Goal: Transaction & Acquisition: Obtain resource

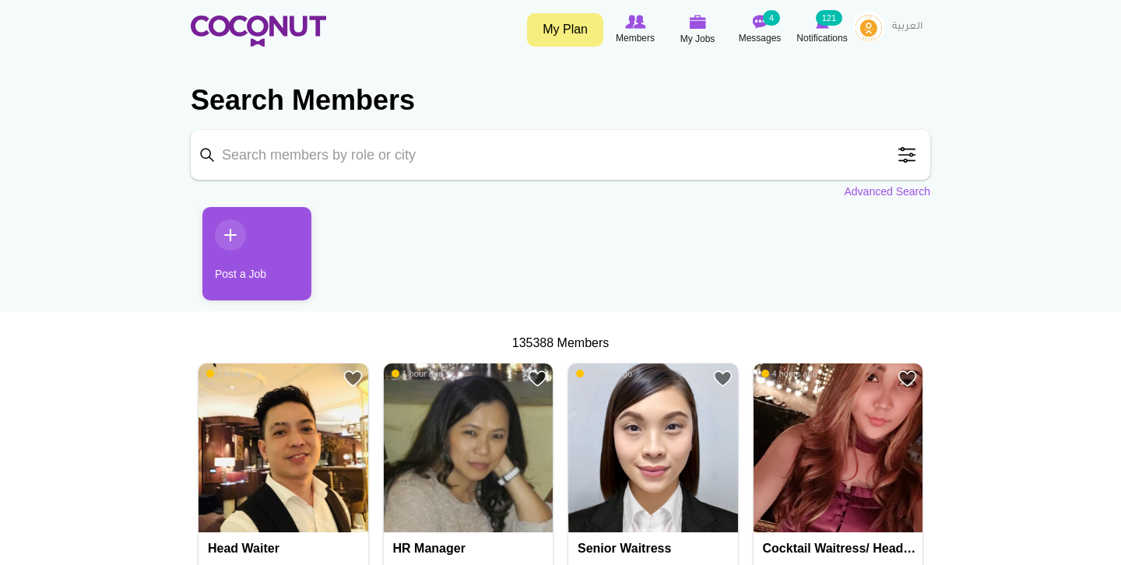
click at [321, 164] on input "Keyword" at bounding box center [561, 155] width 740 height 50
click at [902, 159] on span at bounding box center [906, 154] width 31 height 31
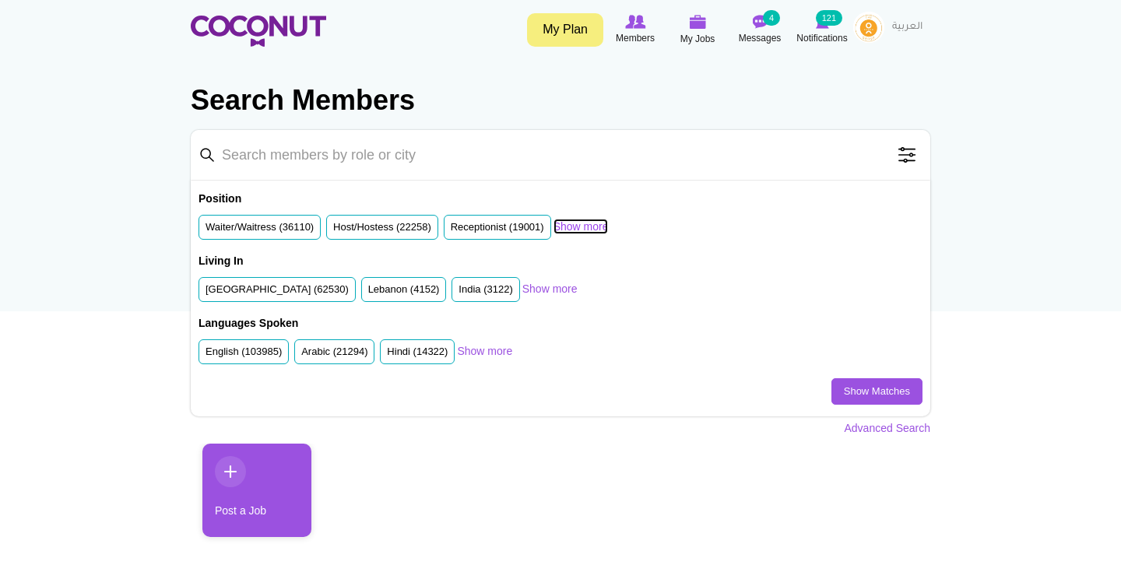
click at [586, 226] on link "Show more" at bounding box center [580, 227] width 55 height 16
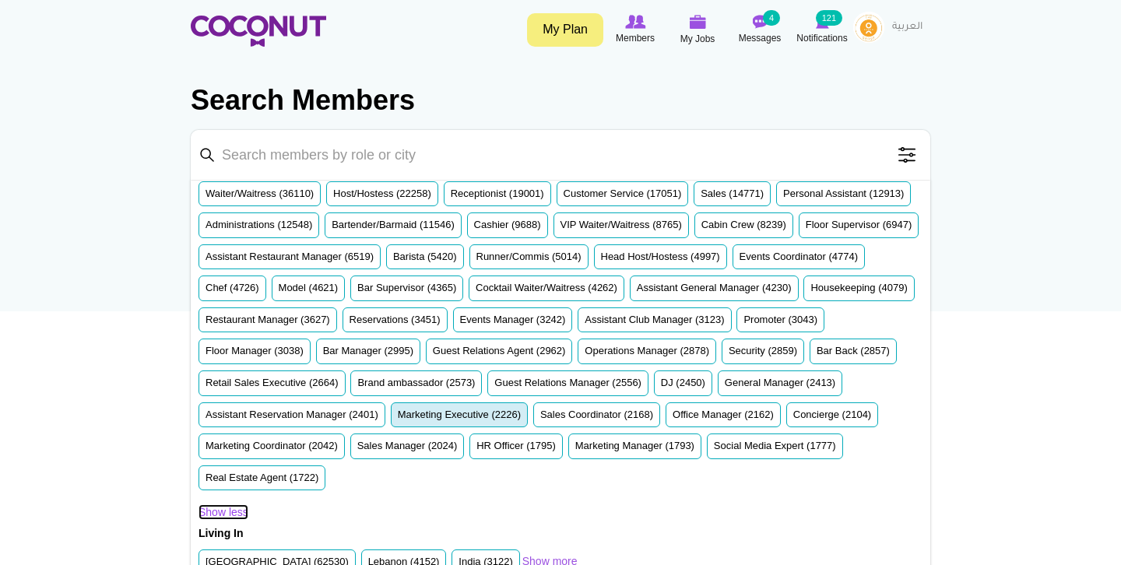
scroll to position [33, 0]
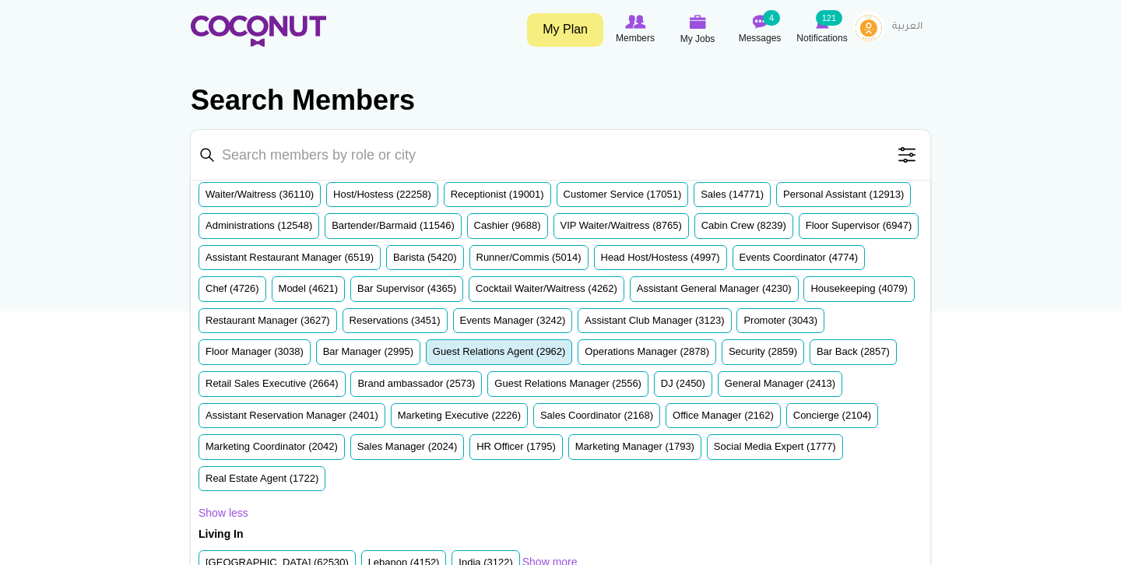
click at [433, 360] on label "Guest Relations Agent (2962)" at bounding box center [499, 352] width 133 height 15
click at [433, 355] on input "Guest Relations Agent (2962)" at bounding box center [433, 355] width 0 height 0
click at [433, 360] on label "Guest Relations Agent (2962)" at bounding box center [499, 352] width 133 height 15
click at [433, 355] on input "Guest Relations Agent (2962)" at bounding box center [433, 355] width 0 height 0
click at [682, 229] on label "VIP Waiter/Waitress (8765)" at bounding box center [620, 226] width 121 height 15
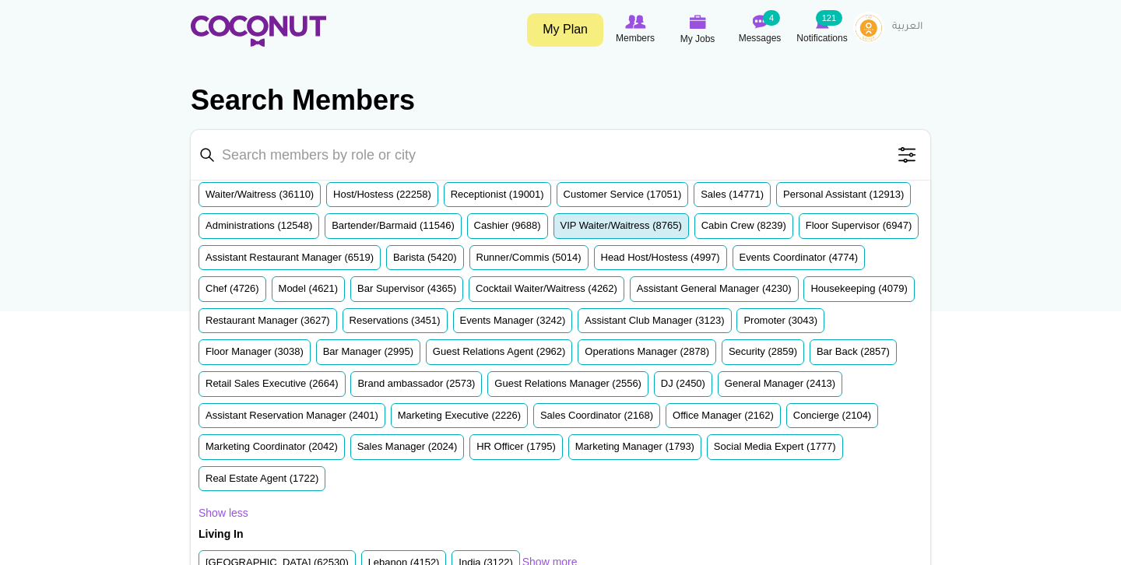
click at [560, 229] on input "VIP Waiter/Waitress (8765)" at bounding box center [560, 229] width 0 height 0
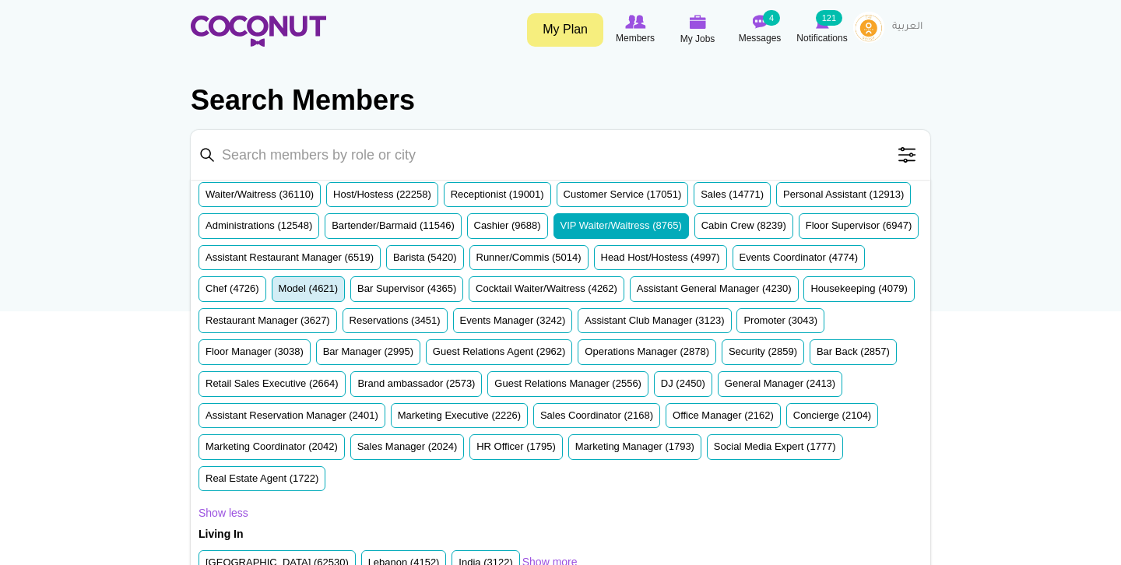
click at [339, 294] on label "Model (4621)" at bounding box center [309, 289] width 60 height 15
click at [279, 292] on input "Model (4621)" at bounding box center [279, 292] width 0 height 0
click at [743, 329] on label "Promoter (3043)" at bounding box center [780, 321] width 74 height 15
click at [743, 324] on input "Promoter (3043)" at bounding box center [743, 324] width 0 height 0
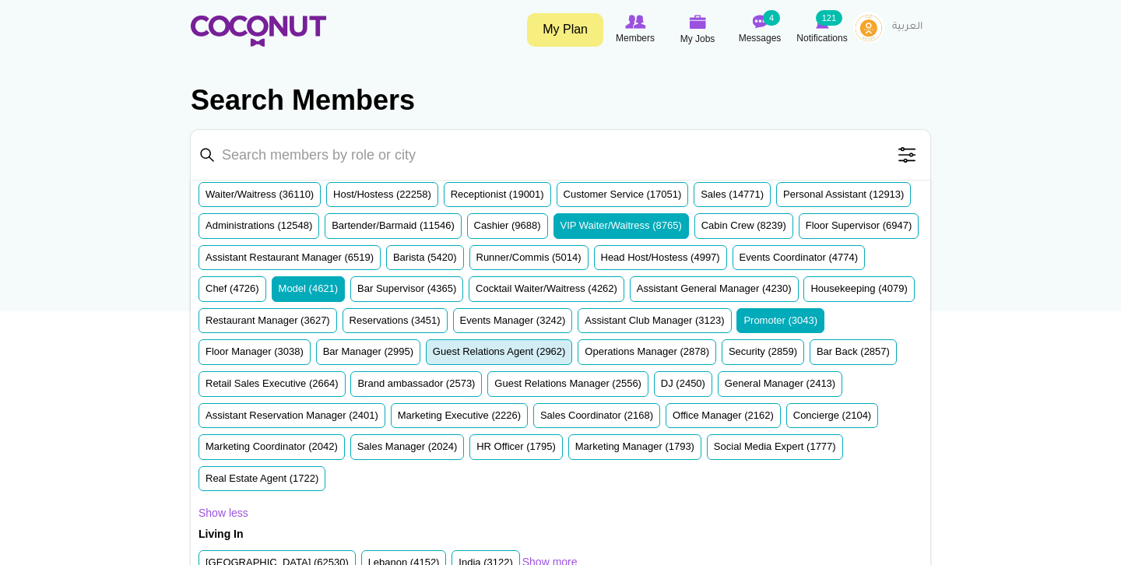
click at [433, 360] on label "Guest Relations Agent (2962)" at bounding box center [499, 352] width 133 height 15
click at [433, 355] on input "Guest Relations Agent (2962)" at bounding box center [433, 355] width 0 height 0
click at [433, 360] on label "Guest Relations Agent (2962)" at bounding box center [499, 352] width 133 height 15
click at [433, 355] on input "Guest Relations Agent (2962)" at bounding box center [433, 355] width 0 height 0
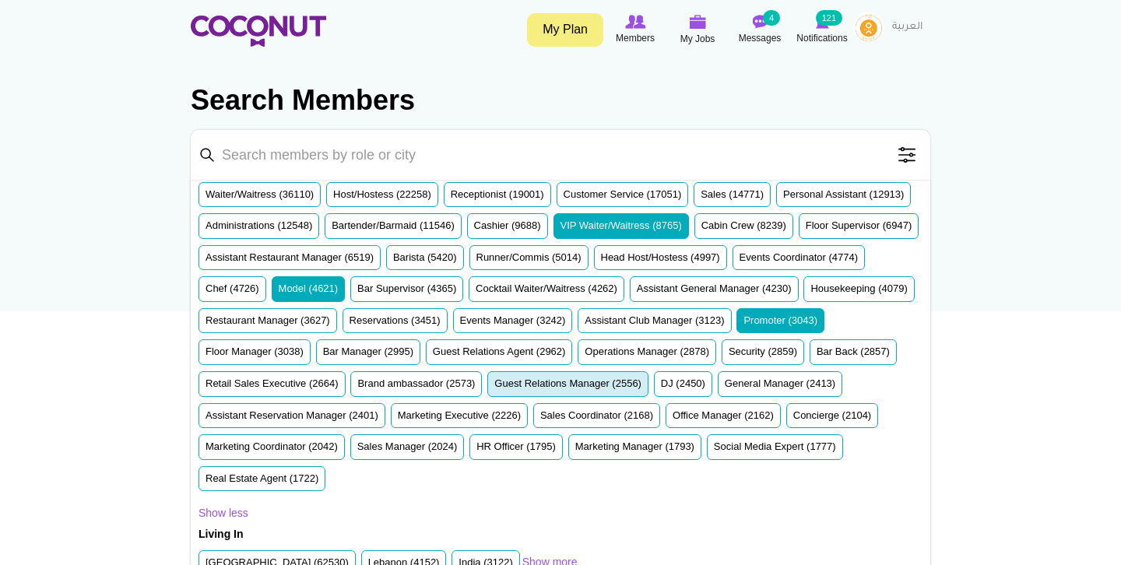
click at [589, 392] on label "Guest Relations Manager (2556)" at bounding box center [567, 384] width 147 height 15
click at [494, 387] on input "Guest Relations Manager (2556)" at bounding box center [494, 387] width 0 height 0
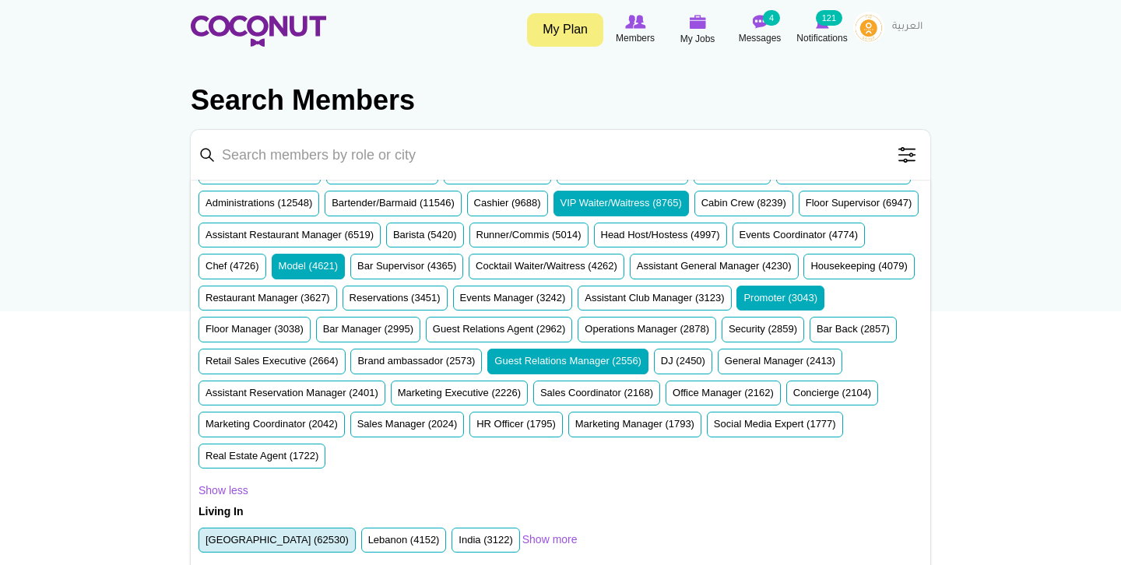
click at [306, 541] on label "United Arab Emirates (62530)" at bounding box center [277, 540] width 143 height 15
click at [206, 543] on input "United Arab Emirates (62530)" at bounding box center [206, 543] width 0 height 0
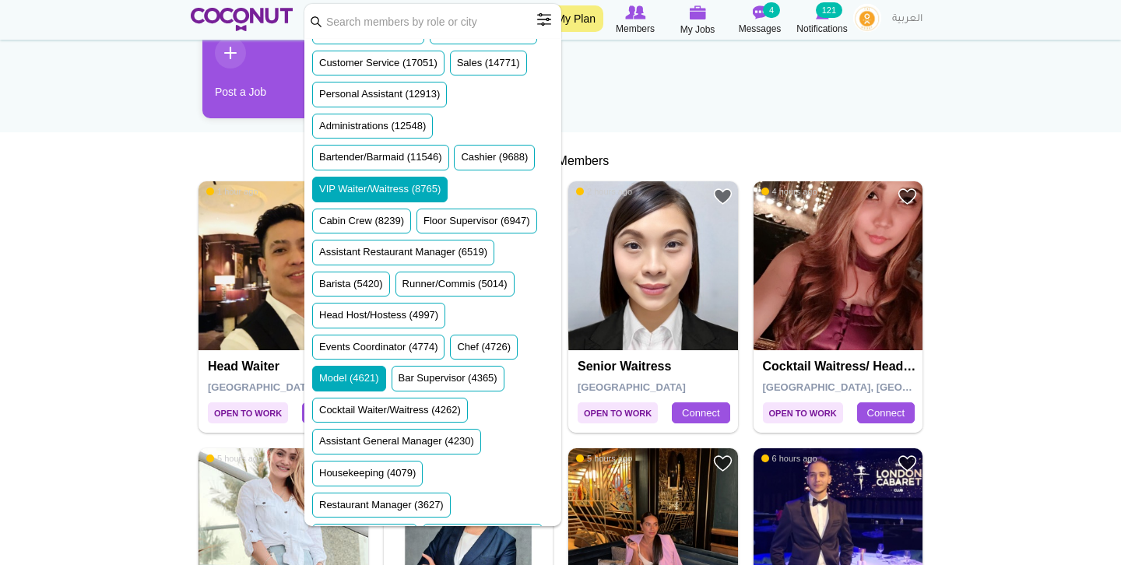
scroll to position [216, 0]
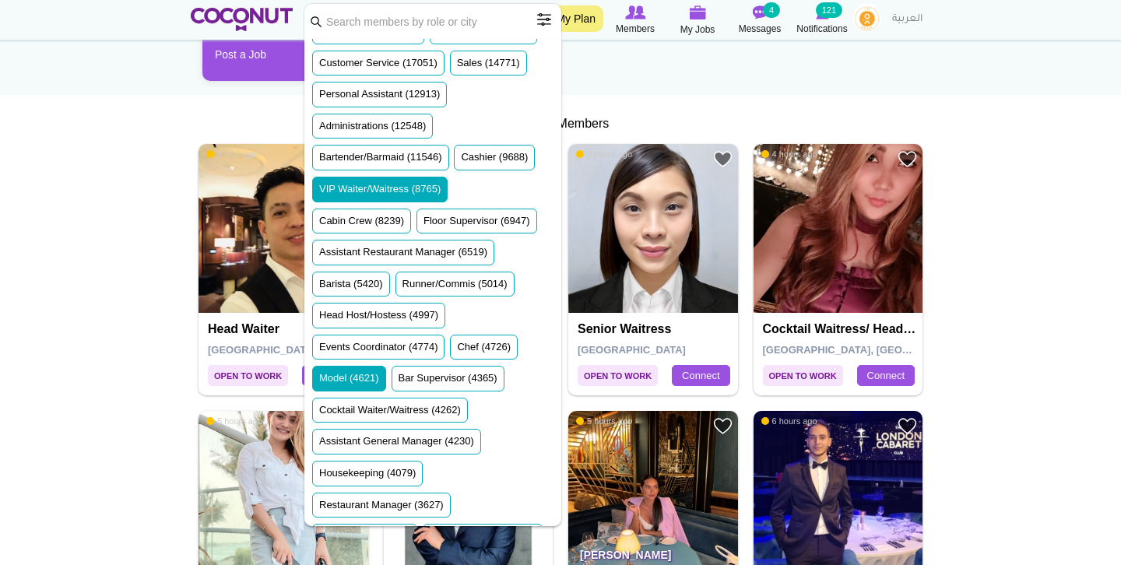
click at [752, 91] on ul "Post a Job" at bounding box center [561, 40] width 740 height 105
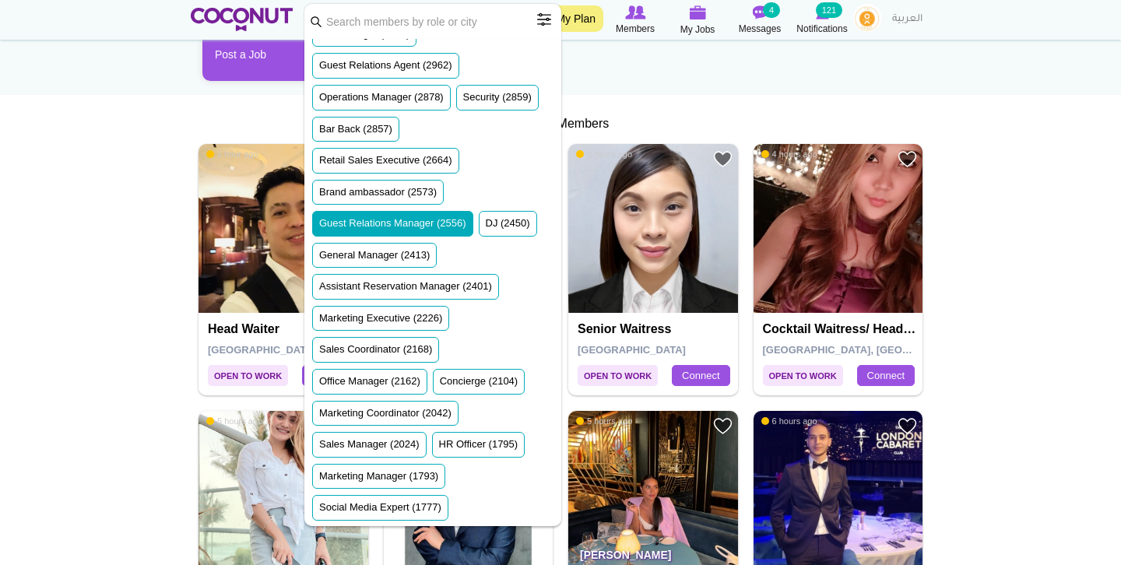
scroll to position [991, 0]
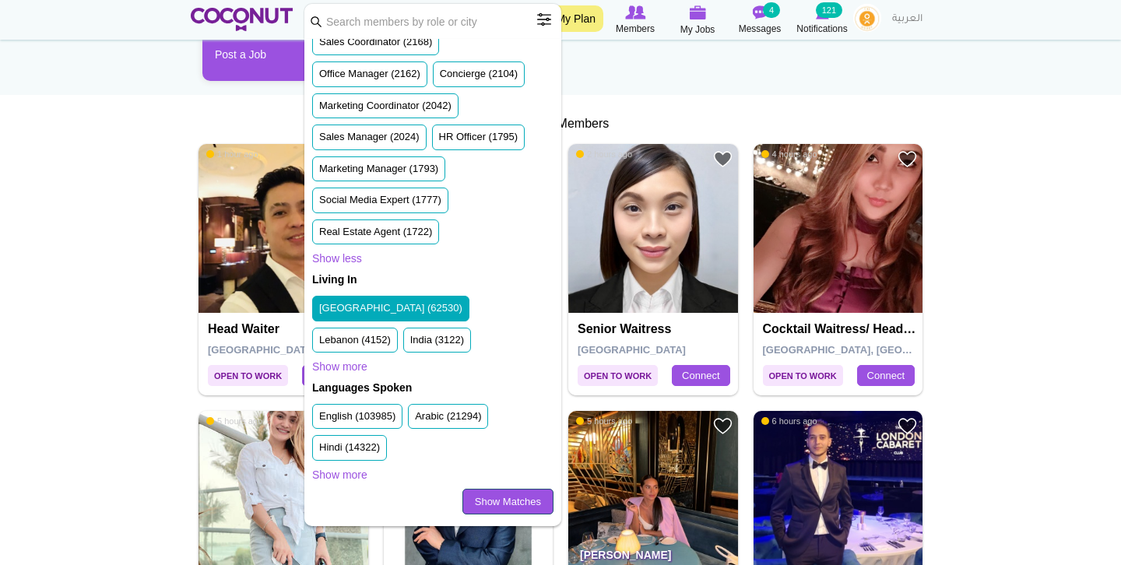
click at [497, 506] on link "Show Matches" at bounding box center [507, 502] width 91 height 26
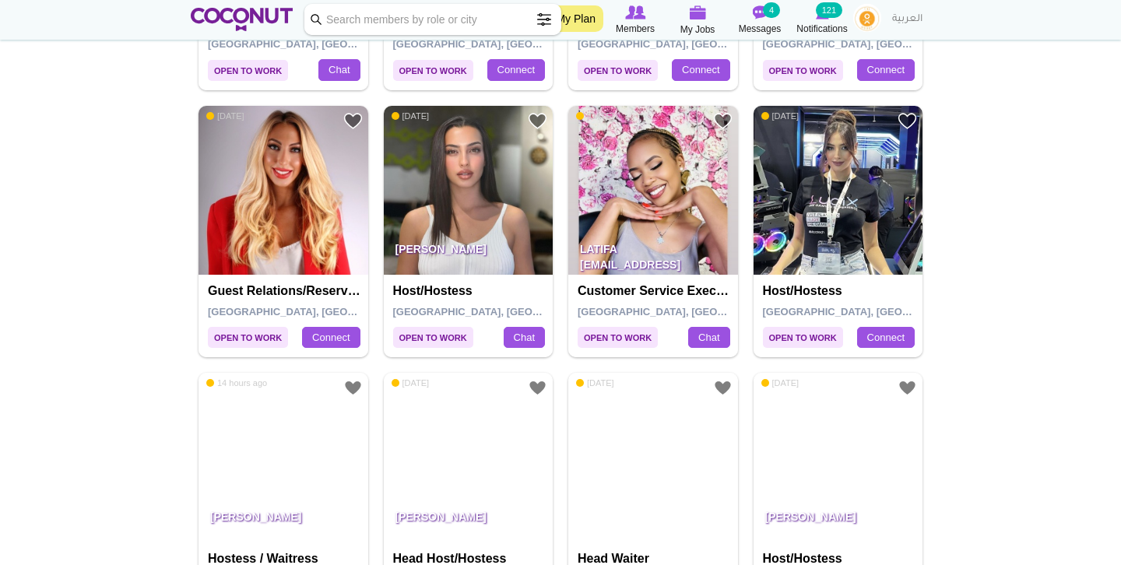
scroll to position [2169, 0]
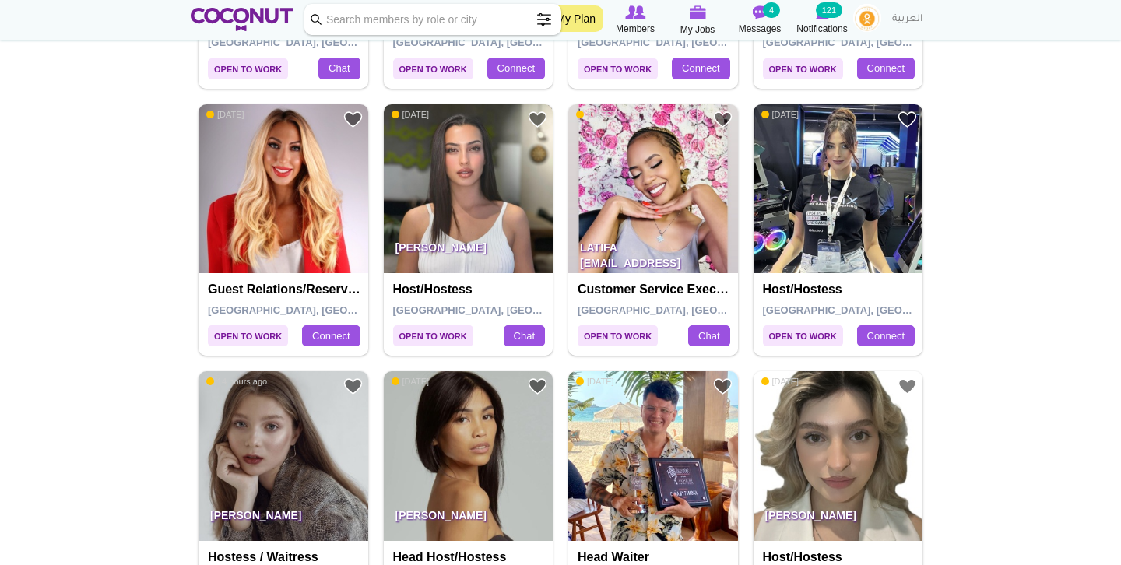
click at [477, 223] on img at bounding box center [469, 189] width 170 height 170
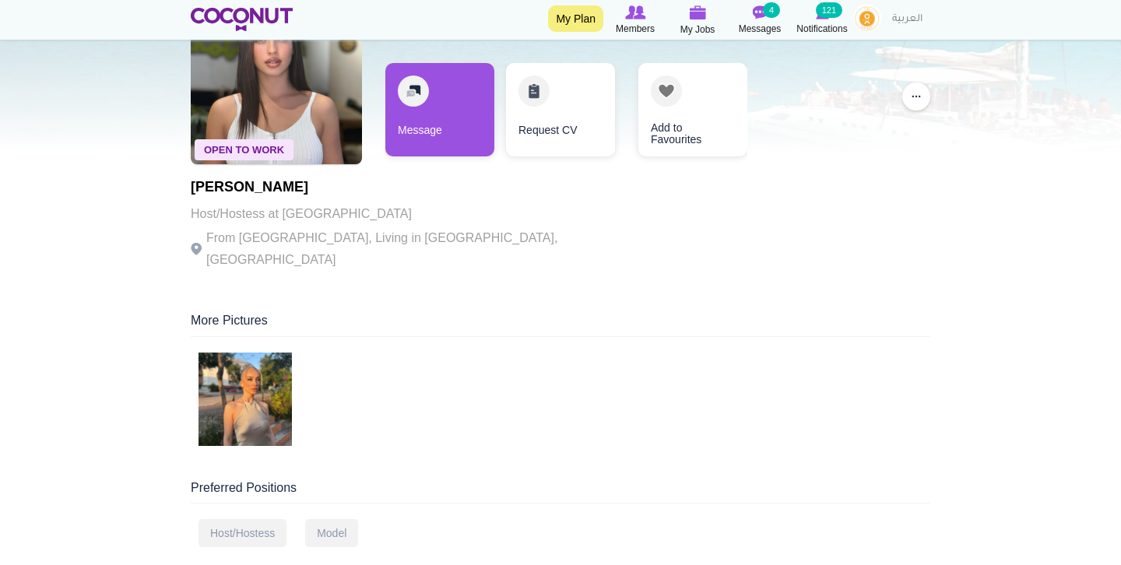
scroll to position [49, 0]
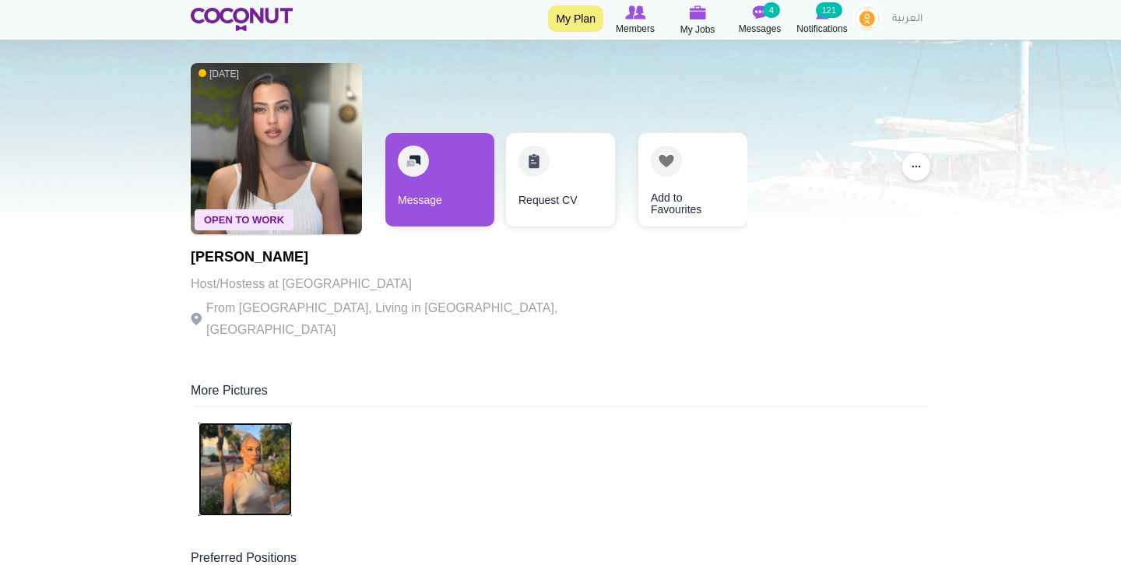
click at [217, 459] on img at bounding box center [245, 469] width 93 height 93
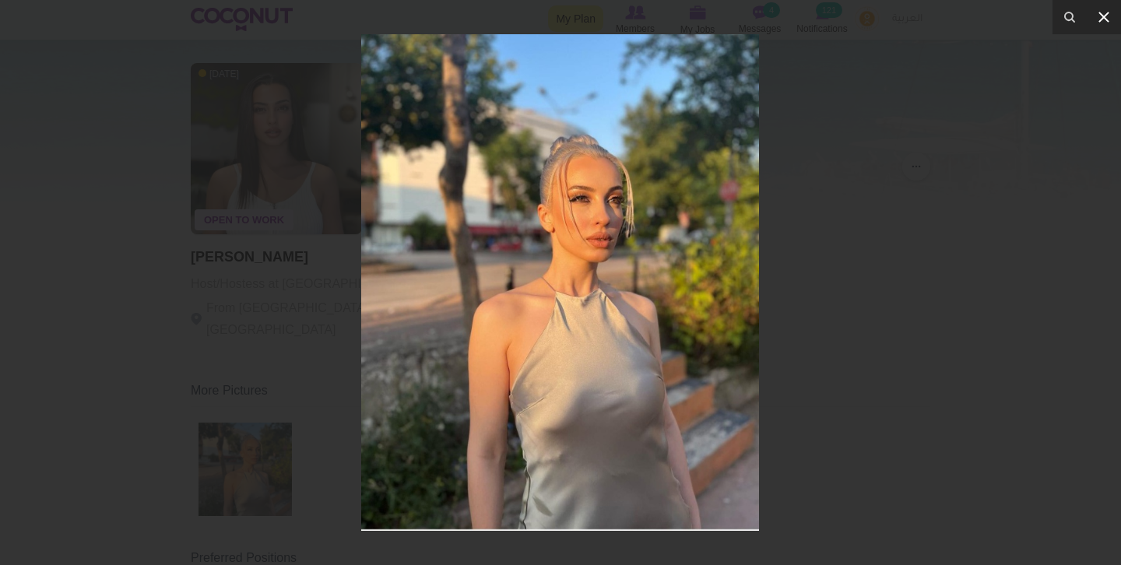
click at [1104, 17] on icon at bounding box center [1103, 17] width 11 height 11
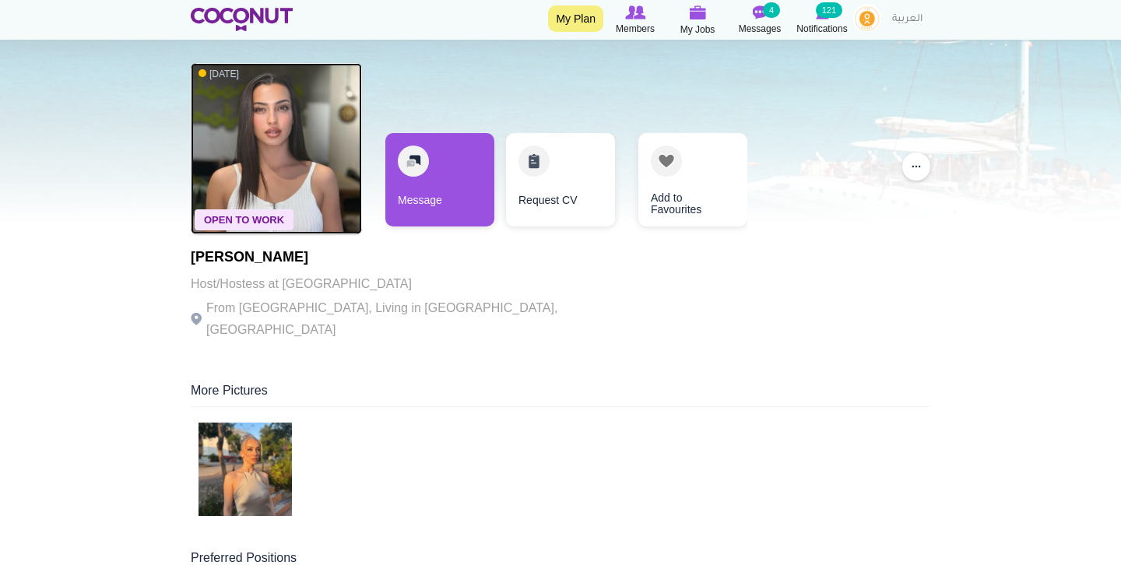
click at [346, 161] on img at bounding box center [276, 148] width 171 height 171
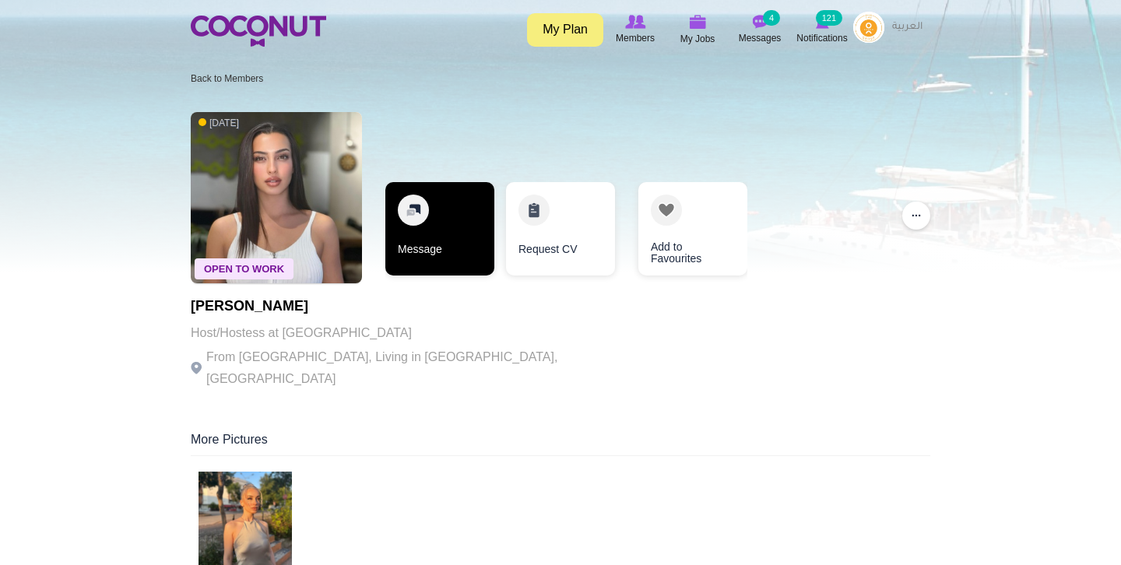
click at [433, 219] on link "Message" at bounding box center [439, 228] width 109 height 93
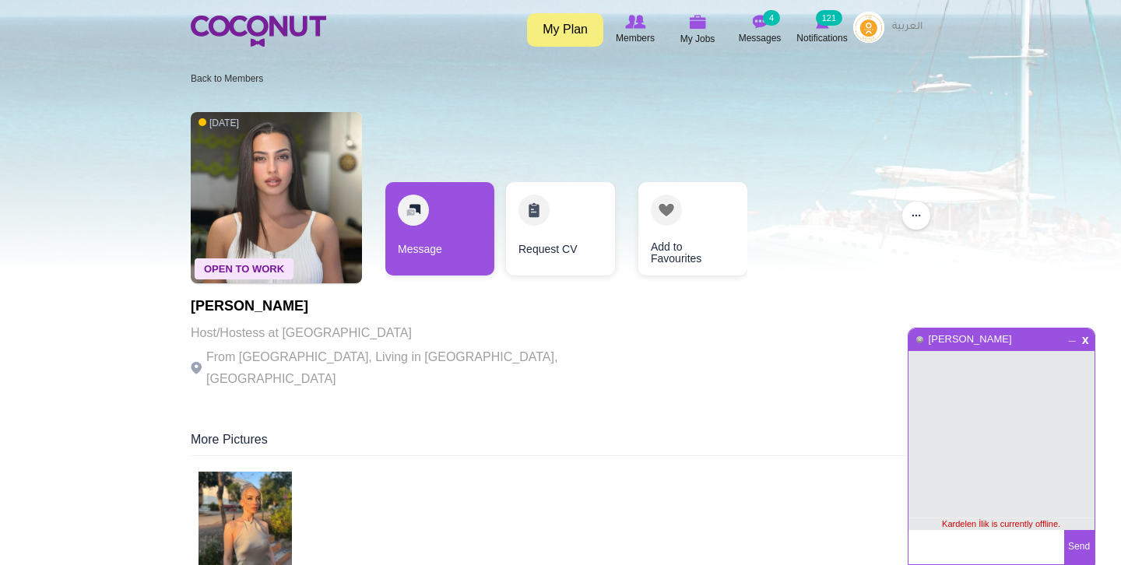
click at [935, 549] on textarea at bounding box center [986, 547] width 156 height 34
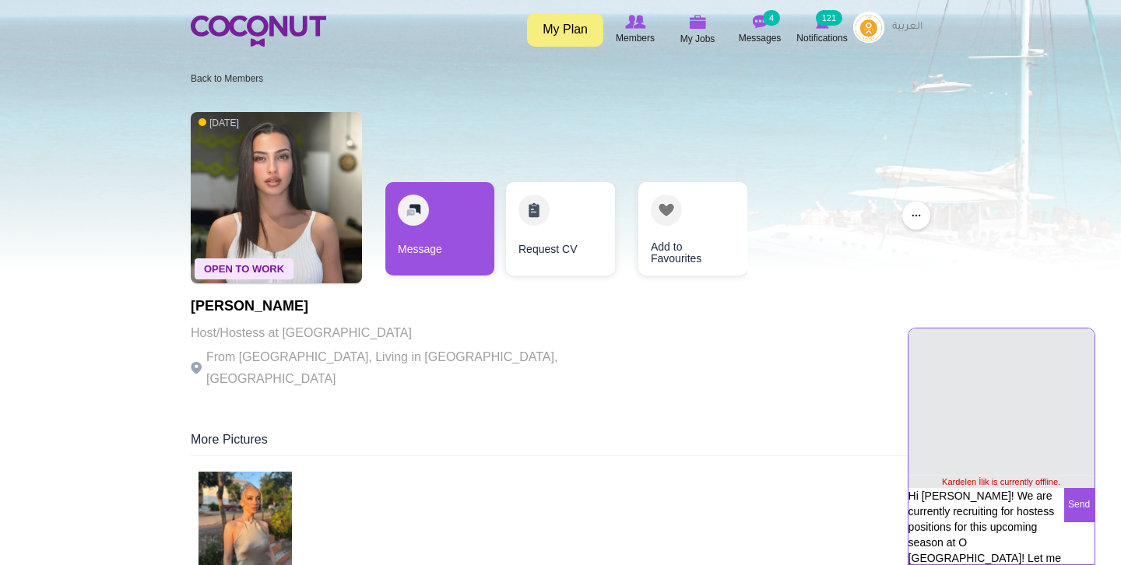
scroll to position [45, 0]
type textarea "Hi Kardelen! We are currently recruiting for hostess positions for this upcomin…"
click at [1078, 504] on button "Send" at bounding box center [1079, 502] width 30 height 34
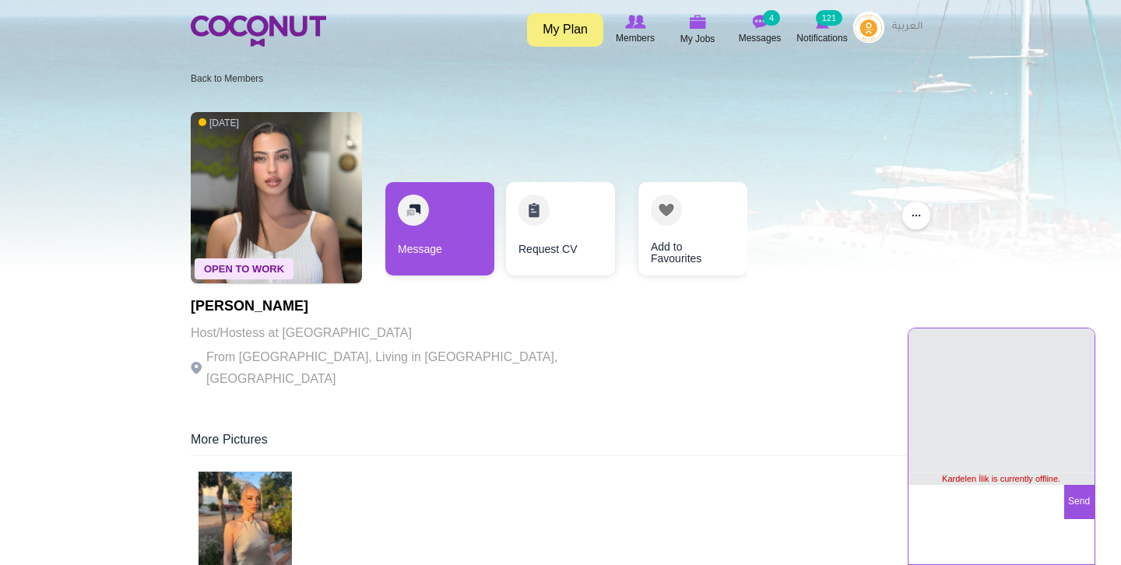
scroll to position [4, 0]
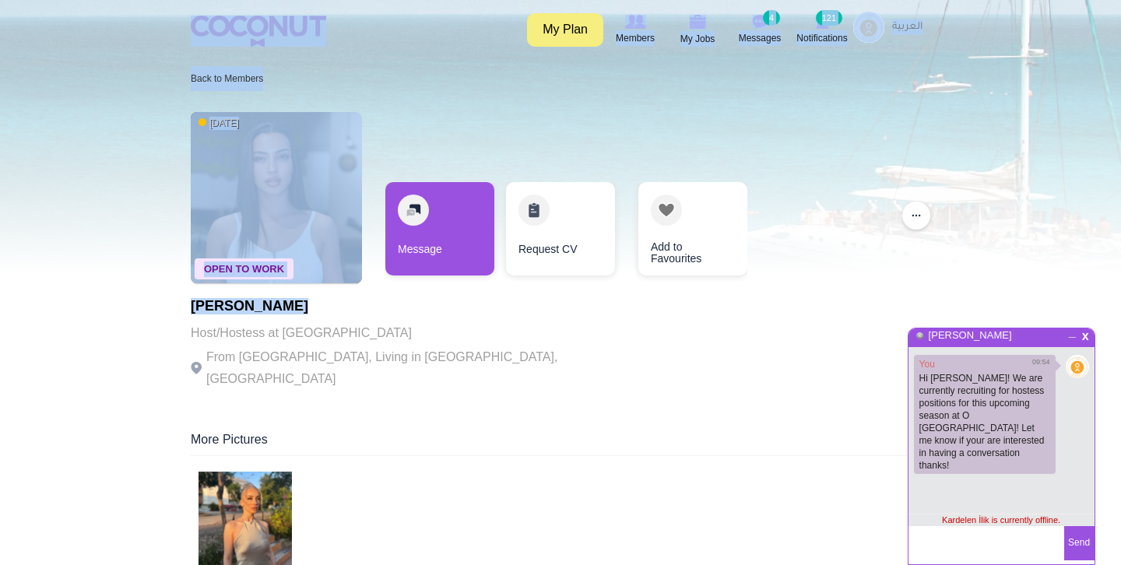
drag, startPoint x: 284, startPoint y: 304, endPoint x: 185, endPoint y: 310, distance: 99.1
copy body "Toggle navigation My Plan Members My Jobs Post a Job Messages 4 Notifications 1…"
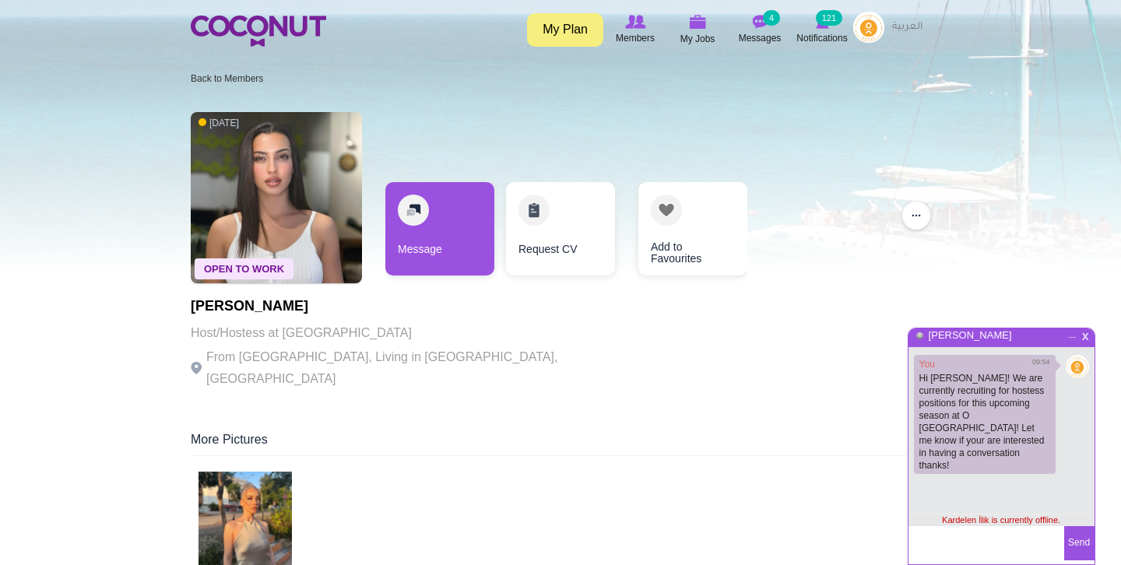
click at [1084, 336] on span "x" at bounding box center [1085, 335] width 13 height 12
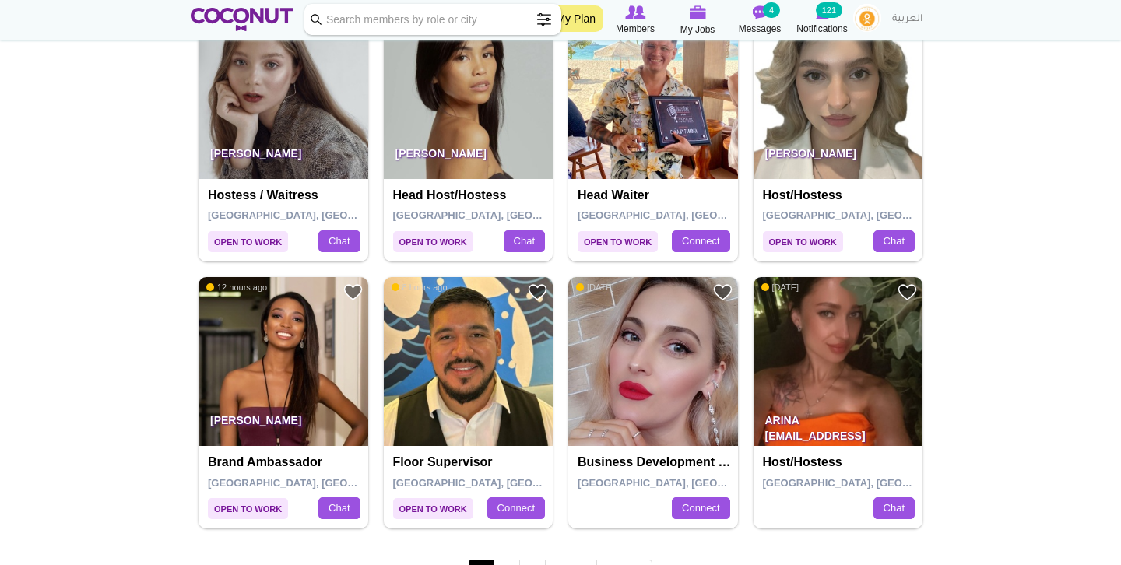
scroll to position [2490, 0]
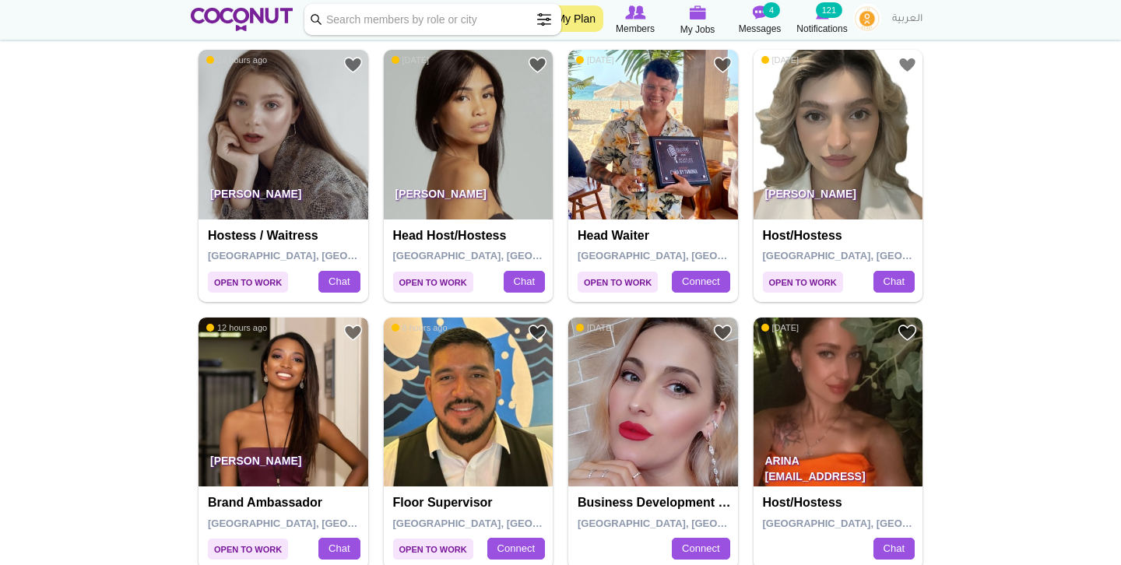
click at [272, 407] on img at bounding box center [284, 403] width 170 height 170
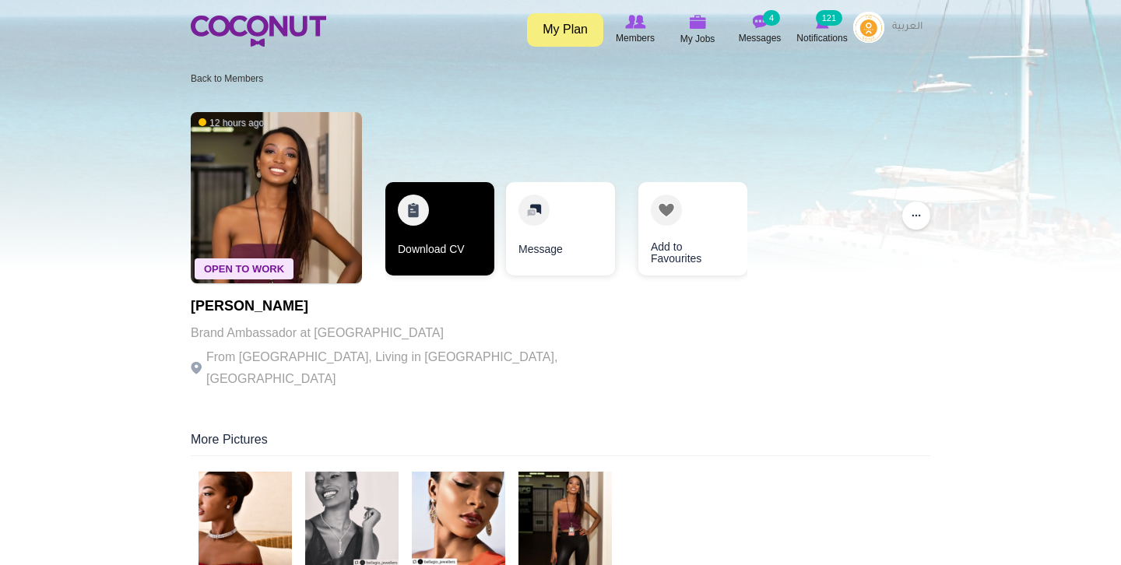
click at [409, 227] on link "Download CV" at bounding box center [439, 228] width 109 height 93
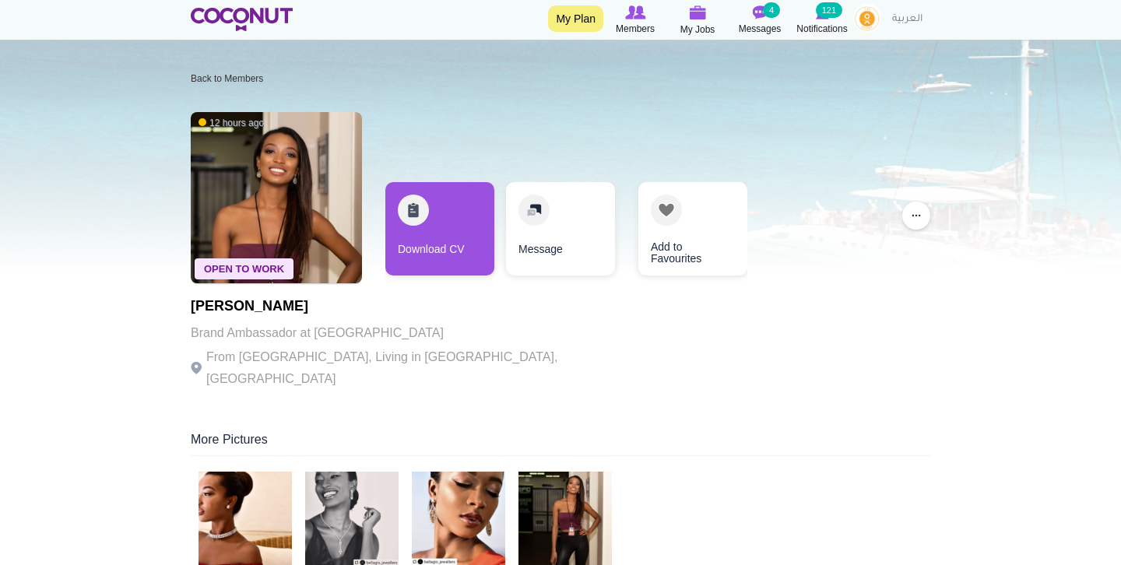
scroll to position [69, 0]
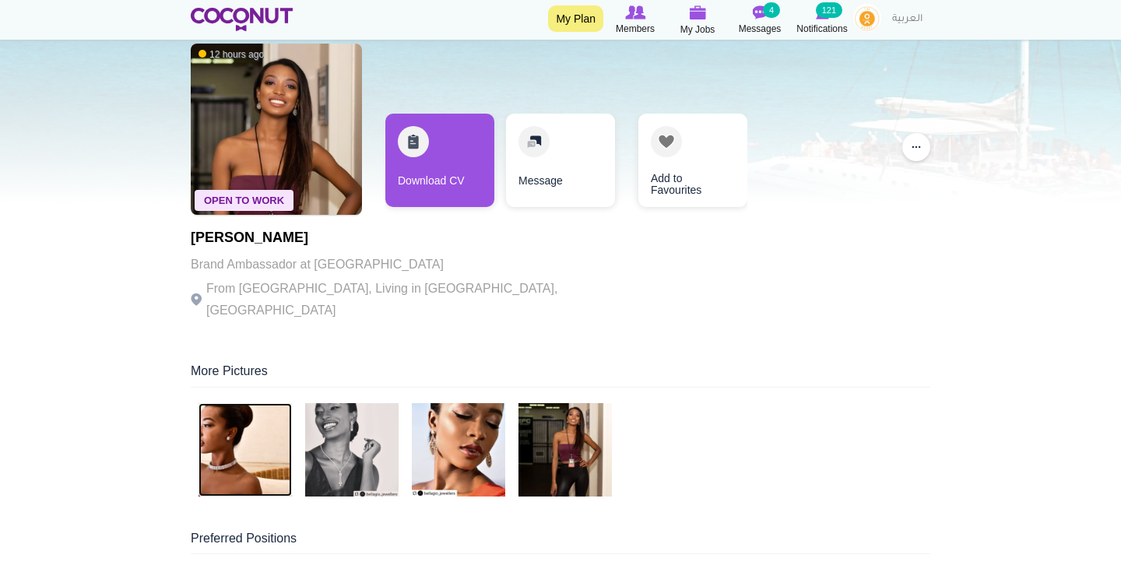
click at [248, 423] on img at bounding box center [245, 449] width 93 height 93
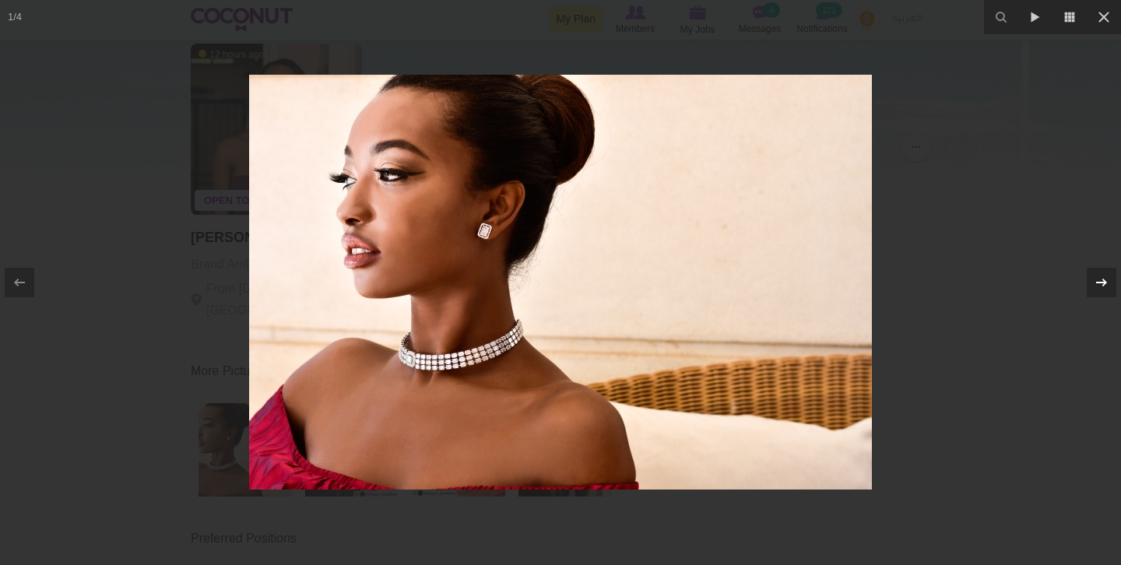
click at [1095, 283] on icon at bounding box center [1101, 282] width 19 height 19
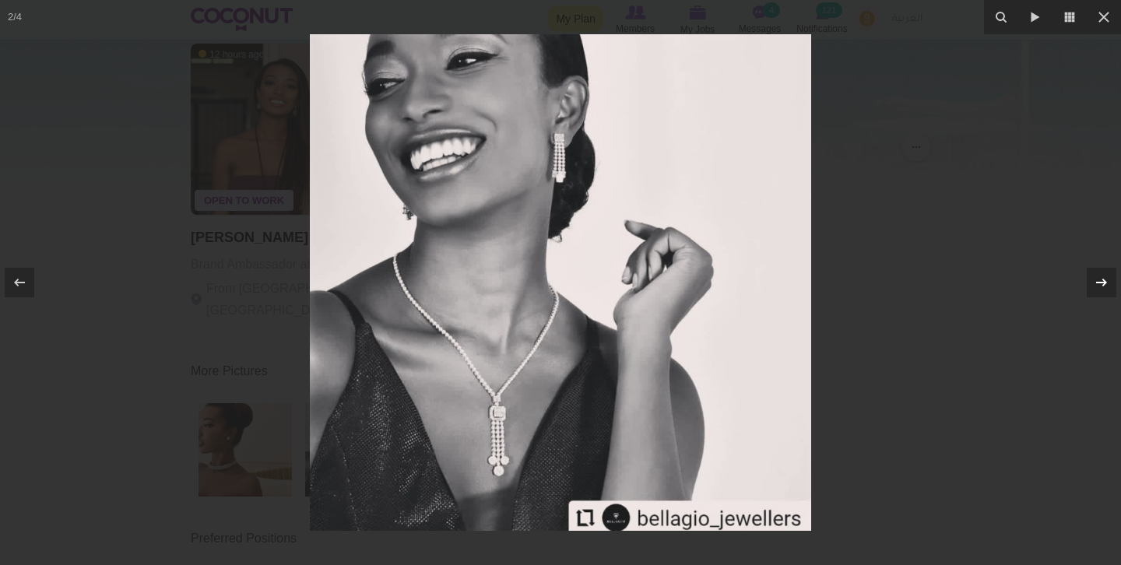
click at [1095, 283] on icon at bounding box center [1101, 282] width 19 height 19
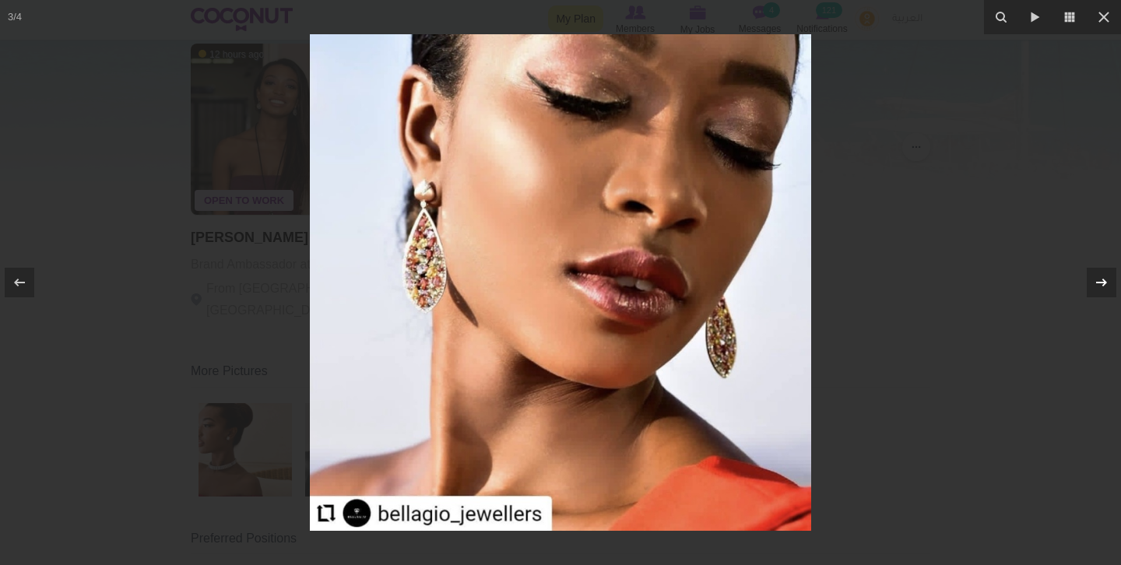
click at [1095, 283] on icon at bounding box center [1101, 282] width 19 height 19
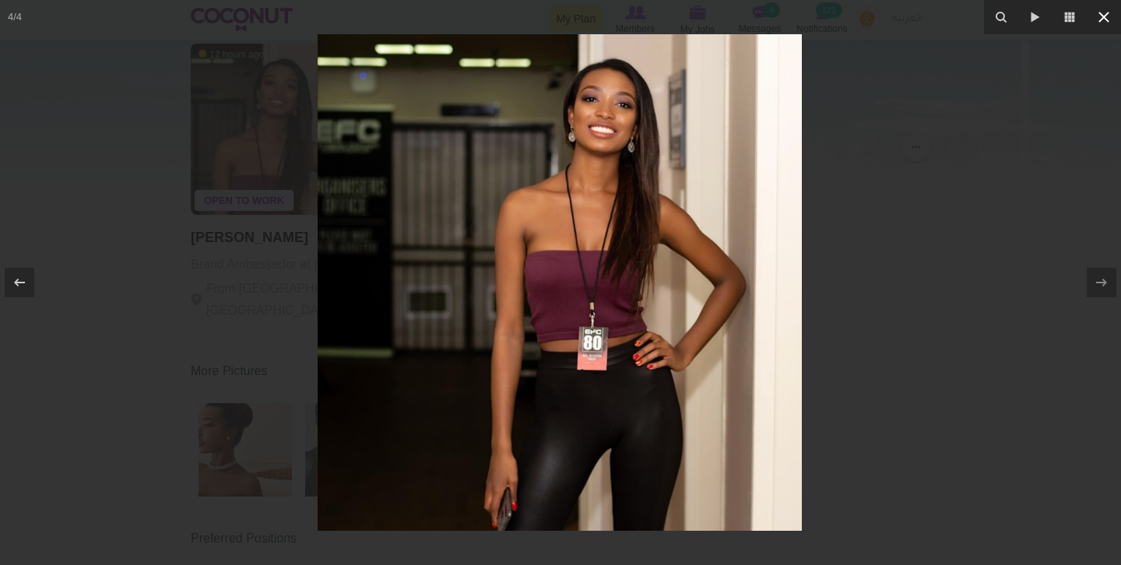
click at [1102, 21] on icon at bounding box center [1104, 17] width 19 height 19
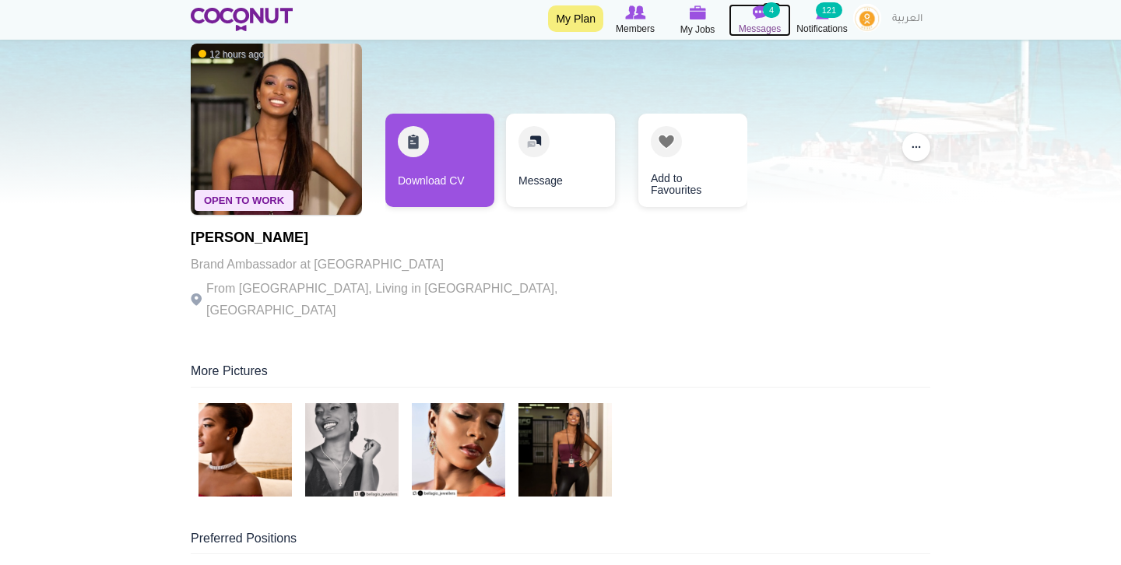
click at [755, 24] on span "Messages" at bounding box center [760, 29] width 43 height 16
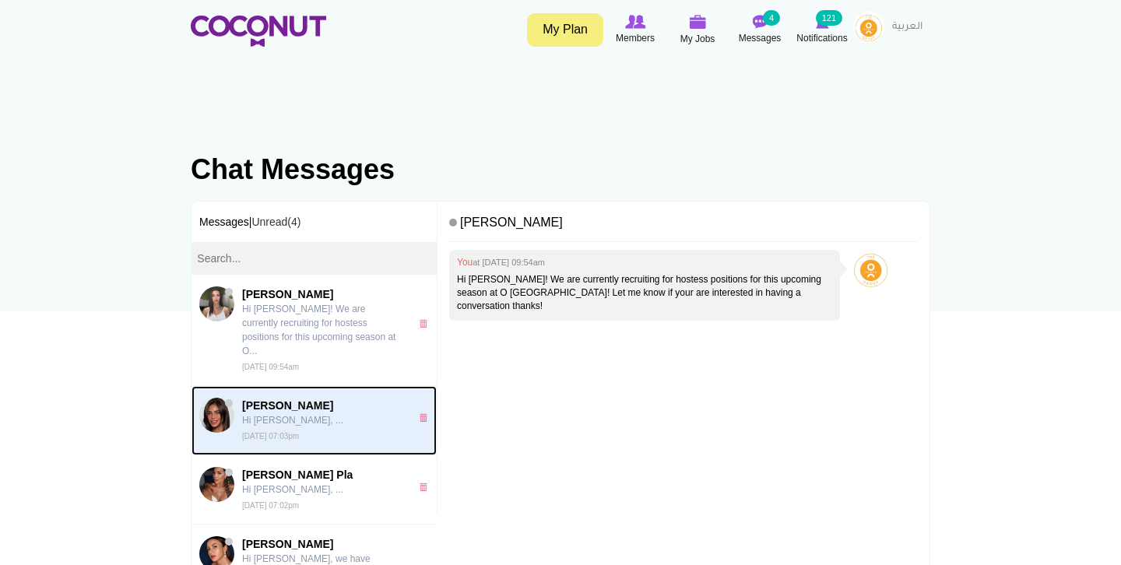
click at [330, 413] on p "Hi maria, ..." at bounding box center [322, 420] width 160 height 14
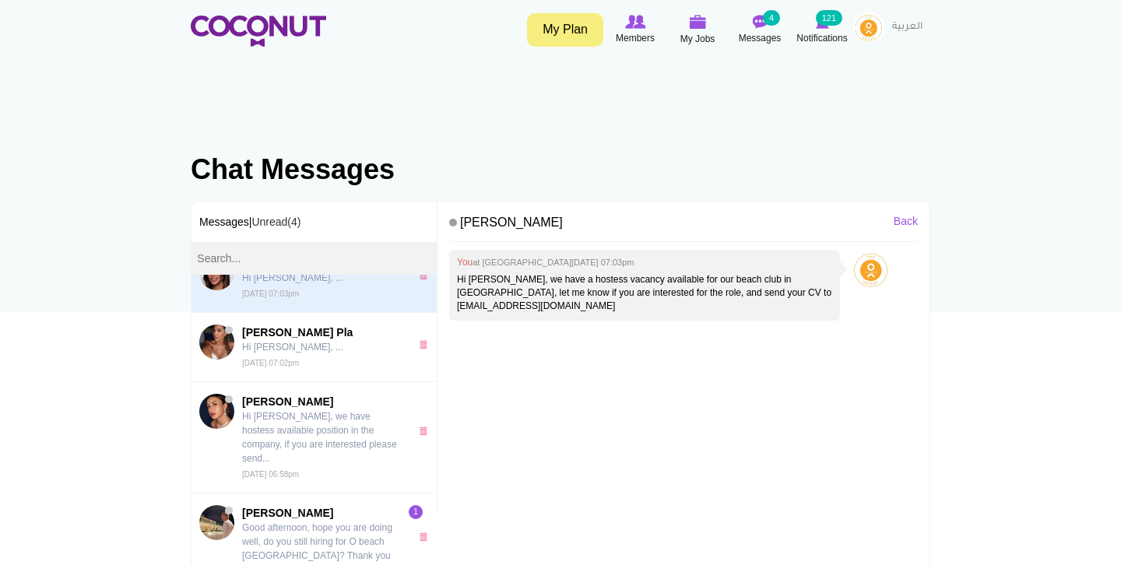
scroll to position [143, 0]
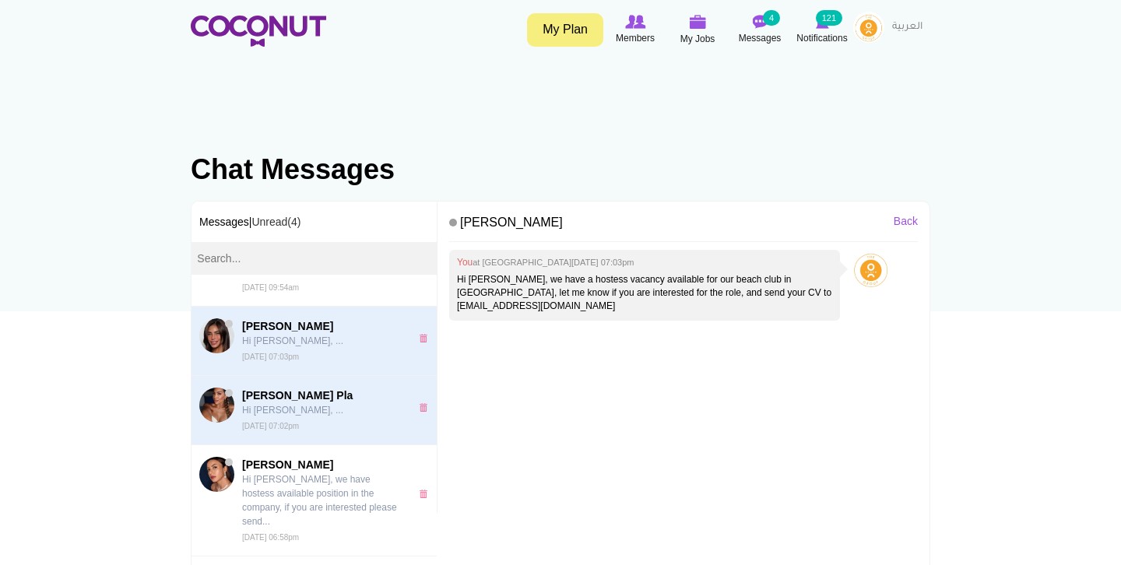
scroll to position [111, 0]
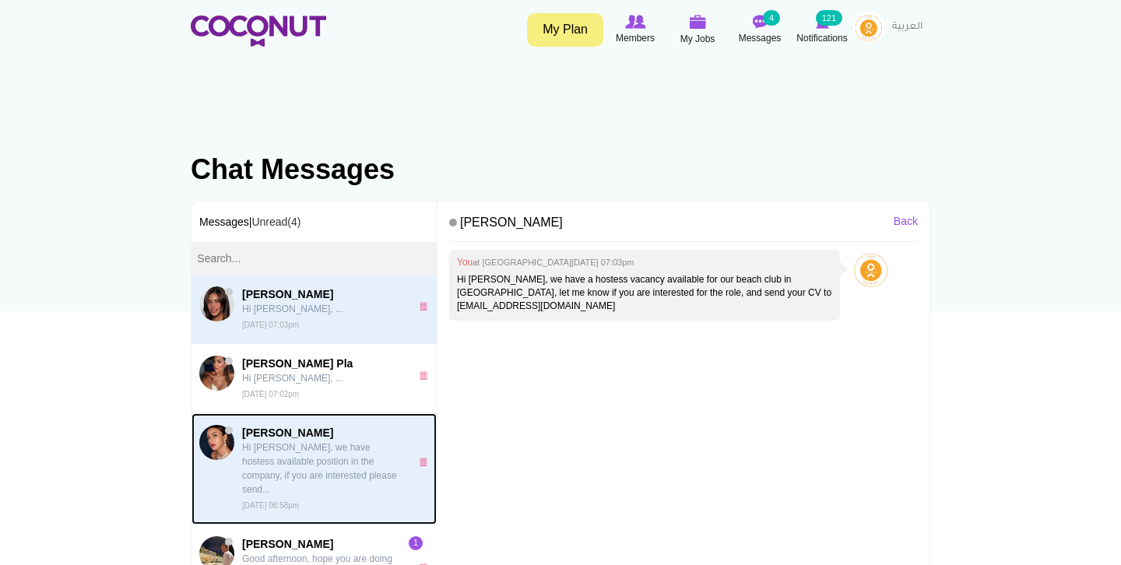
click at [290, 455] on p "Hi [PERSON_NAME], we have hostess available position in the company, if you are…" at bounding box center [322, 469] width 160 height 56
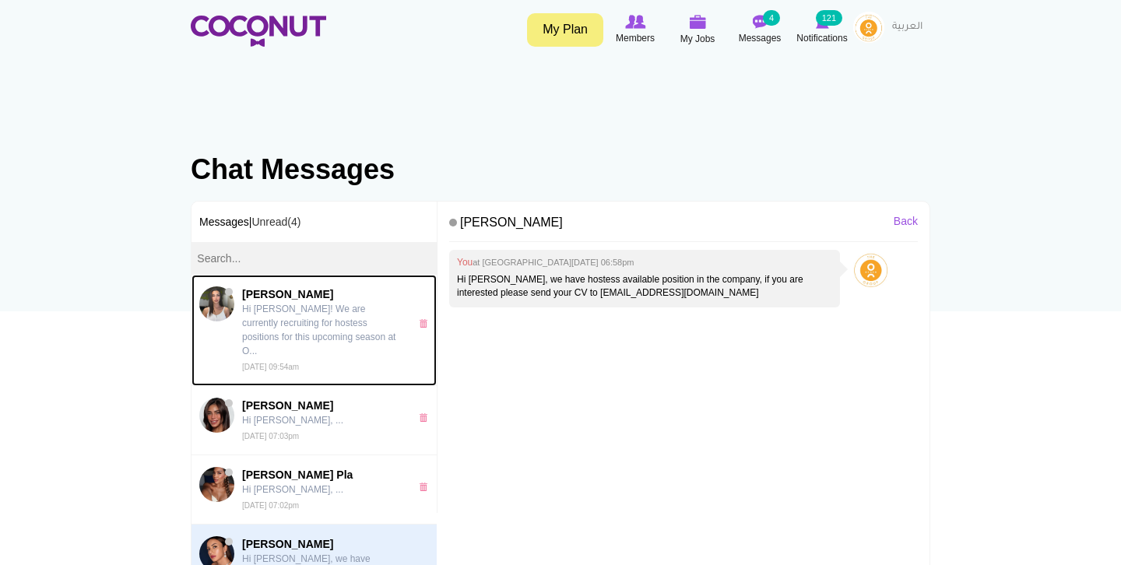
click at [308, 311] on p "Hi Kardelen! We are currently recruiting for hostess positions for this upcomin…" at bounding box center [322, 330] width 160 height 56
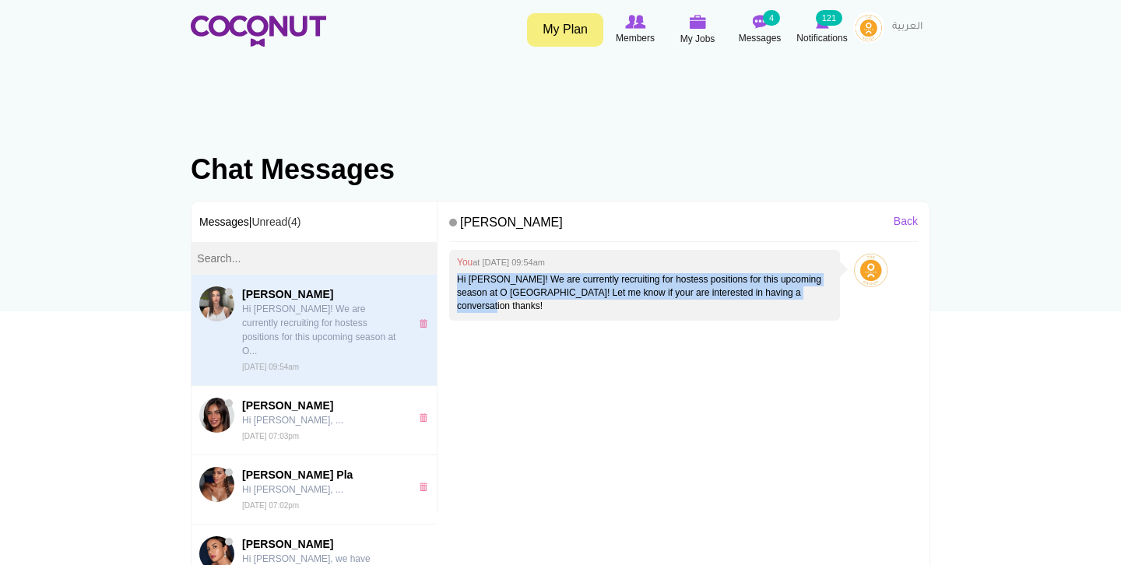
drag, startPoint x: 454, startPoint y: 277, endPoint x: 507, endPoint y: 305, distance: 59.9
click at [507, 305] on div "You at Fri, Aug 22nd, 2025 09:54am Hi Kardelen! We are currently recruiting for…" at bounding box center [644, 285] width 391 height 71
copy p "Hi [PERSON_NAME]! We are currently recruiting for hostess positions for this up…"
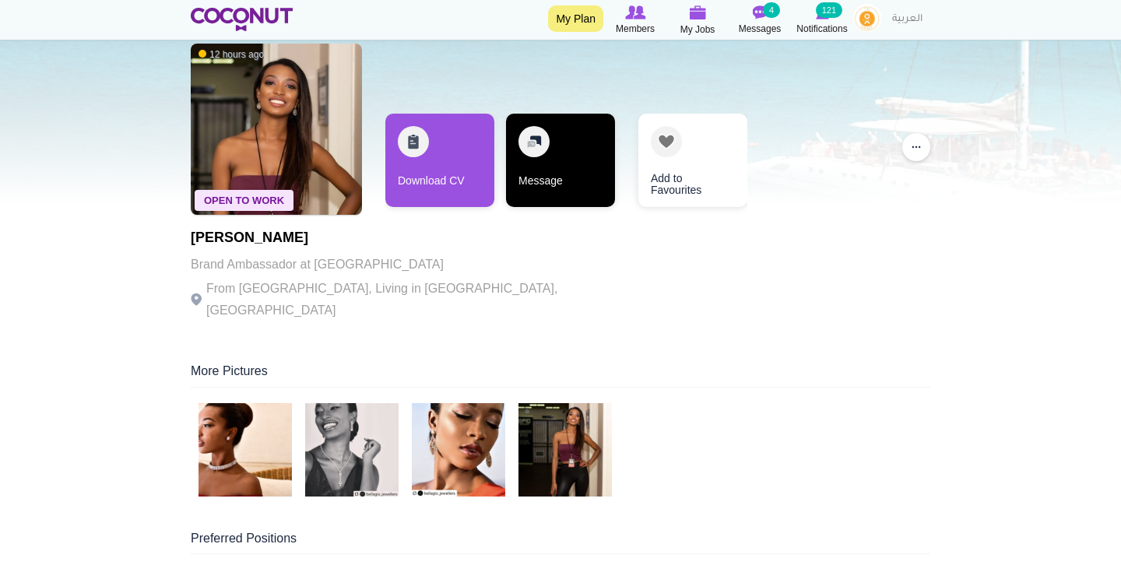
click at [537, 162] on link "Message" at bounding box center [560, 160] width 109 height 93
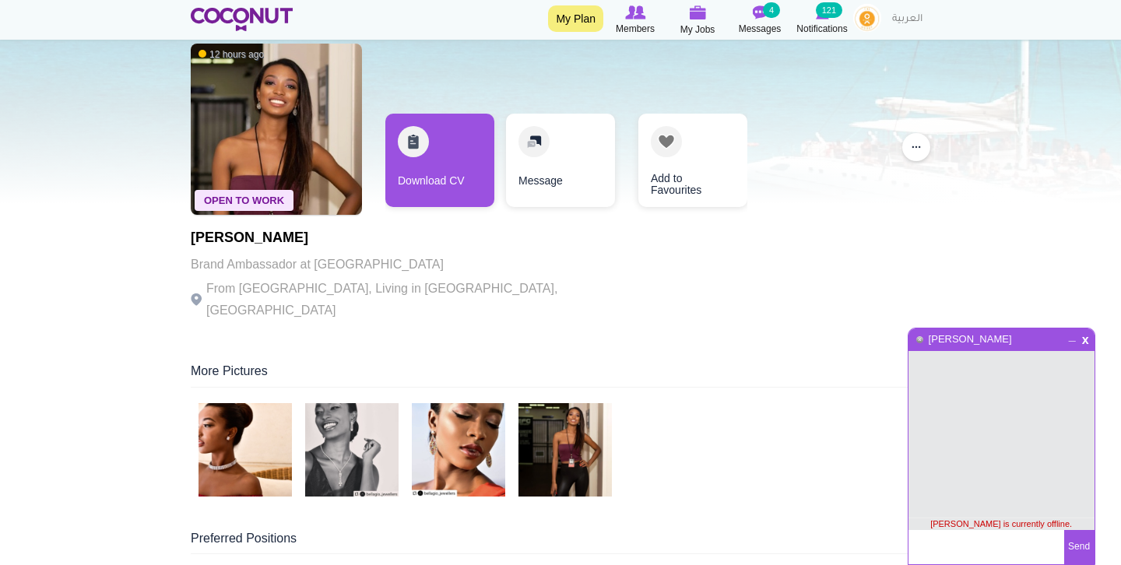
click at [958, 549] on textarea at bounding box center [986, 547] width 156 height 34
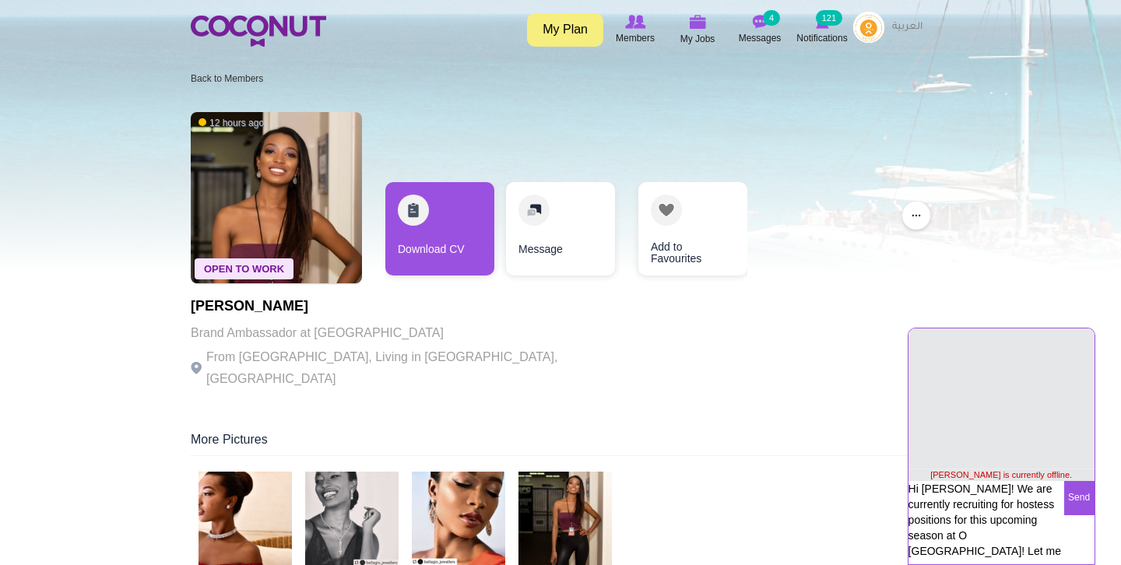
click at [941, 492] on textarea "Hi Kardelen! We are currently recruiting for hostess positions for this upcomin…" at bounding box center [986, 520] width 156 height 79
type textarea "Hi Alexandra! We are currently recruiting for hostess positions for this upcomi…"
click at [1080, 499] on button "Send" at bounding box center [1079, 498] width 30 height 34
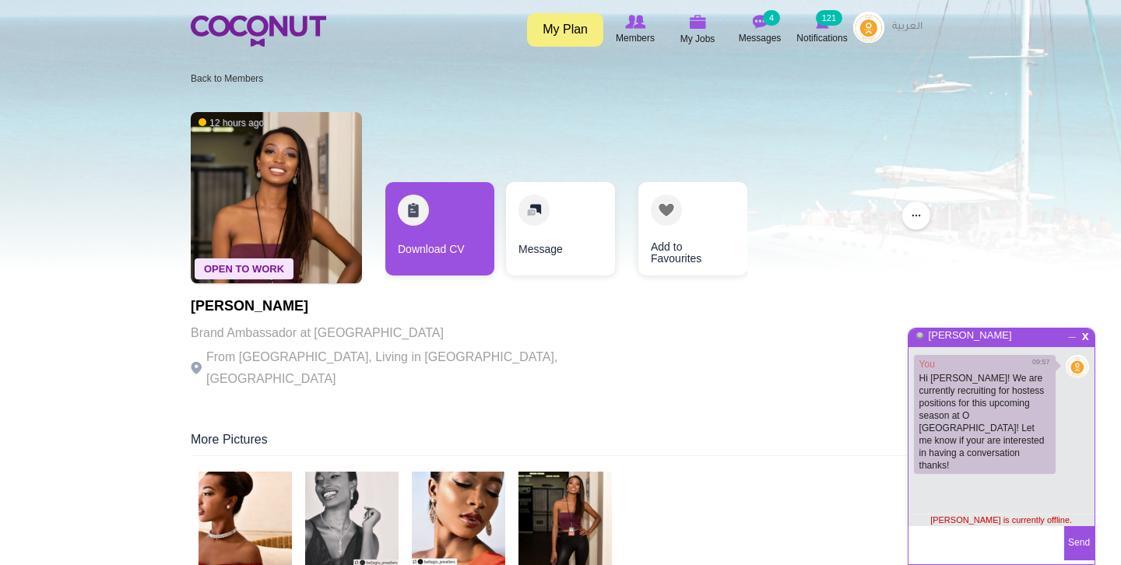
scroll to position [4, 0]
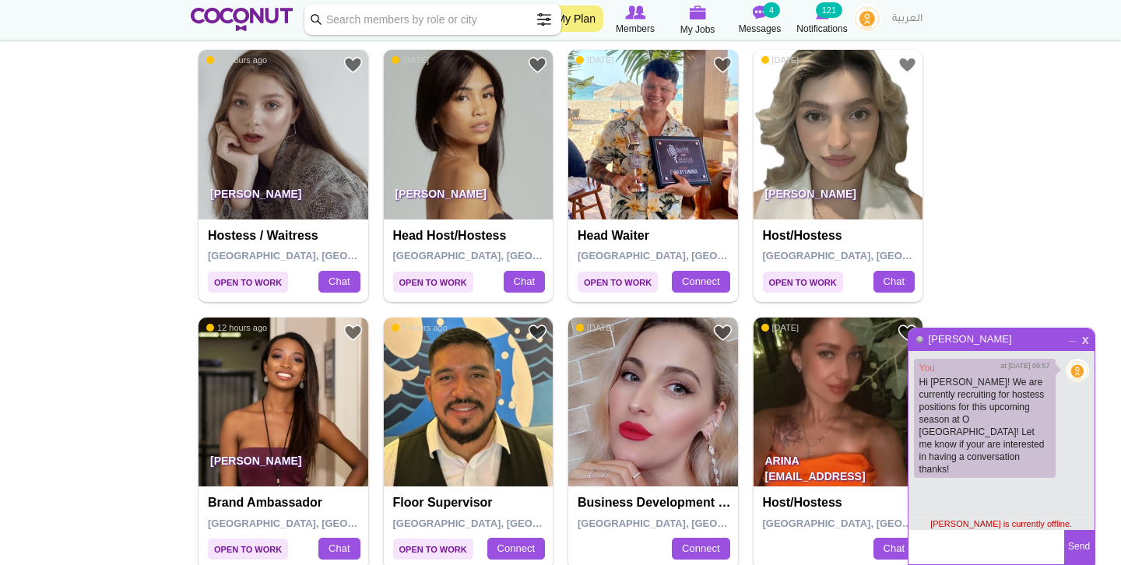
click at [1084, 339] on span "x" at bounding box center [1085, 338] width 13 height 12
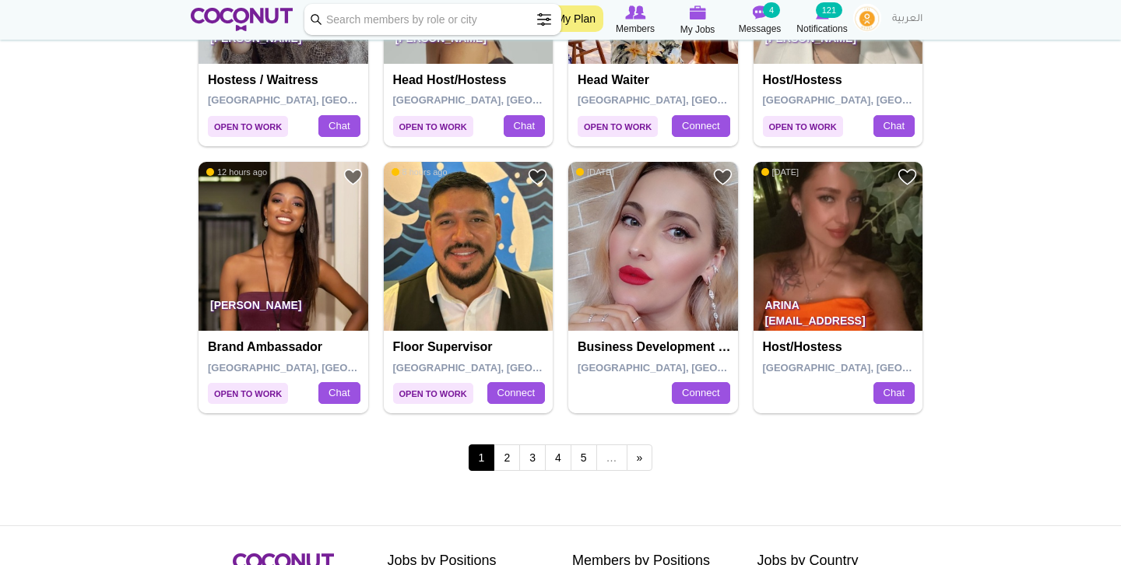
scroll to position [2690, 0]
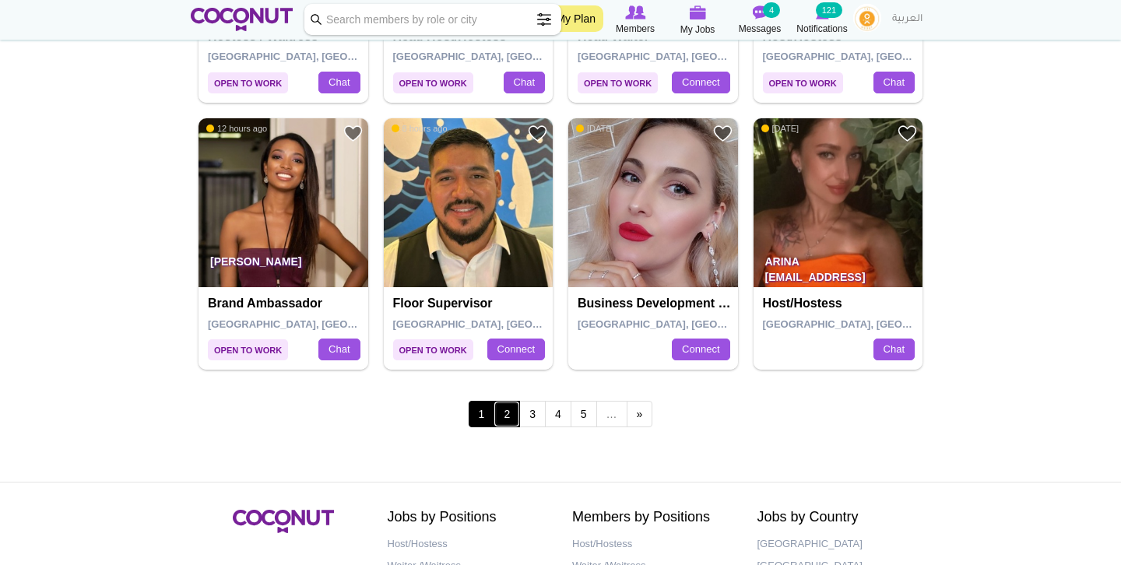
click at [507, 416] on link "2" at bounding box center [507, 414] width 26 height 26
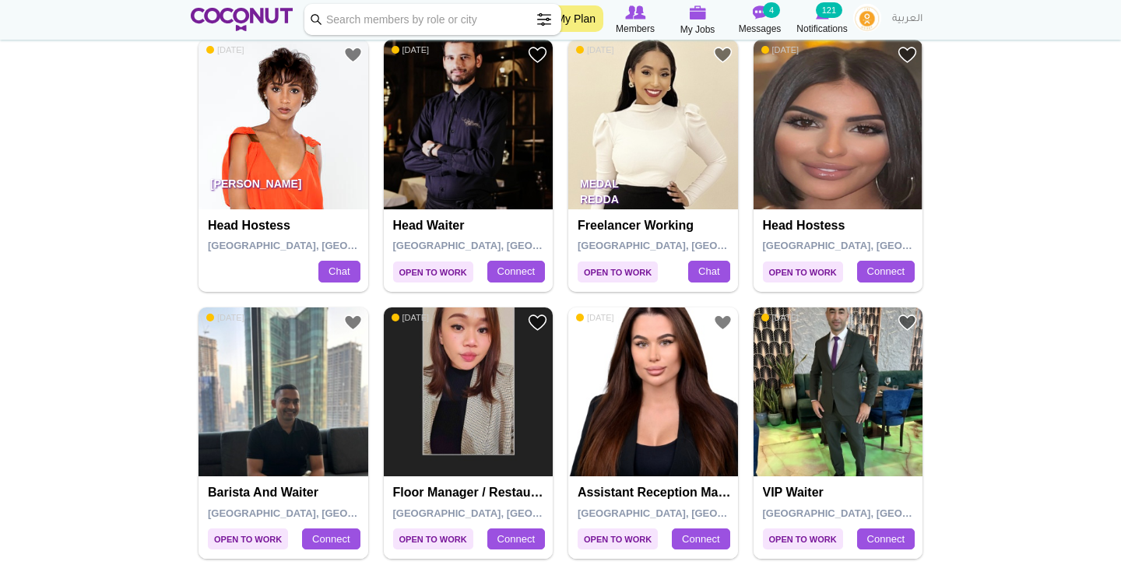
scroll to position [606, 0]
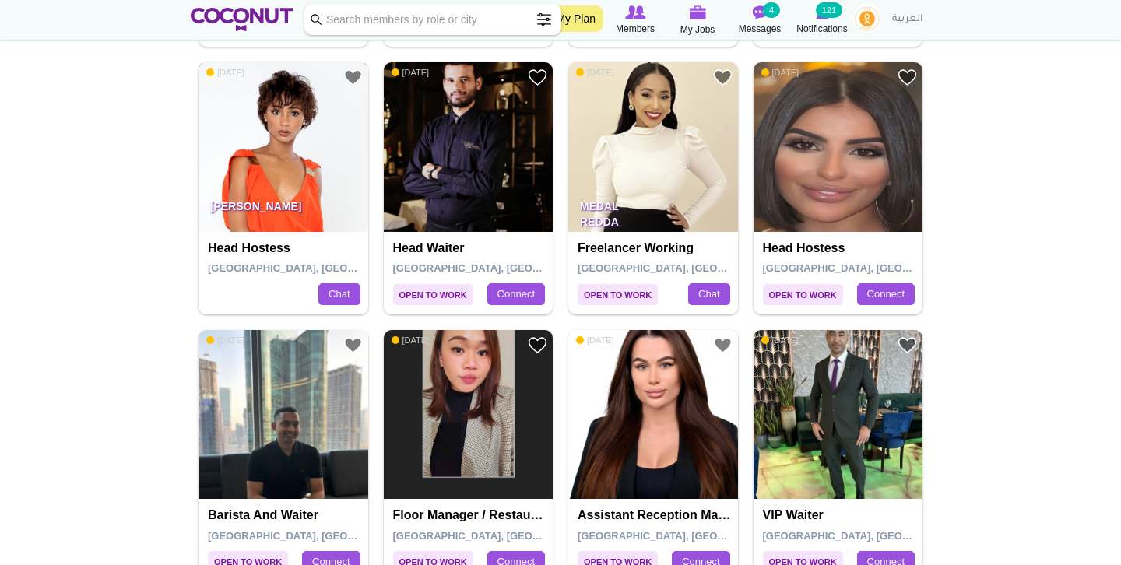
click at [276, 167] on img at bounding box center [284, 147] width 170 height 170
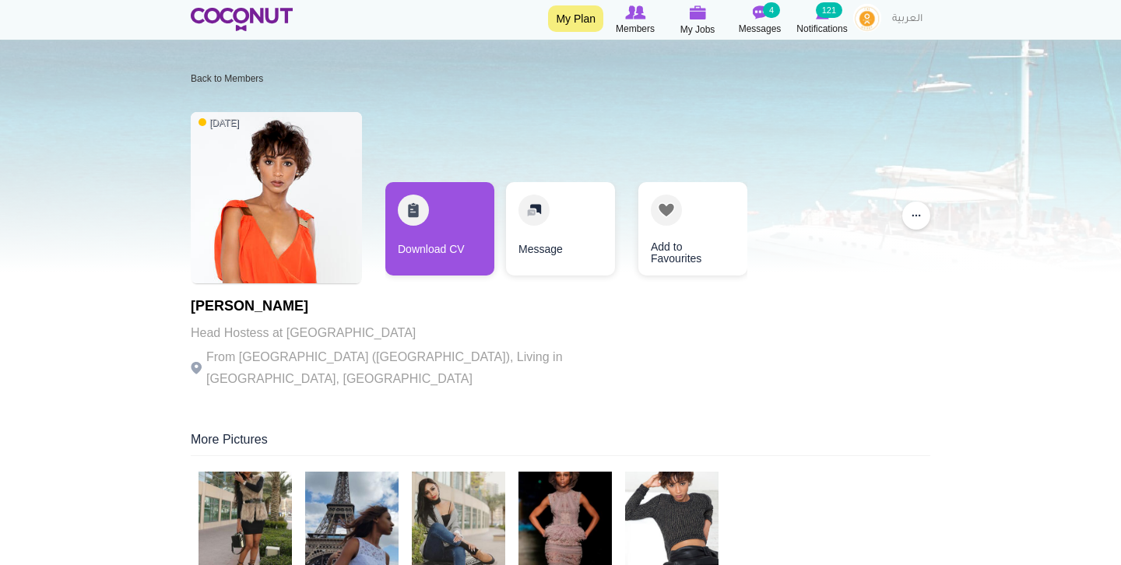
scroll to position [107, 0]
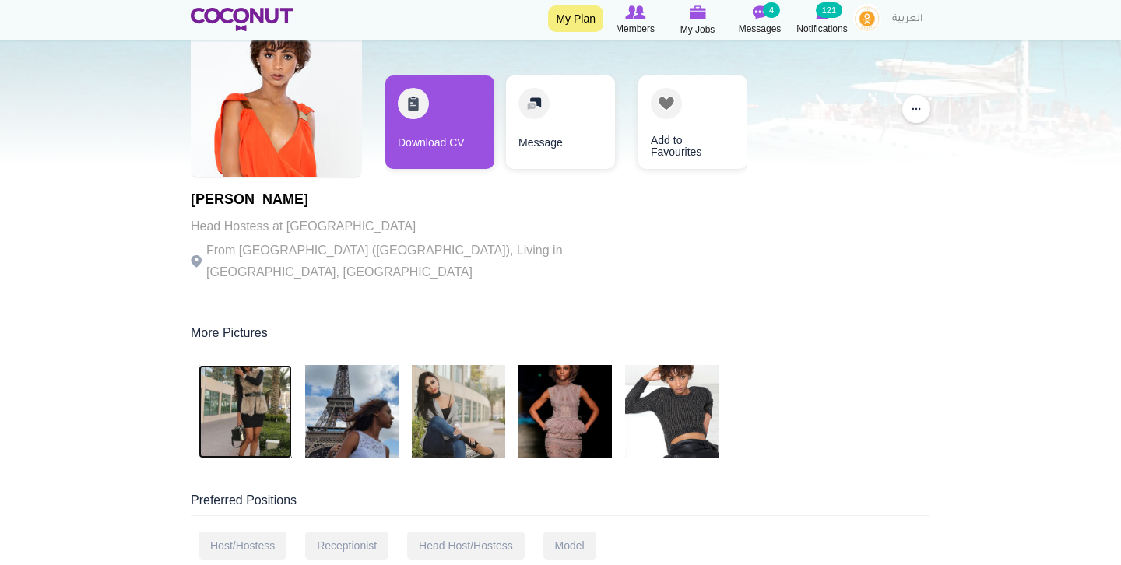
click at [256, 389] on img at bounding box center [245, 411] width 93 height 93
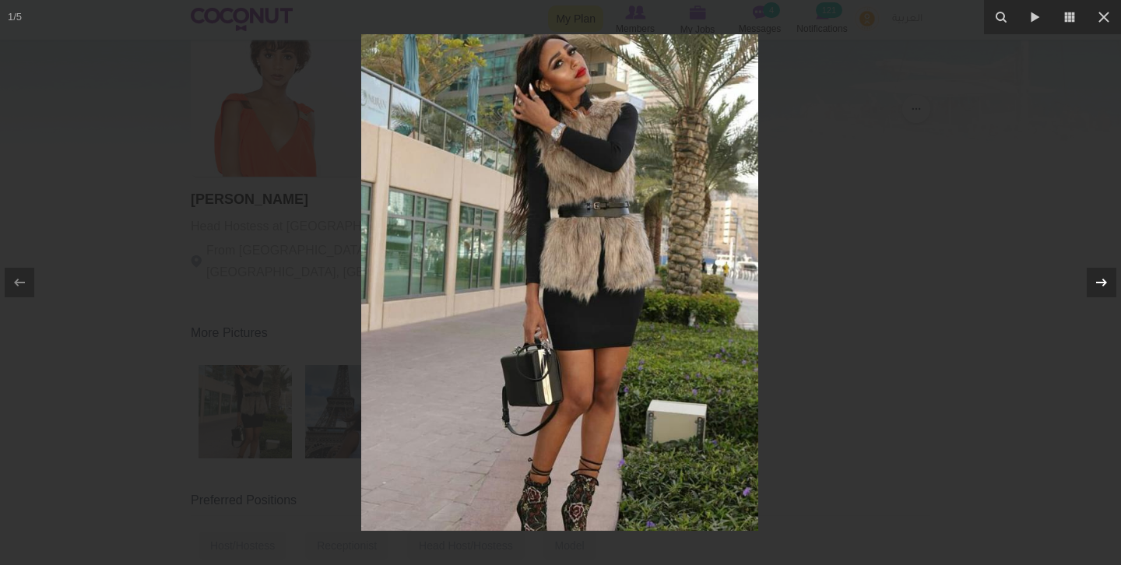
click at [1102, 284] on icon at bounding box center [1101, 282] width 19 height 19
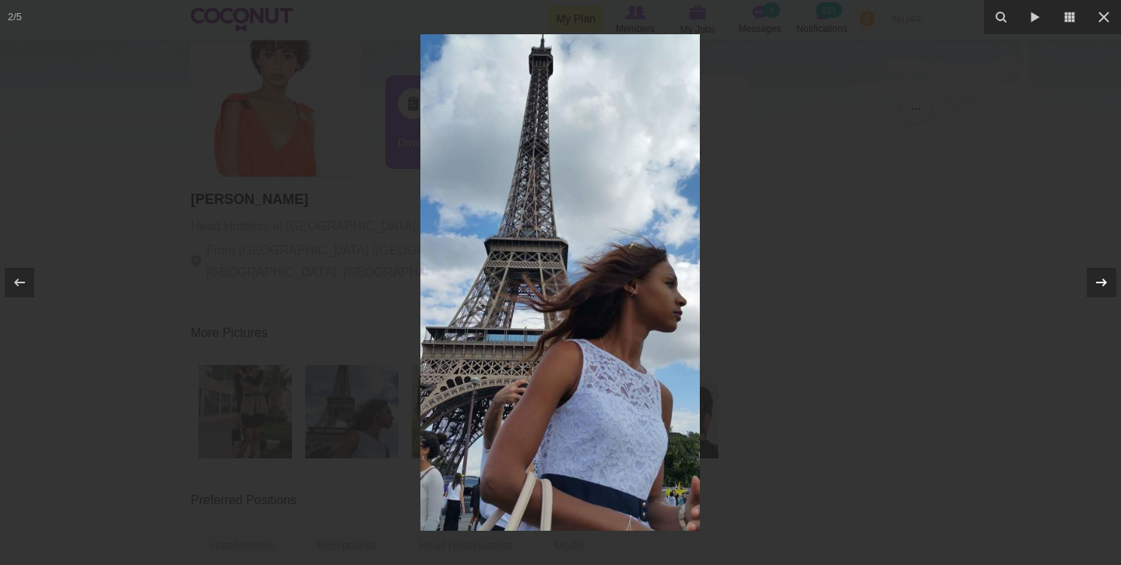
click at [1102, 284] on icon at bounding box center [1101, 282] width 19 height 19
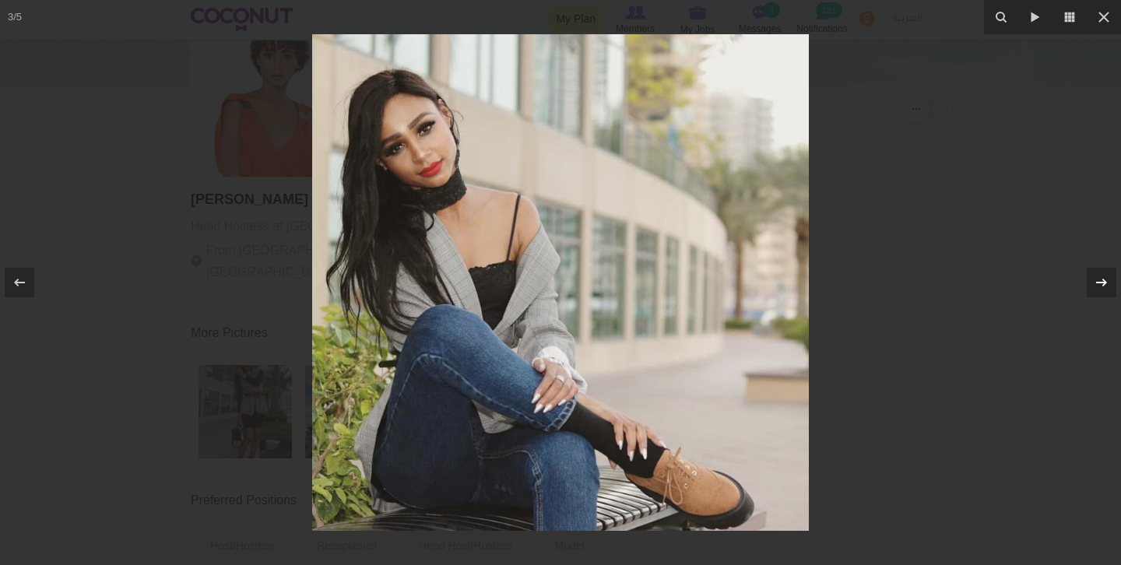
click at [1102, 284] on icon at bounding box center [1101, 282] width 19 height 19
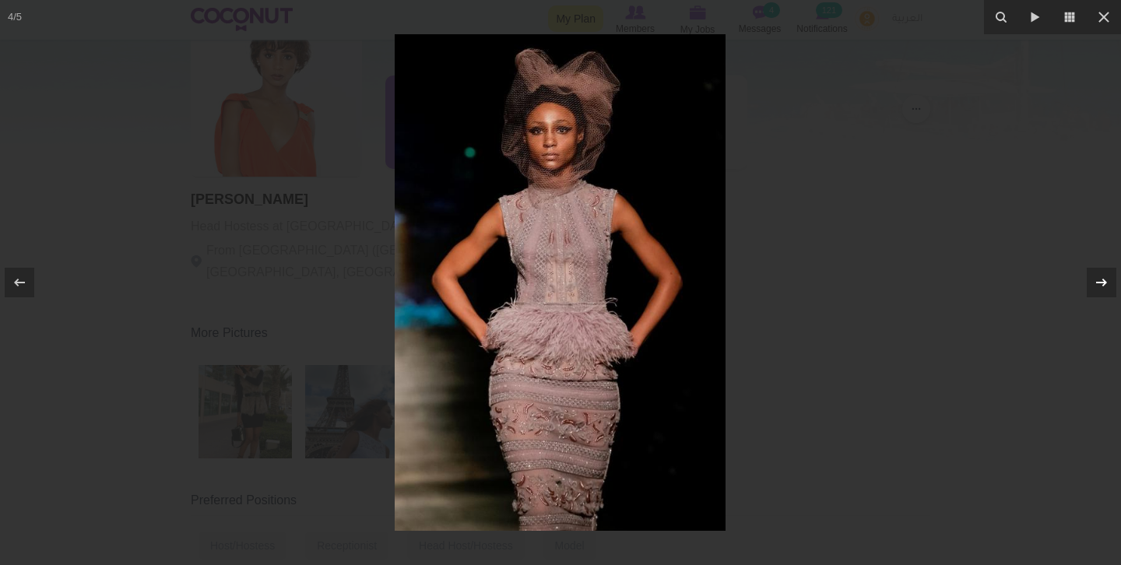
click at [1102, 284] on icon at bounding box center [1101, 282] width 19 height 19
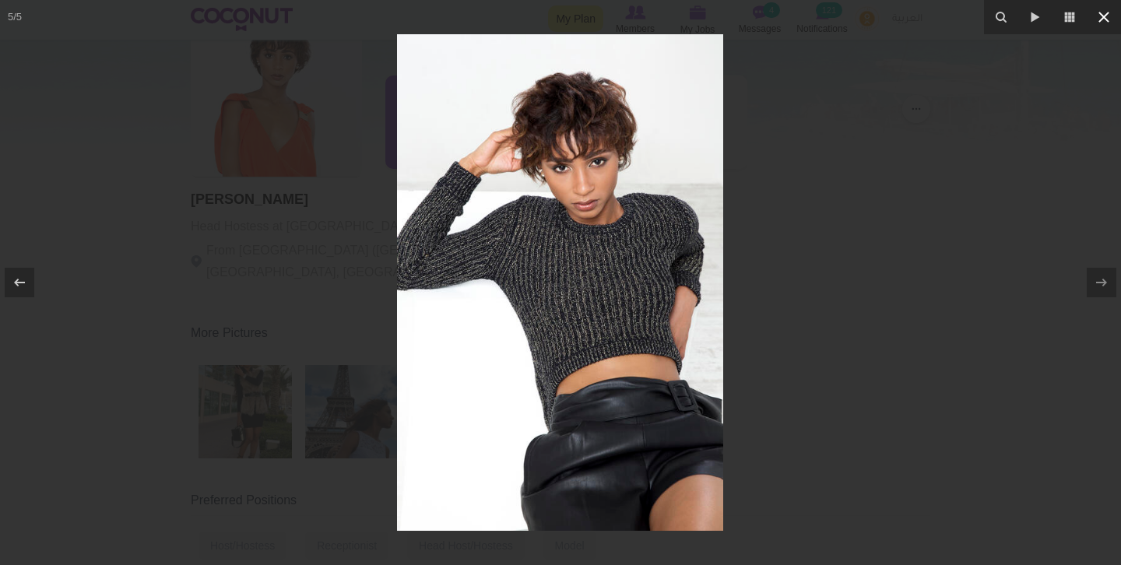
click at [1102, 19] on icon at bounding box center [1103, 17] width 11 height 11
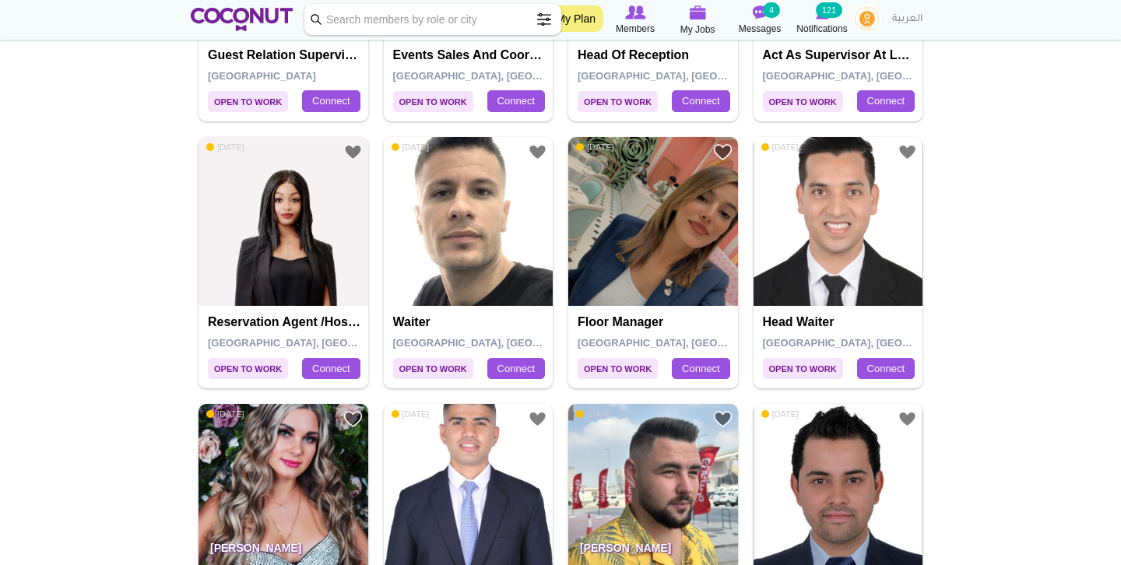
scroll to position [1622, 0]
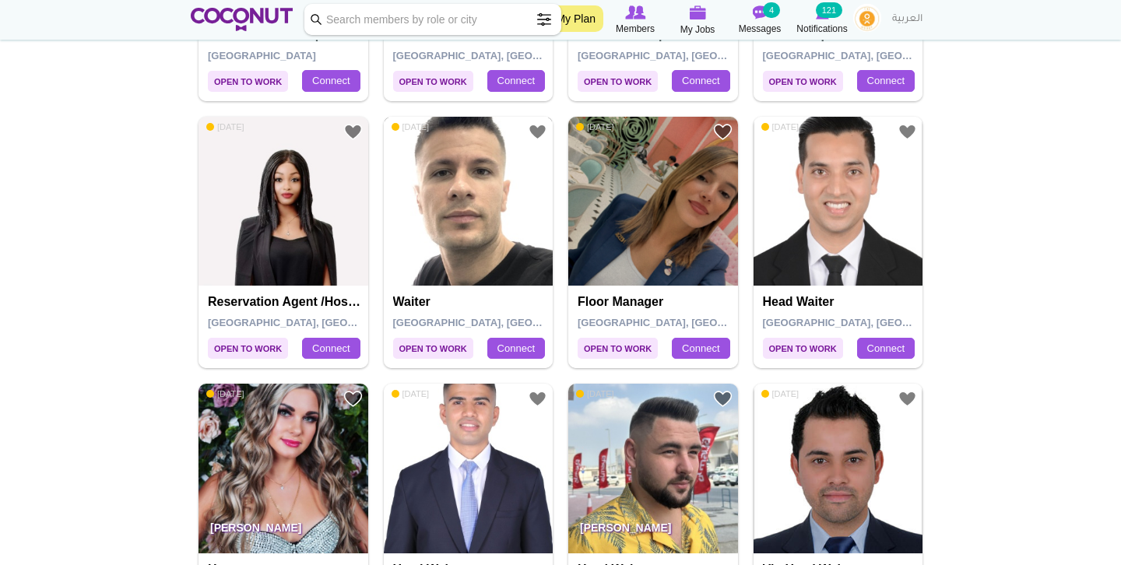
click at [459, 217] on img at bounding box center [469, 202] width 170 height 170
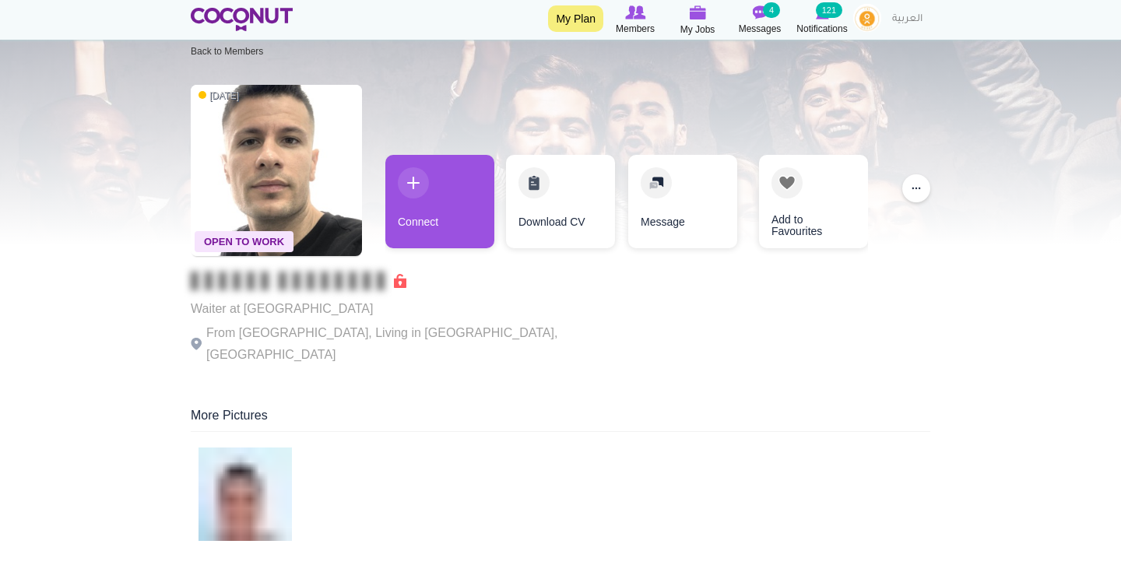
scroll to position [25, 0]
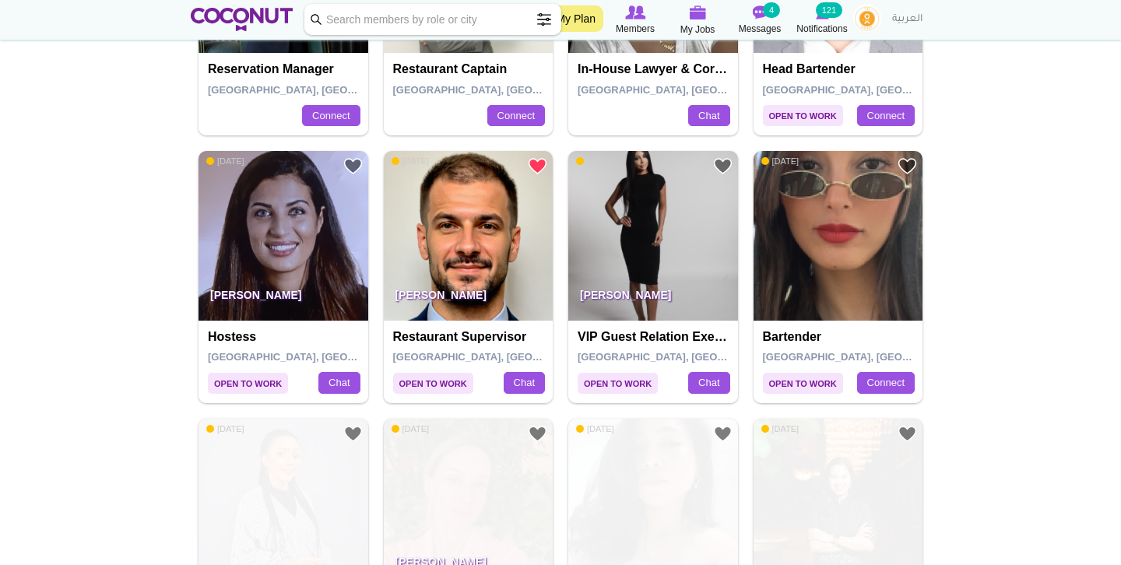
scroll to position [2388, 0]
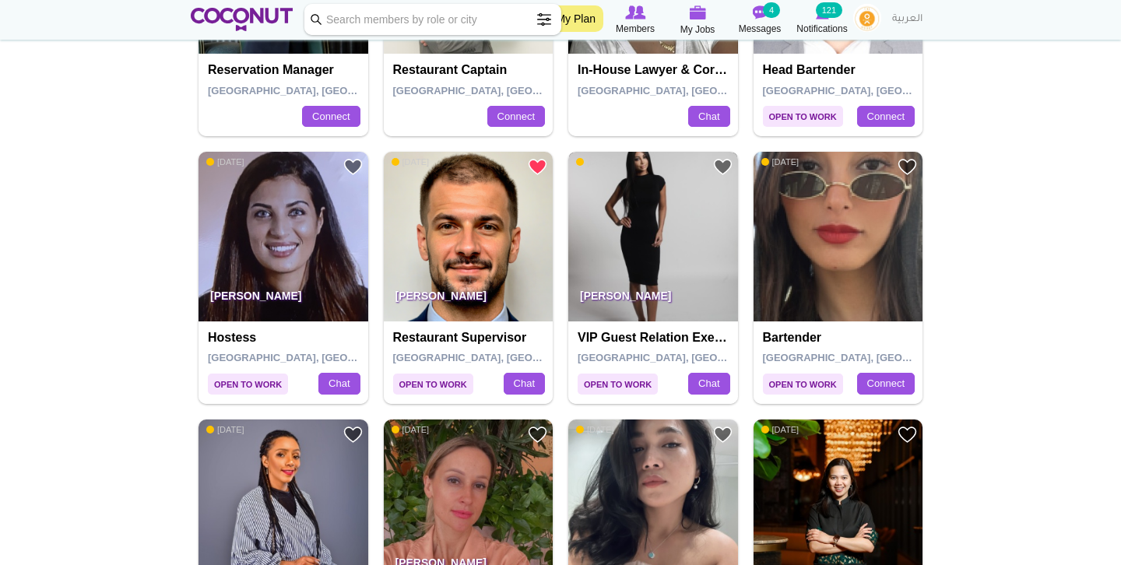
click at [642, 239] on img at bounding box center [653, 237] width 170 height 170
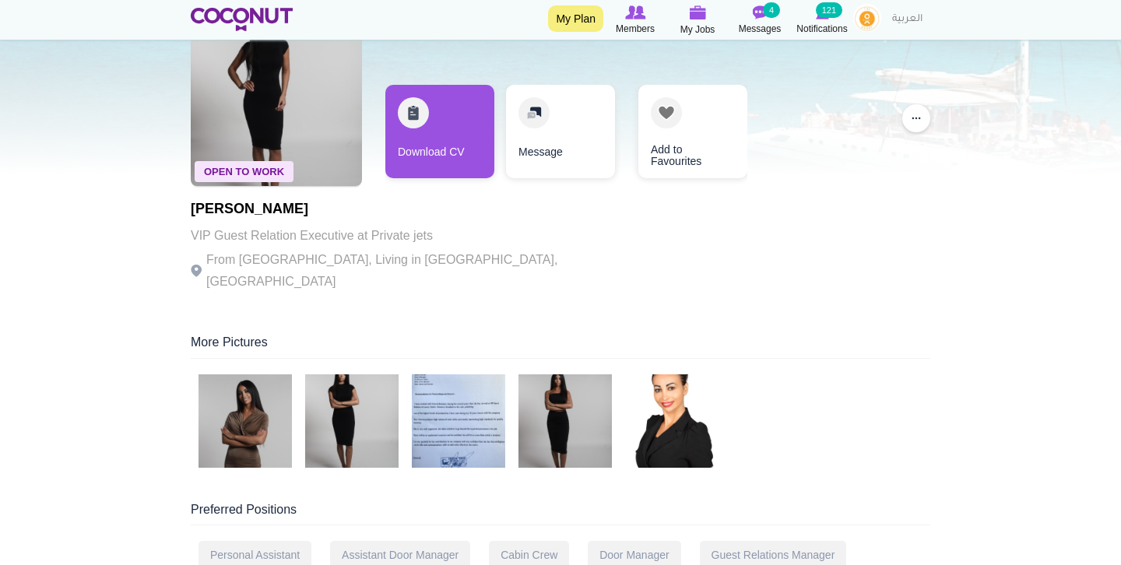
scroll to position [170, 0]
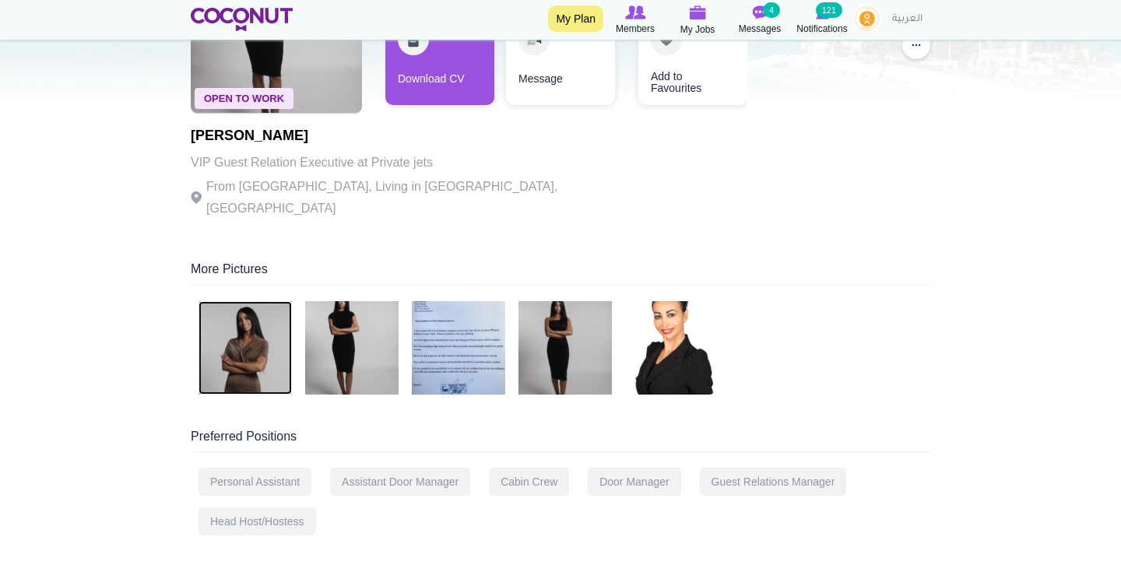
click at [241, 336] on img at bounding box center [245, 347] width 93 height 93
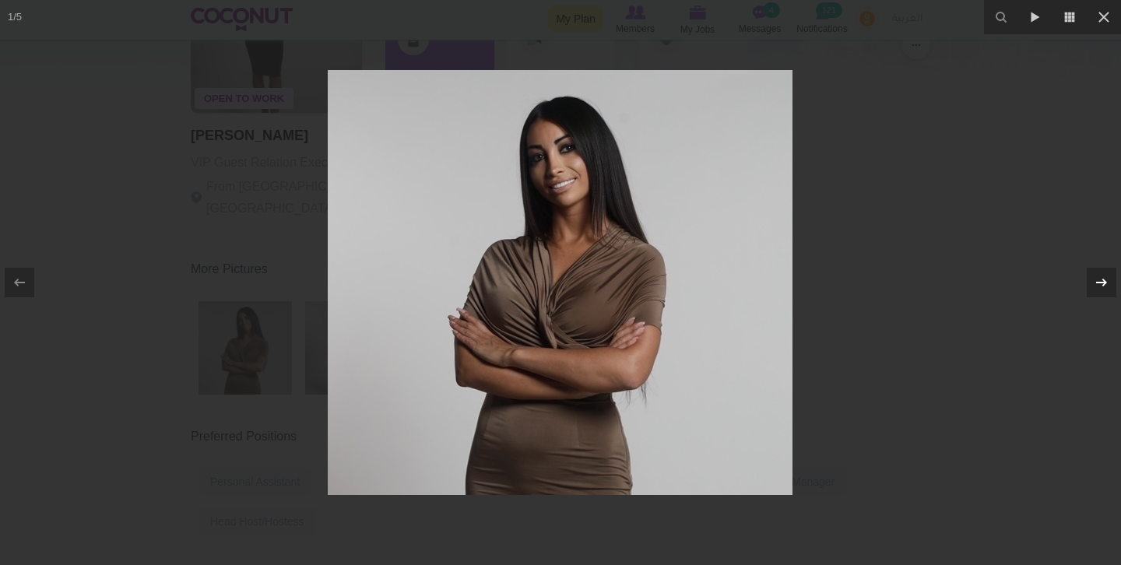
click at [1095, 287] on icon at bounding box center [1101, 282] width 19 height 19
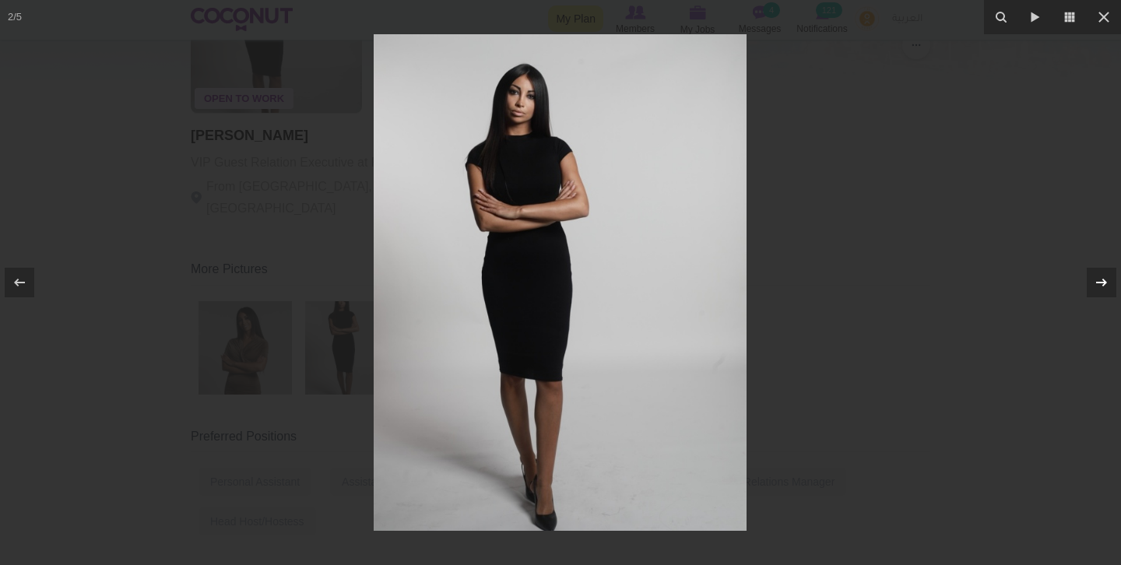
click at [1095, 287] on icon at bounding box center [1101, 282] width 19 height 19
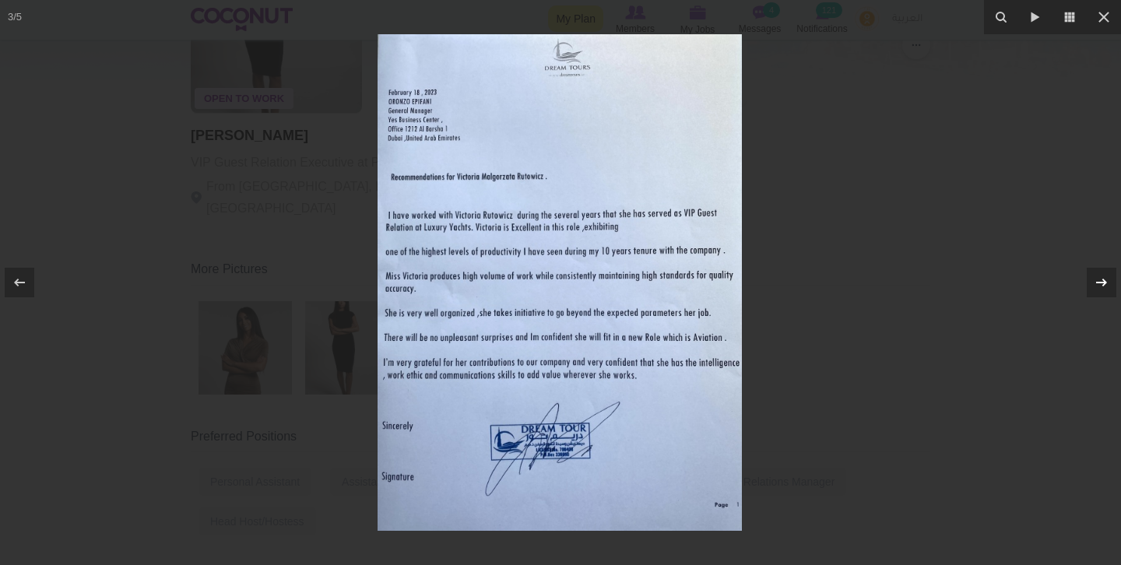
click at [1095, 287] on icon at bounding box center [1101, 282] width 19 height 19
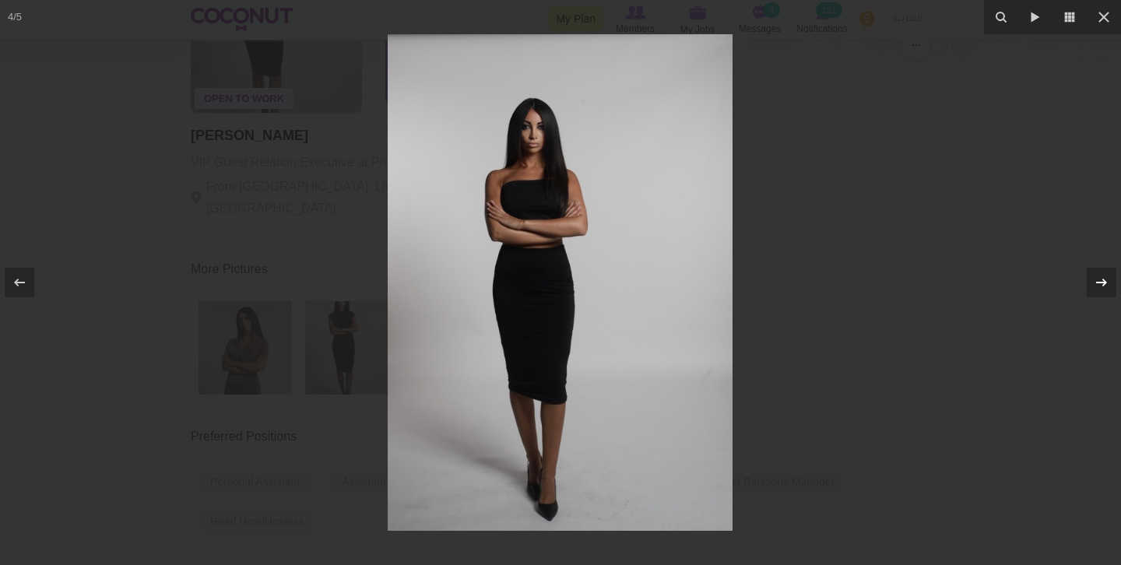
click at [1095, 287] on icon at bounding box center [1101, 282] width 19 height 19
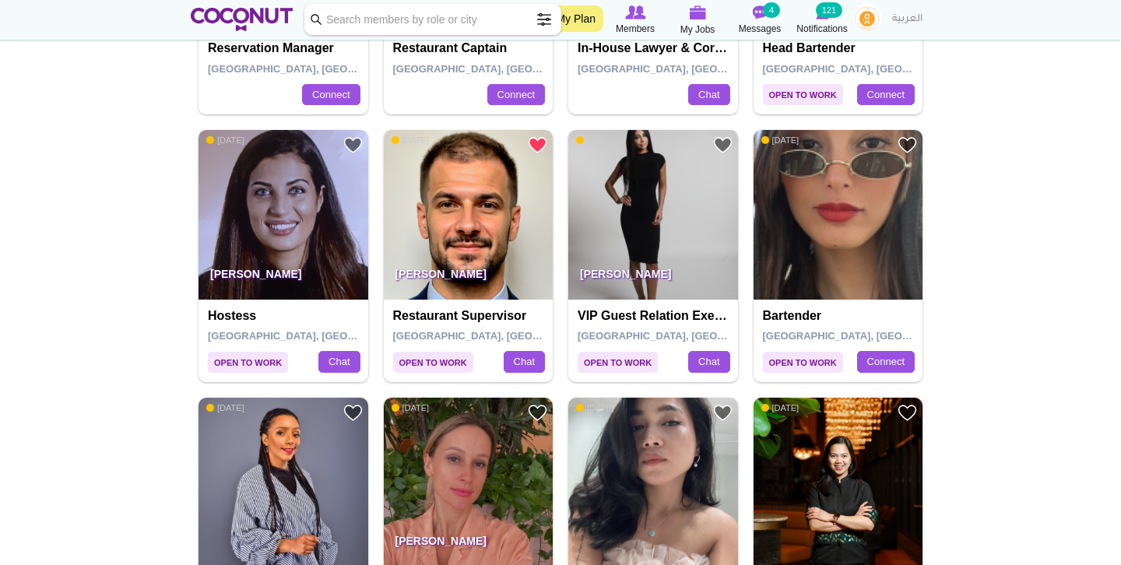
scroll to position [2409, 0]
click at [813, 247] on img at bounding box center [839, 216] width 170 height 170
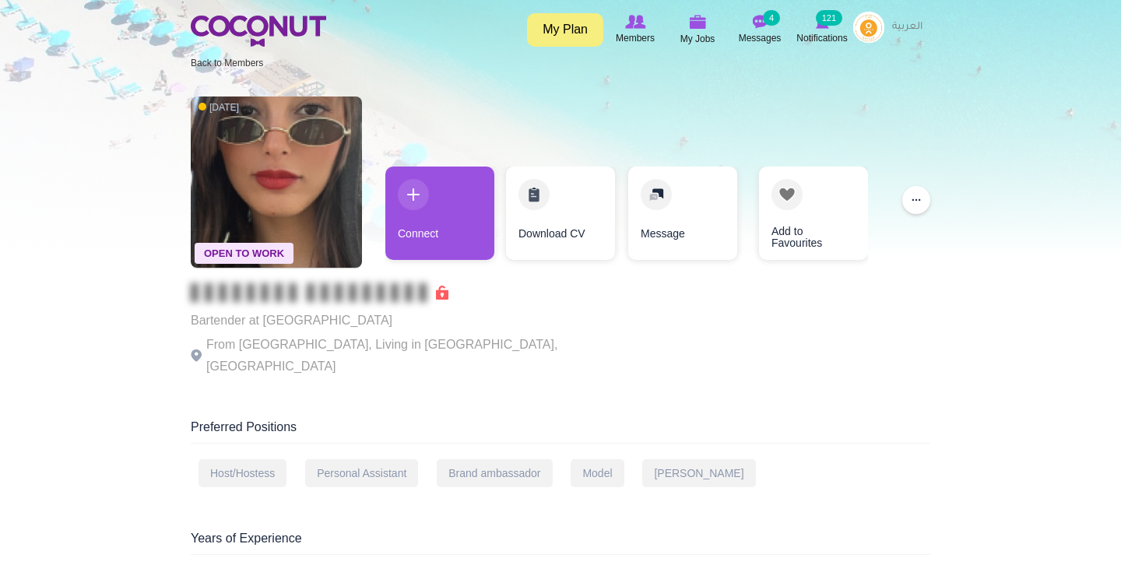
scroll to position [8, 0]
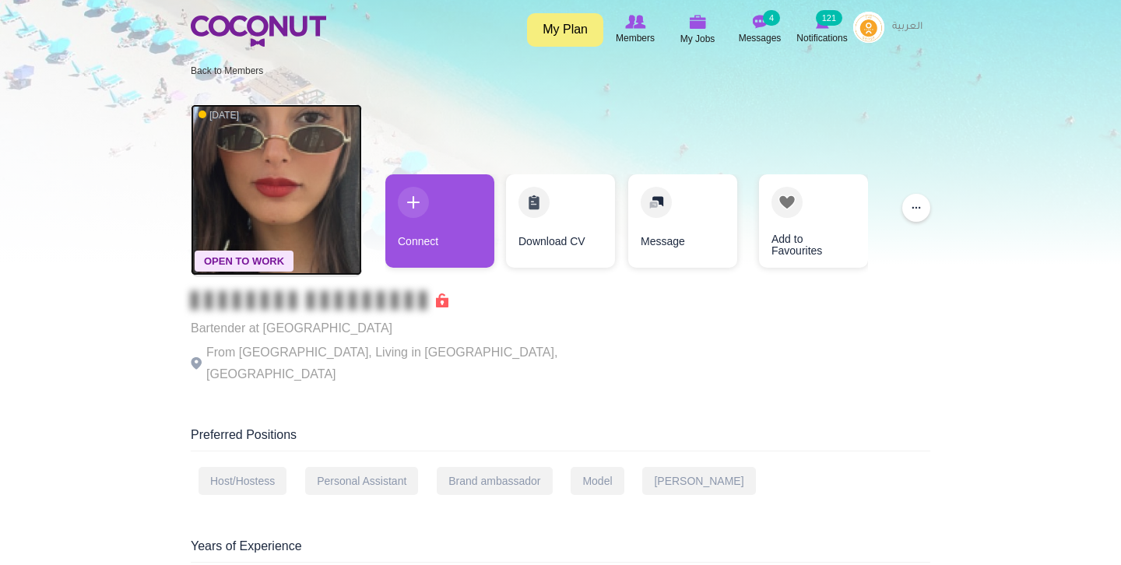
click at [234, 167] on img at bounding box center [276, 189] width 171 height 171
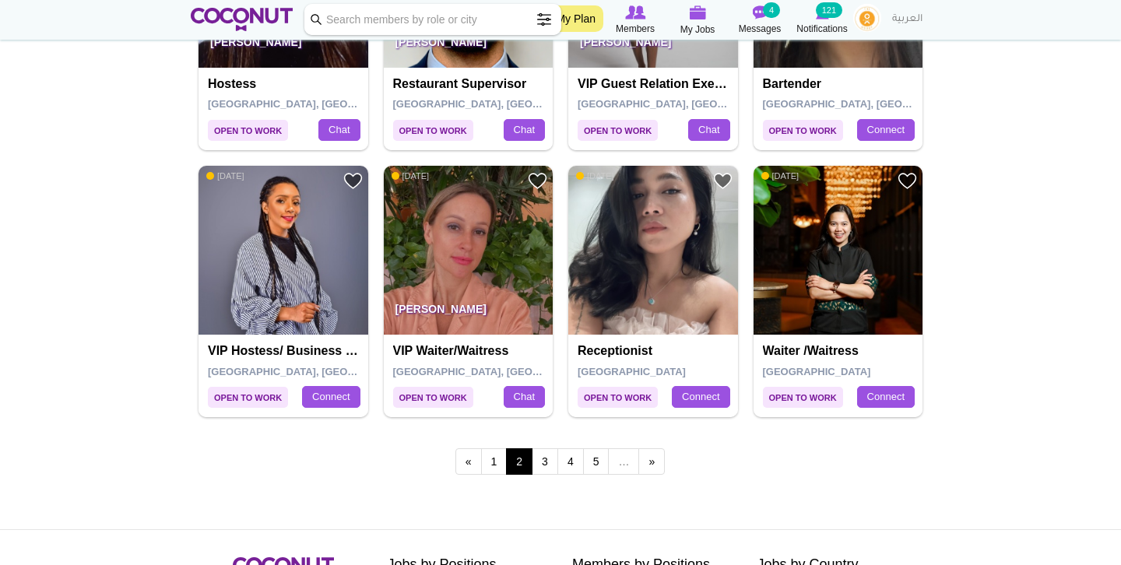
scroll to position [2643, 0]
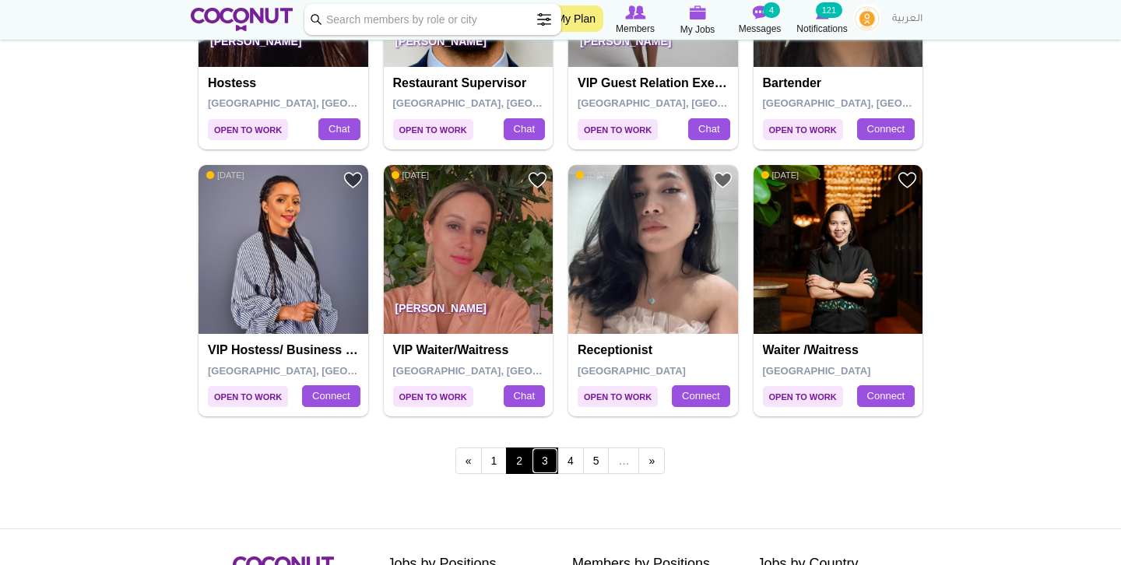
click at [544, 465] on link "3" at bounding box center [545, 461] width 26 height 26
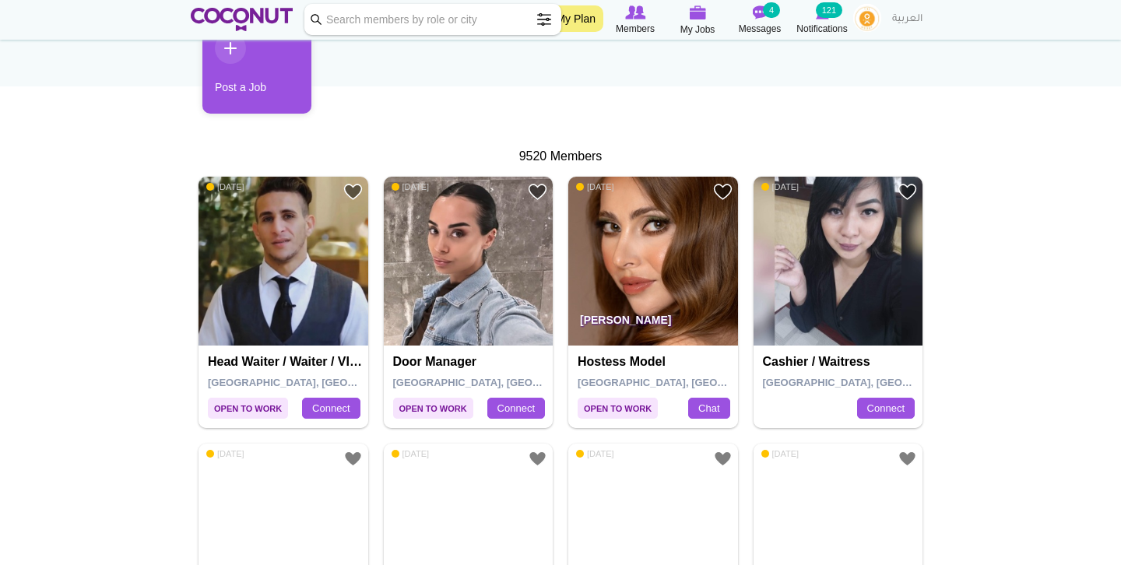
scroll to position [226, 0]
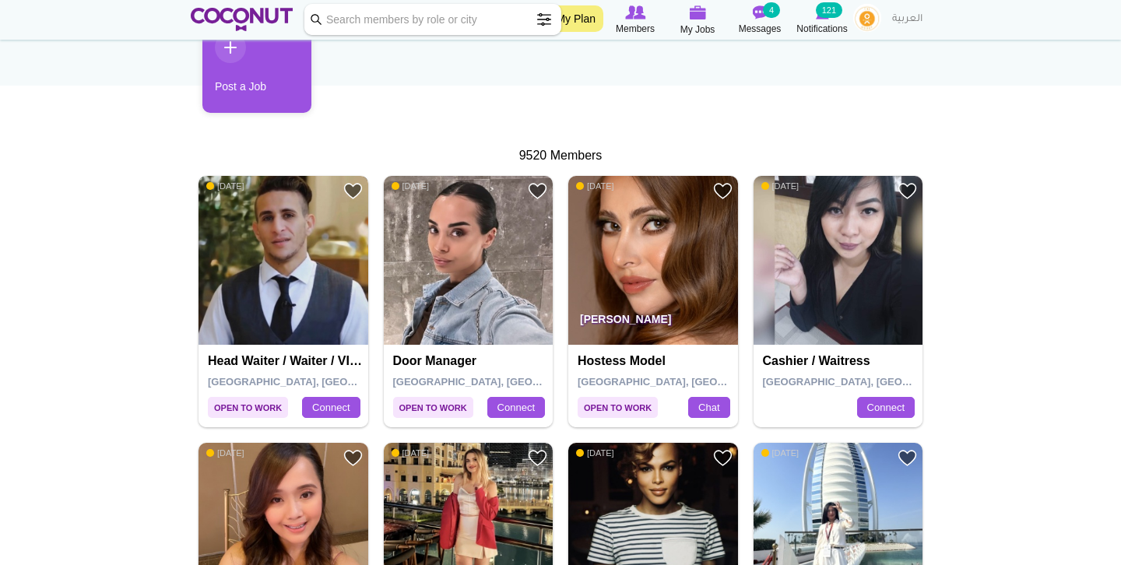
click at [300, 302] on img at bounding box center [284, 261] width 170 height 170
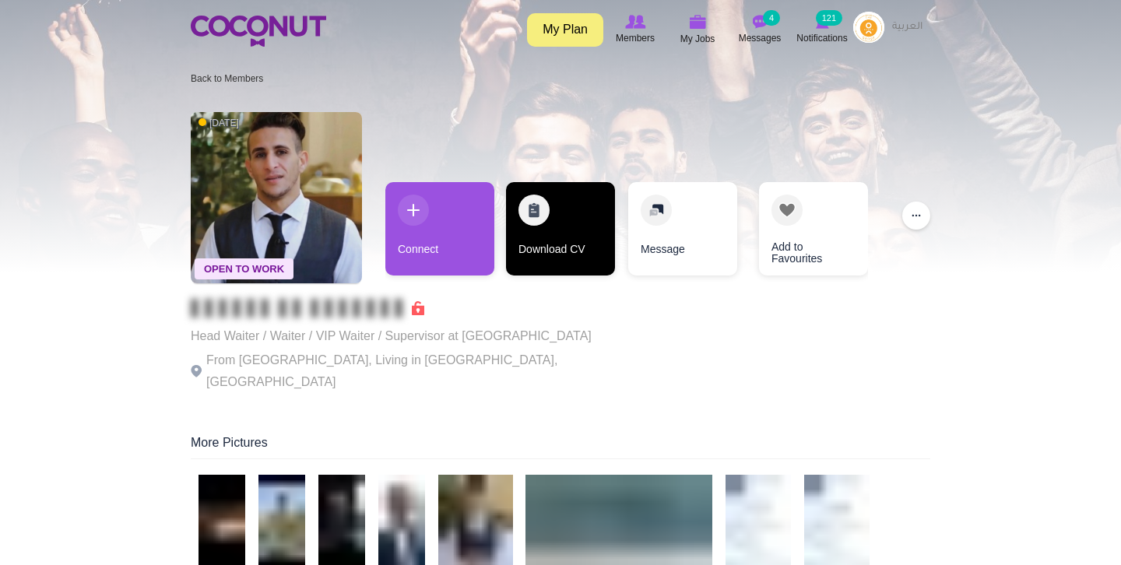
click at [549, 240] on link "Download CV" at bounding box center [560, 228] width 109 height 93
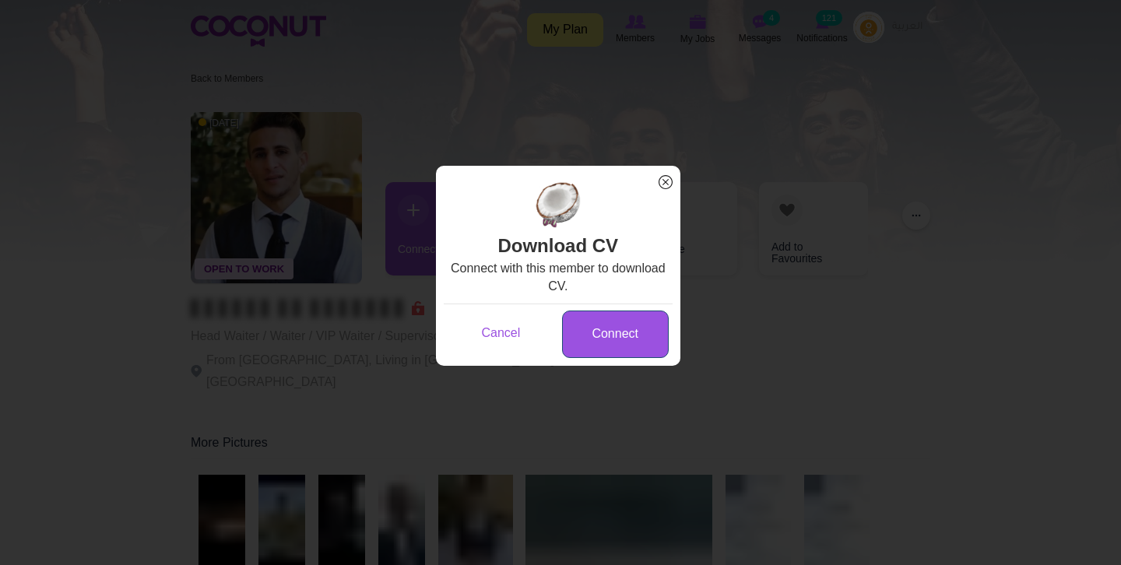
click at [594, 335] on link "Connect" at bounding box center [615, 334] width 107 height 47
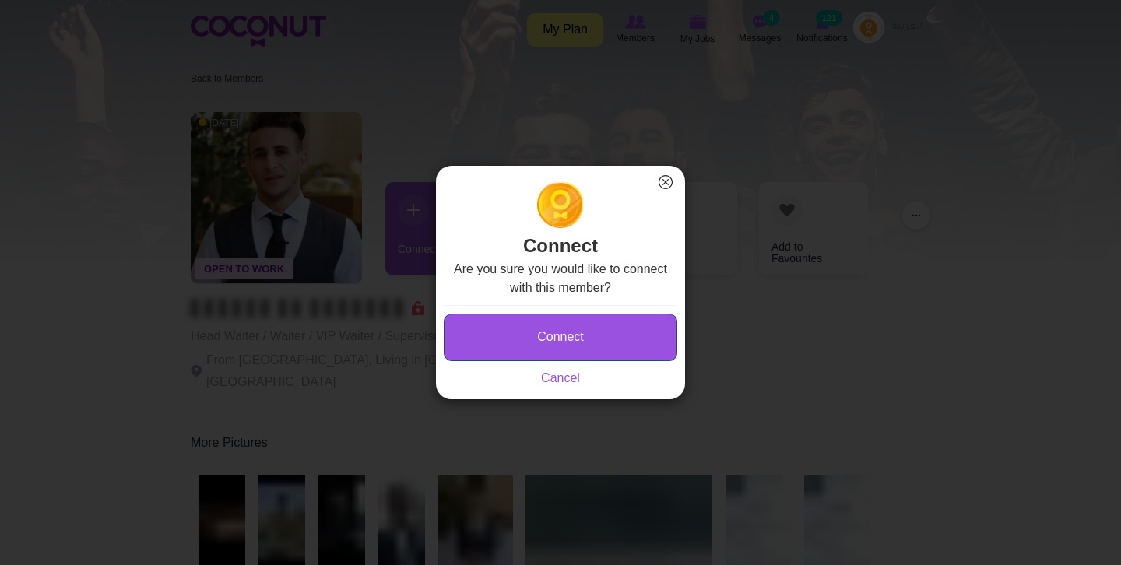
click at [557, 333] on button "Connect" at bounding box center [561, 337] width 234 height 47
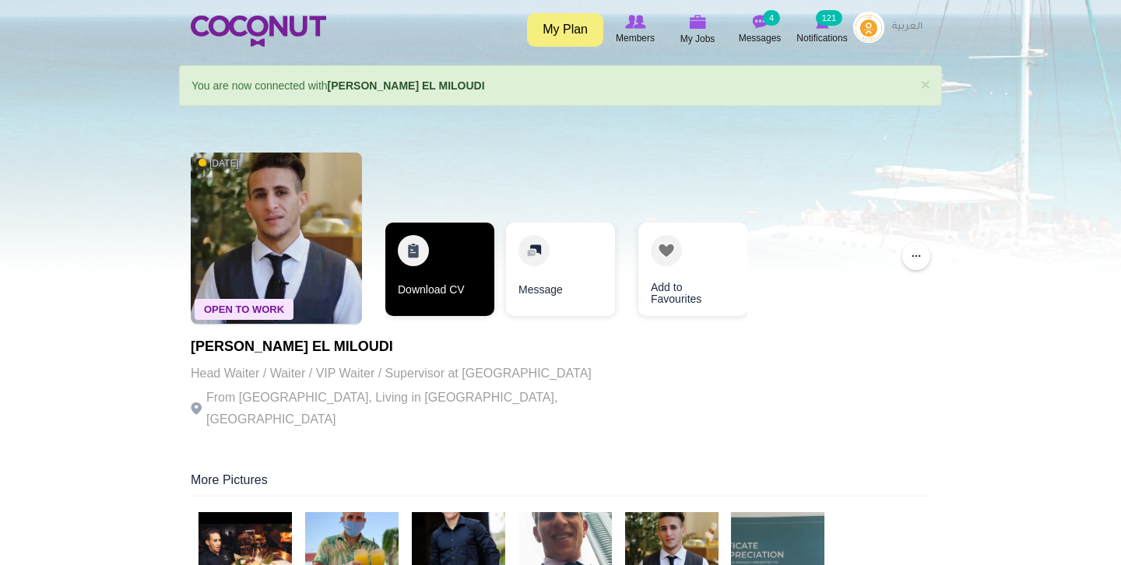
click at [476, 296] on link "Download CV" at bounding box center [439, 269] width 109 height 93
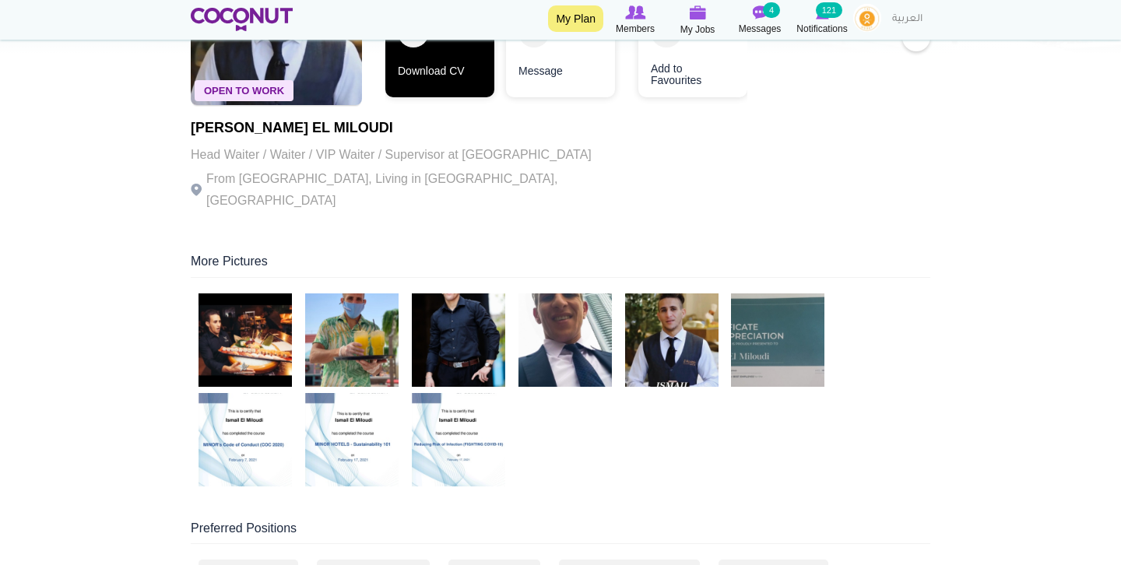
scroll to position [262, 0]
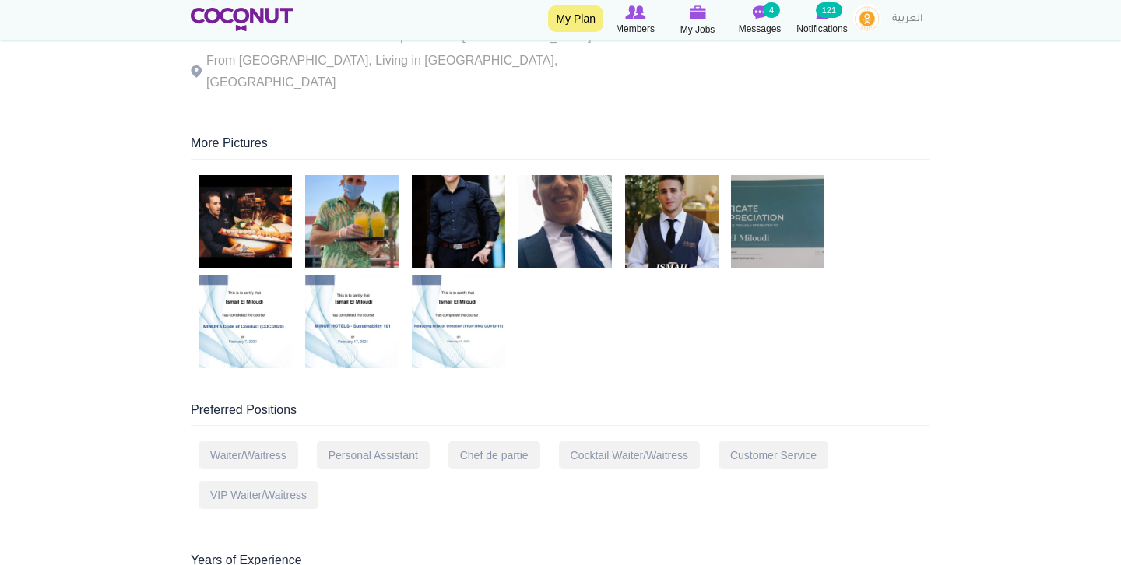
scroll to position [391, 0]
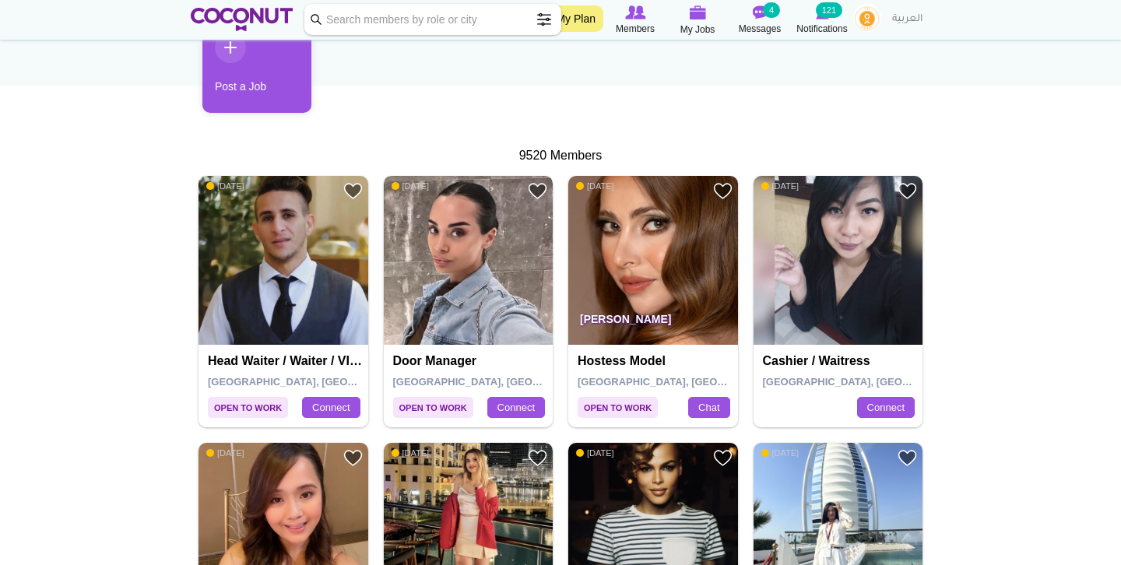
click at [501, 312] on img at bounding box center [469, 261] width 170 height 170
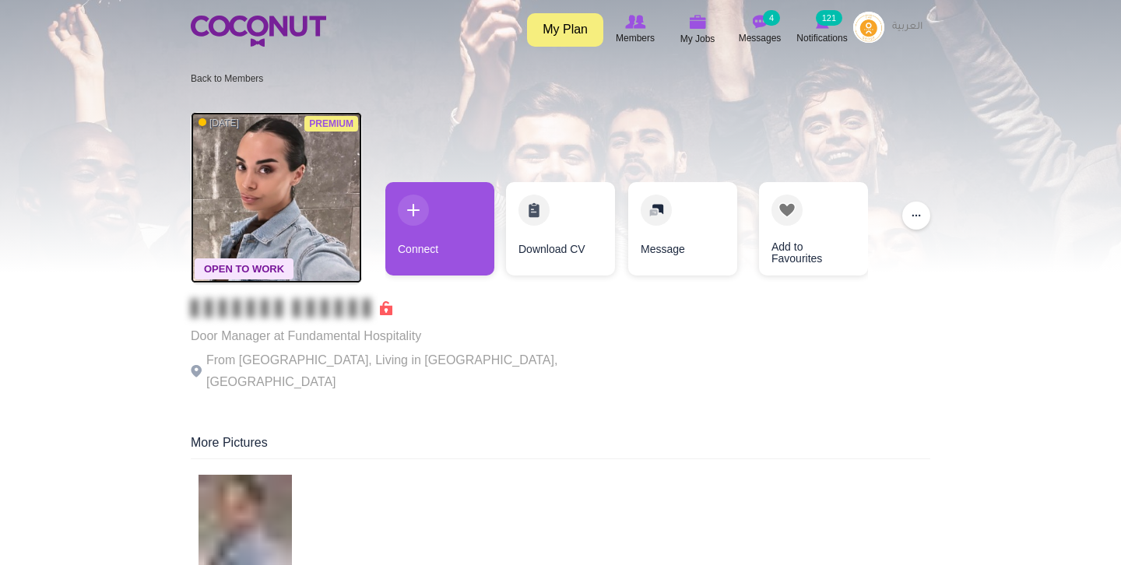
click at [304, 209] on img at bounding box center [276, 197] width 171 height 171
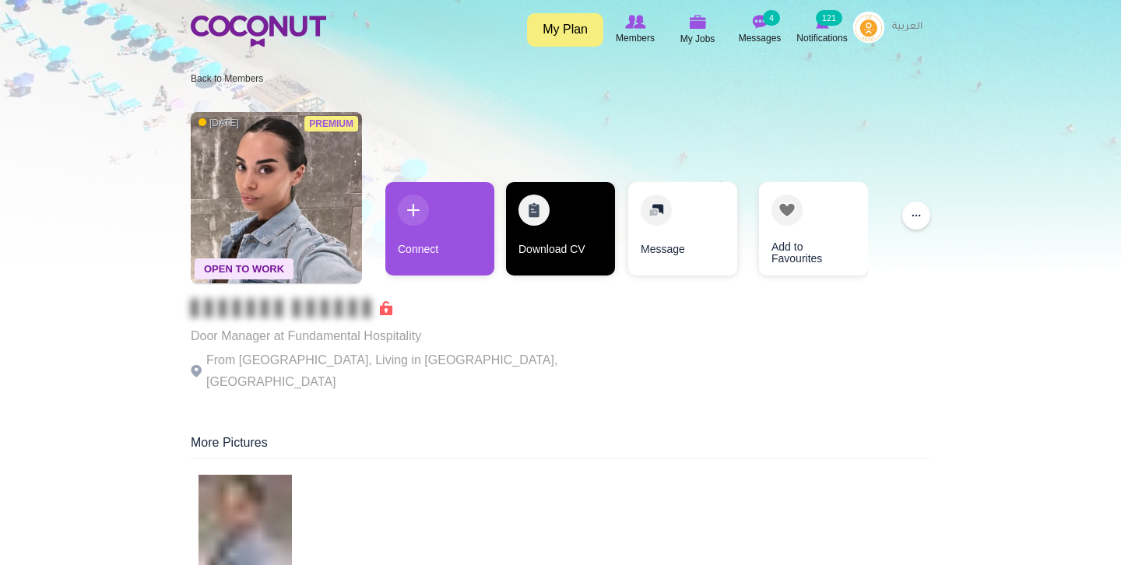
click at [552, 243] on link "Download CV" at bounding box center [560, 228] width 109 height 93
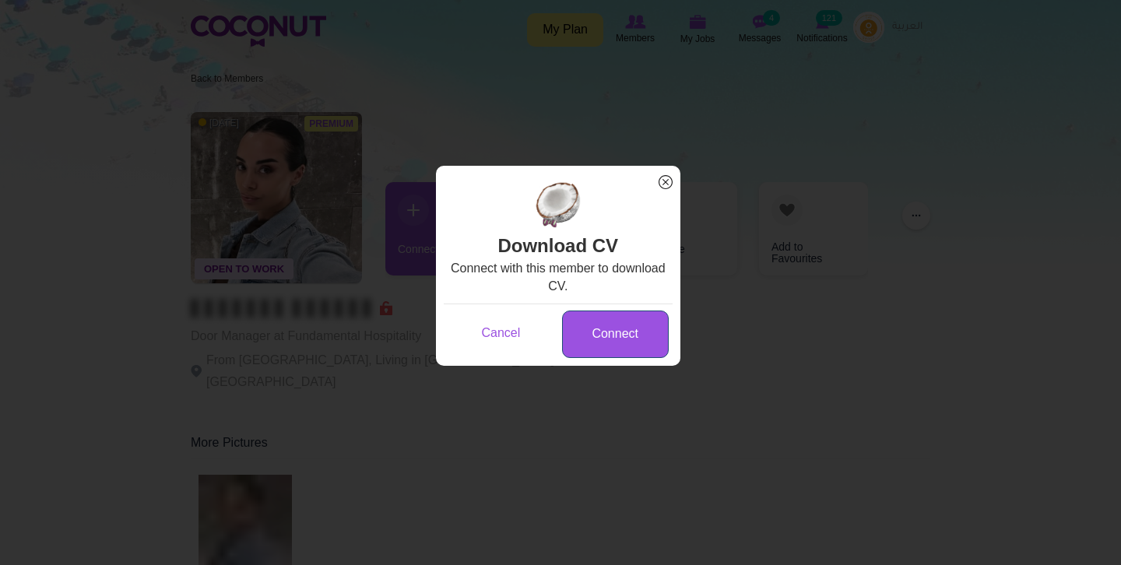
click at [620, 336] on link "Connect" at bounding box center [615, 334] width 107 height 47
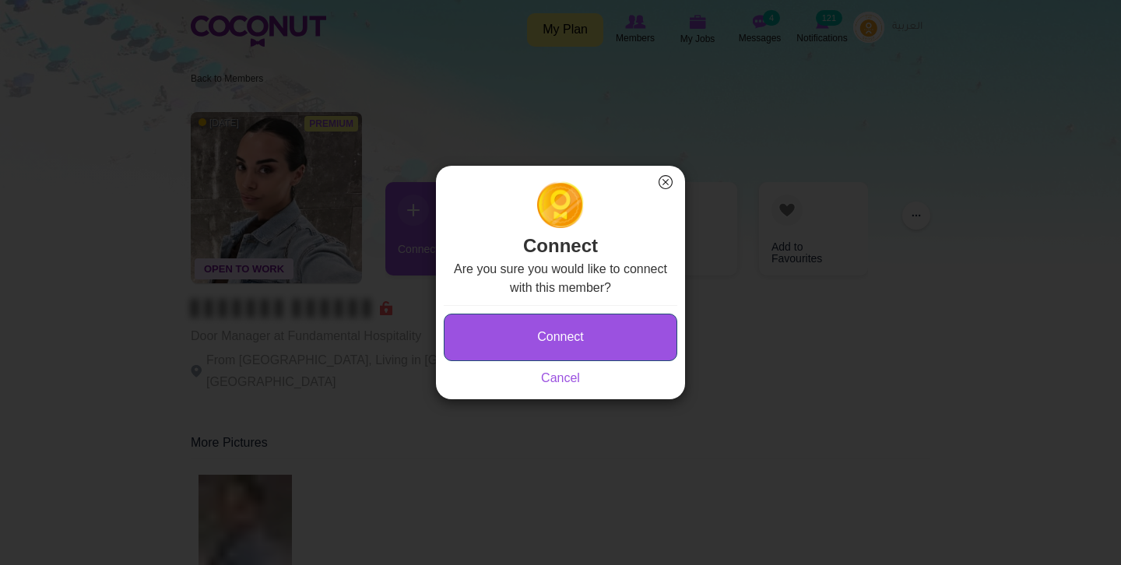
click at [561, 340] on button "Connect" at bounding box center [561, 337] width 234 height 47
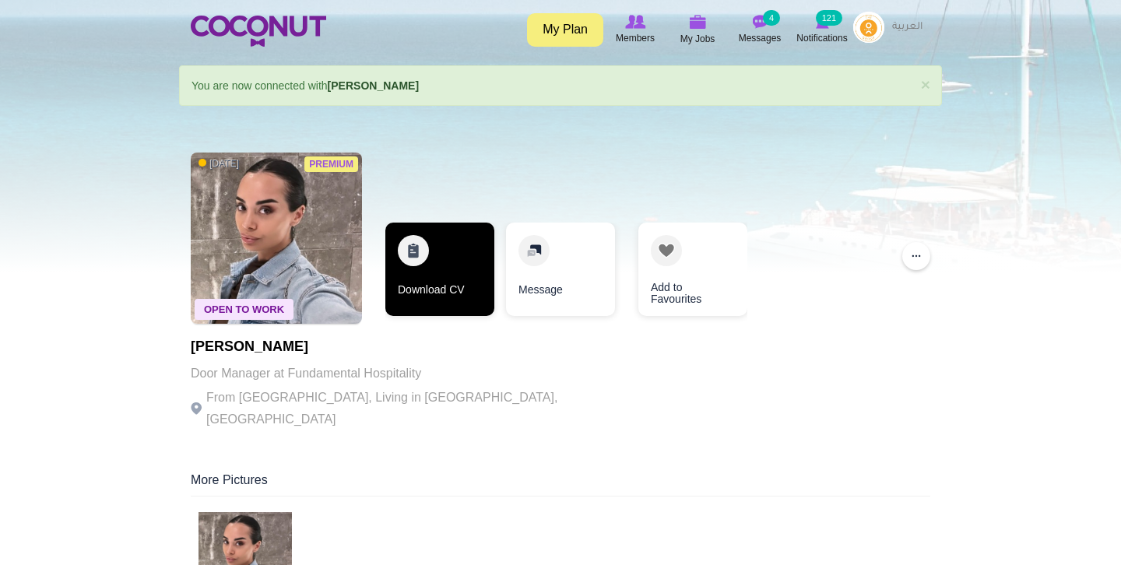
click at [429, 274] on link "Download CV" at bounding box center [439, 269] width 109 height 93
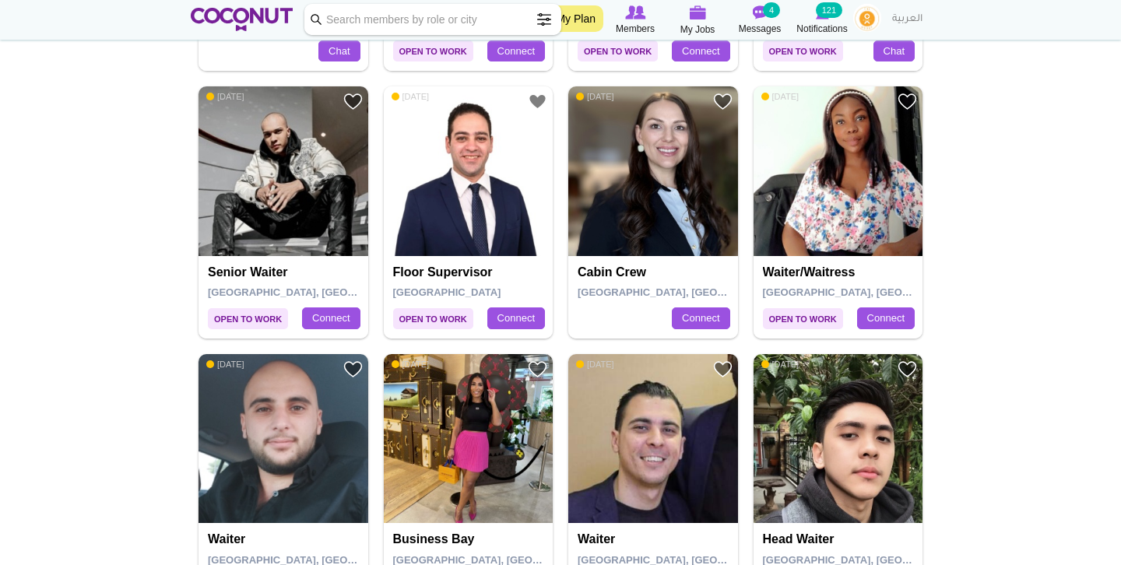
scroll to position [1116, 0]
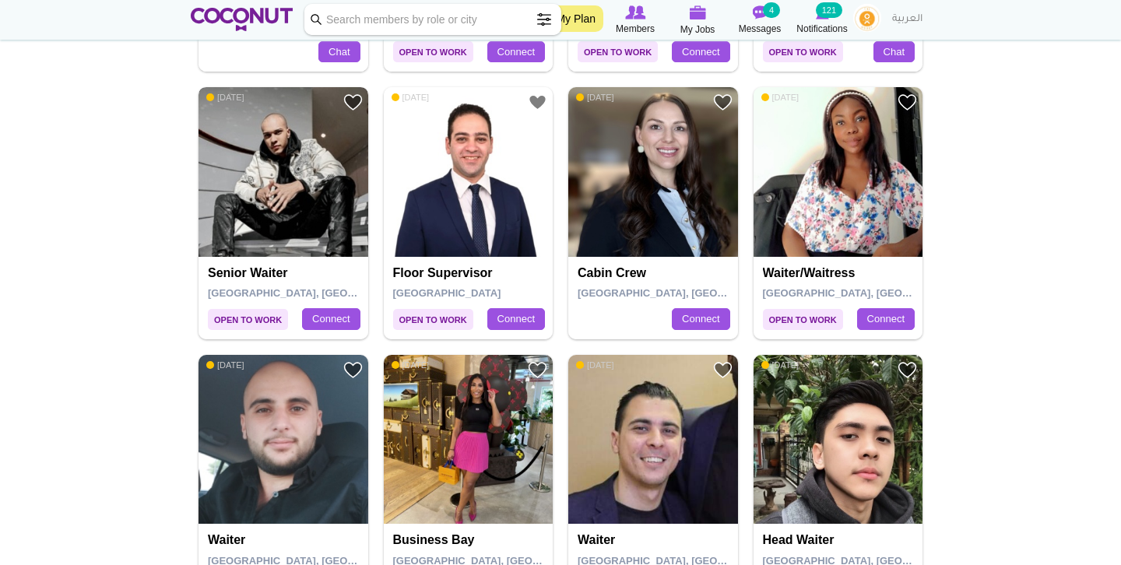
click at [244, 204] on img at bounding box center [284, 172] width 170 height 170
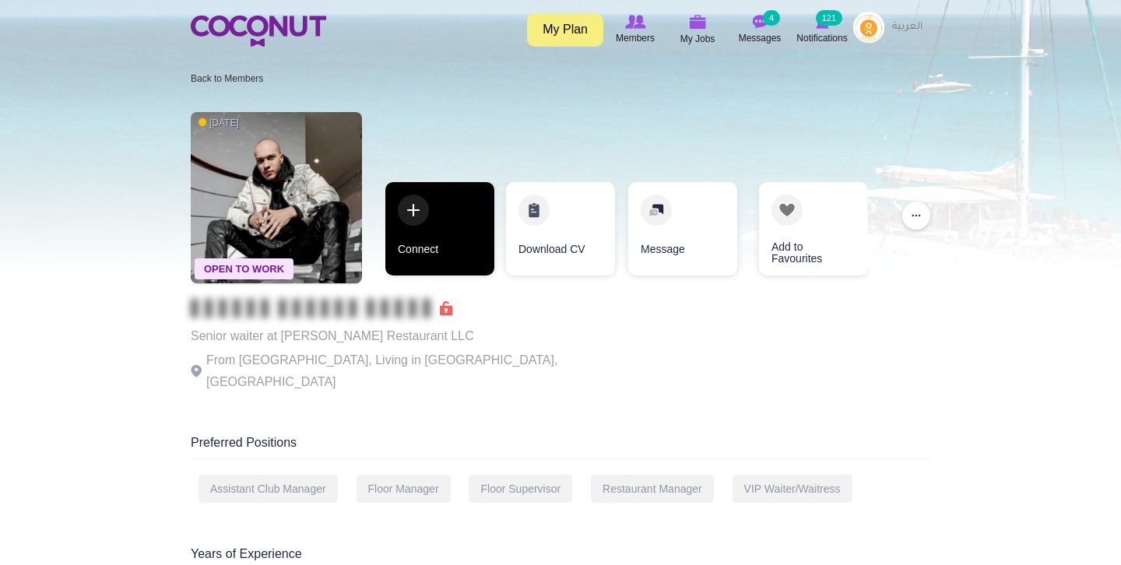
click at [428, 245] on link "Connect" at bounding box center [439, 228] width 109 height 93
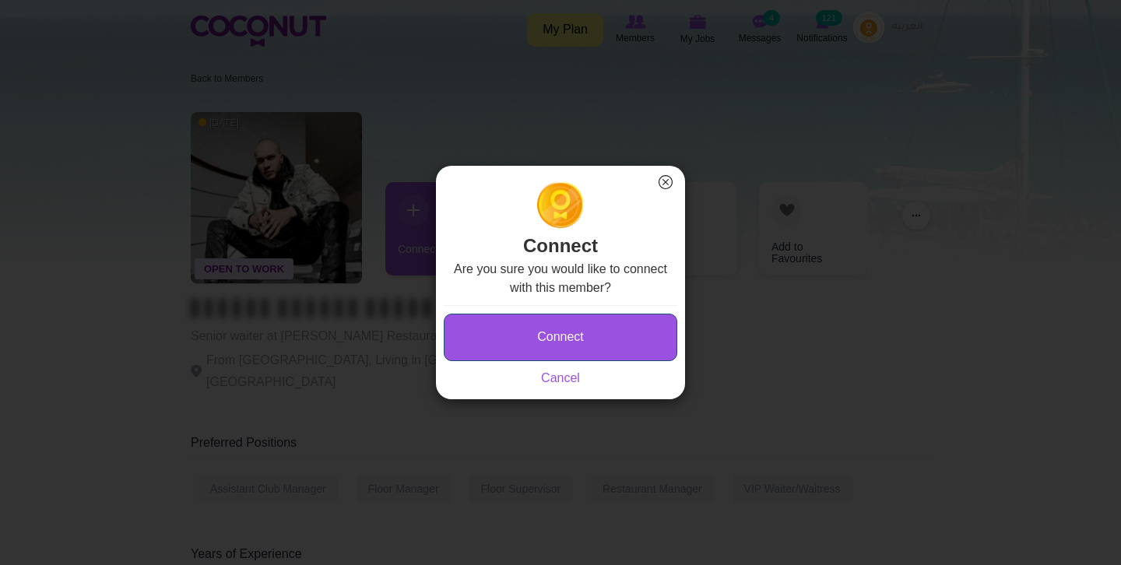
click at [543, 339] on button "Connect" at bounding box center [561, 337] width 234 height 47
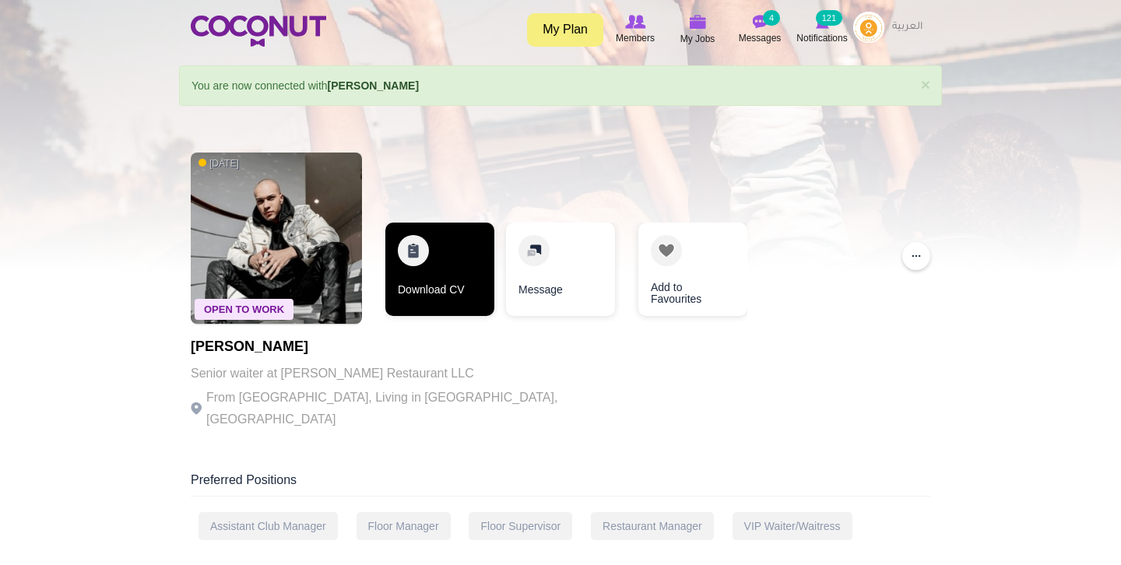
click at [448, 279] on link "Download CV" at bounding box center [439, 269] width 109 height 93
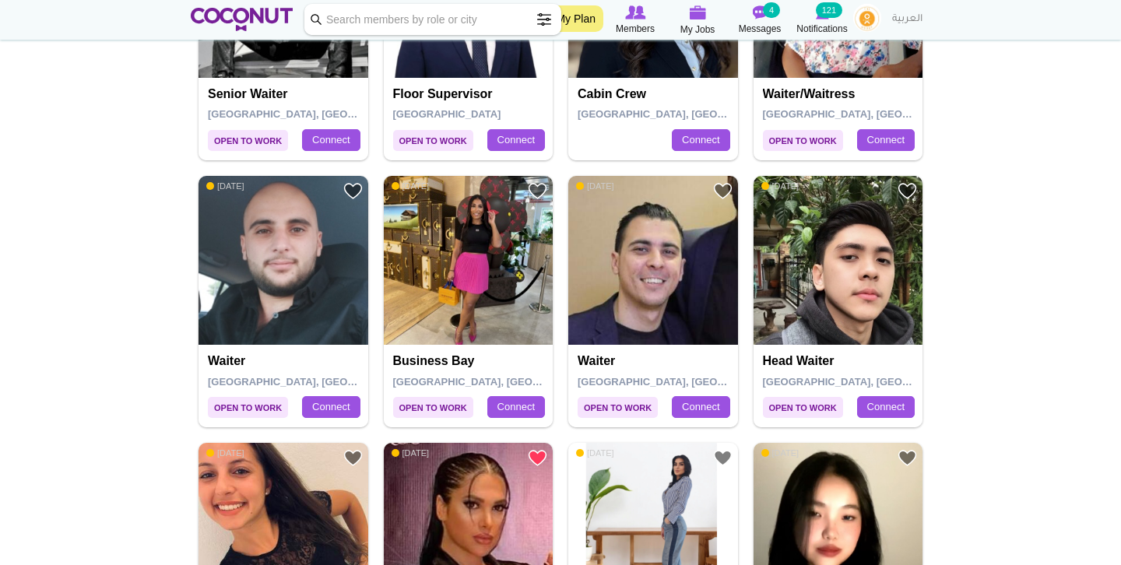
scroll to position [1354, 0]
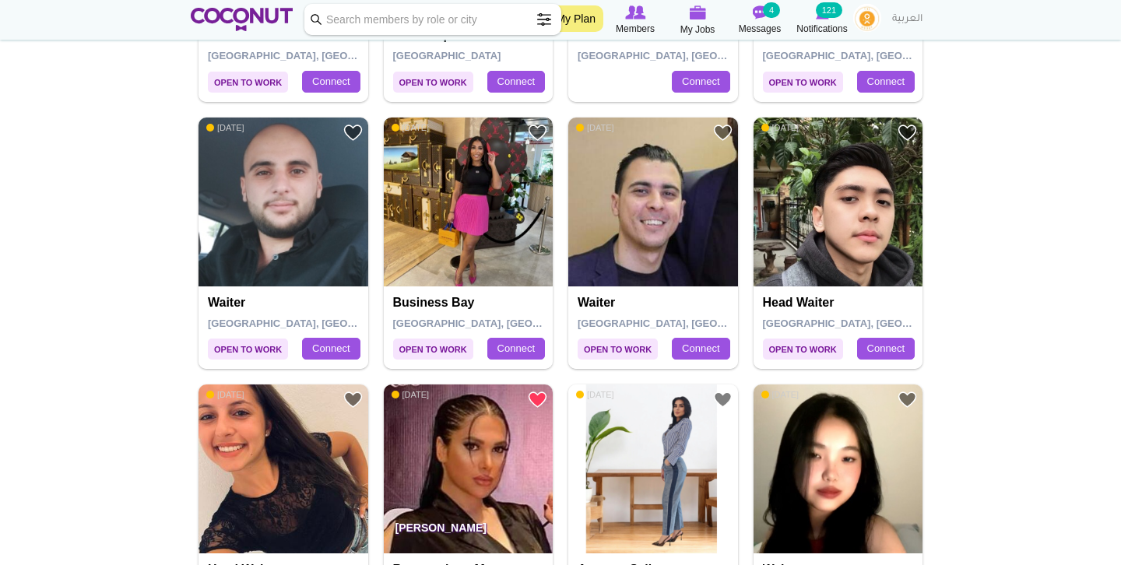
click at [442, 202] on img at bounding box center [469, 203] width 170 height 170
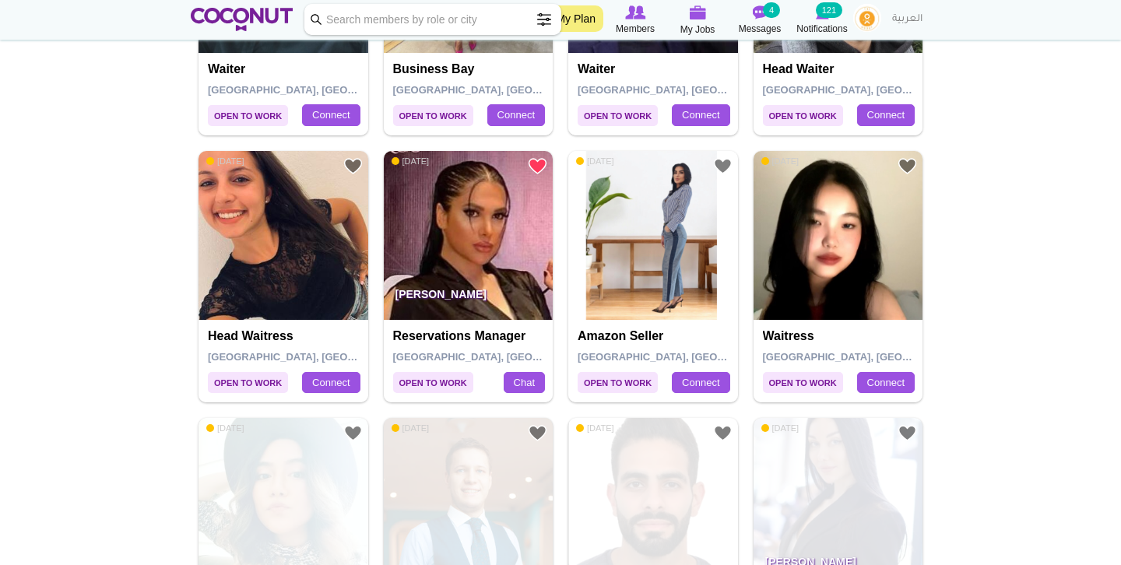
scroll to position [1585, 0]
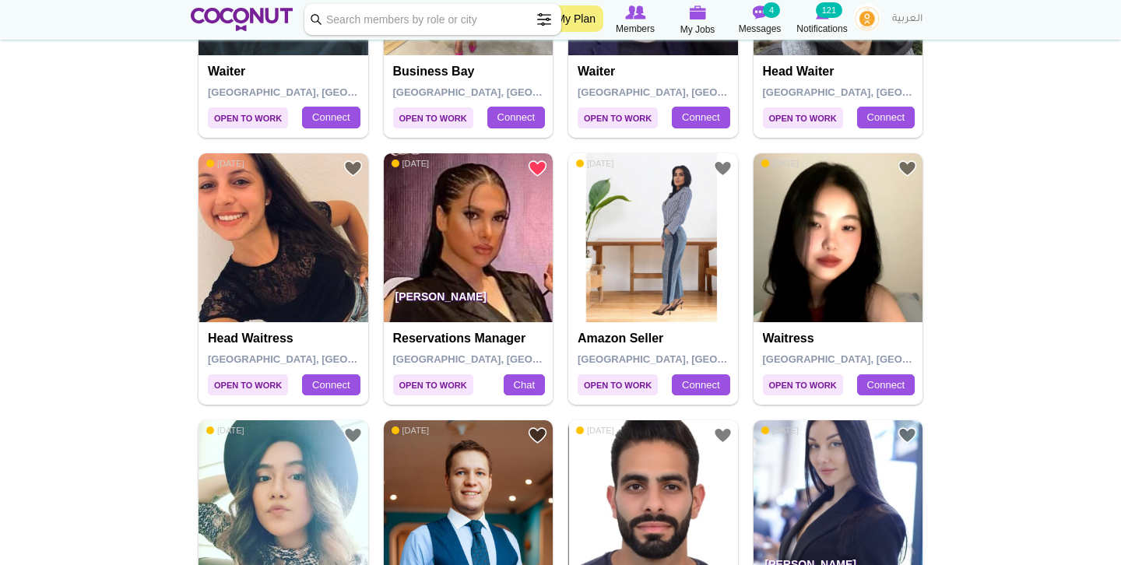
click at [437, 269] on img at bounding box center [469, 238] width 170 height 170
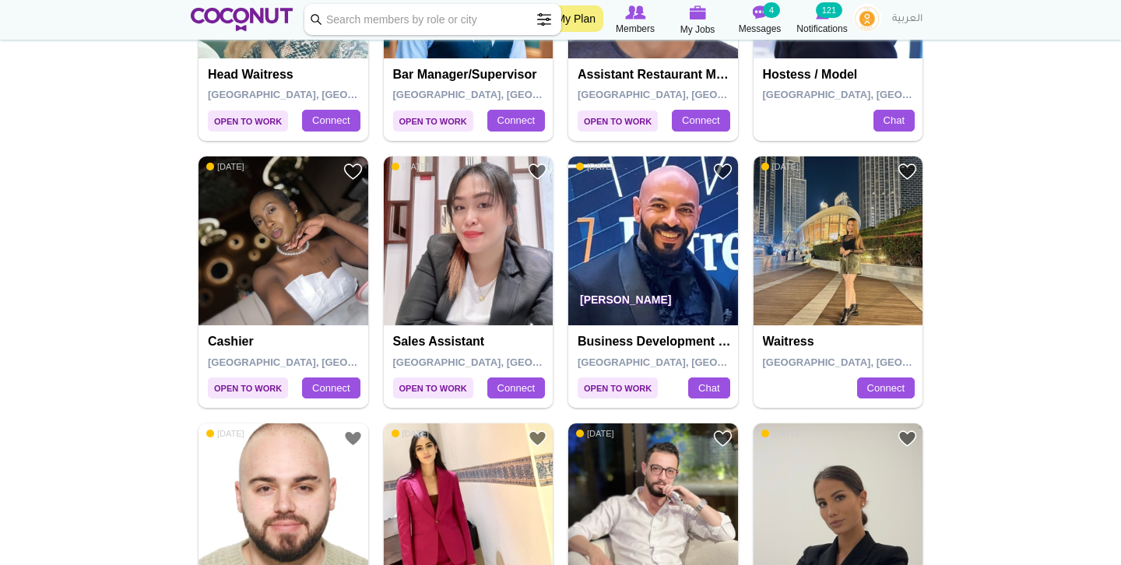
scroll to position [2116, 0]
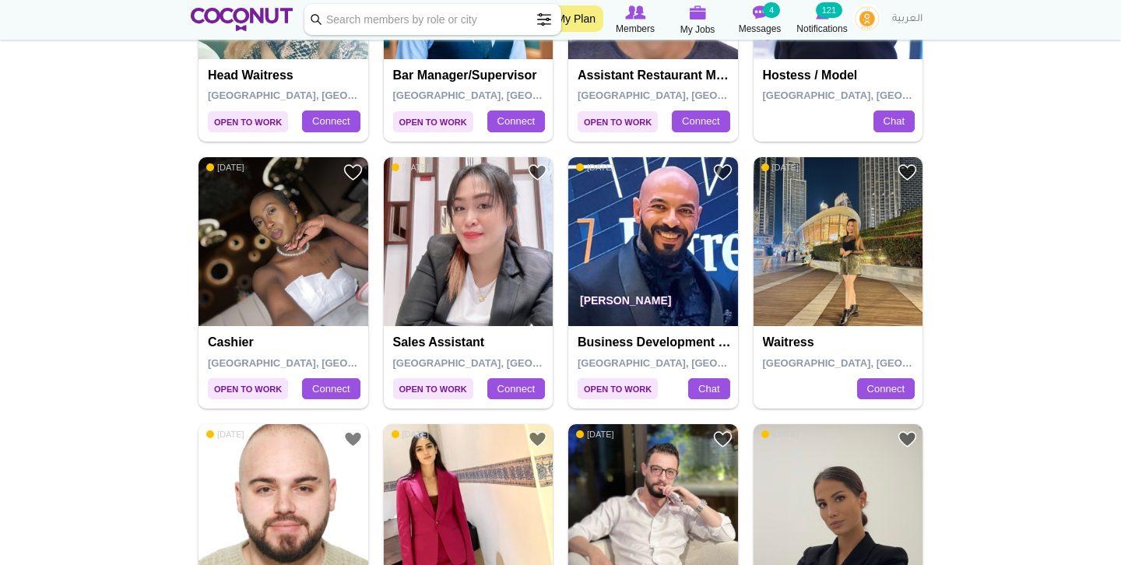
click at [683, 318] on p "[PERSON_NAME]" at bounding box center [653, 305] width 170 height 44
click at [642, 250] on img at bounding box center [653, 242] width 170 height 170
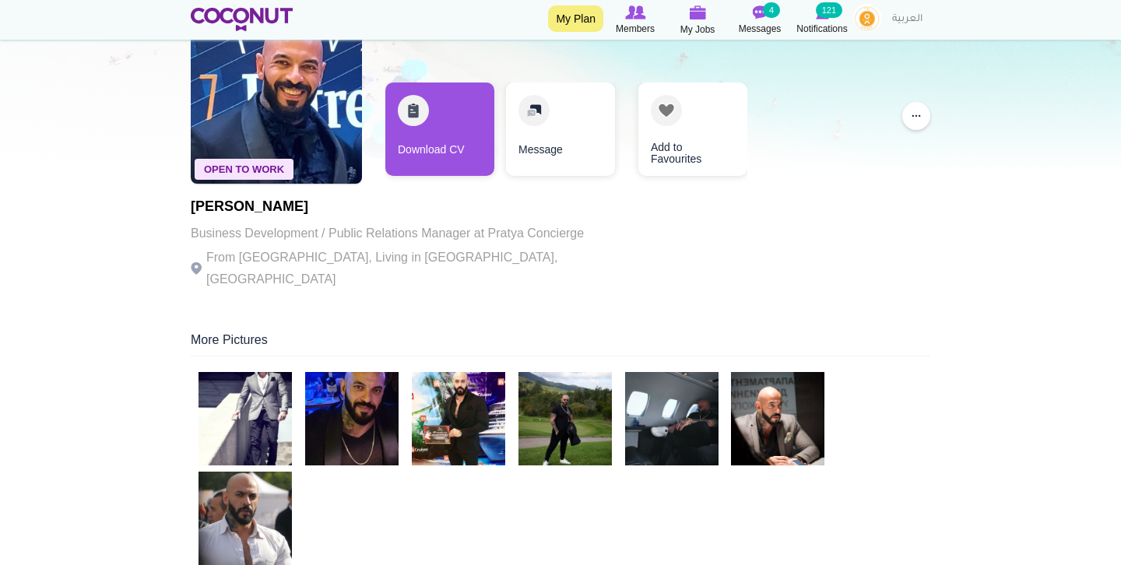
scroll to position [114, 0]
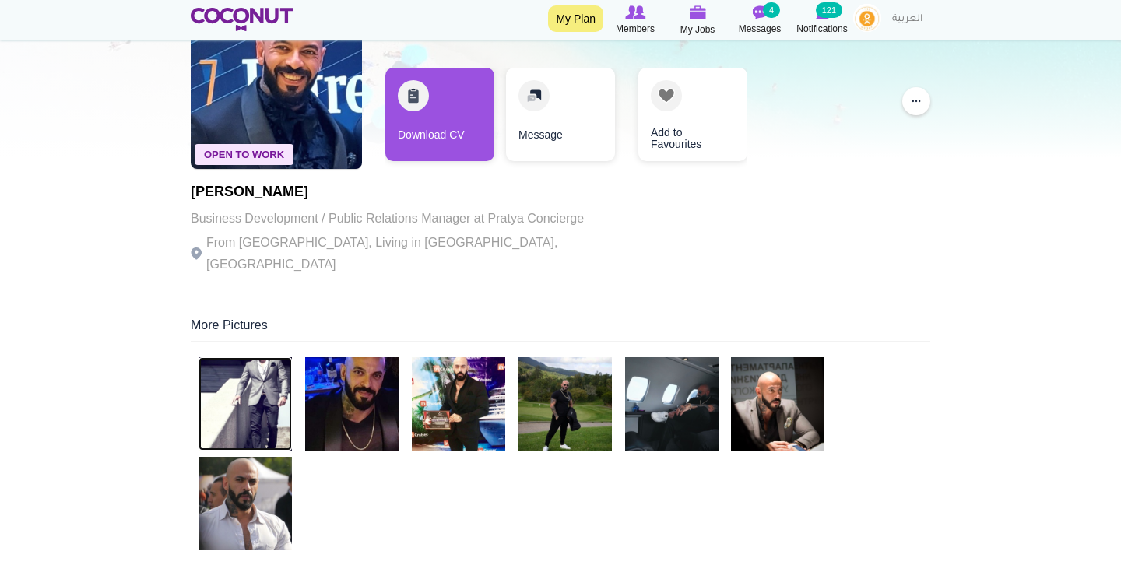
click at [248, 386] on img at bounding box center [245, 403] width 93 height 93
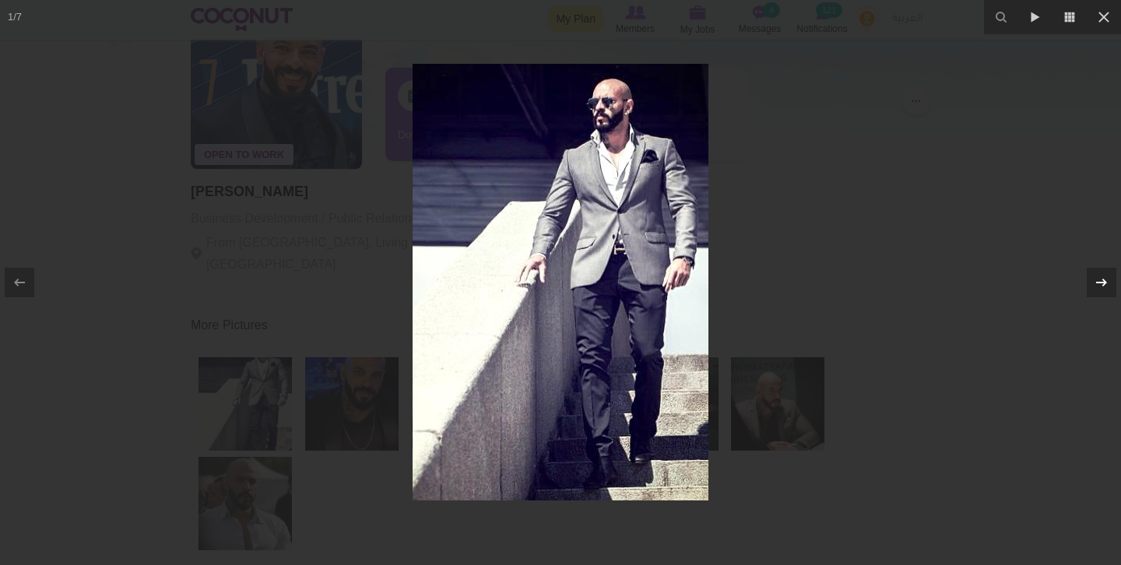
click at [1096, 283] on icon at bounding box center [1101, 283] width 11 height 8
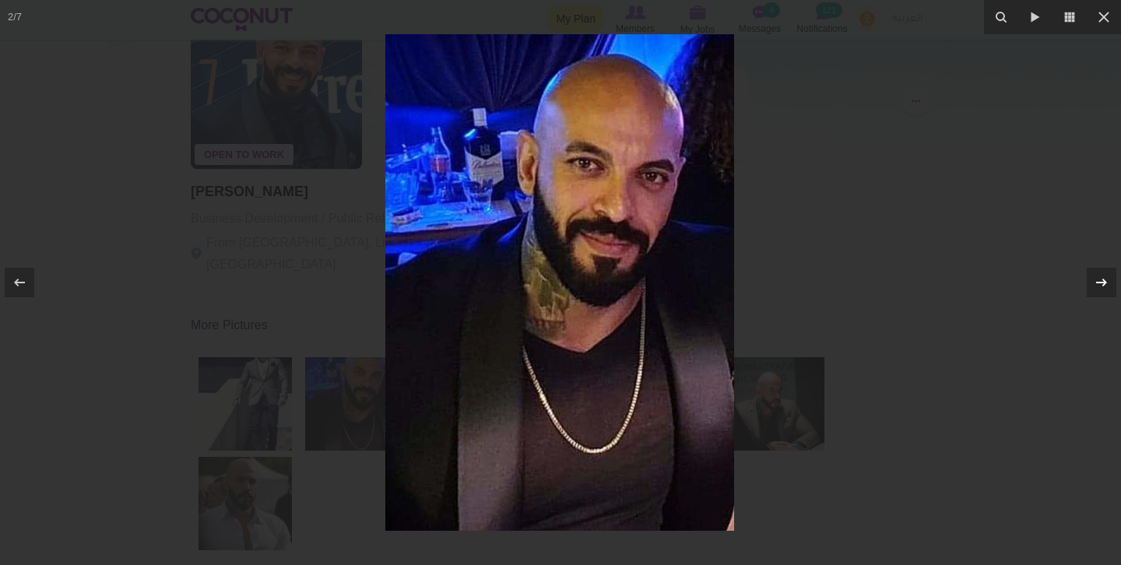
click at [1096, 283] on icon at bounding box center [1101, 283] width 11 height 8
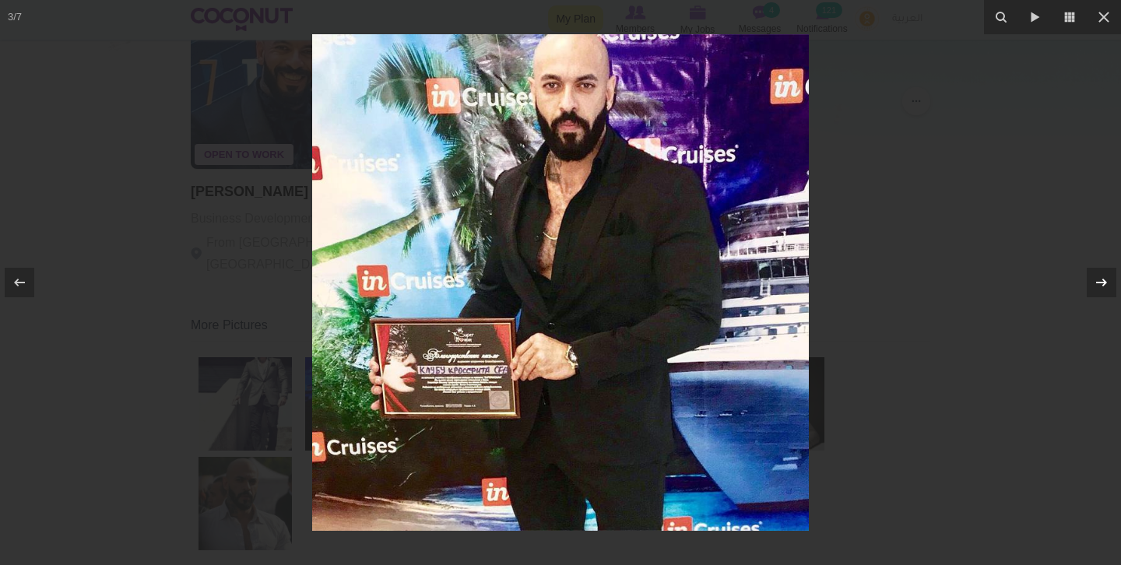
click at [1096, 283] on div "3 / 7" at bounding box center [560, 282] width 1121 height 565
click at [1099, 284] on icon at bounding box center [1101, 282] width 19 height 19
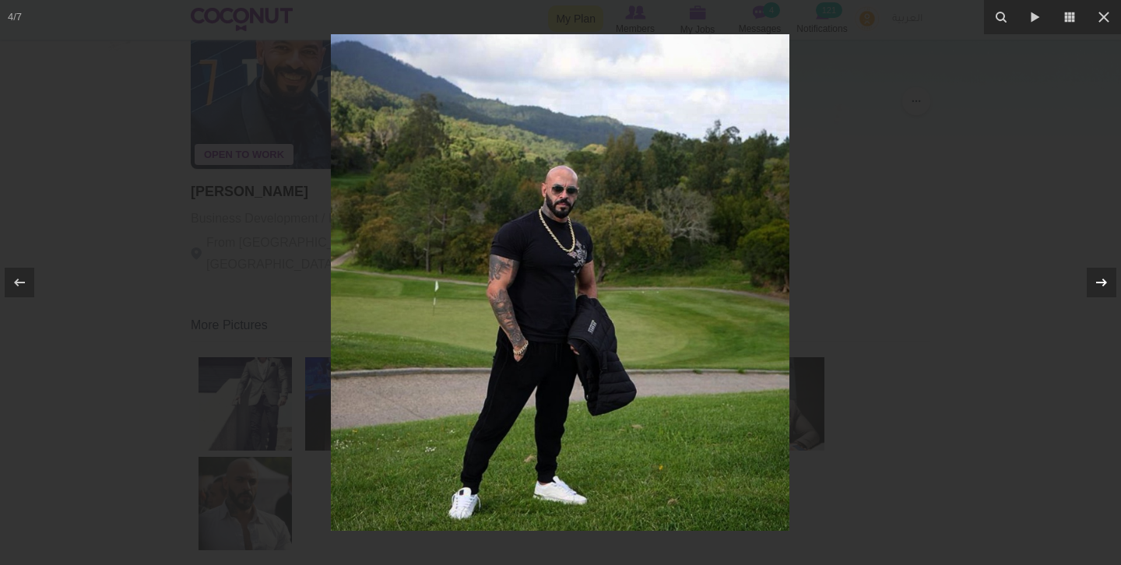
click at [1099, 284] on icon at bounding box center [1101, 282] width 19 height 19
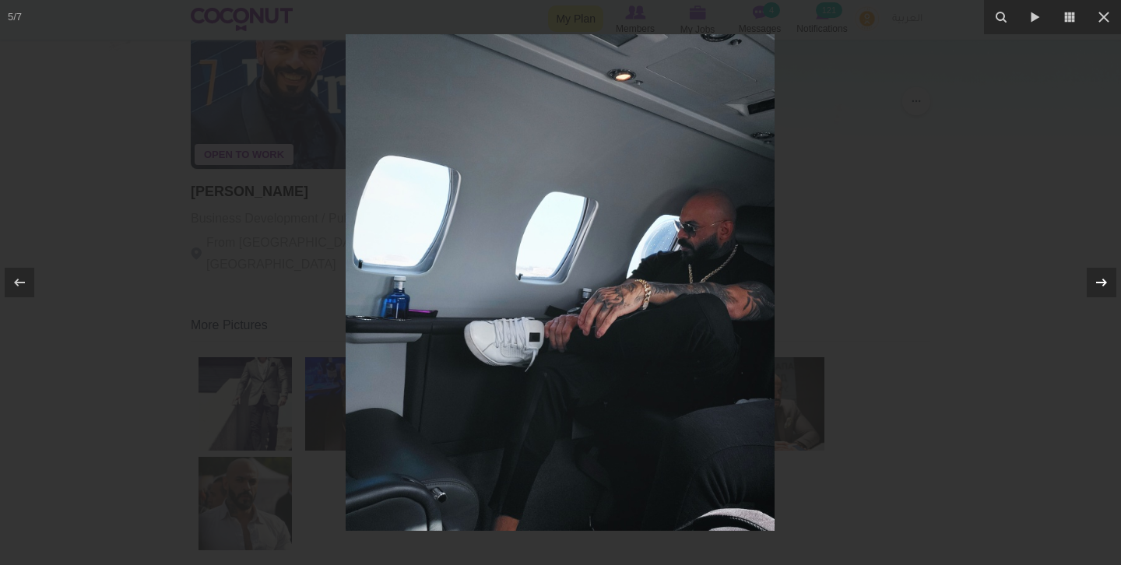
click at [1099, 284] on icon at bounding box center [1101, 282] width 19 height 19
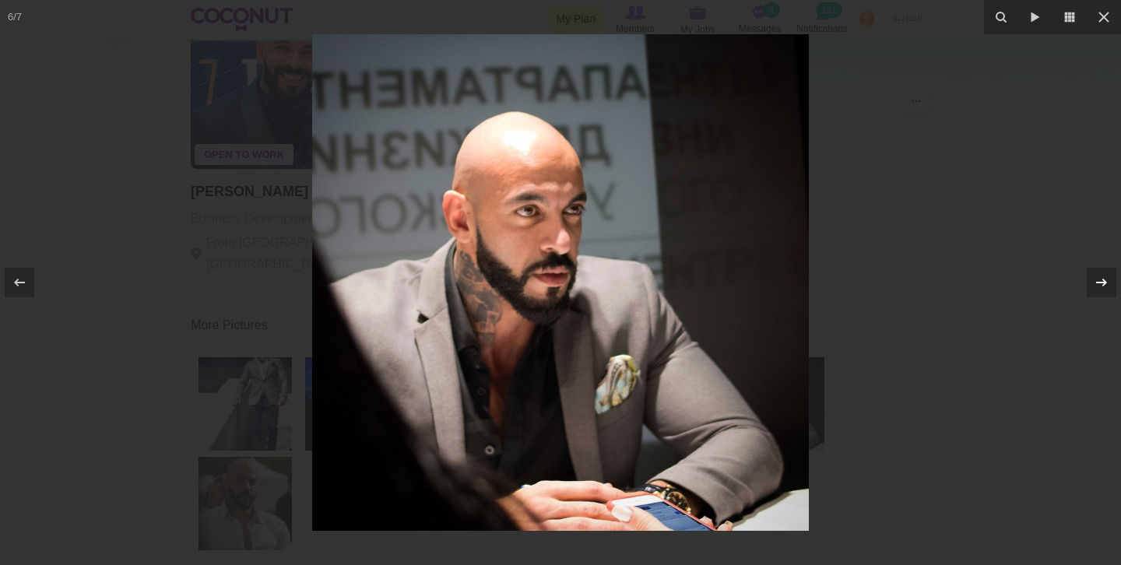
click at [1099, 284] on icon at bounding box center [1101, 282] width 19 height 19
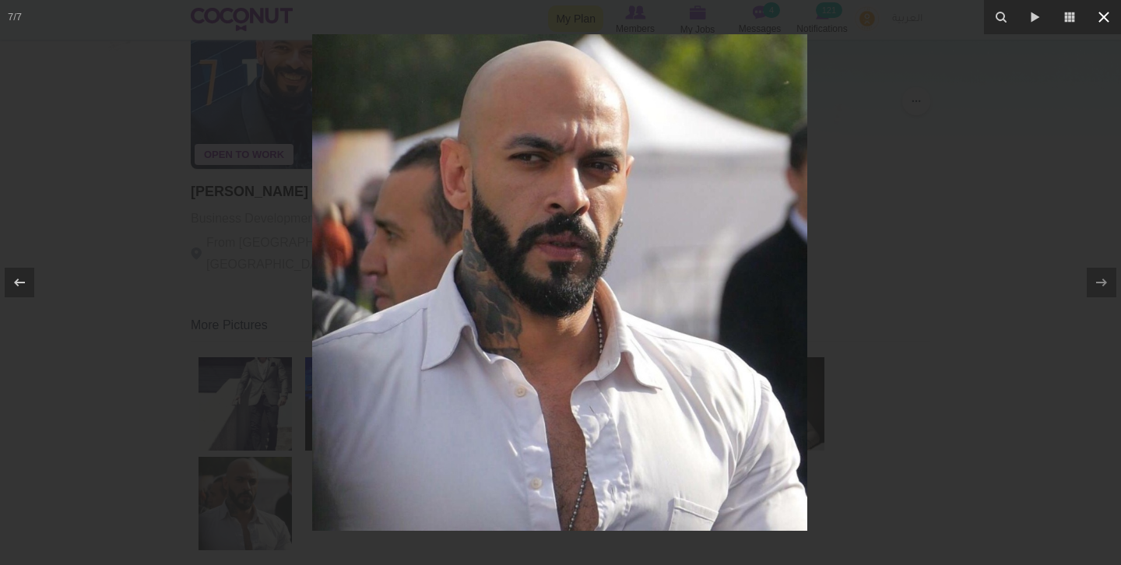
click at [1114, 33] on button at bounding box center [1104, 17] width 34 height 34
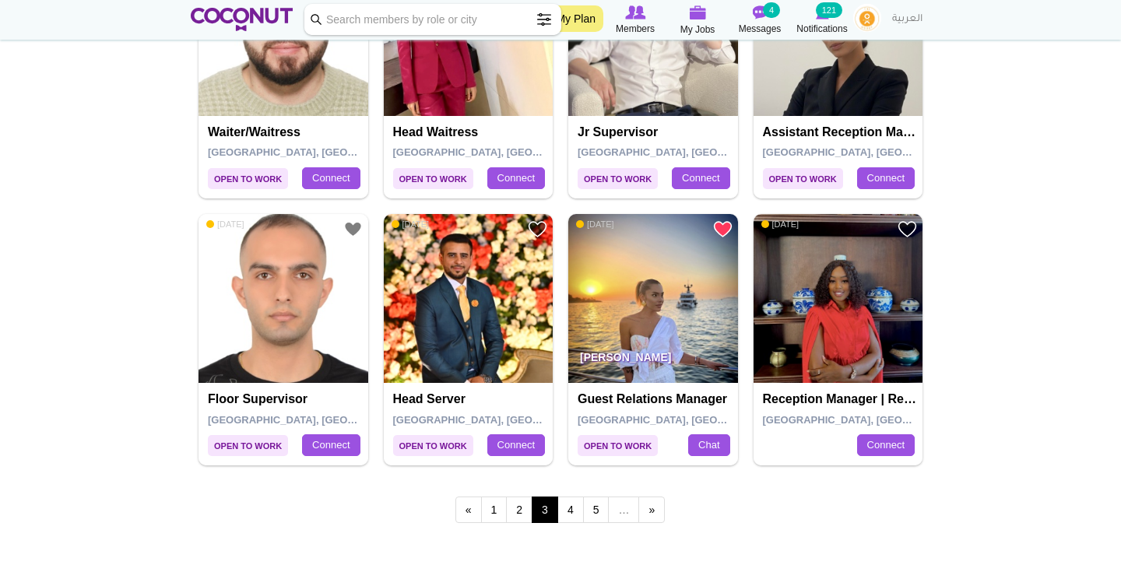
scroll to position [2595, 0]
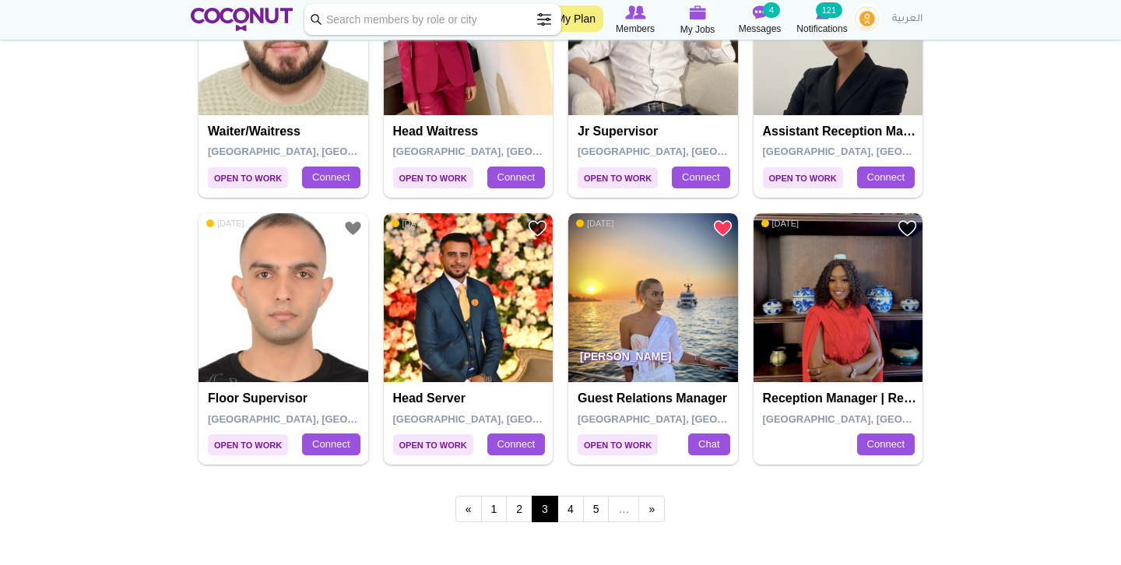
click at [642, 314] on img at bounding box center [653, 298] width 170 height 170
click at [572, 510] on link "4" at bounding box center [570, 509] width 26 height 26
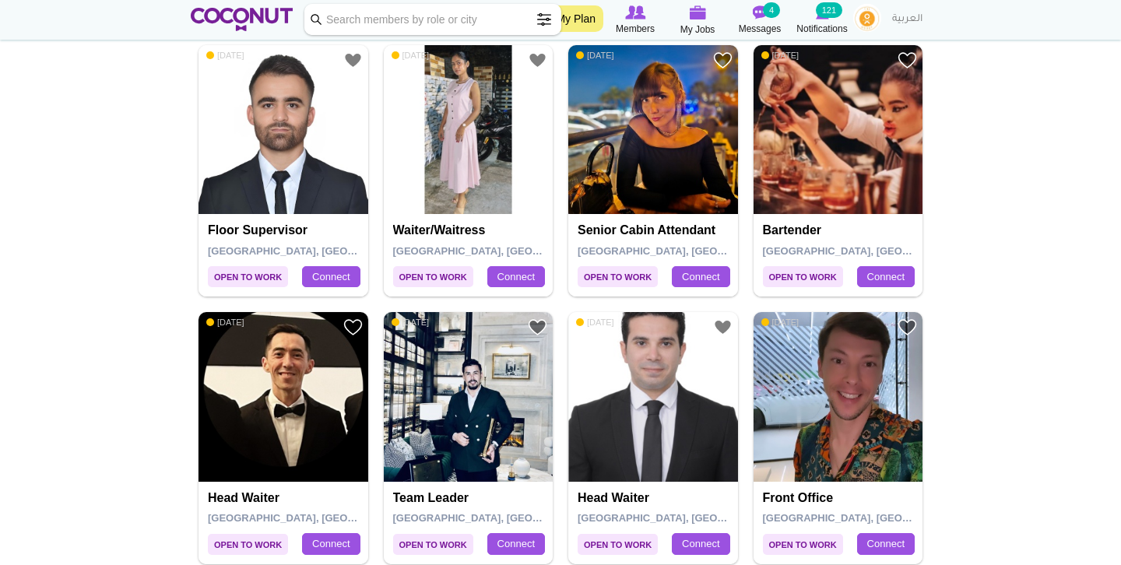
scroll to position [891, 0]
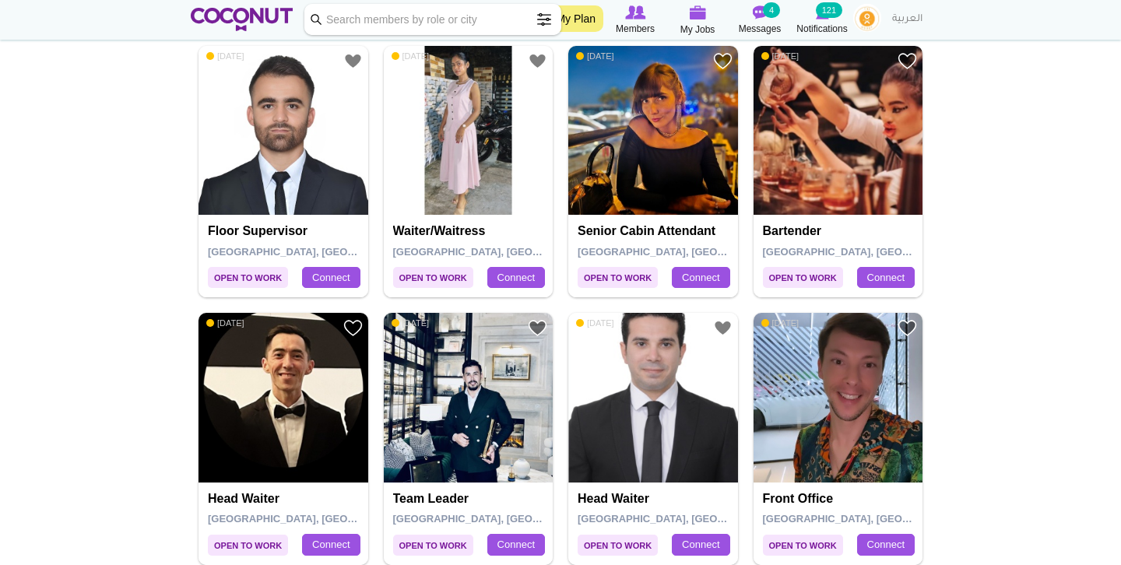
click at [840, 167] on img at bounding box center [839, 131] width 170 height 170
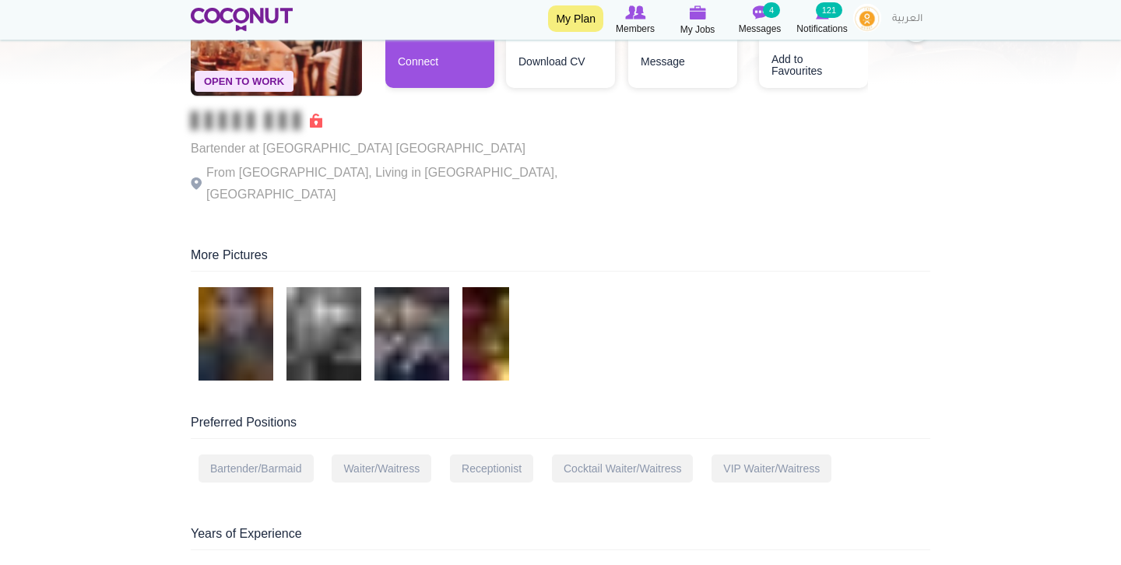
scroll to position [45, 0]
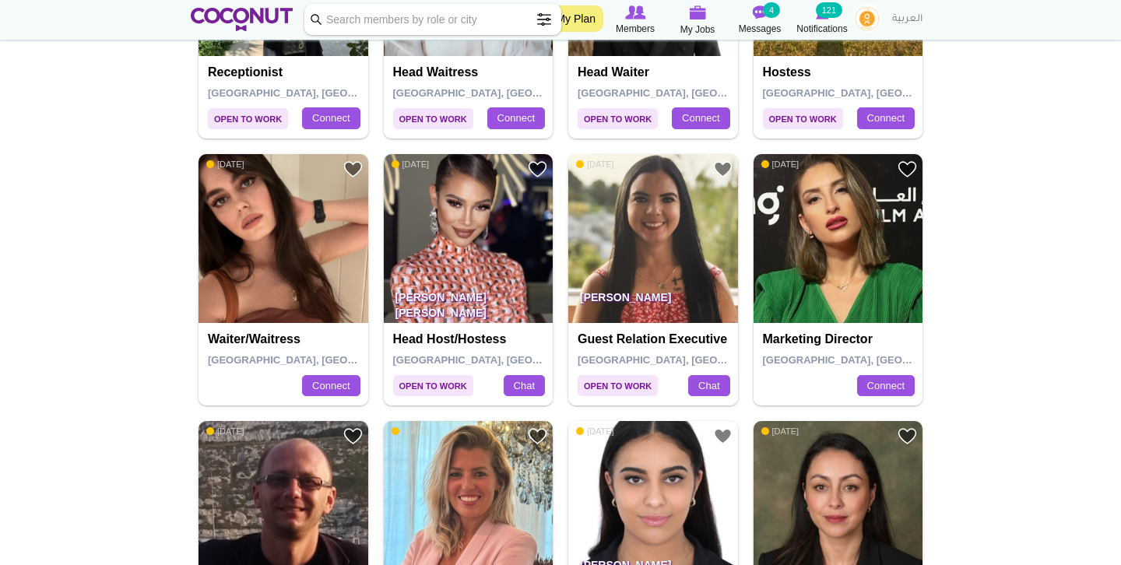
scroll to position [1605, 0]
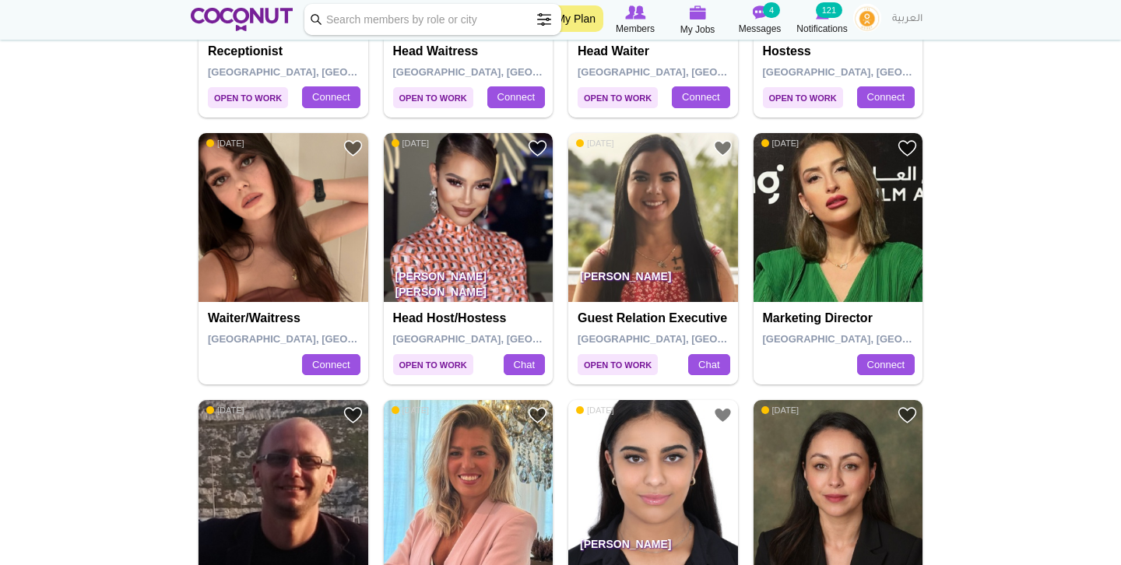
click at [463, 258] on img at bounding box center [469, 218] width 170 height 170
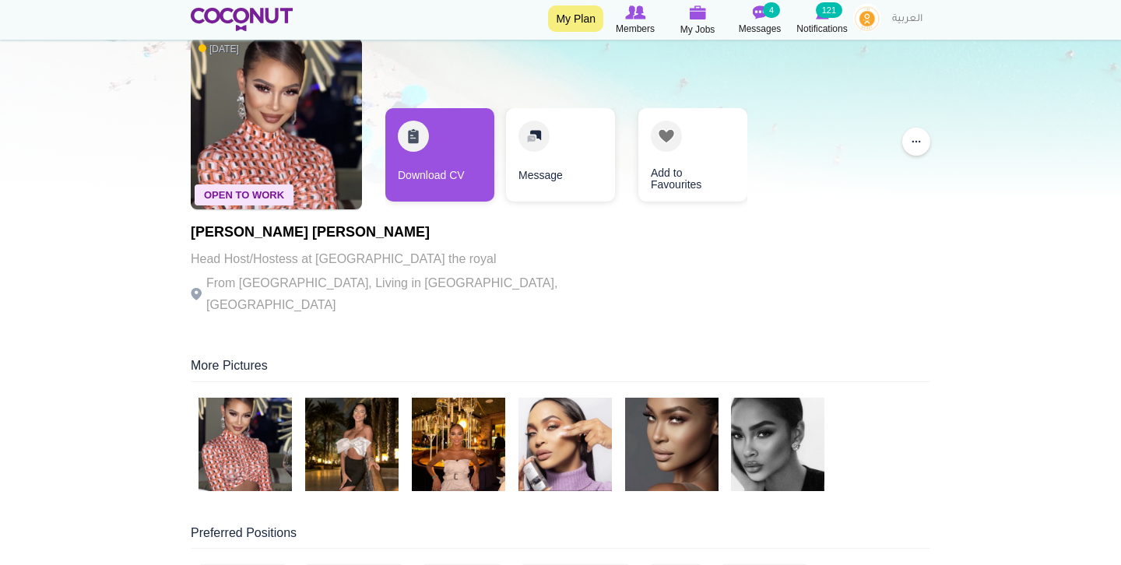
scroll to position [97, 0]
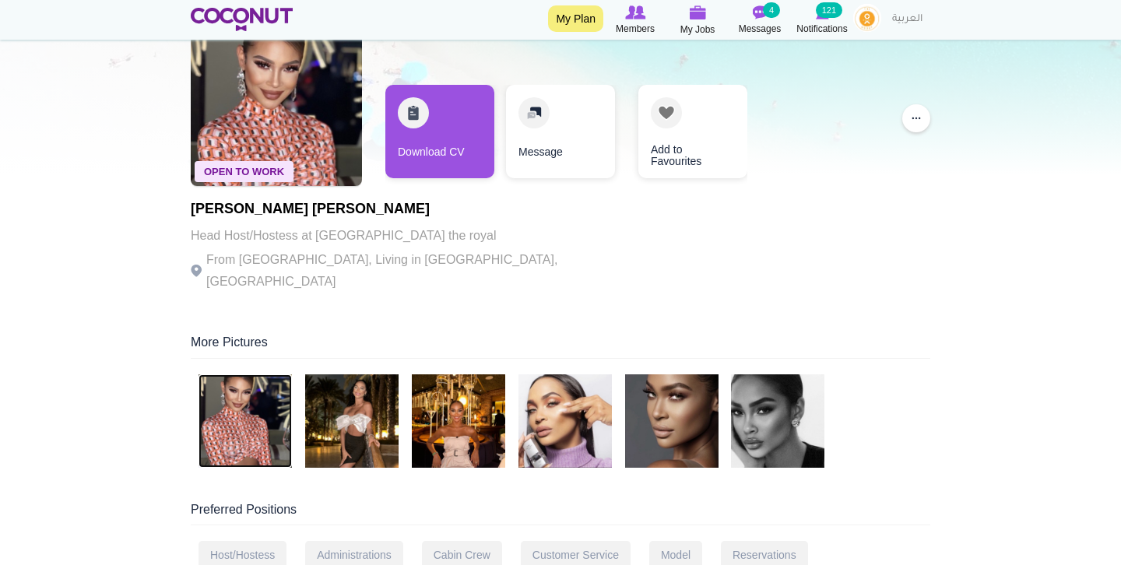
click at [255, 411] on img at bounding box center [245, 420] width 93 height 93
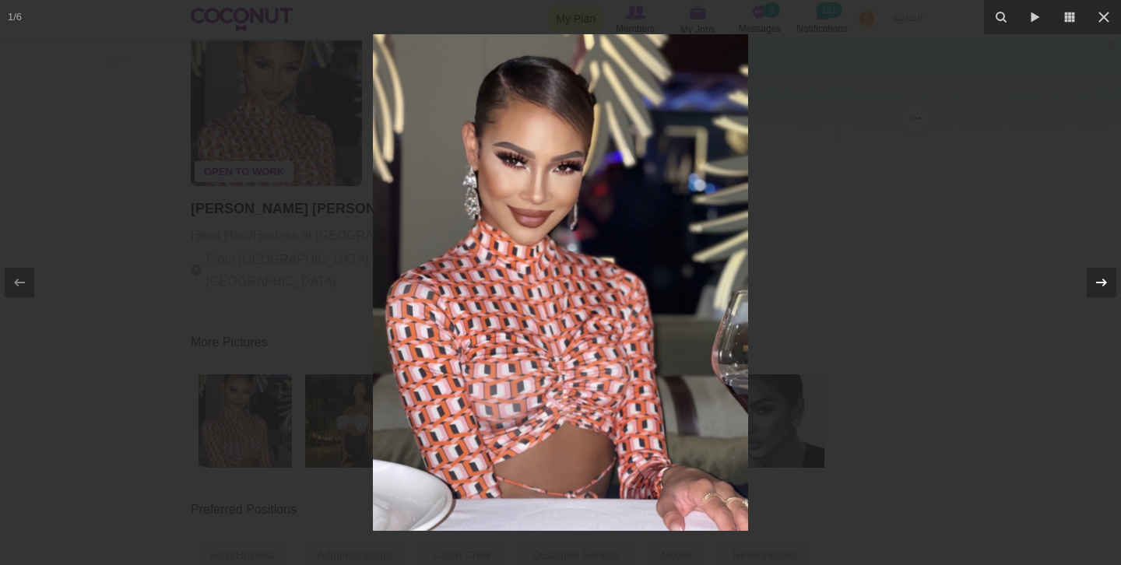
click at [1096, 289] on icon at bounding box center [1101, 282] width 19 height 19
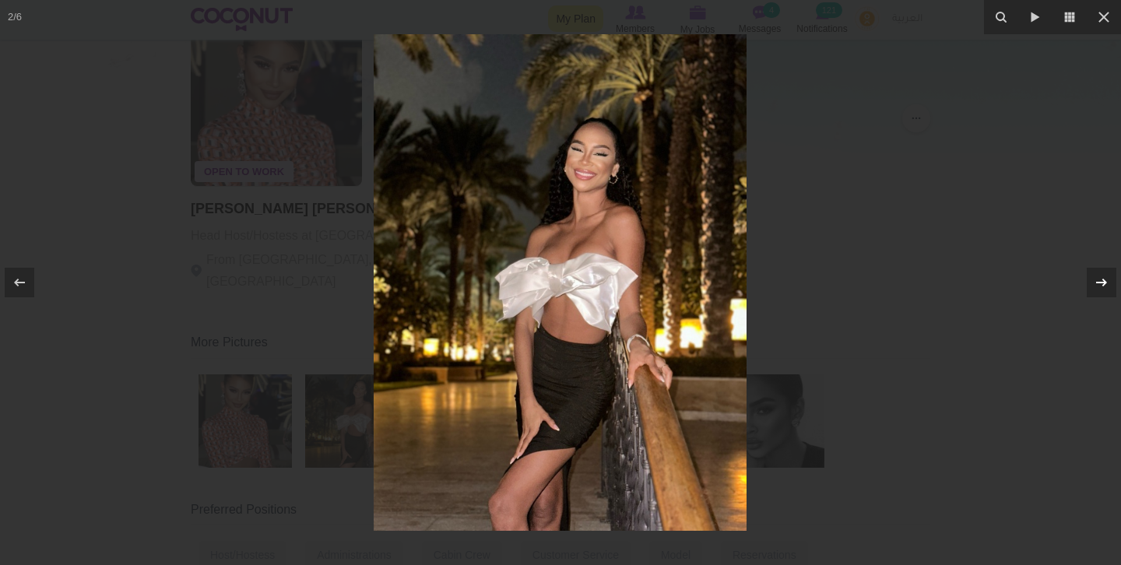
click at [1096, 289] on icon at bounding box center [1101, 282] width 19 height 19
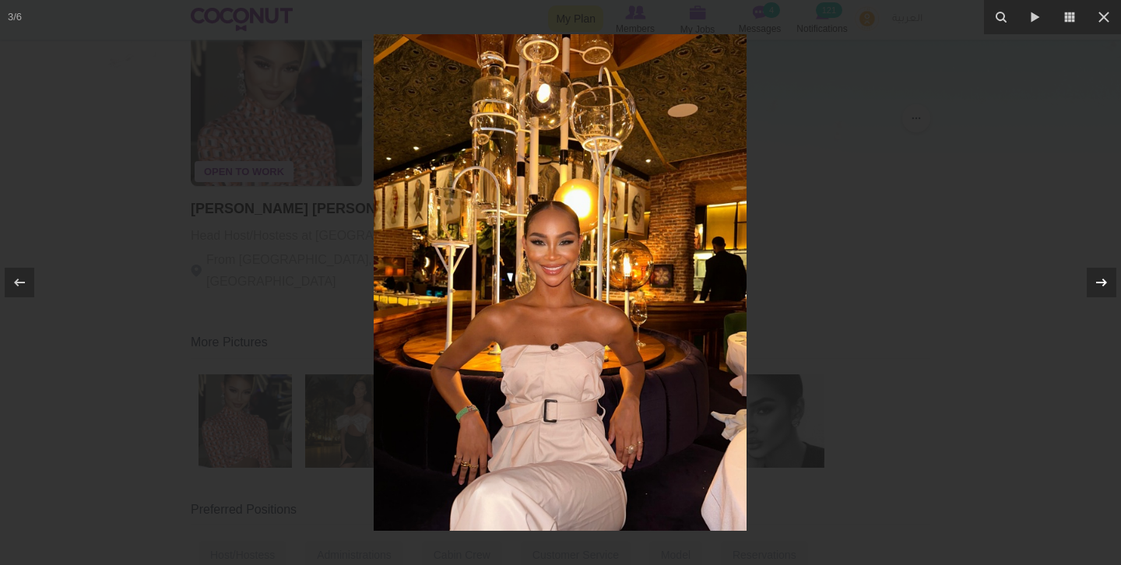
click at [1096, 289] on icon at bounding box center [1101, 282] width 19 height 19
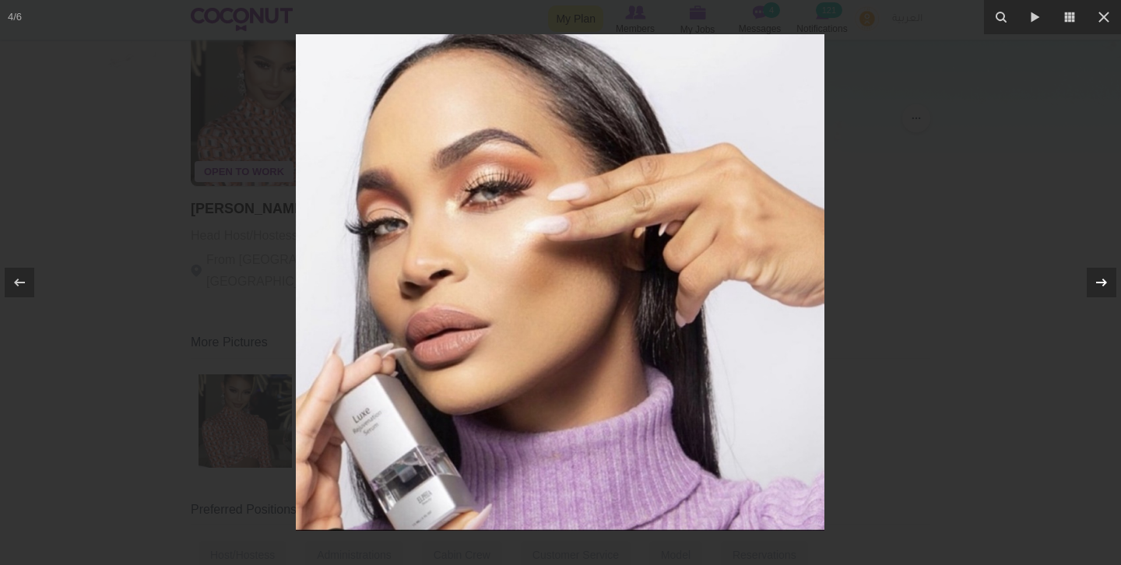
click at [1096, 289] on icon at bounding box center [1101, 282] width 19 height 19
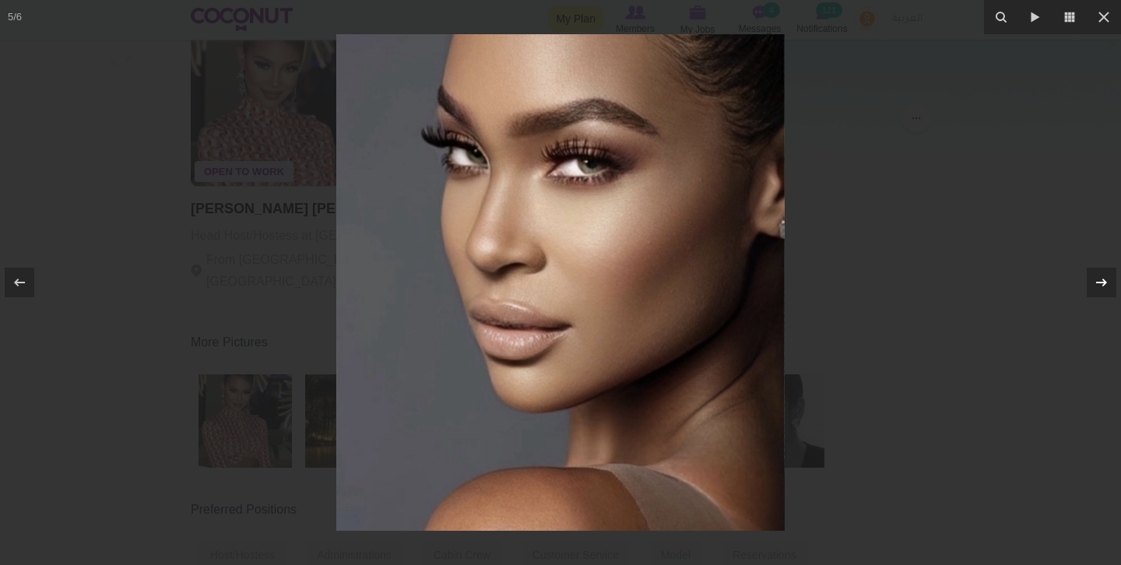
click at [1096, 289] on icon at bounding box center [1101, 282] width 19 height 19
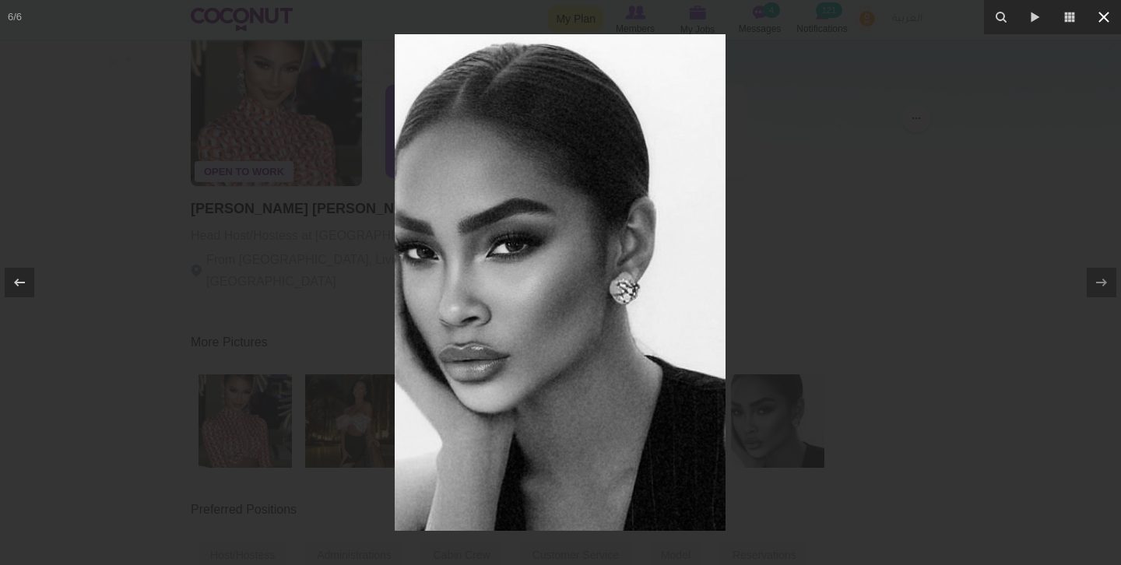
click at [1102, 19] on icon at bounding box center [1103, 17] width 11 height 11
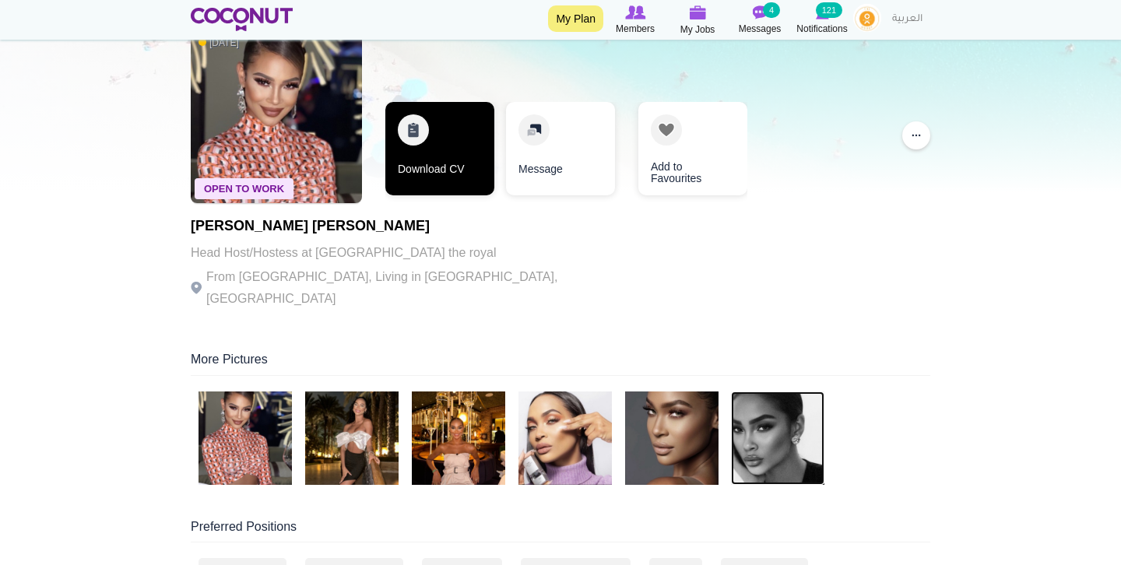
scroll to position [79, 0]
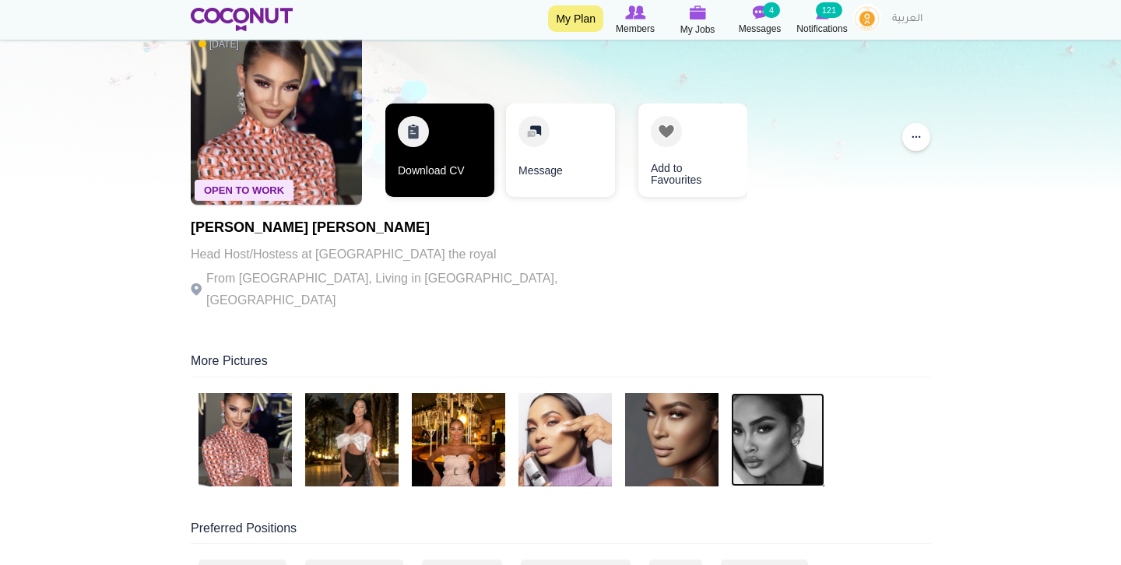
click at [438, 153] on link "Download CV" at bounding box center [439, 150] width 109 height 93
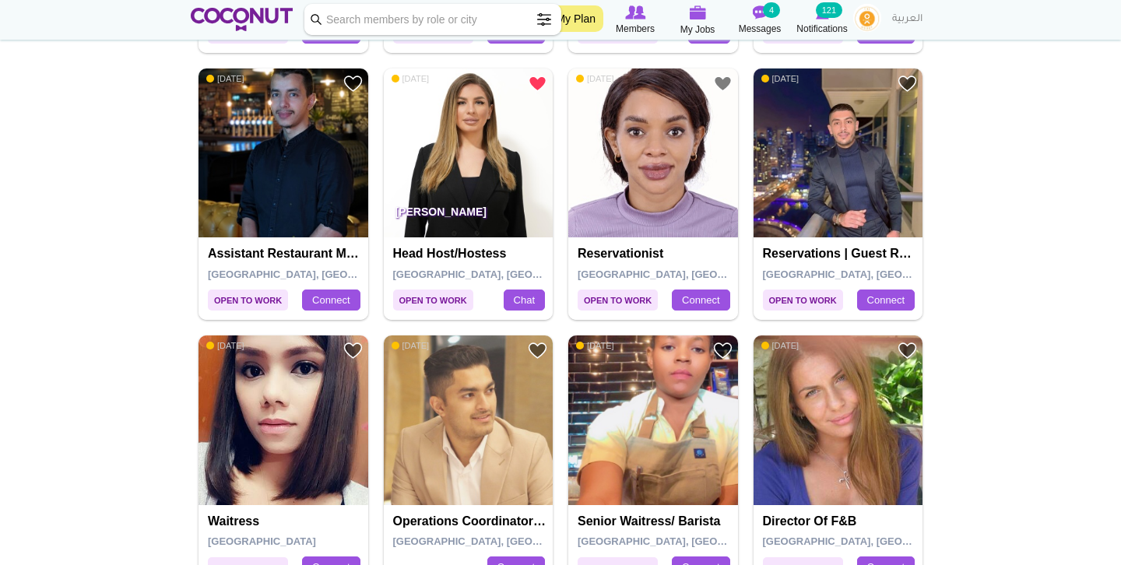
scroll to position [2206, 0]
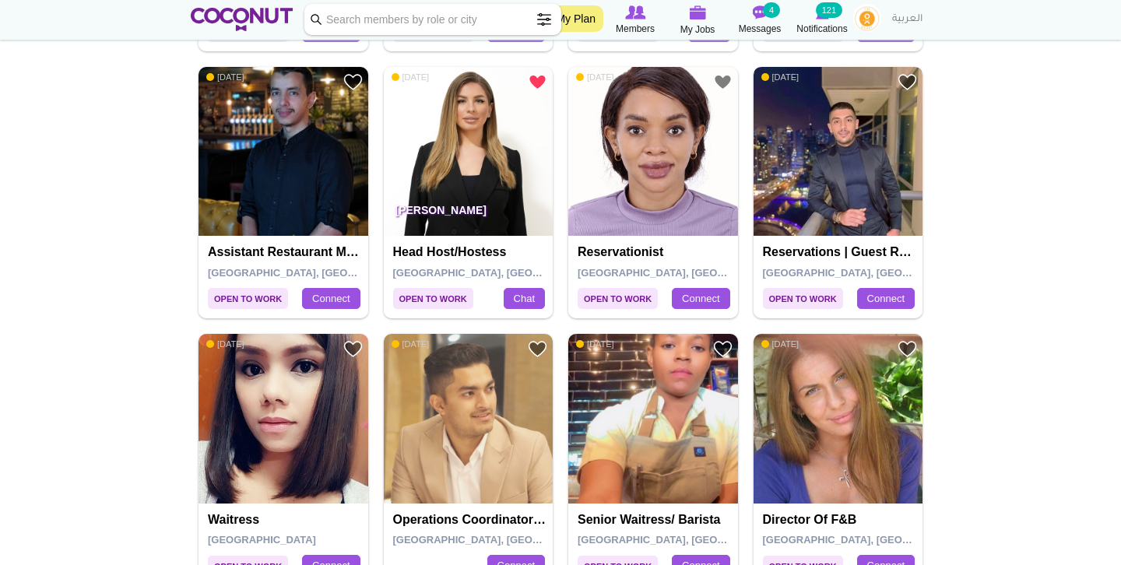
click at [826, 169] on img at bounding box center [839, 152] width 170 height 170
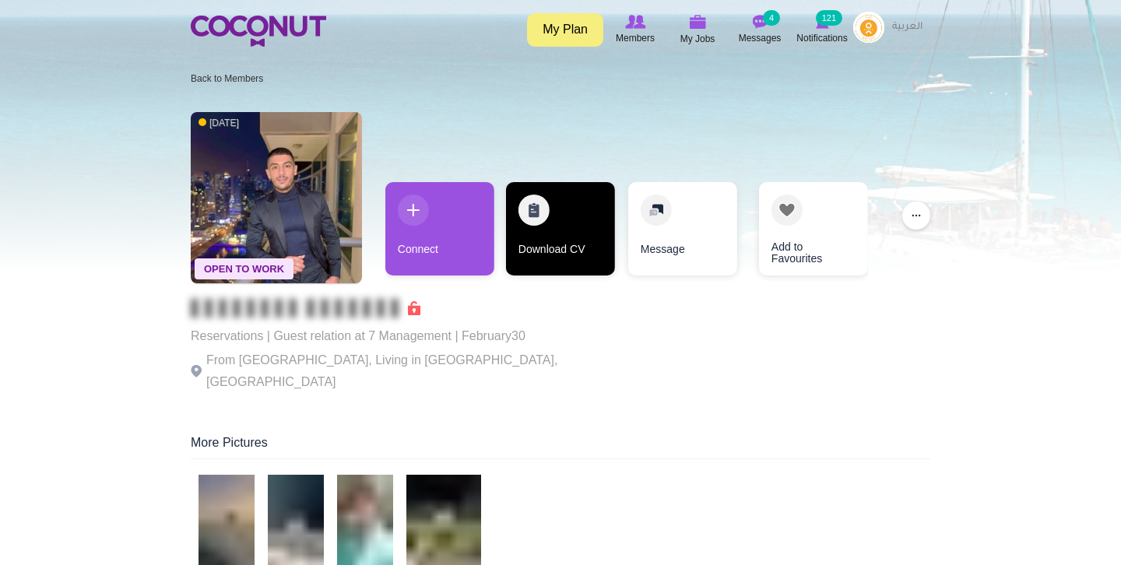
click at [575, 223] on link "Download CV" at bounding box center [560, 228] width 109 height 93
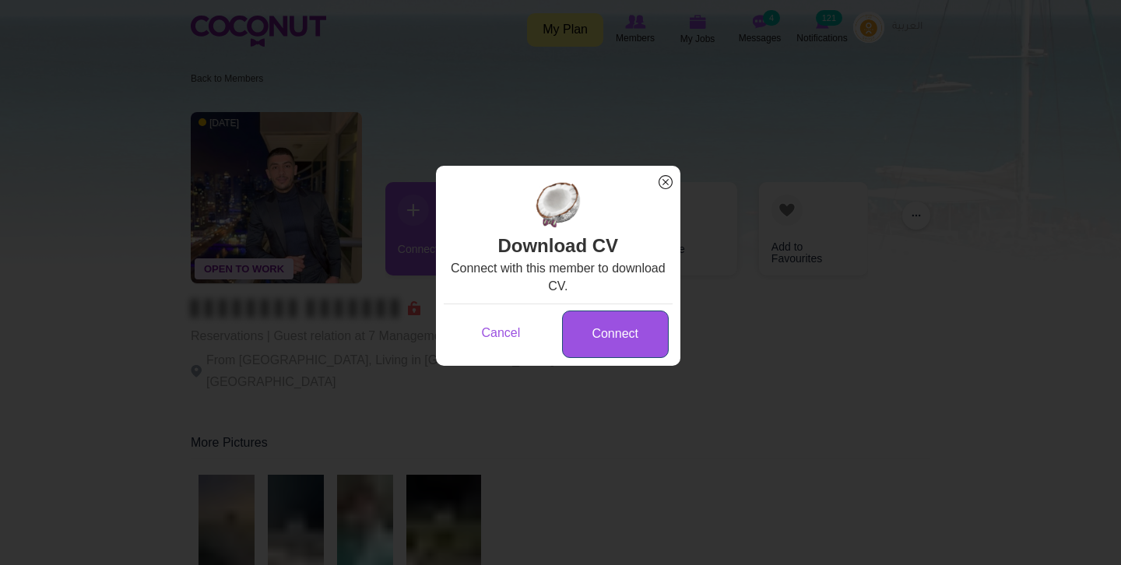
click at [573, 346] on link "Connect" at bounding box center [615, 334] width 107 height 47
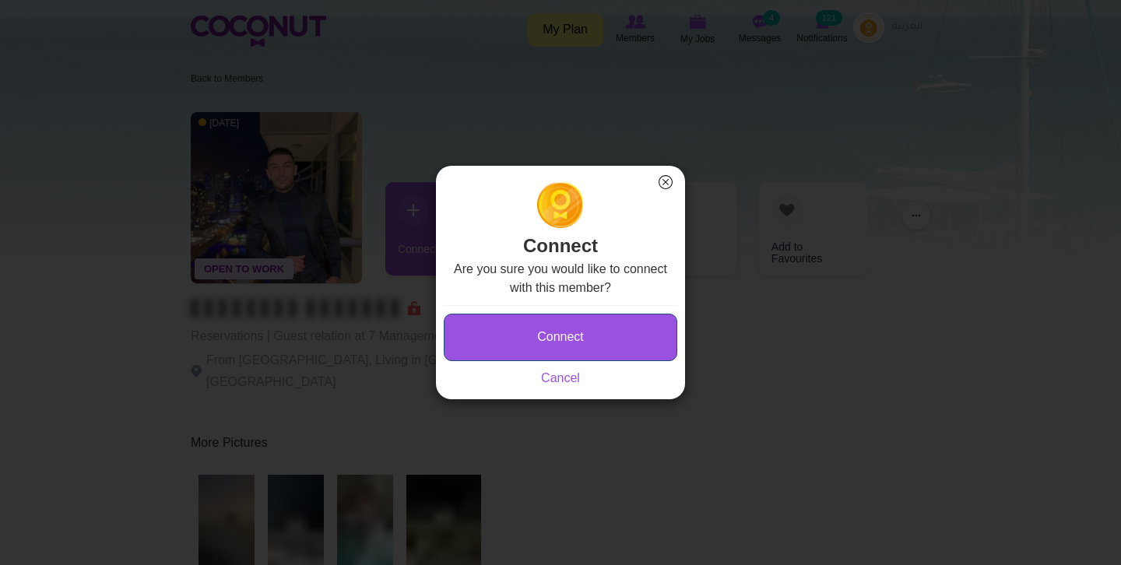
click at [565, 342] on button "Connect" at bounding box center [561, 337] width 234 height 47
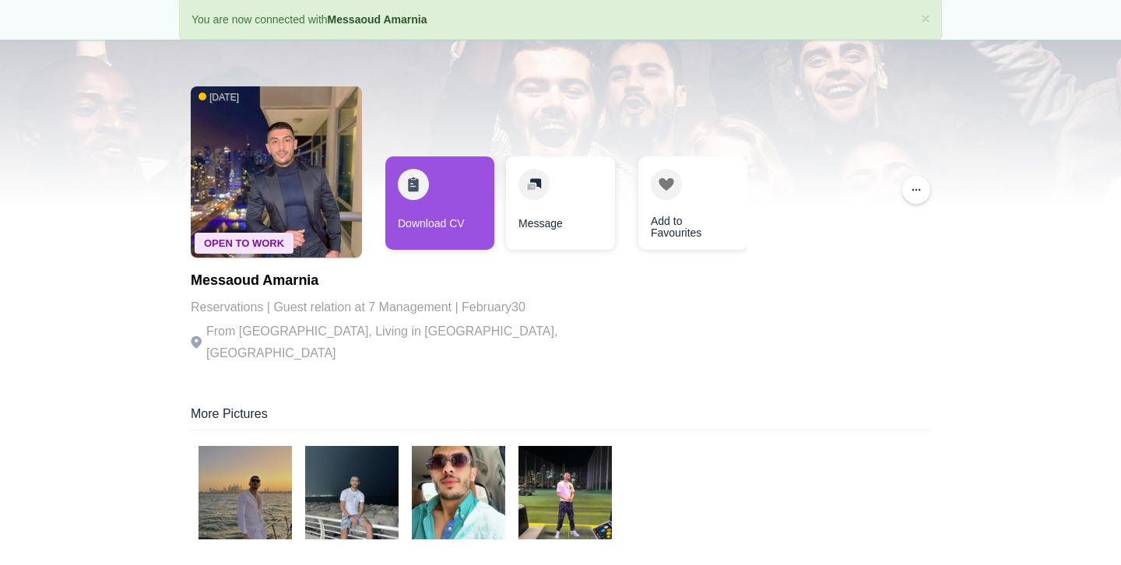
scroll to position [87, 0]
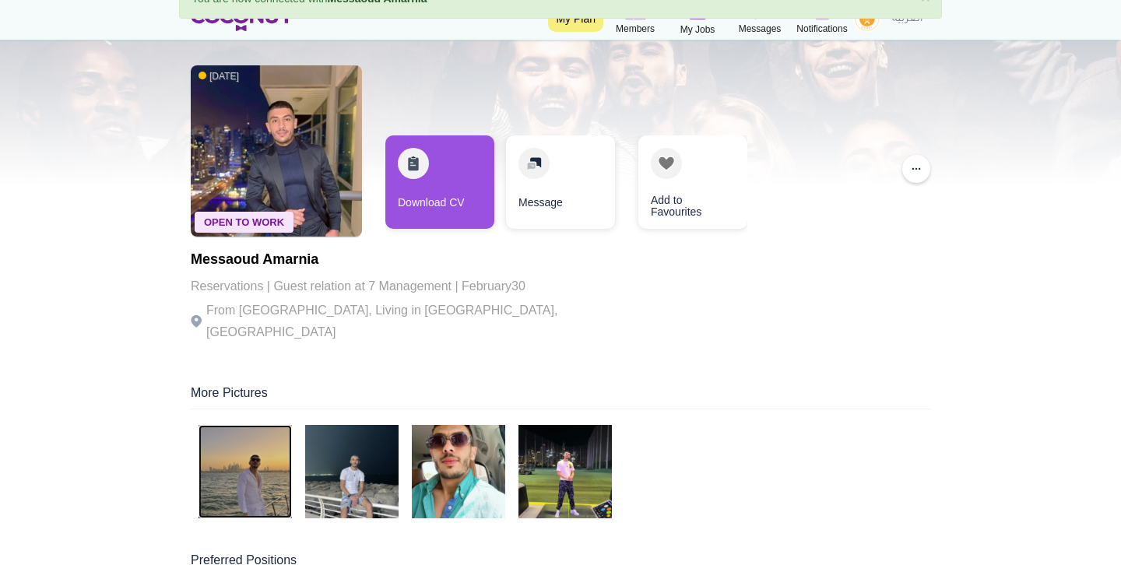
click at [255, 450] on img at bounding box center [245, 471] width 93 height 93
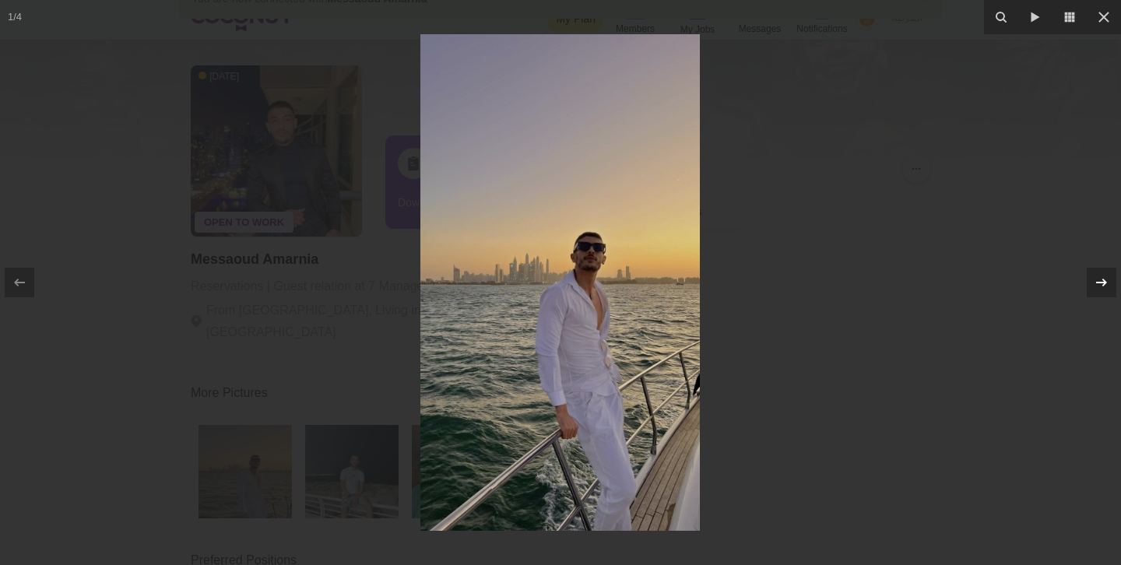
click at [1099, 281] on icon at bounding box center [1101, 282] width 19 height 19
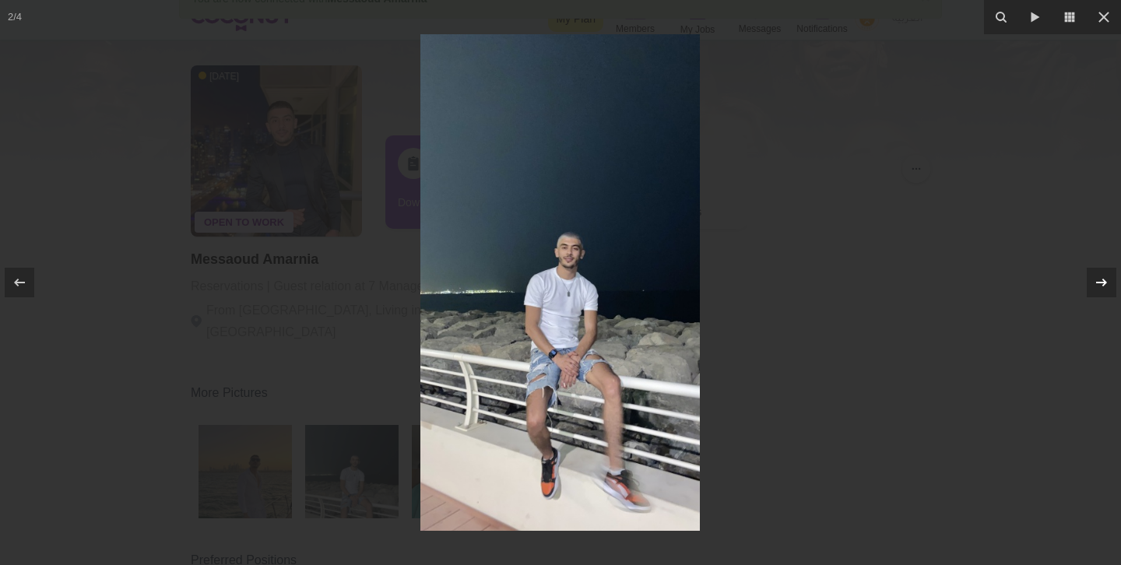
click at [1099, 281] on icon at bounding box center [1101, 282] width 19 height 19
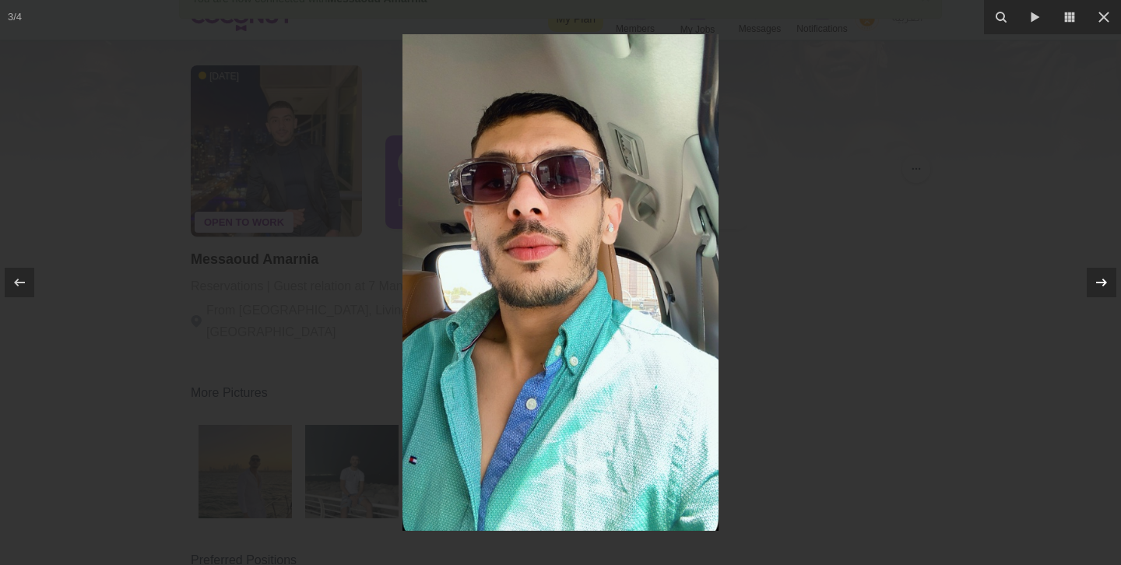
click at [1099, 281] on icon at bounding box center [1101, 282] width 19 height 19
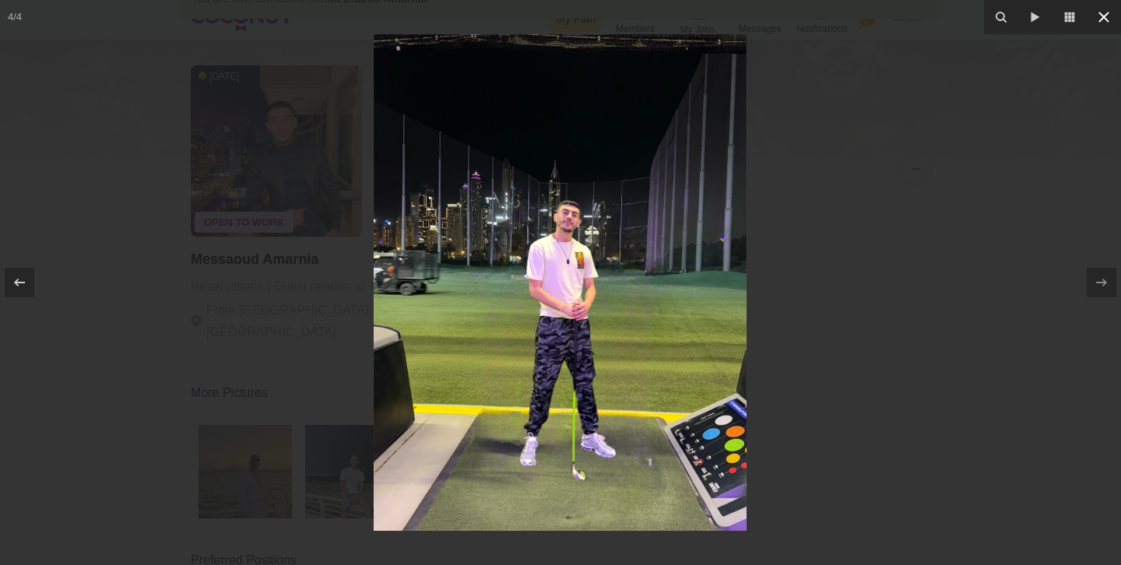
click at [1102, 14] on icon at bounding box center [1104, 17] width 19 height 19
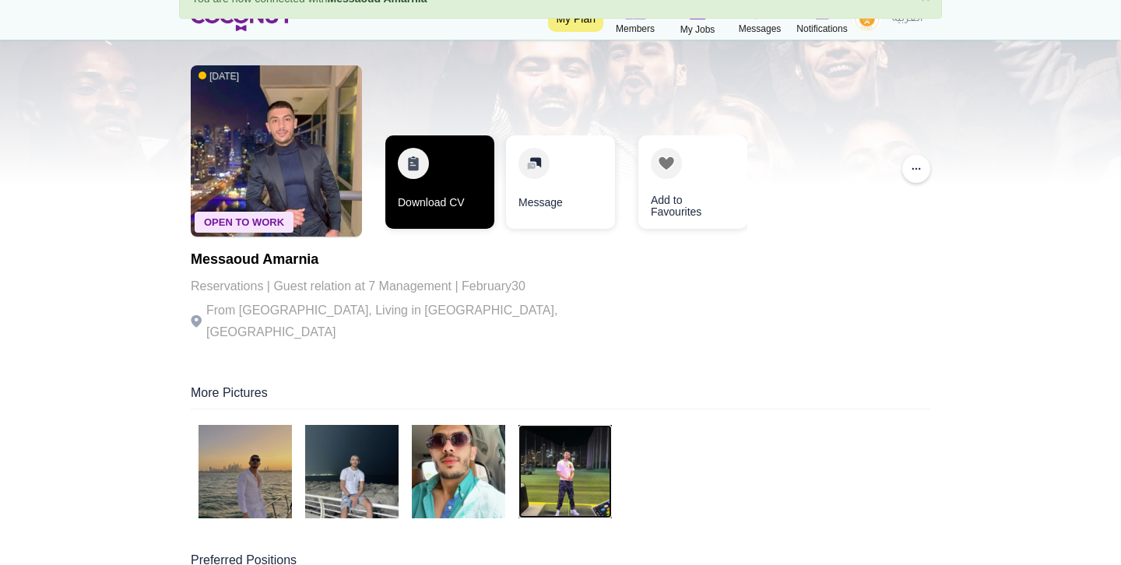
click at [437, 206] on link "Download CV" at bounding box center [439, 181] width 109 height 93
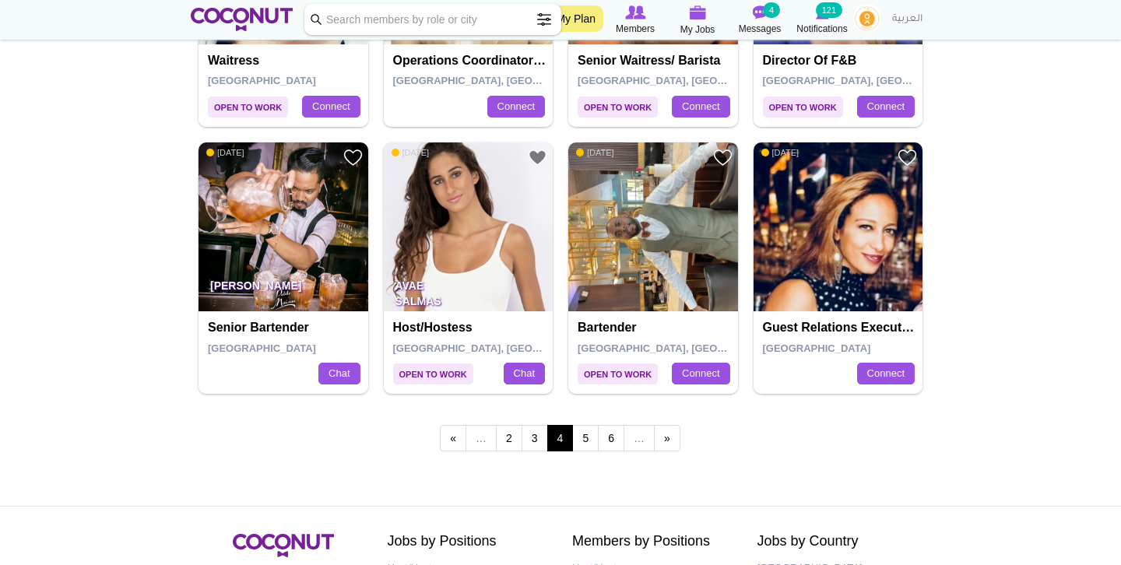
scroll to position [2732, 0]
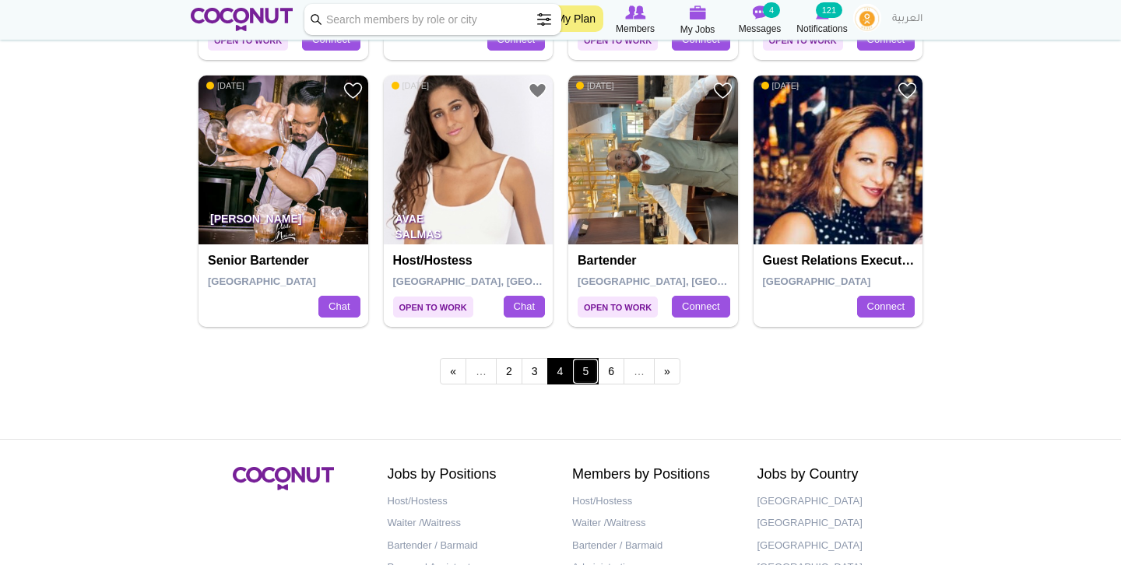
click at [585, 374] on link "5" at bounding box center [585, 371] width 26 height 26
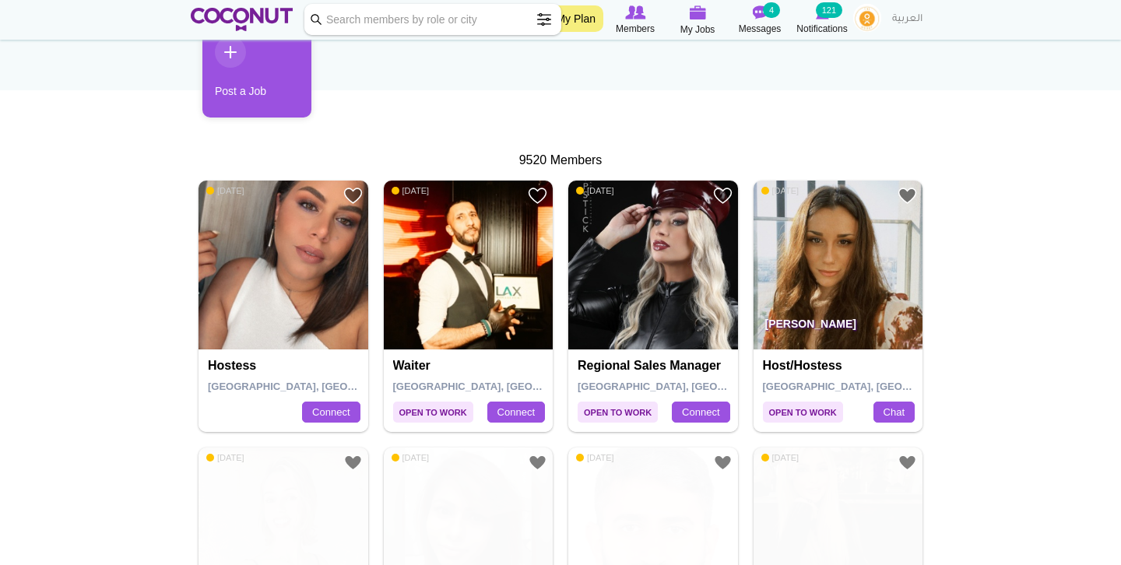
scroll to position [219, 0]
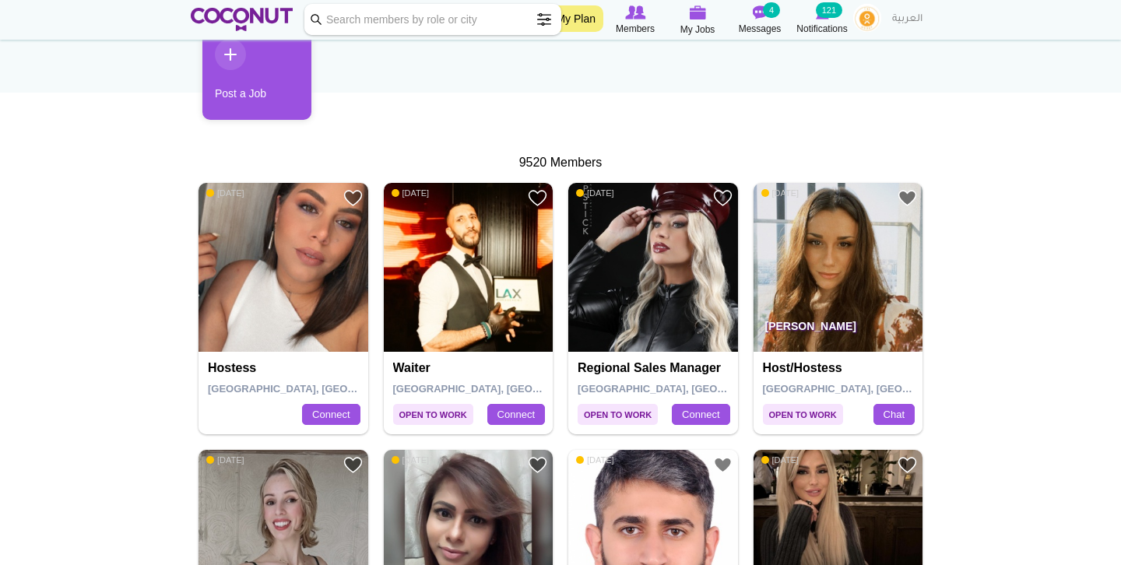
click at [456, 297] on img at bounding box center [469, 268] width 170 height 170
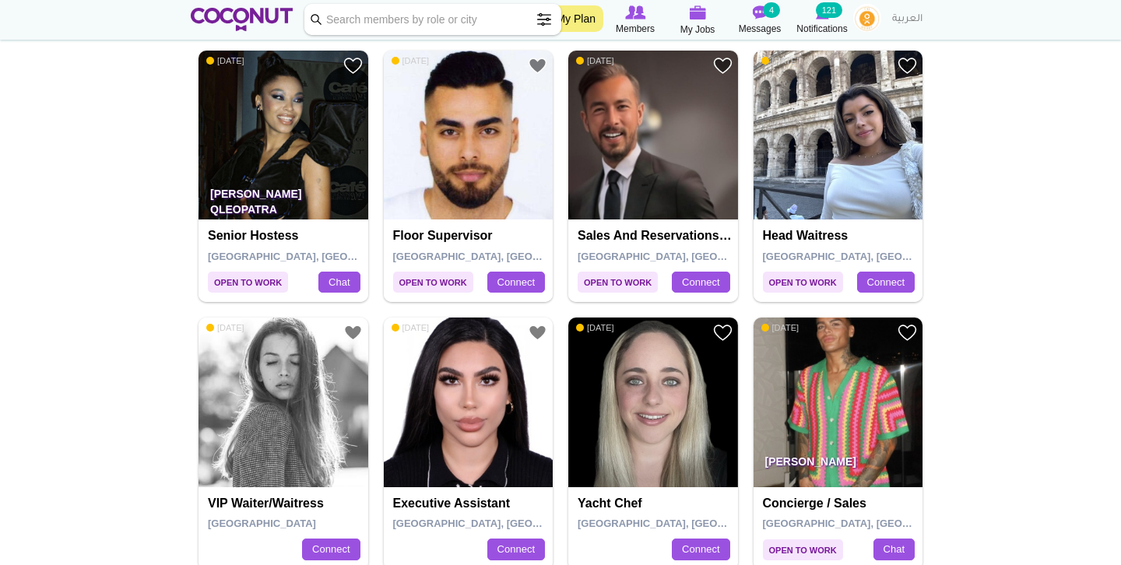
scroll to position [1808, 0]
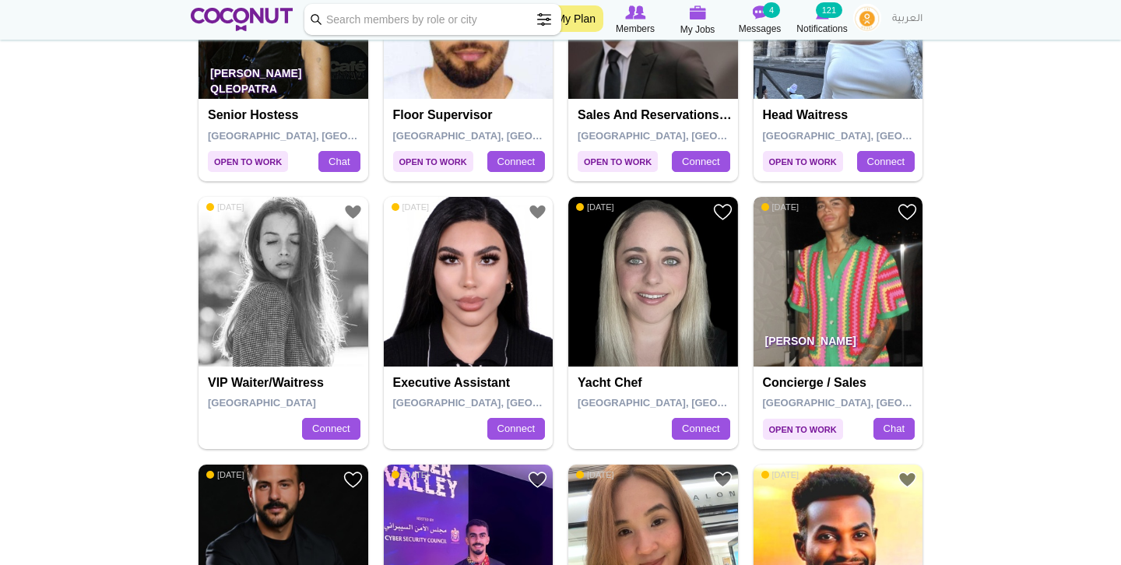
click at [842, 318] on img at bounding box center [839, 282] width 170 height 170
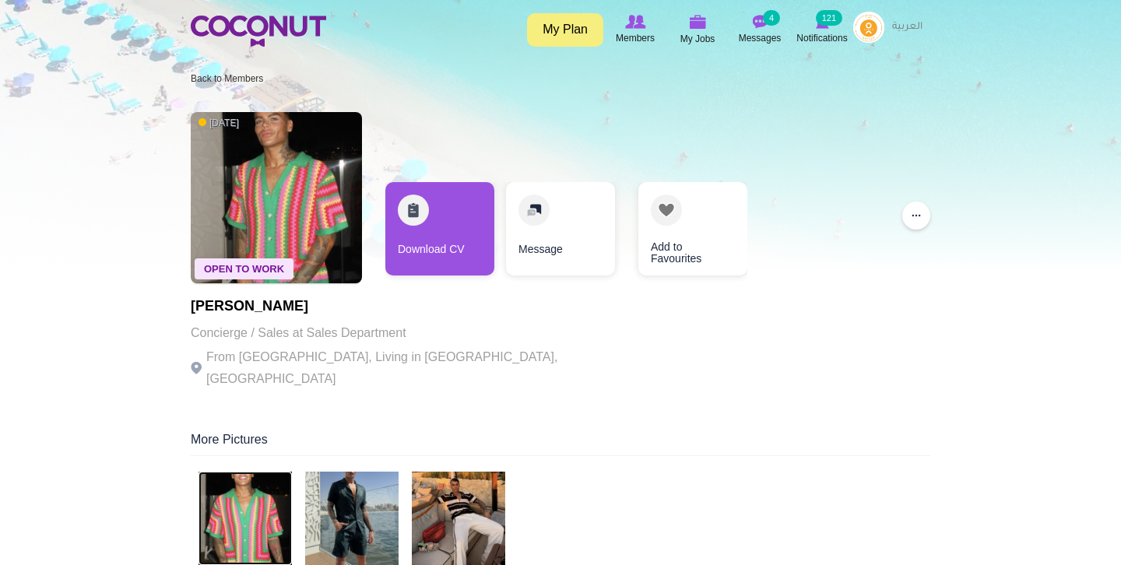
click at [240, 481] on img at bounding box center [245, 518] width 93 height 93
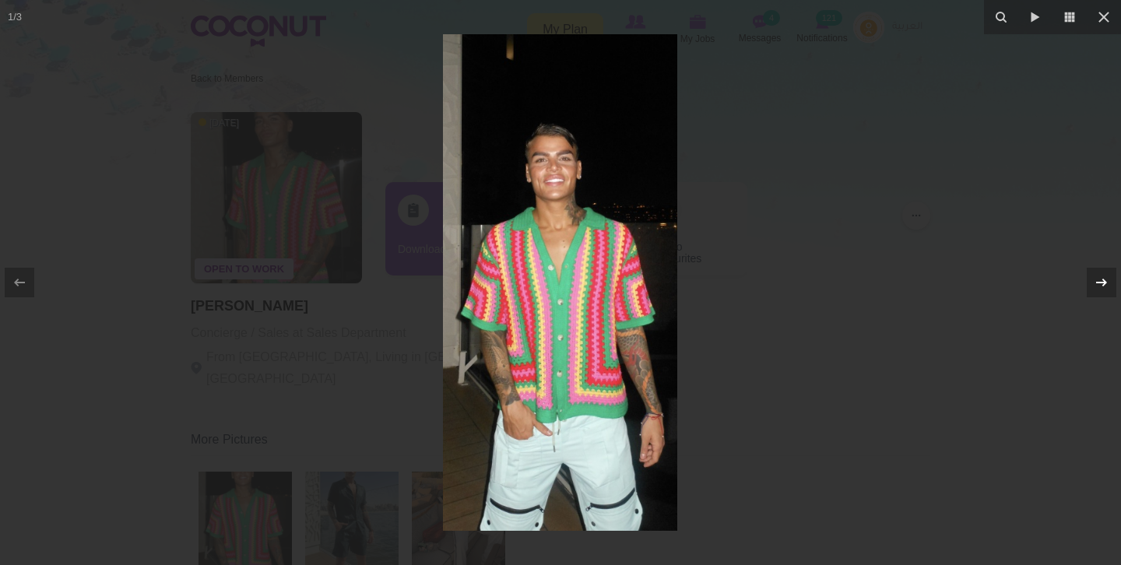
click at [1102, 283] on icon at bounding box center [1101, 283] width 11 height 8
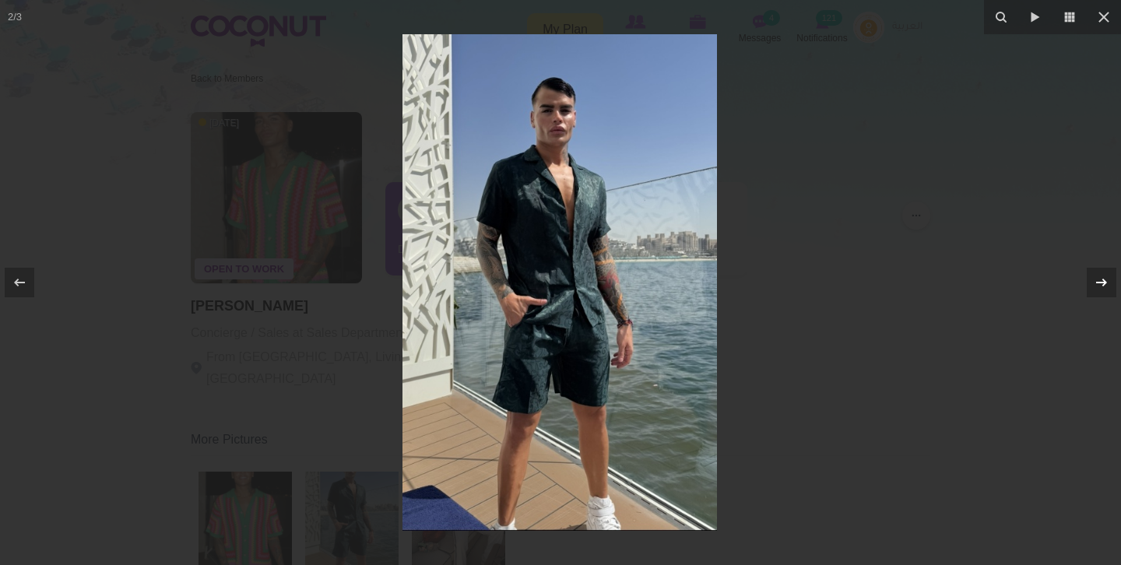
click at [1102, 283] on icon at bounding box center [1101, 283] width 11 height 8
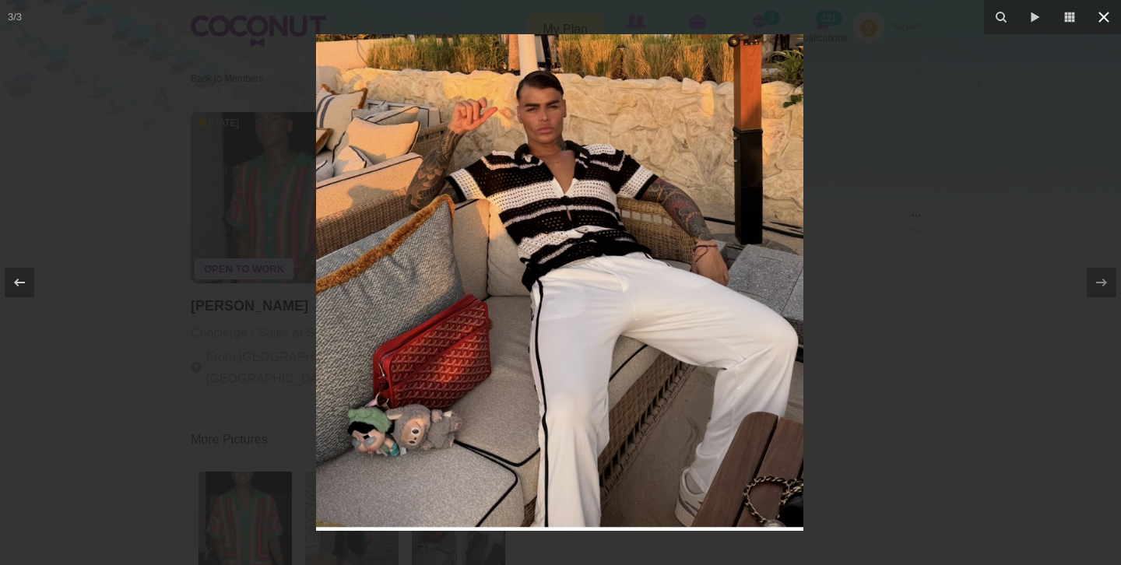
click at [1103, 21] on icon at bounding box center [1104, 17] width 19 height 19
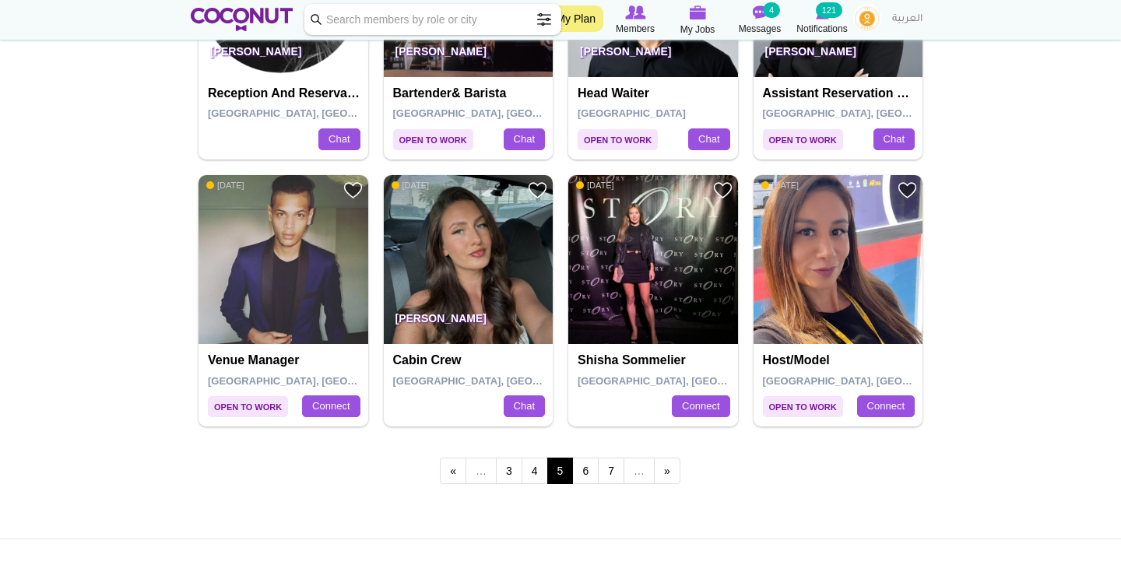
scroll to position [2632, 0]
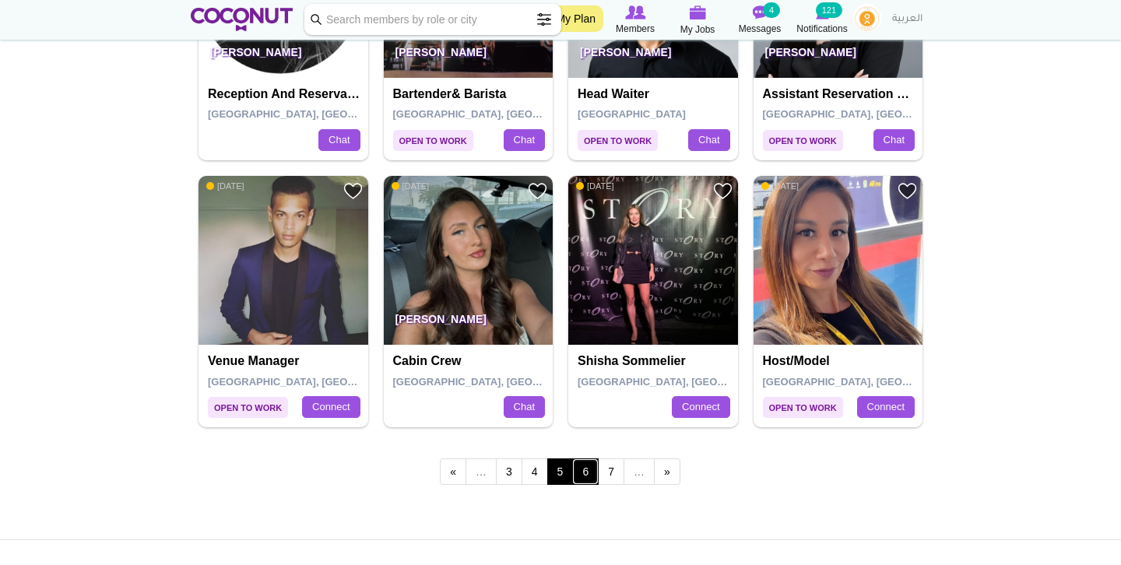
click at [582, 478] on link "6" at bounding box center [585, 472] width 26 height 26
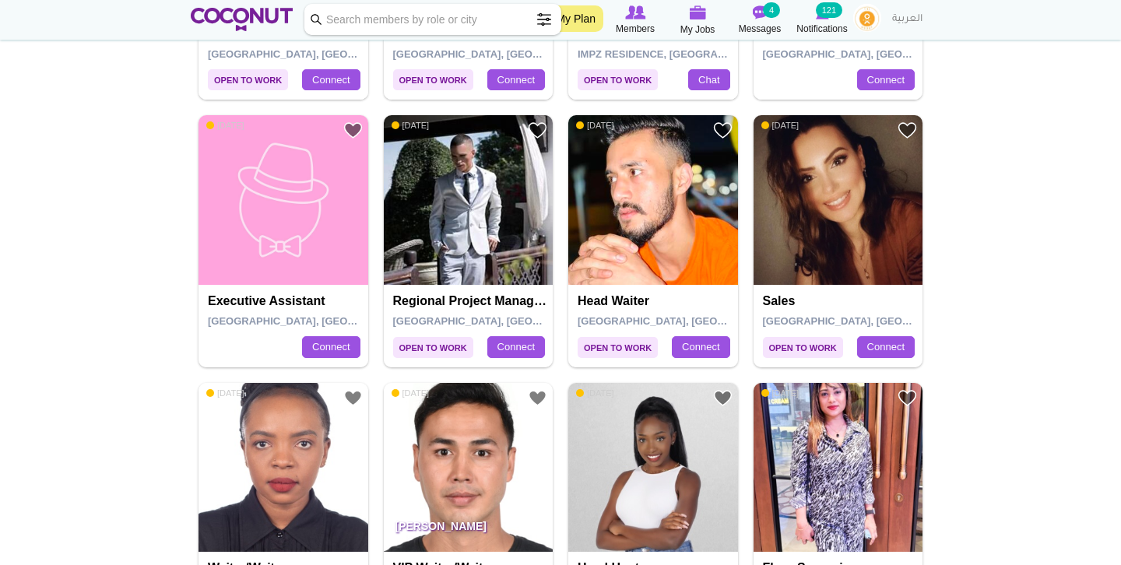
scroll to position [1087, 0]
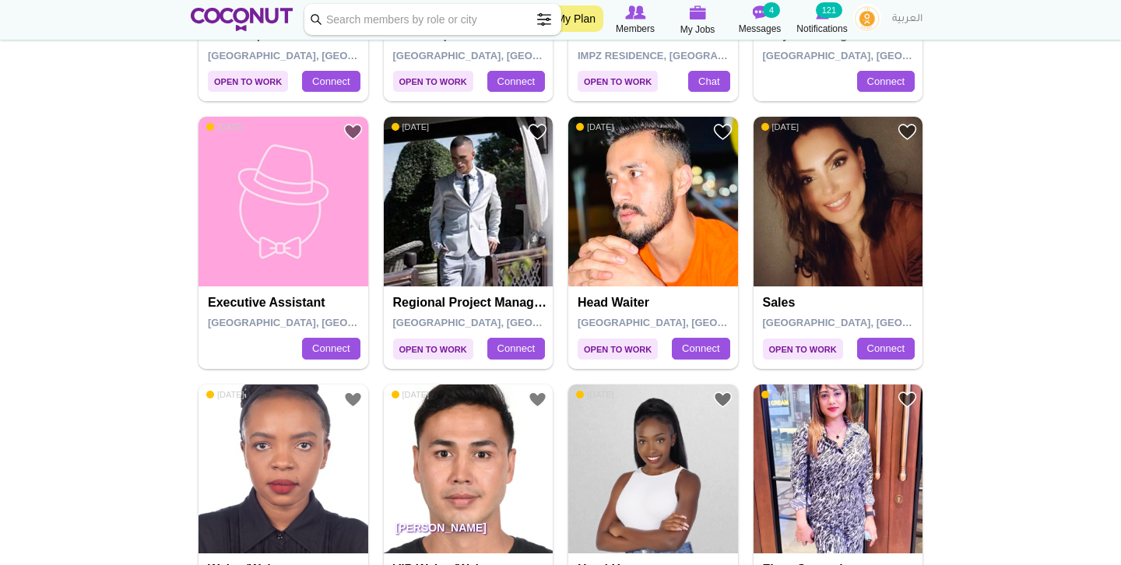
click at [453, 222] on img at bounding box center [469, 202] width 170 height 170
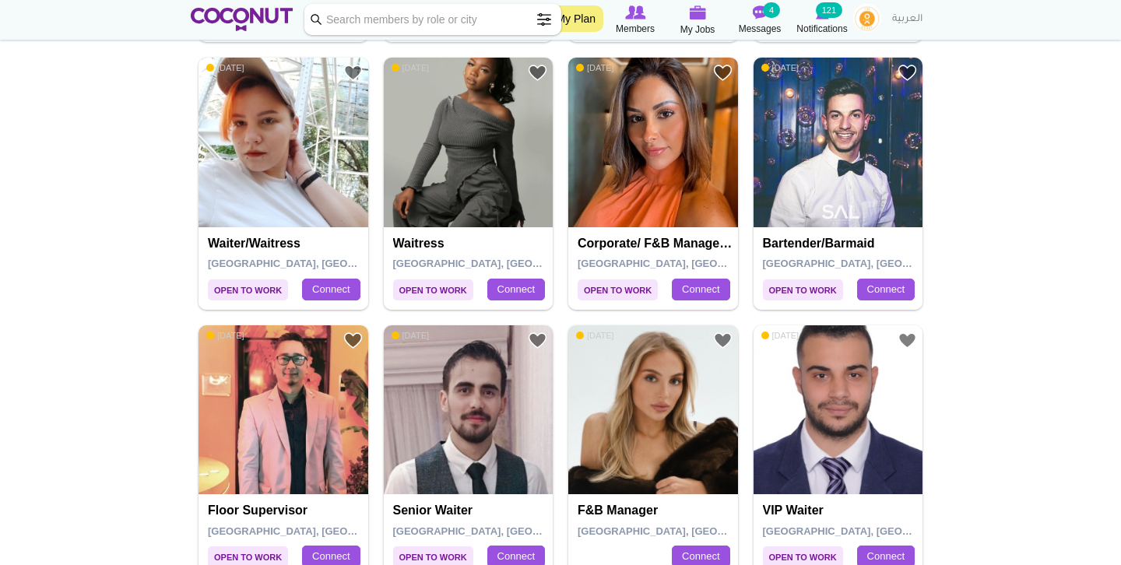
scroll to position [2514, 0]
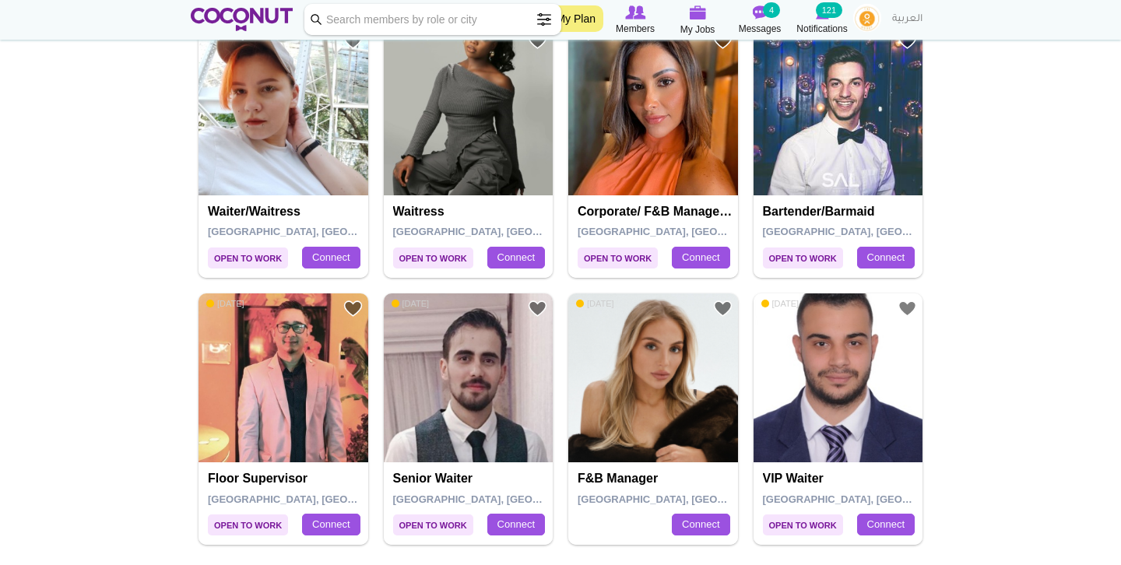
click at [834, 128] on img at bounding box center [839, 111] width 170 height 170
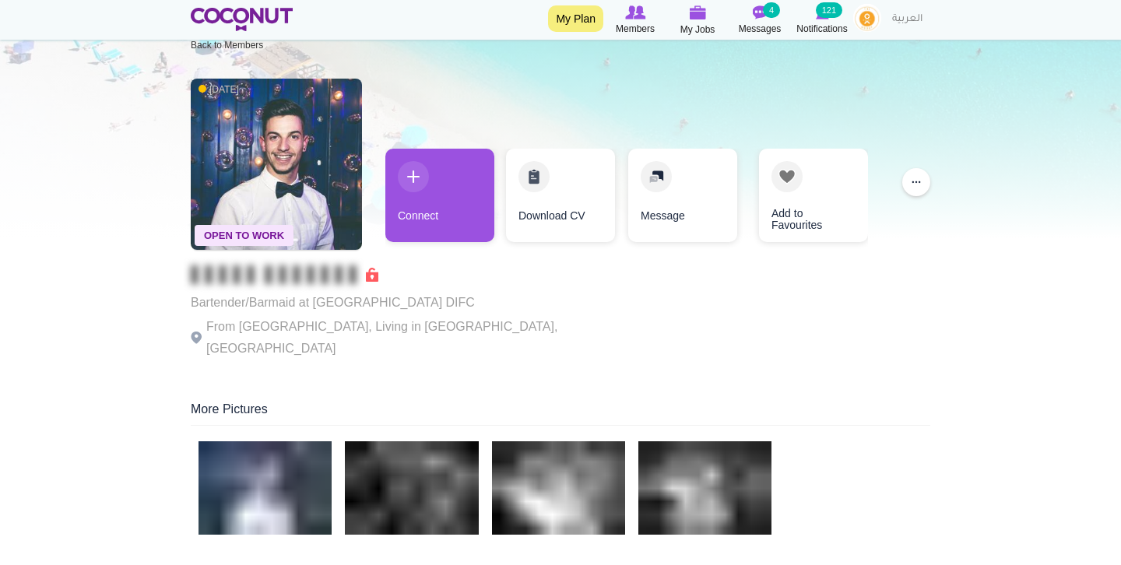
scroll to position [33, 0]
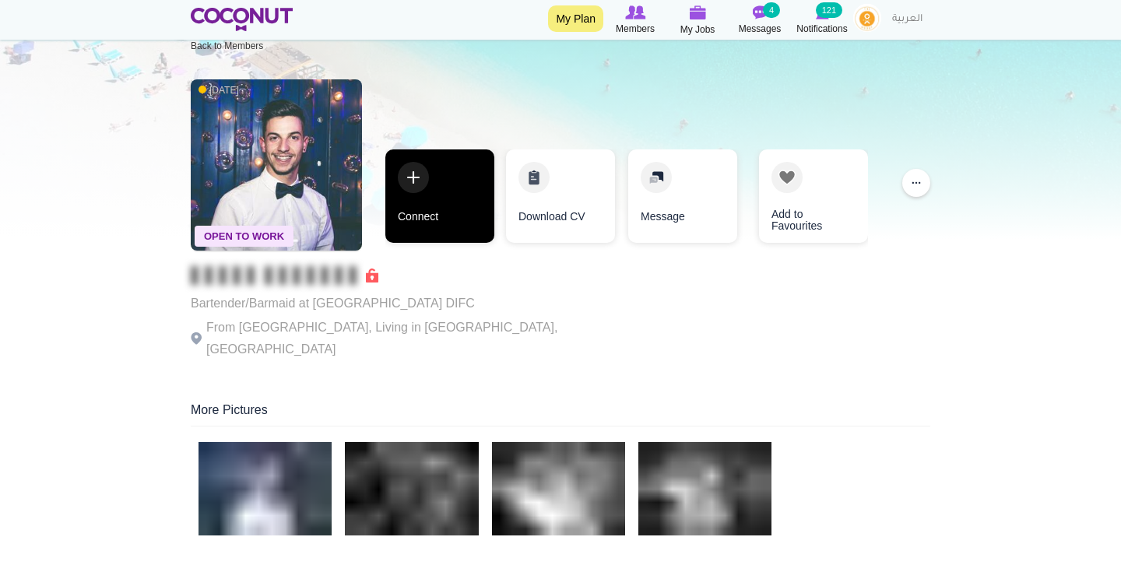
click at [426, 213] on link "Connect" at bounding box center [439, 195] width 109 height 93
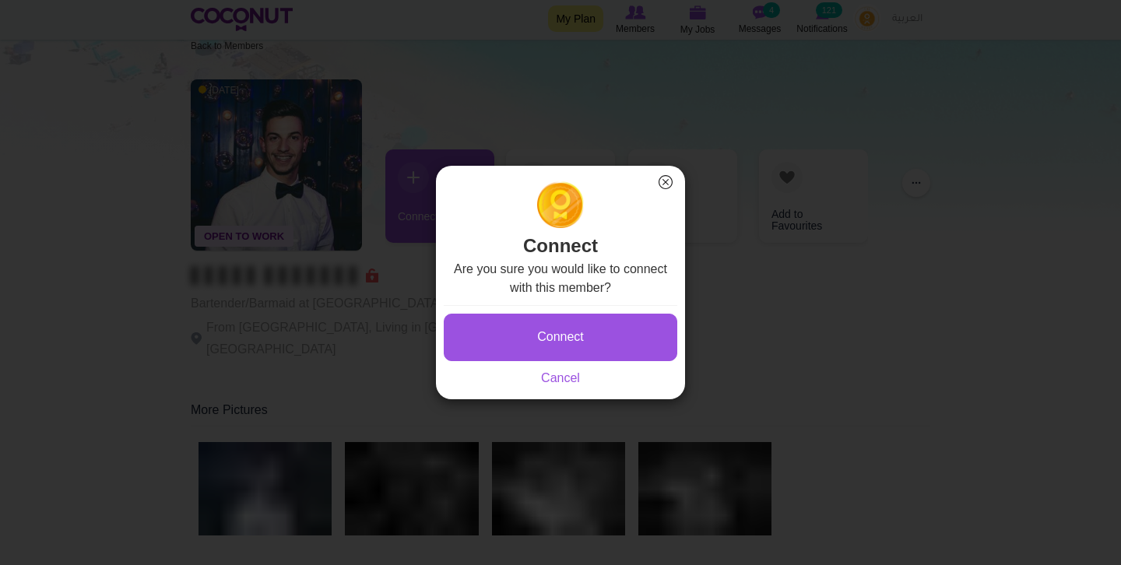
click at [661, 178] on button "×" at bounding box center [665, 182] width 20 height 20
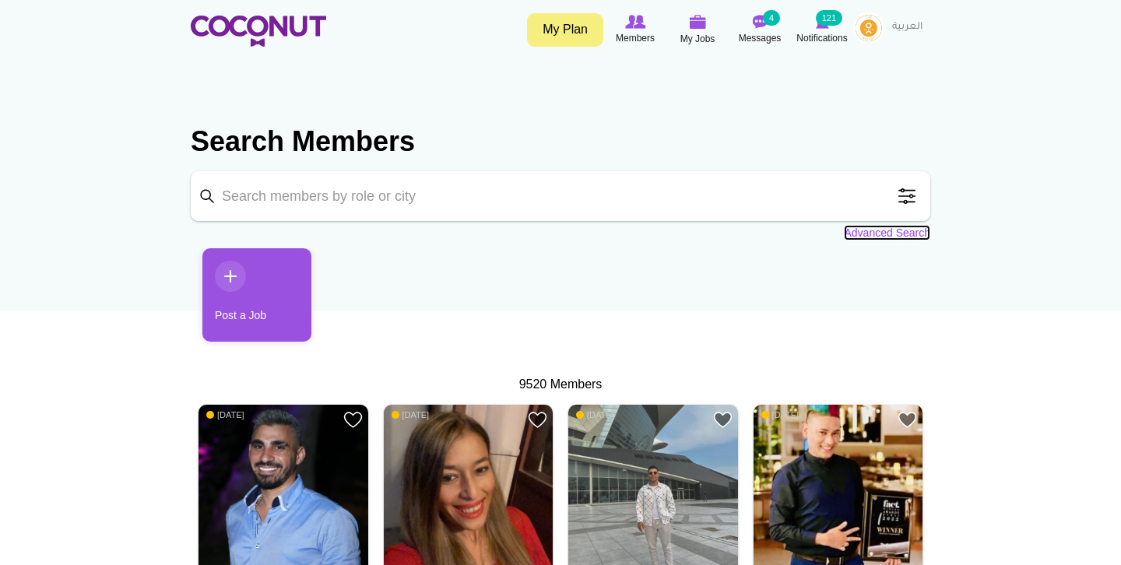
click at [893, 236] on link "Advanced Search" at bounding box center [887, 233] width 86 height 16
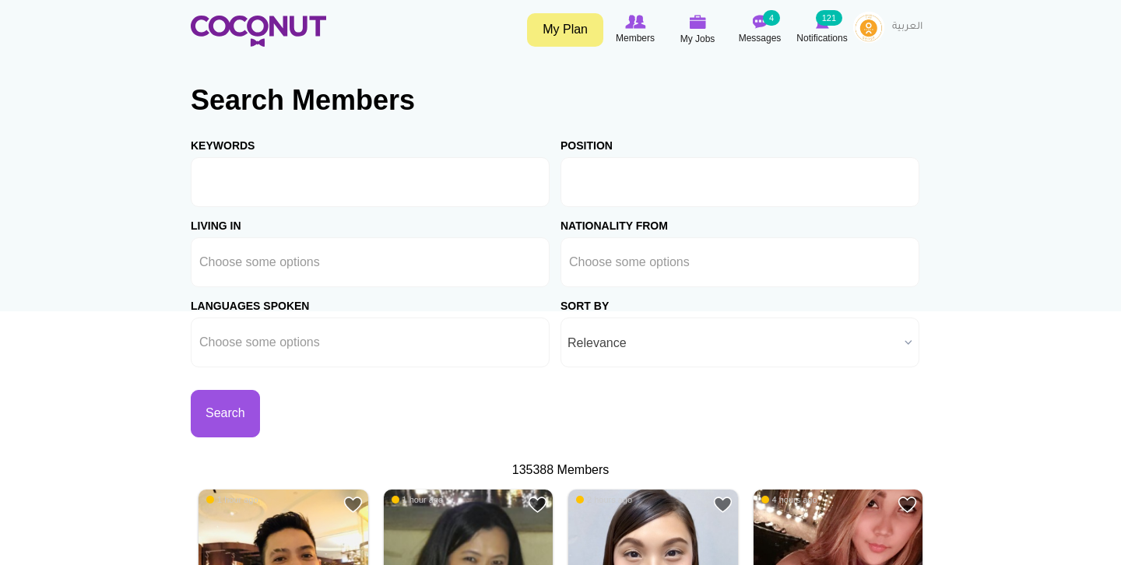
click at [658, 188] on input "text" at bounding box center [639, 182] width 140 height 14
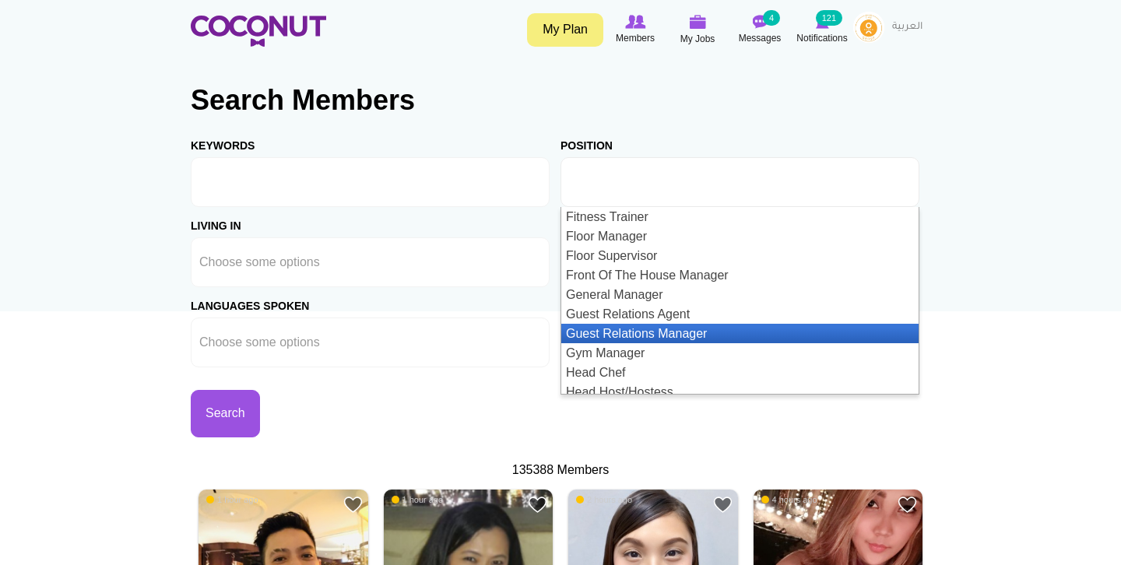
scroll to position [842, 0]
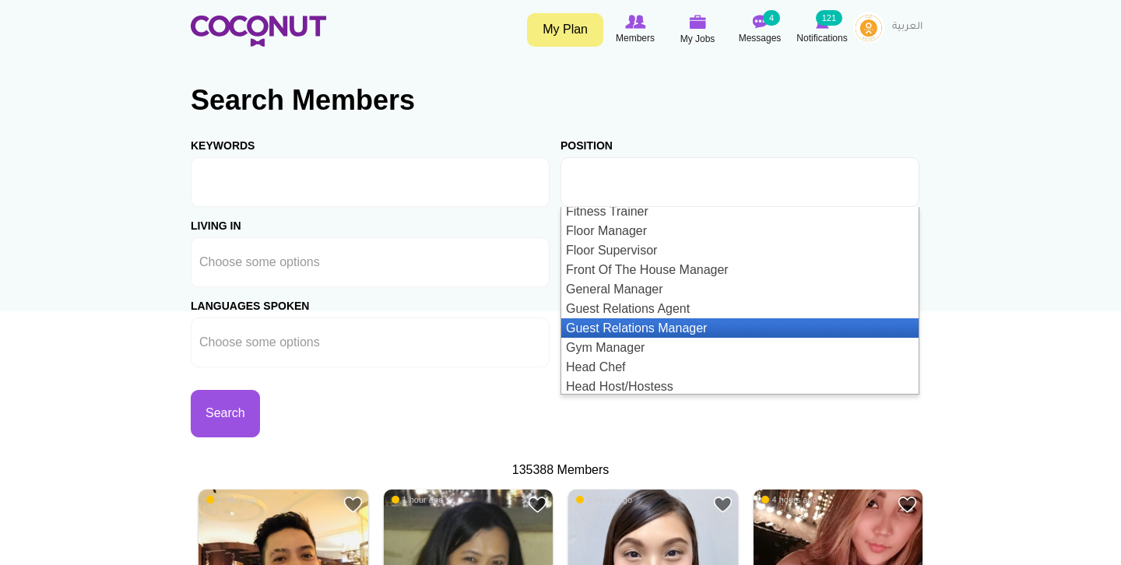
click at [655, 330] on li "Guest Relations Manager" at bounding box center [739, 327] width 357 height 19
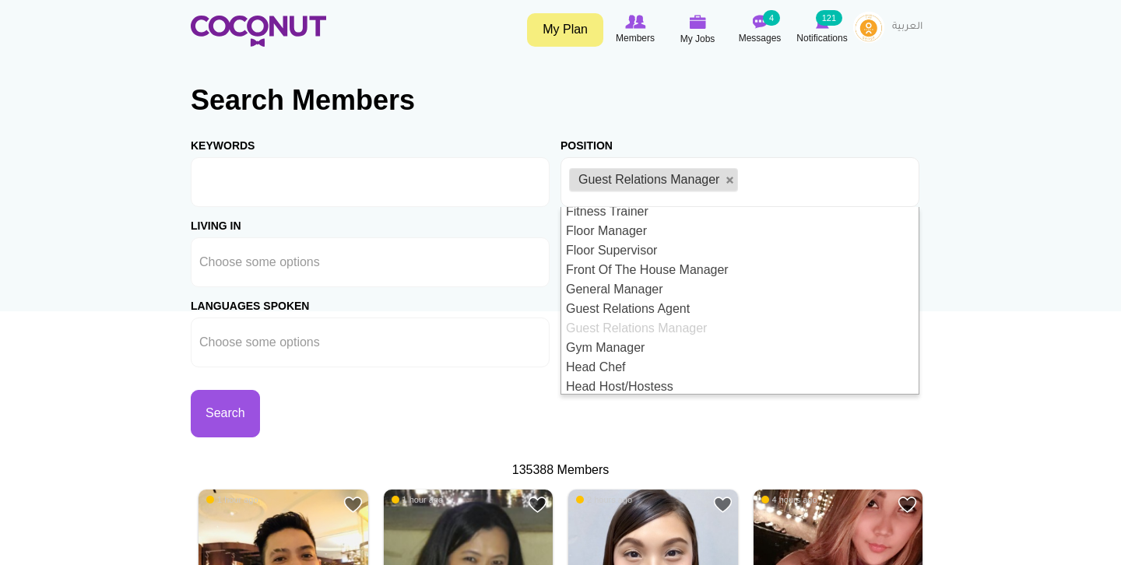
scroll to position [0, 0]
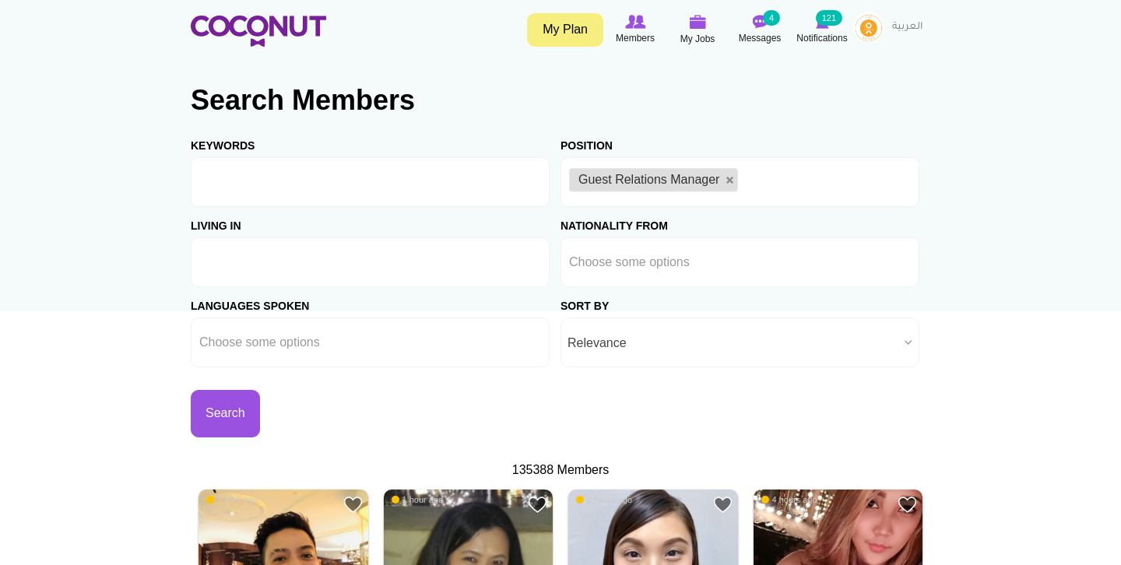
click at [276, 260] on input "text" at bounding box center [269, 262] width 140 height 14
type input "d"
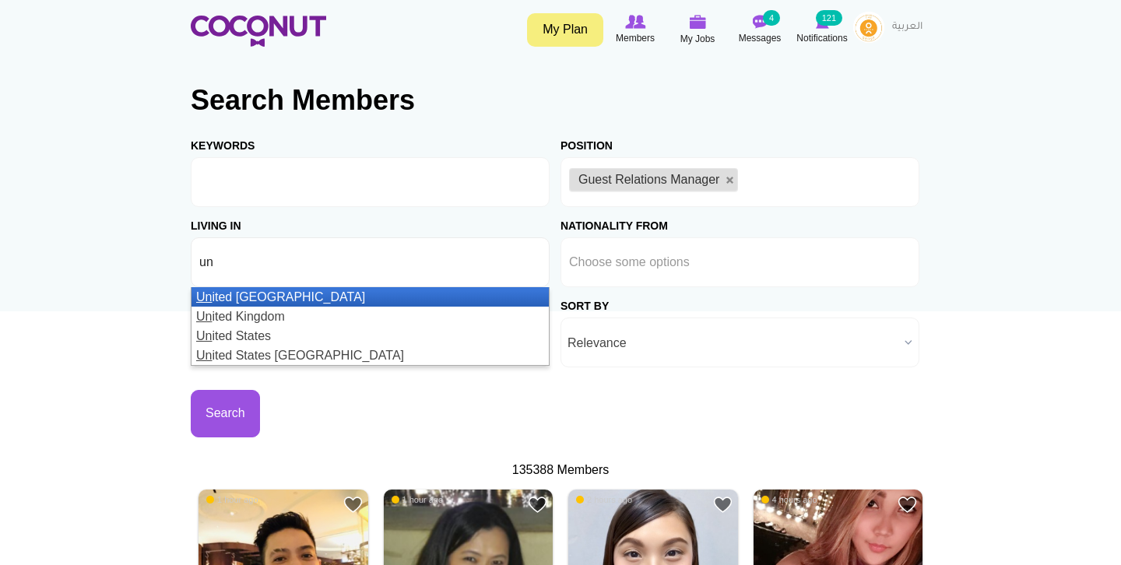
type input "un"
click at [237, 298] on li "Un ited [GEOGRAPHIC_DATA]" at bounding box center [370, 296] width 357 height 19
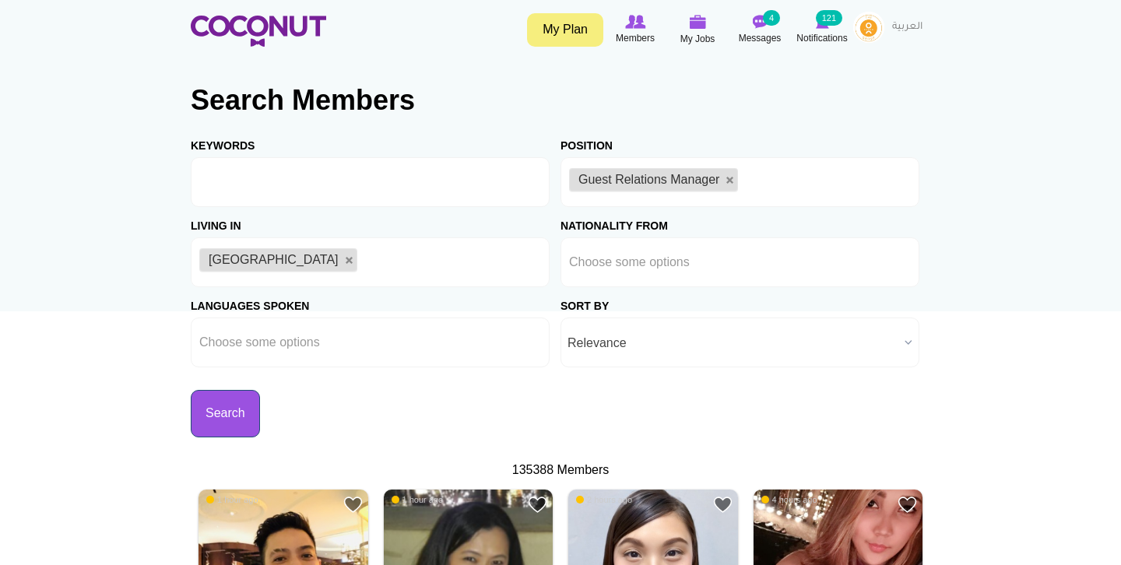
click at [240, 420] on button "Search" at bounding box center [225, 413] width 69 height 47
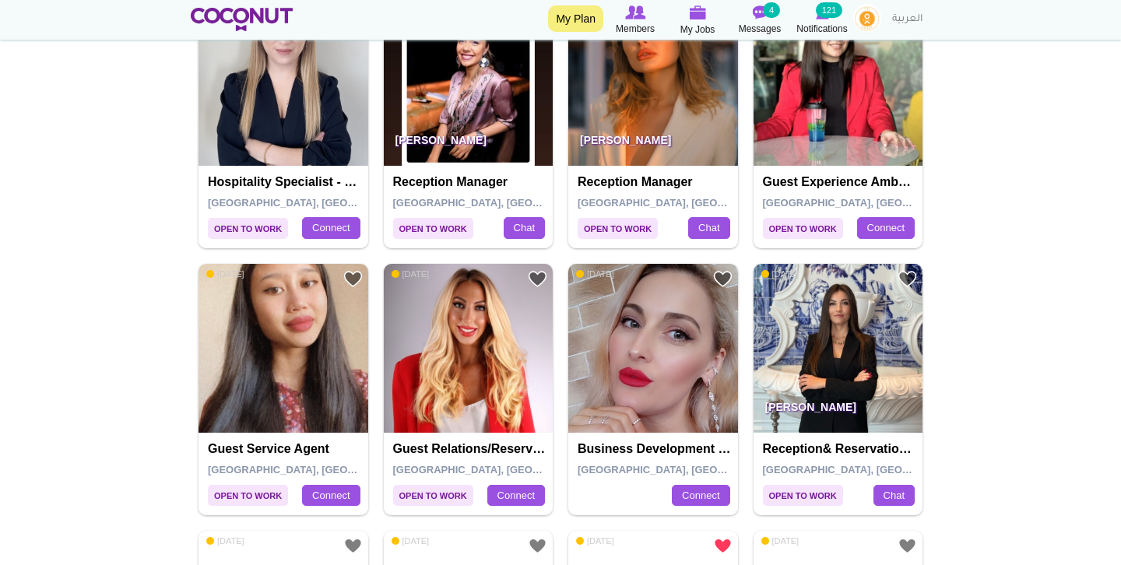
scroll to position [545, 0]
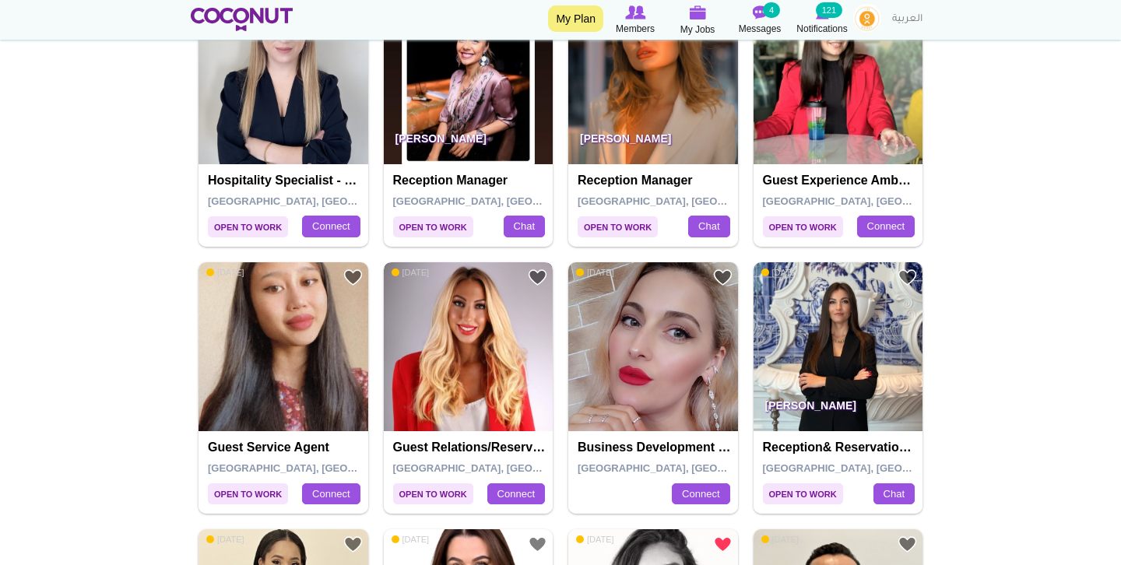
click at [476, 391] on img at bounding box center [469, 347] width 170 height 170
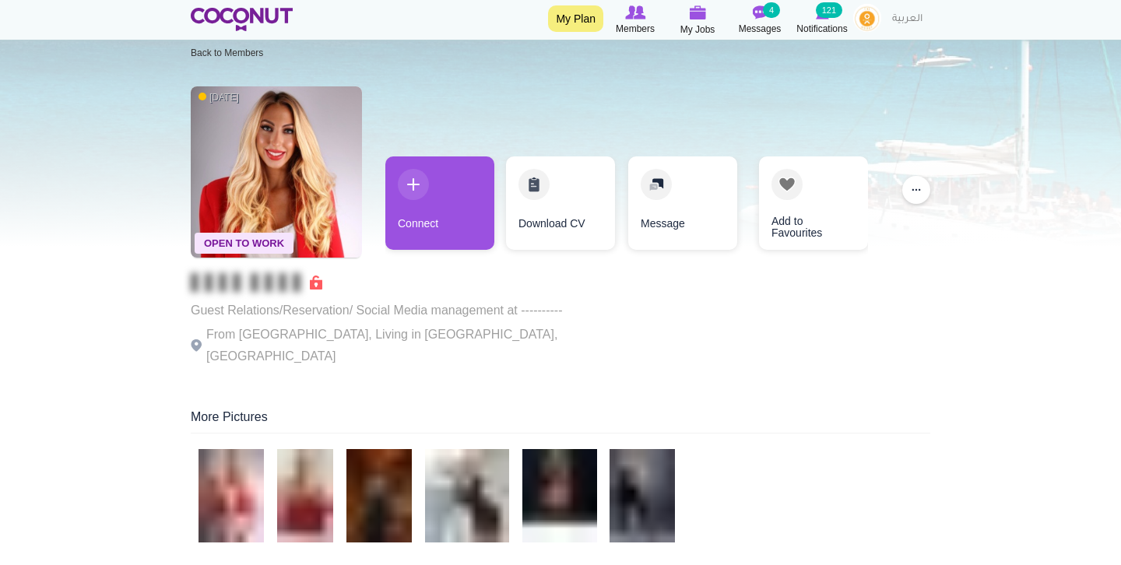
scroll to position [58, 0]
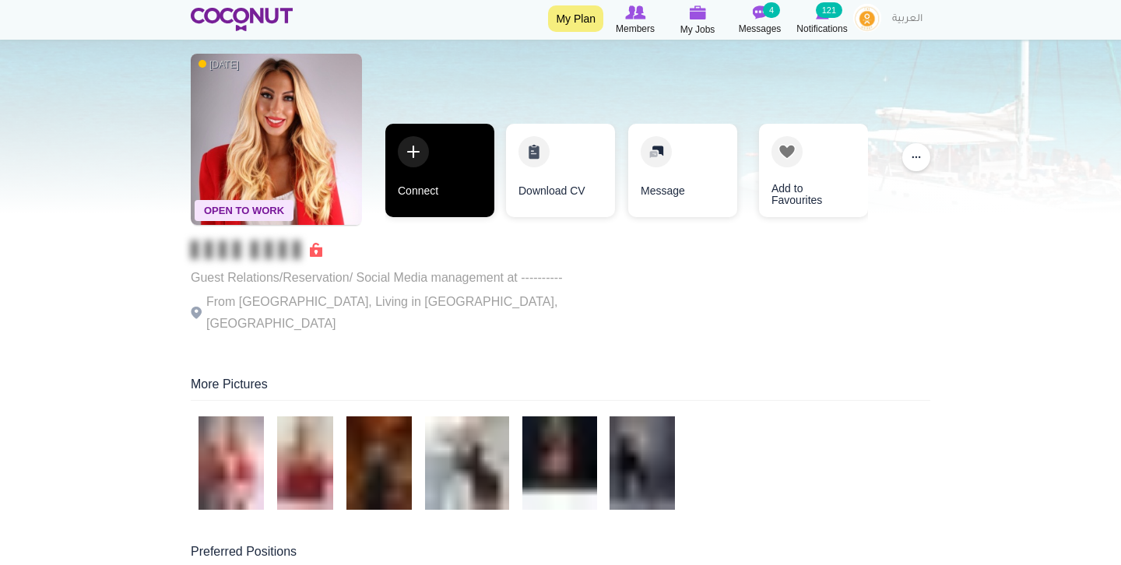
click at [434, 184] on link "Connect" at bounding box center [439, 170] width 109 height 93
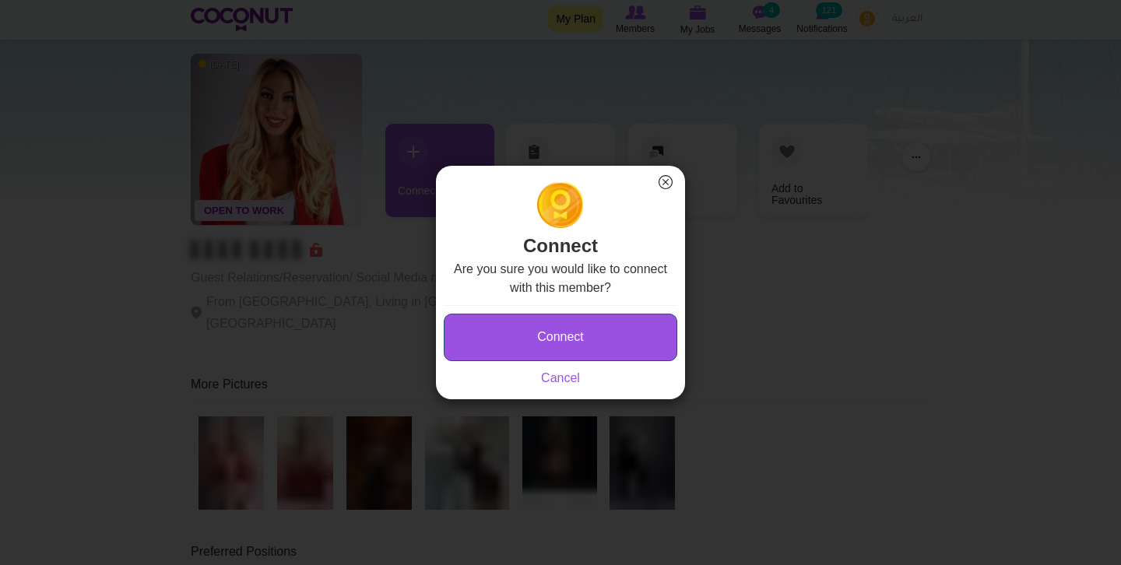
click at [572, 332] on button "Connect" at bounding box center [561, 337] width 234 height 47
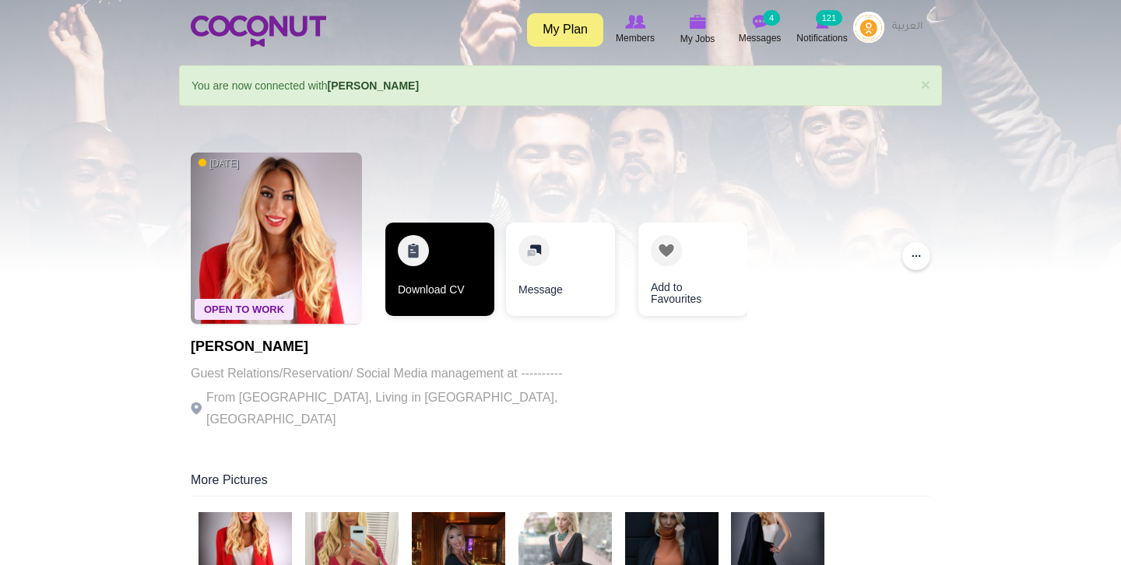
click at [452, 287] on link "Download CV" at bounding box center [439, 269] width 109 height 93
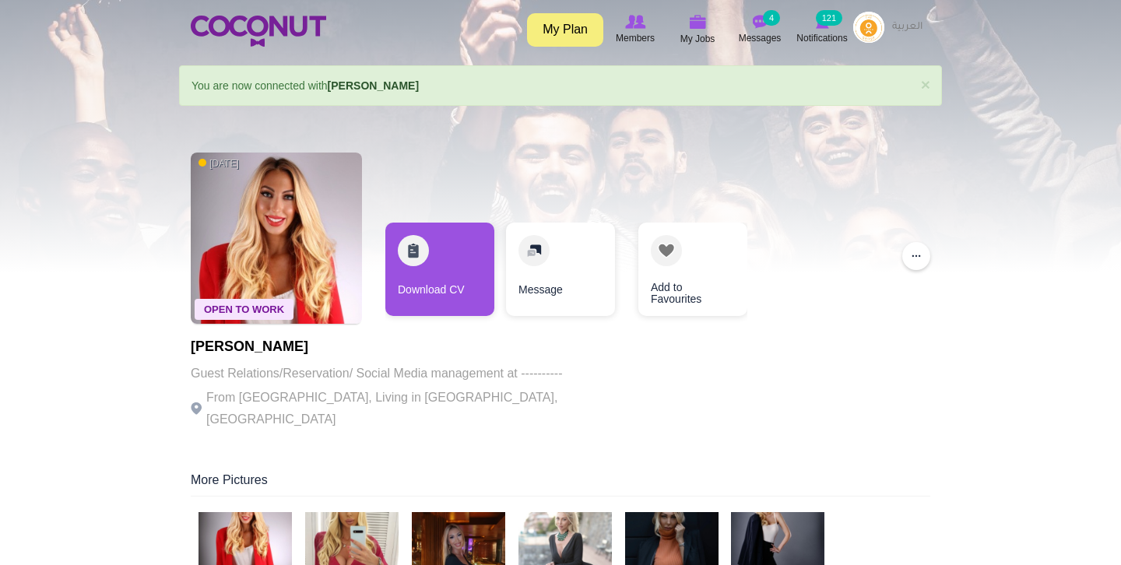
scroll to position [82, 0]
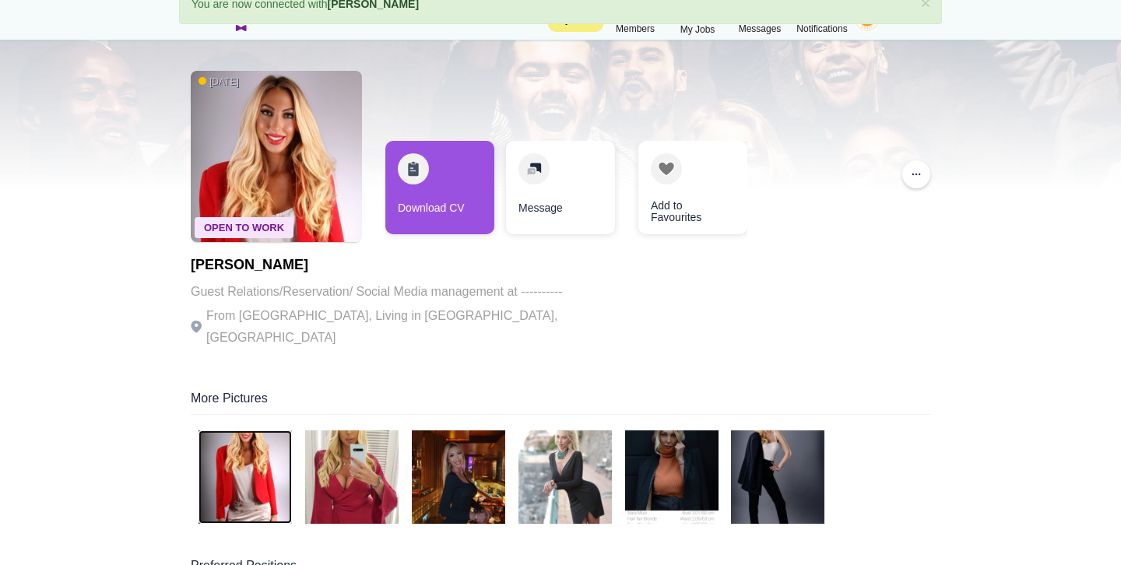
click at [244, 451] on img at bounding box center [245, 476] width 93 height 93
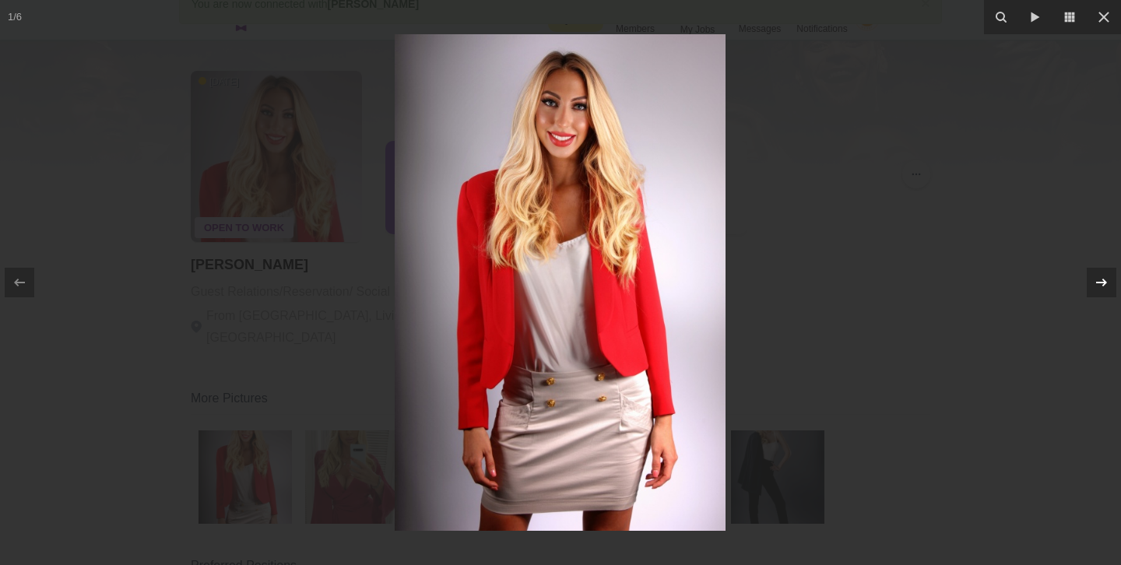
click at [1102, 284] on icon at bounding box center [1101, 282] width 19 height 19
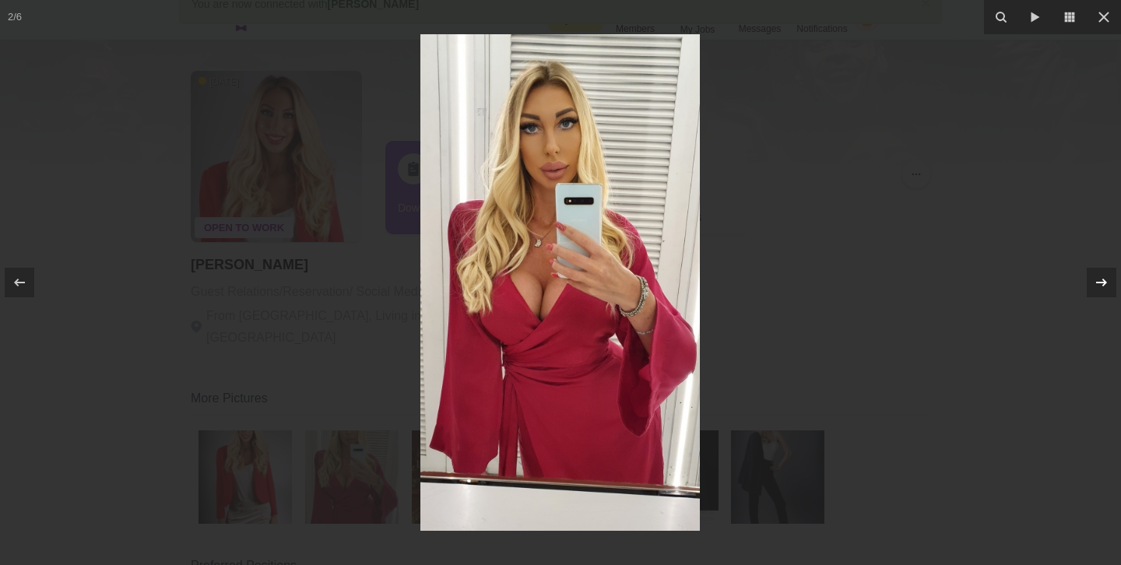
click at [1102, 284] on icon at bounding box center [1101, 282] width 19 height 19
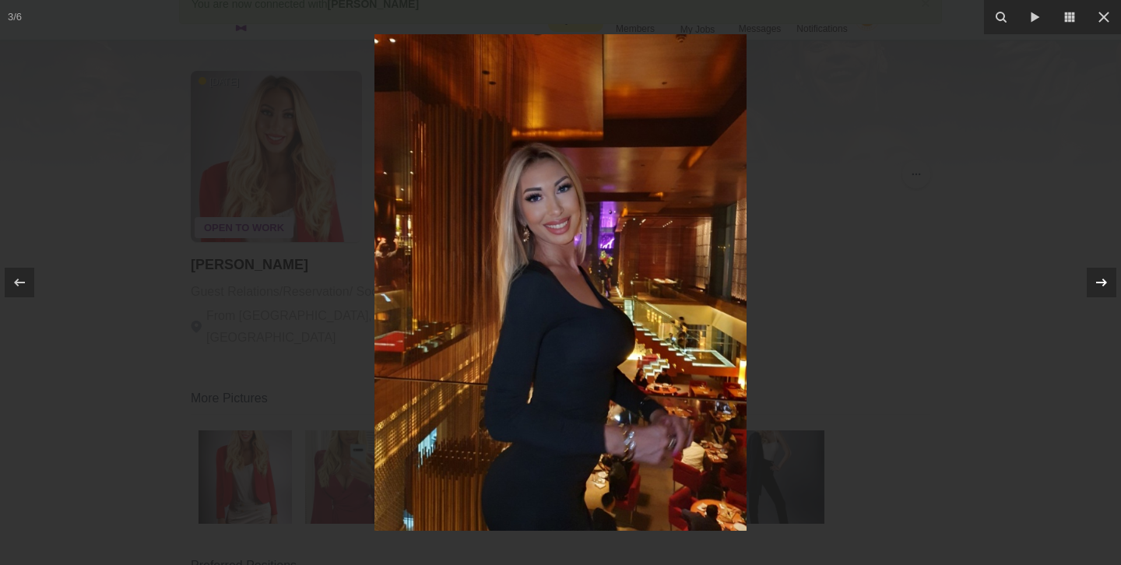
click at [1102, 284] on icon at bounding box center [1101, 282] width 19 height 19
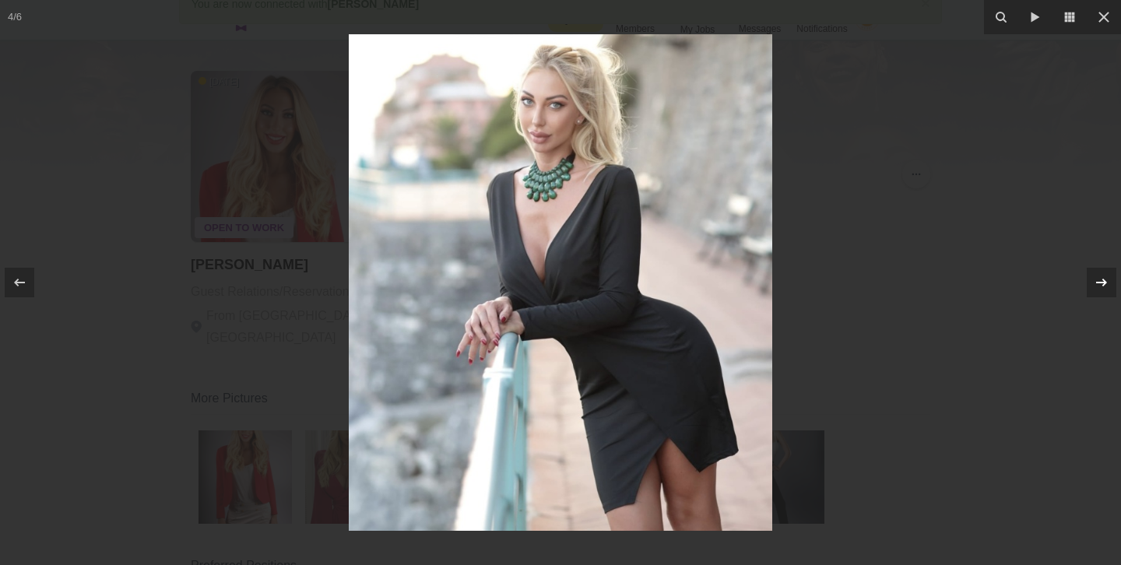
click at [1102, 284] on icon at bounding box center [1101, 282] width 19 height 19
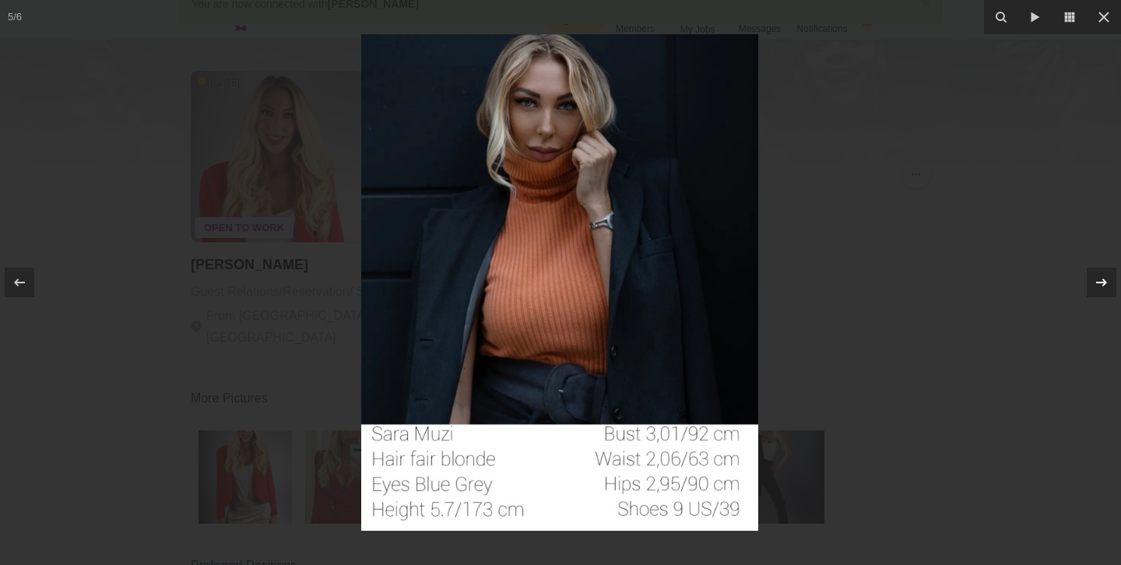
click at [1102, 284] on icon at bounding box center [1101, 282] width 19 height 19
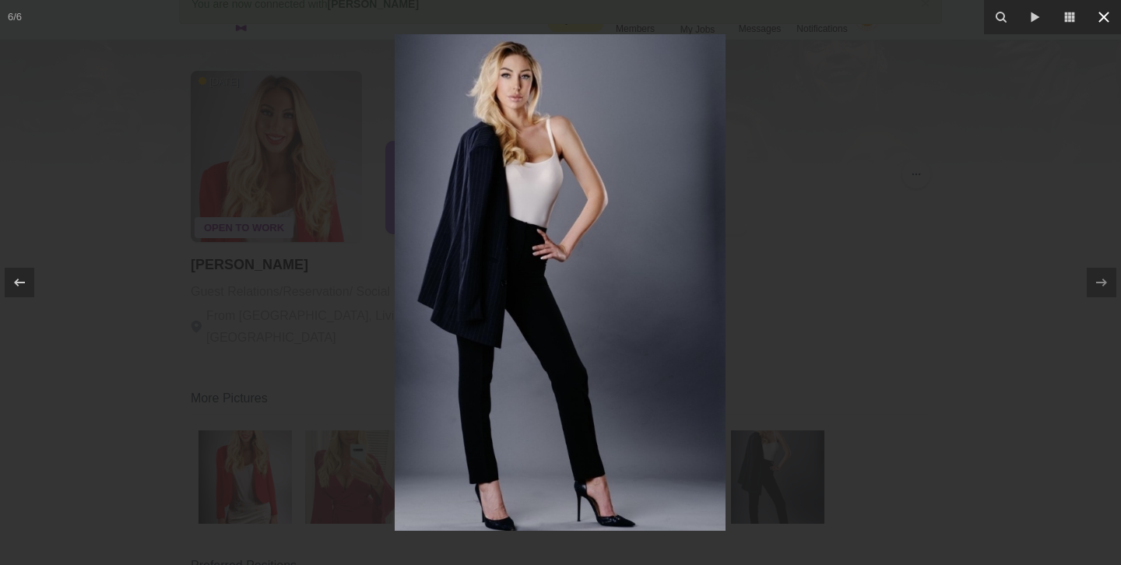
click at [1098, 23] on icon at bounding box center [1104, 17] width 19 height 19
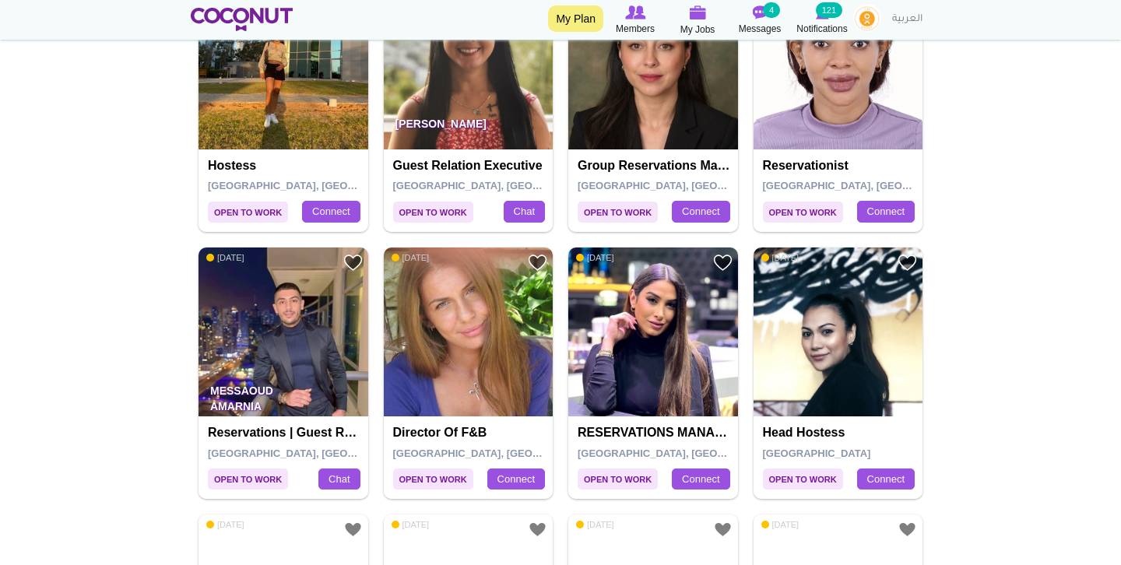
scroll to position [2432, 0]
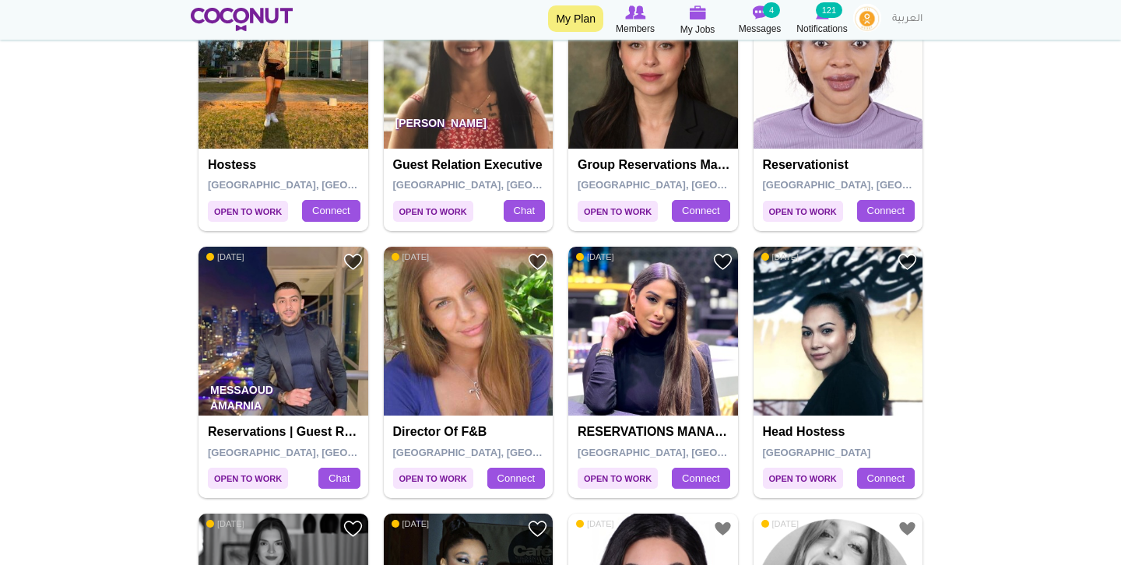
click at [703, 379] on img at bounding box center [653, 332] width 170 height 170
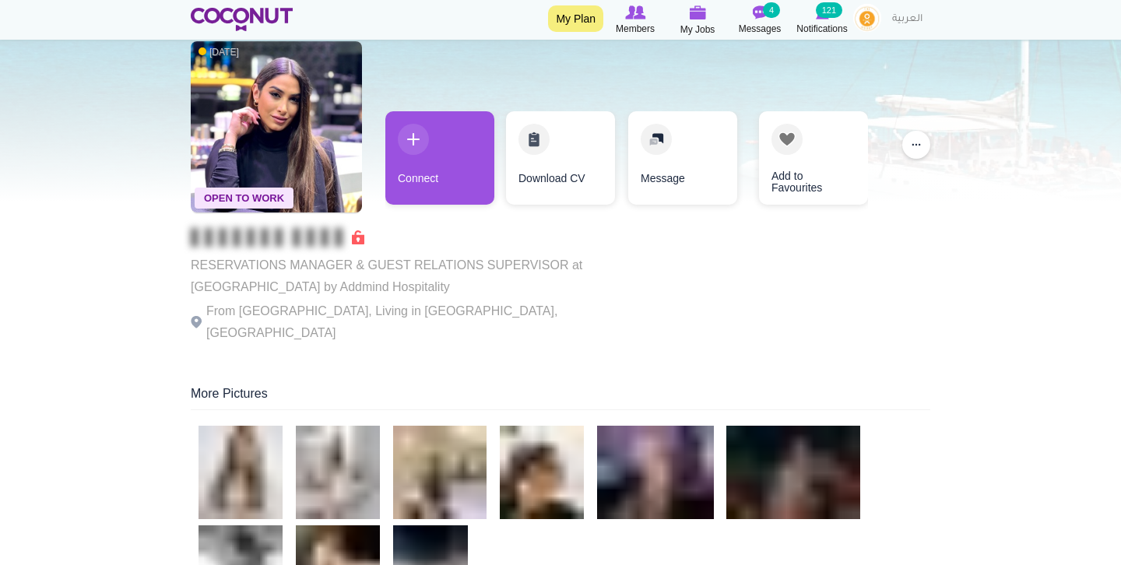
scroll to position [26, 0]
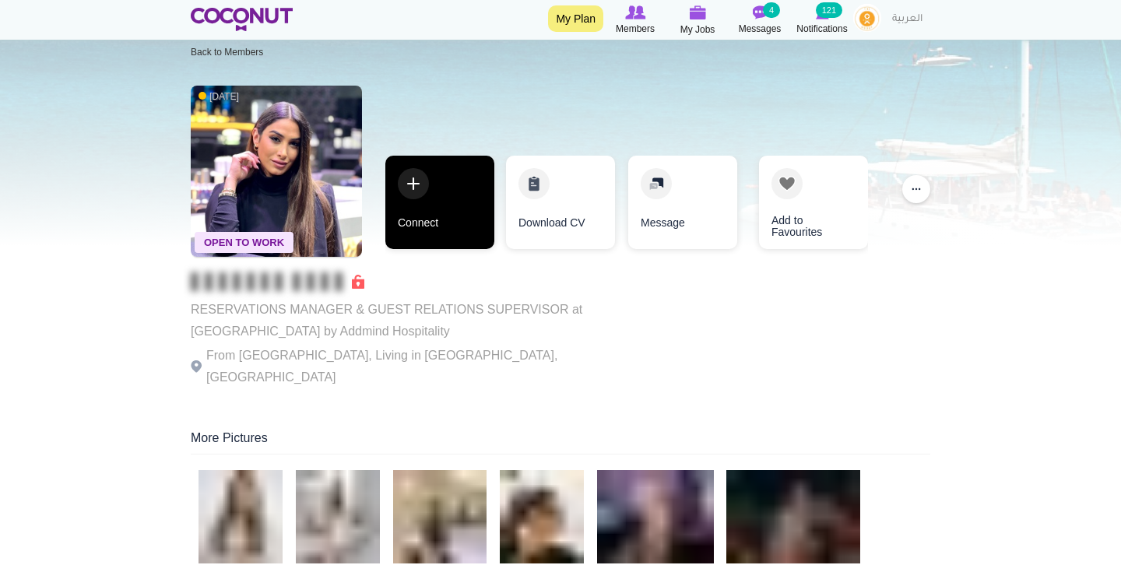
click at [435, 230] on link "Connect" at bounding box center [439, 202] width 109 height 93
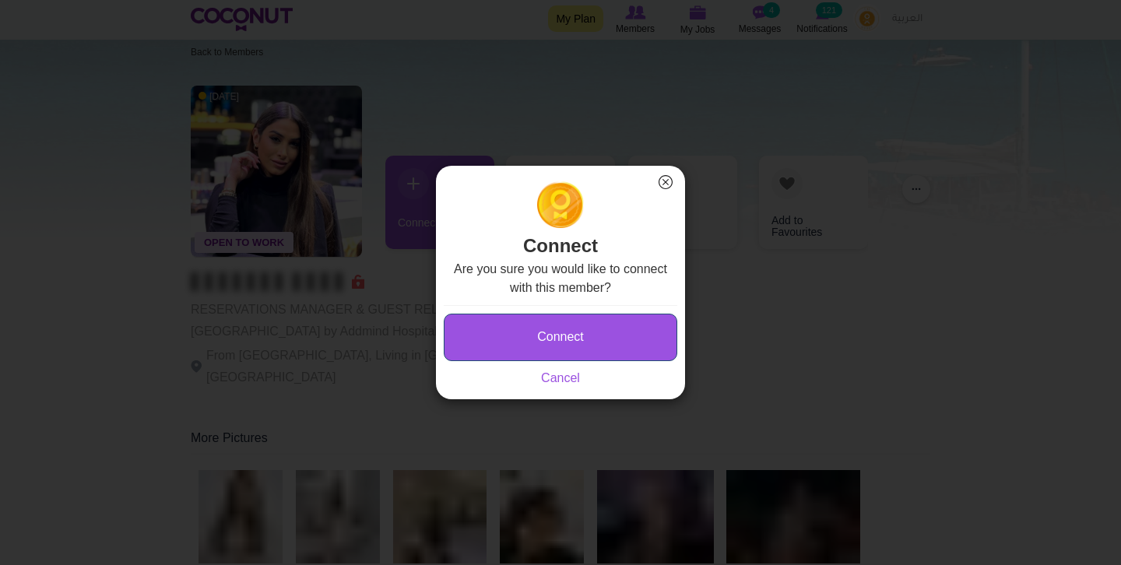
click at [578, 337] on button "Connect" at bounding box center [561, 337] width 234 height 47
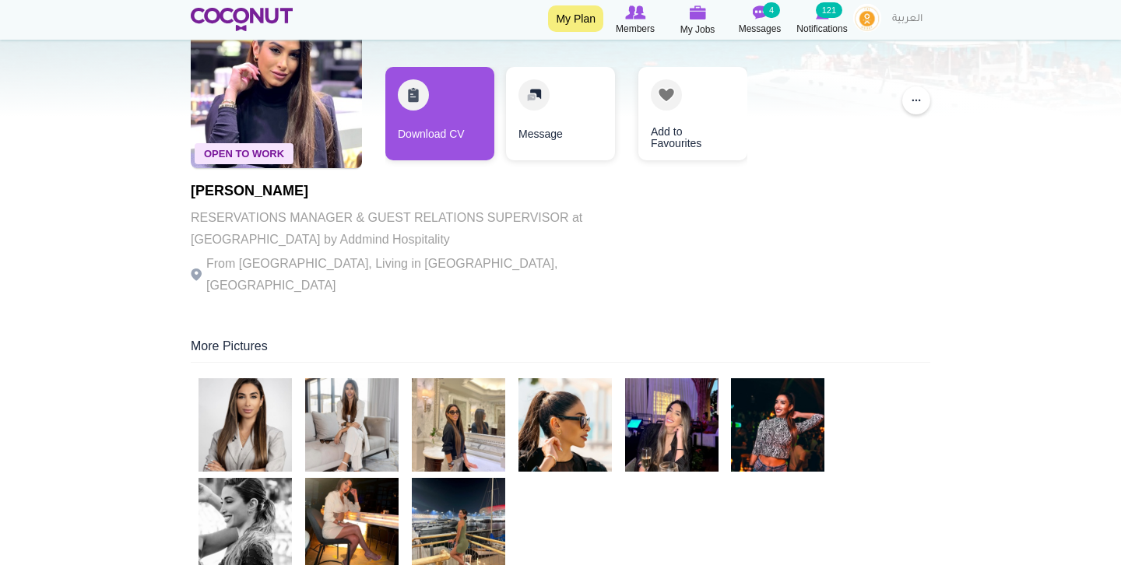
scroll to position [160, 0]
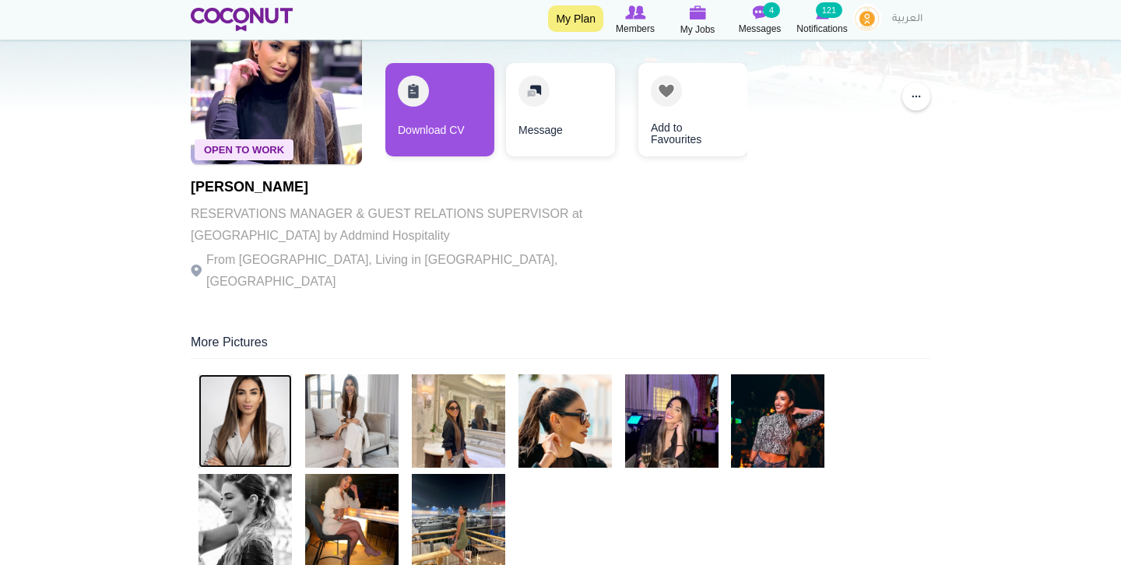
click at [246, 399] on img at bounding box center [245, 420] width 93 height 93
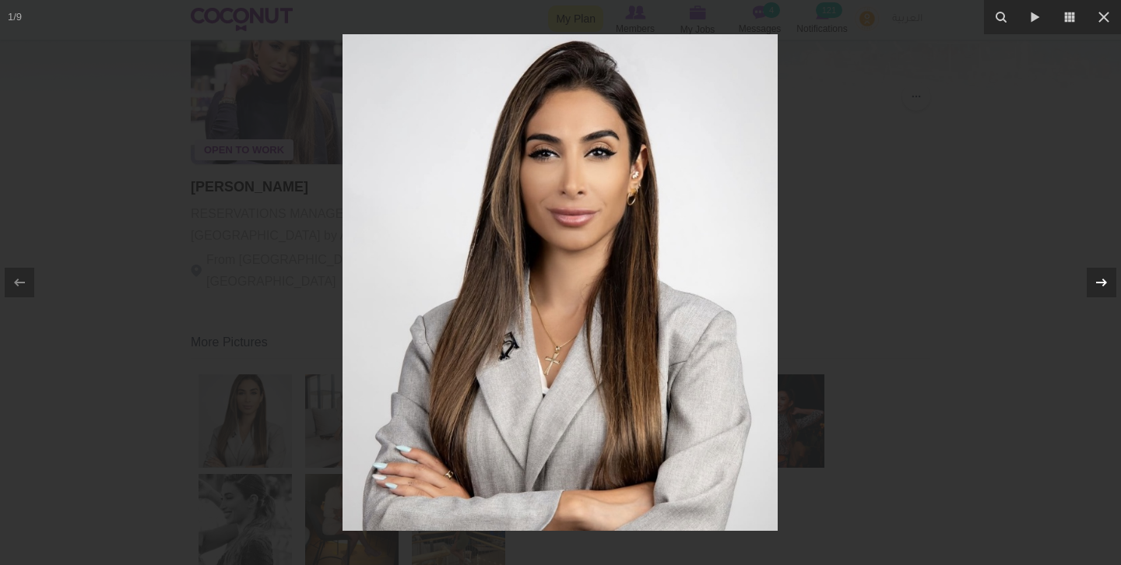
click at [1096, 287] on icon at bounding box center [1101, 282] width 19 height 19
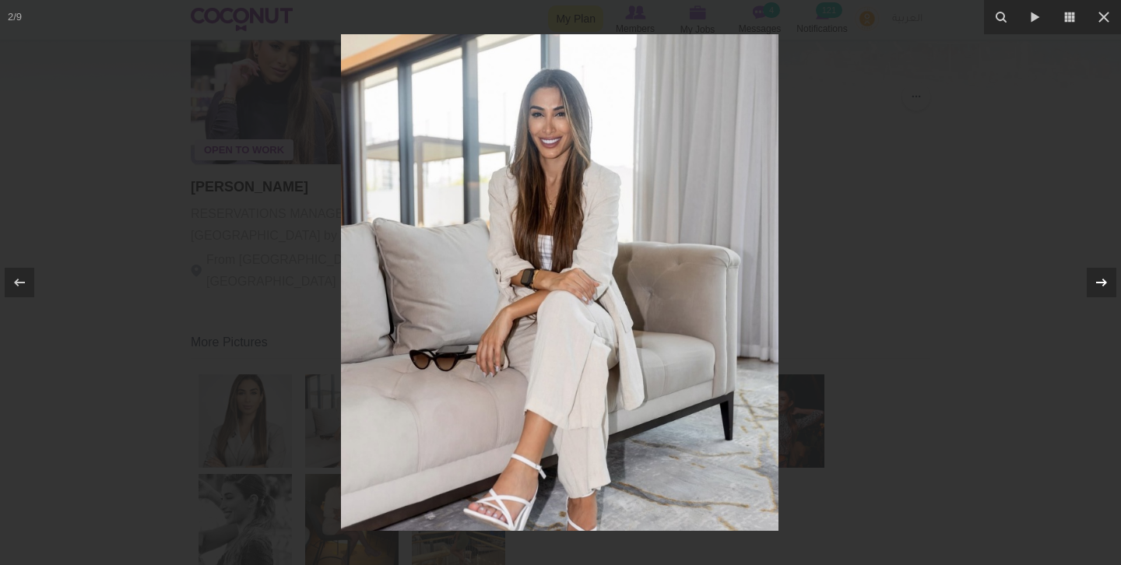
click at [1096, 287] on icon at bounding box center [1101, 282] width 19 height 19
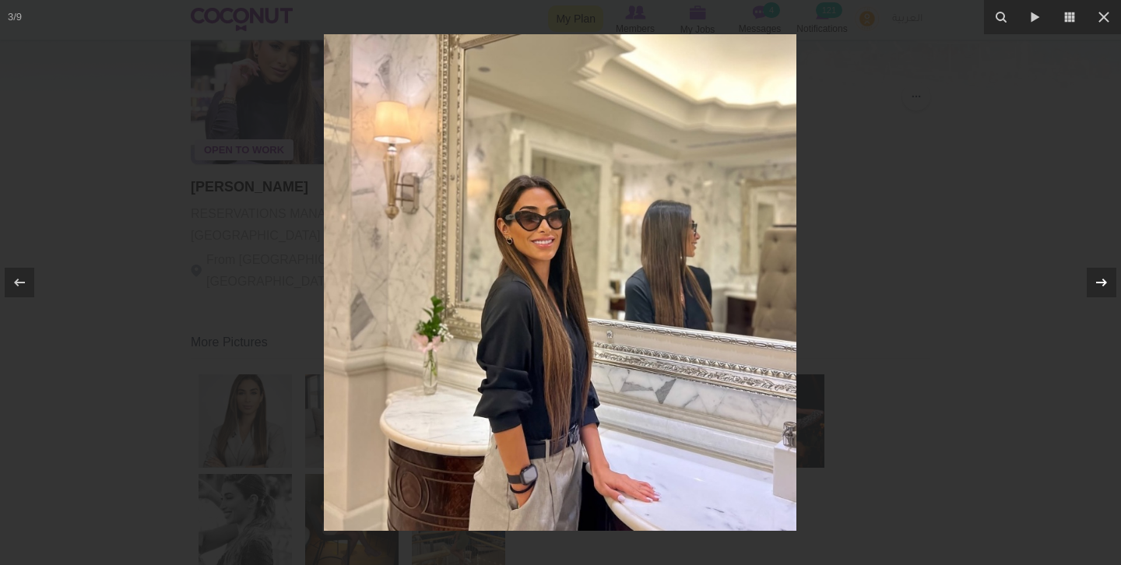
click at [1096, 287] on icon at bounding box center [1101, 282] width 19 height 19
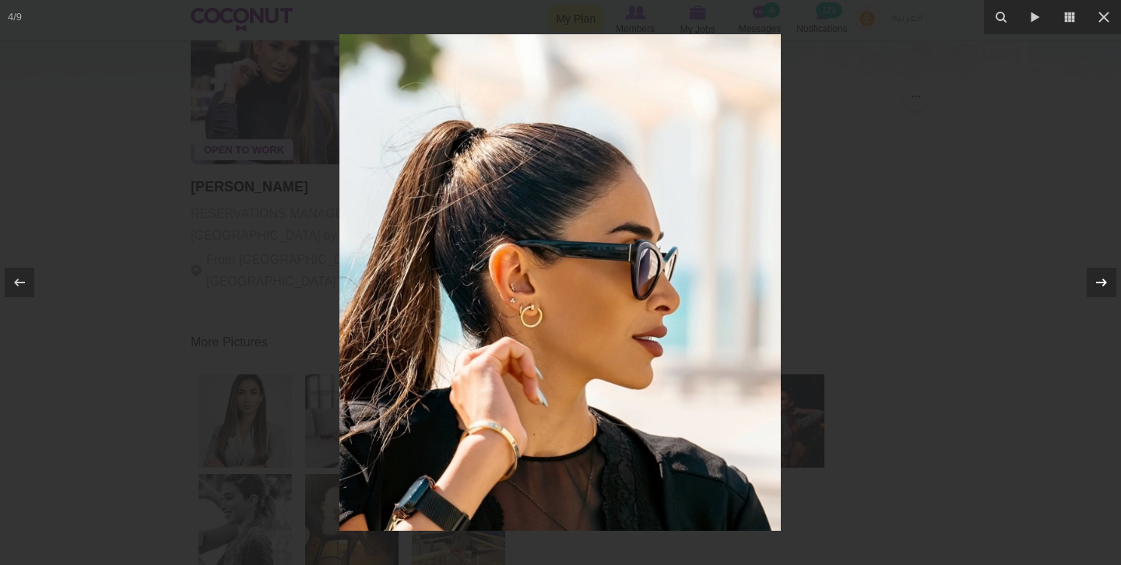
click at [1096, 287] on icon at bounding box center [1101, 282] width 19 height 19
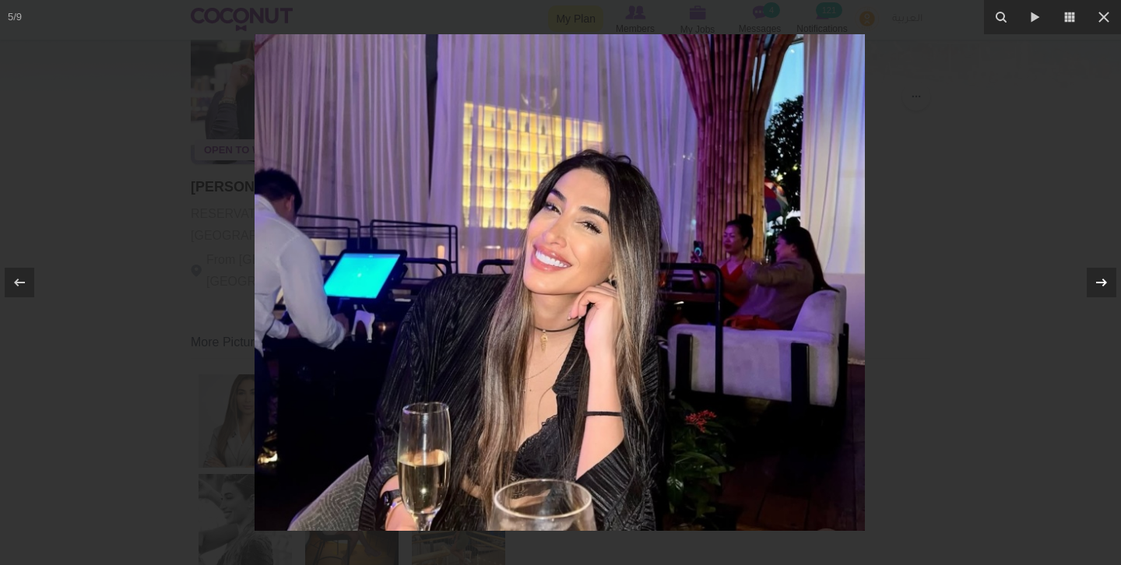
click at [1096, 287] on icon at bounding box center [1101, 282] width 19 height 19
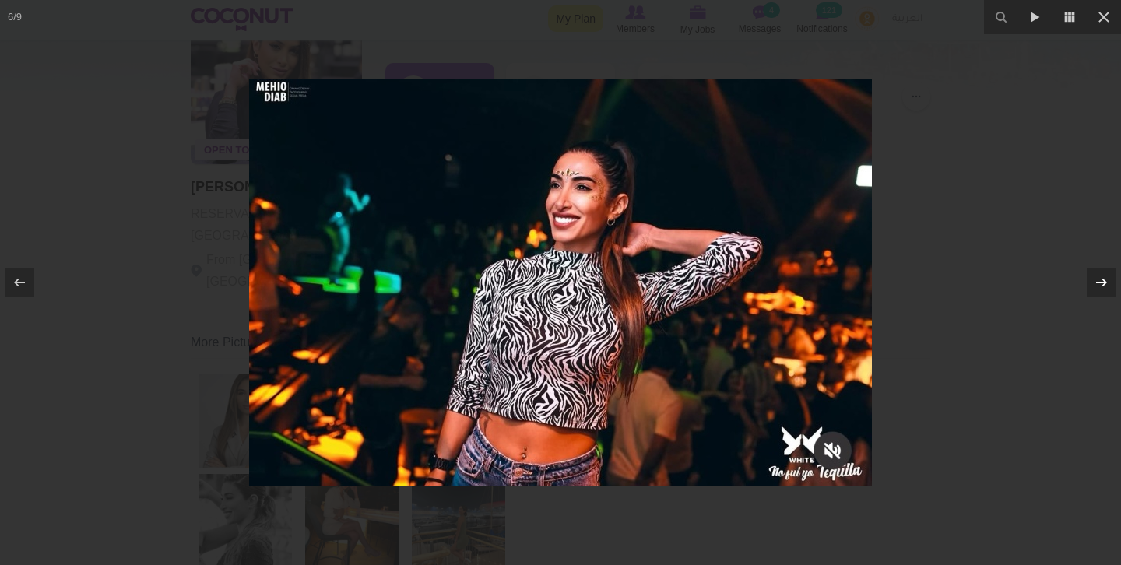
click at [1096, 287] on icon at bounding box center [1101, 282] width 19 height 19
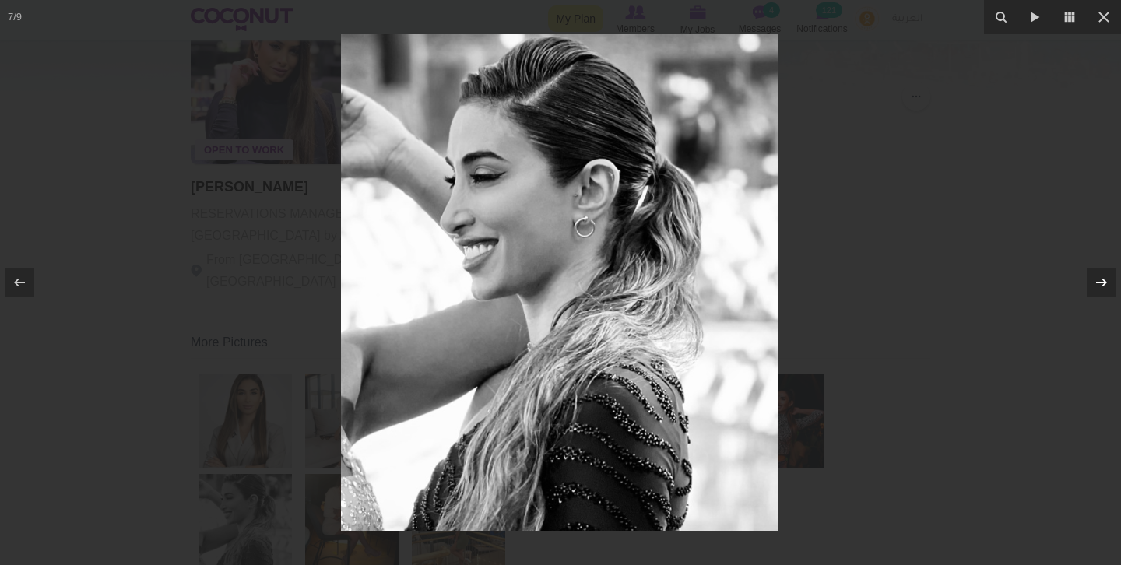
click at [1096, 287] on icon at bounding box center [1101, 282] width 19 height 19
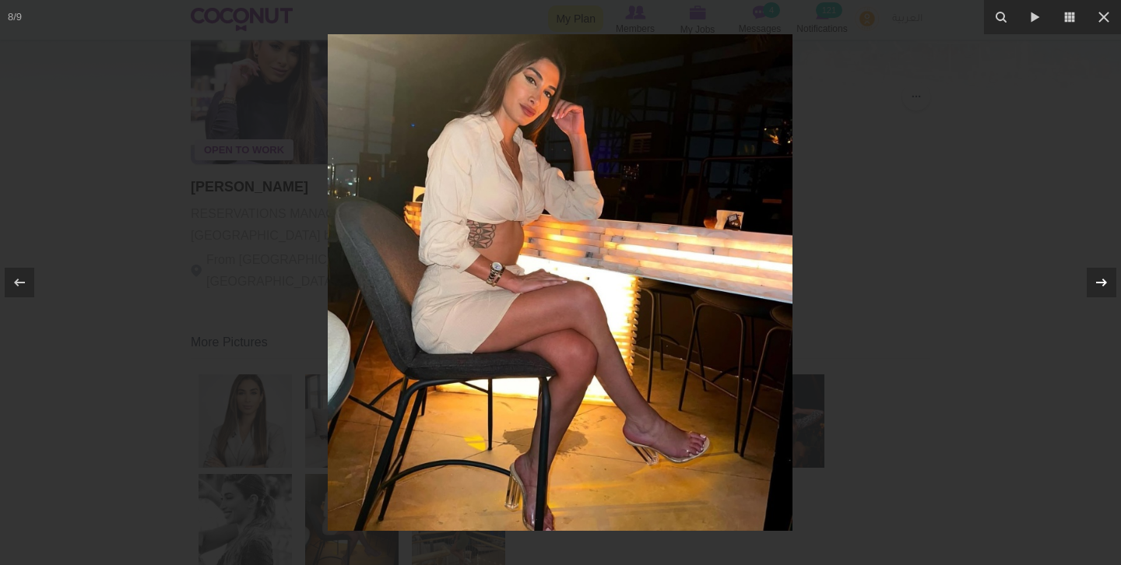
click at [1096, 287] on icon at bounding box center [1101, 282] width 19 height 19
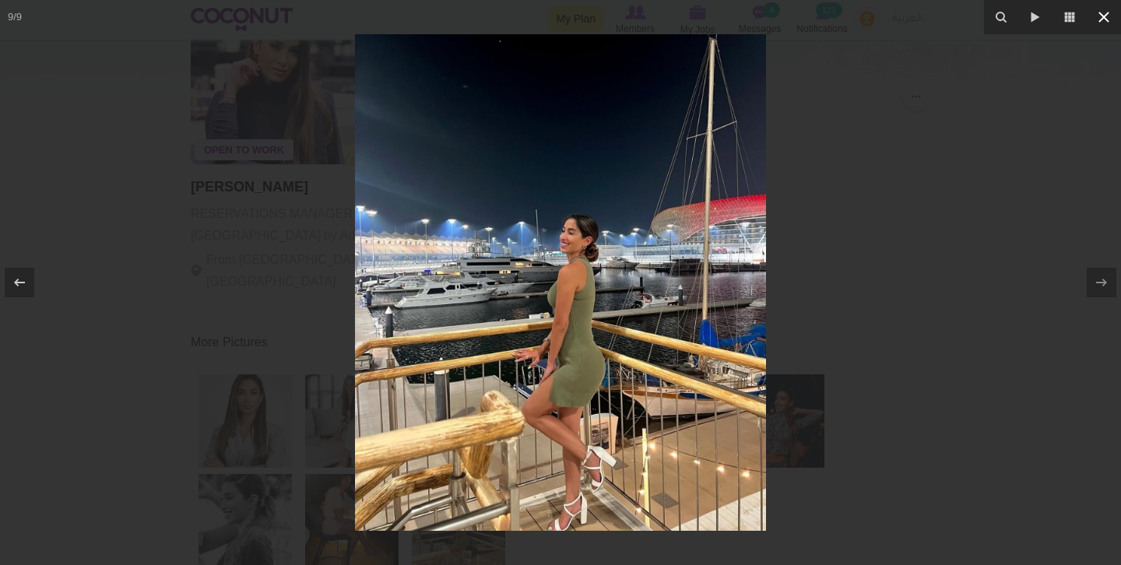
click at [1098, 19] on icon at bounding box center [1104, 17] width 19 height 19
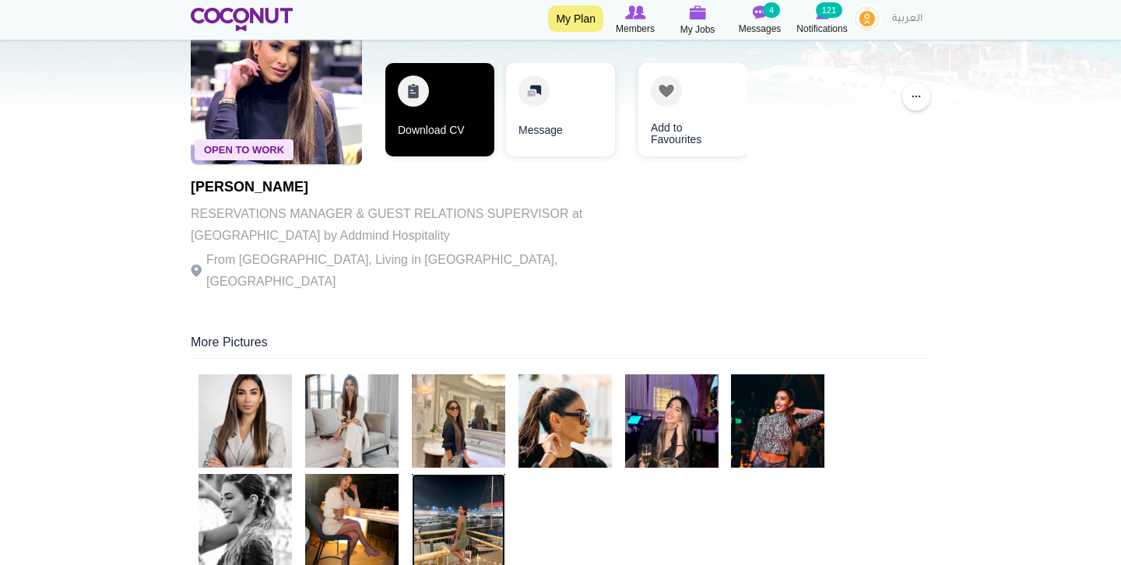
click at [445, 149] on link "Download CV" at bounding box center [439, 109] width 109 height 93
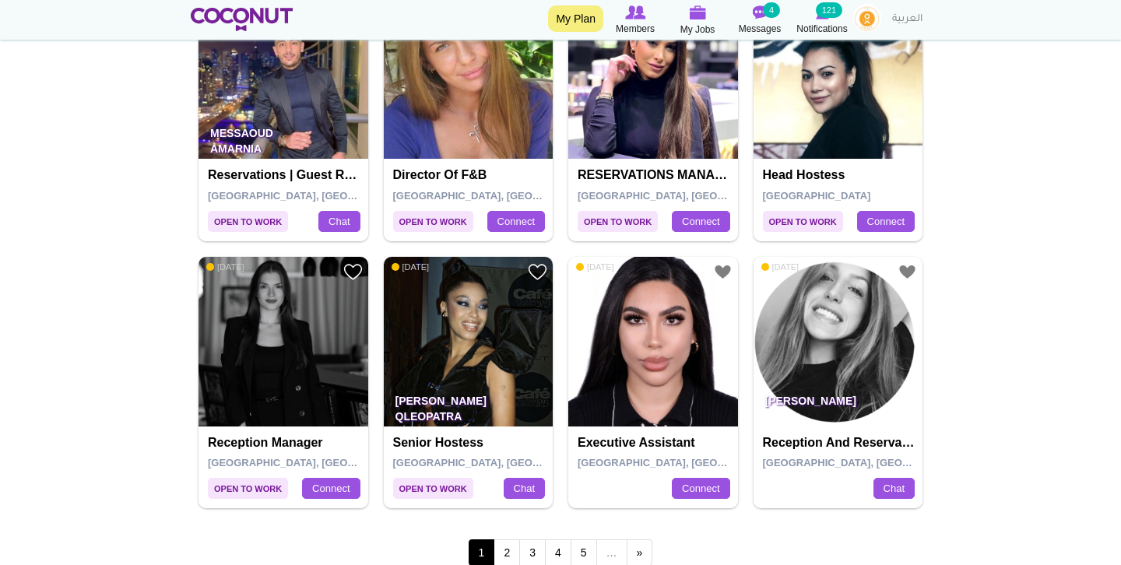
scroll to position [2824, 0]
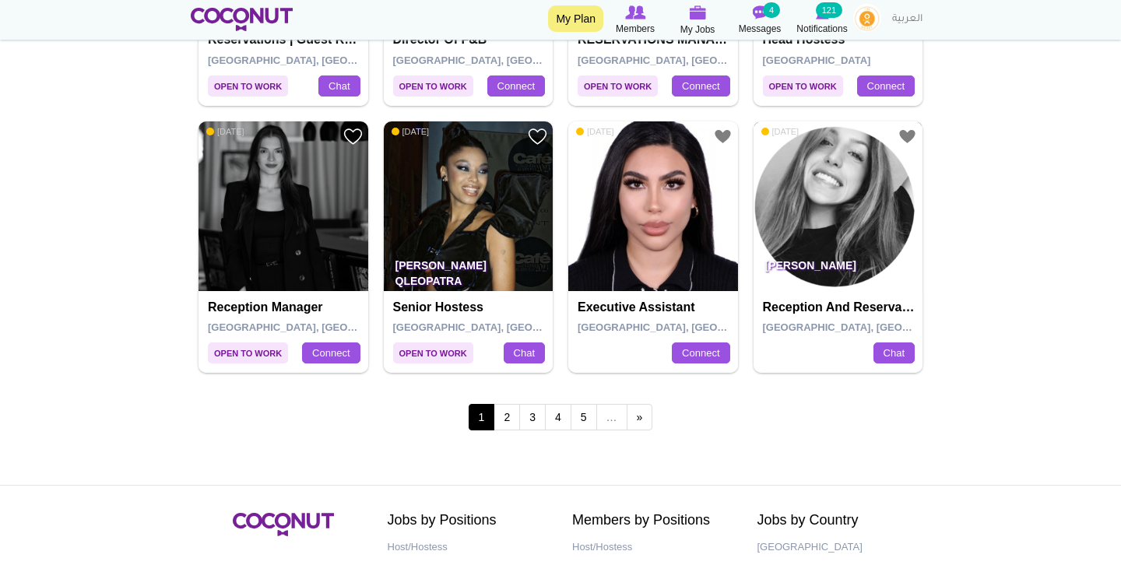
click at [800, 176] on img at bounding box center [839, 206] width 170 height 170
click at [507, 422] on link "2" at bounding box center [507, 417] width 26 height 26
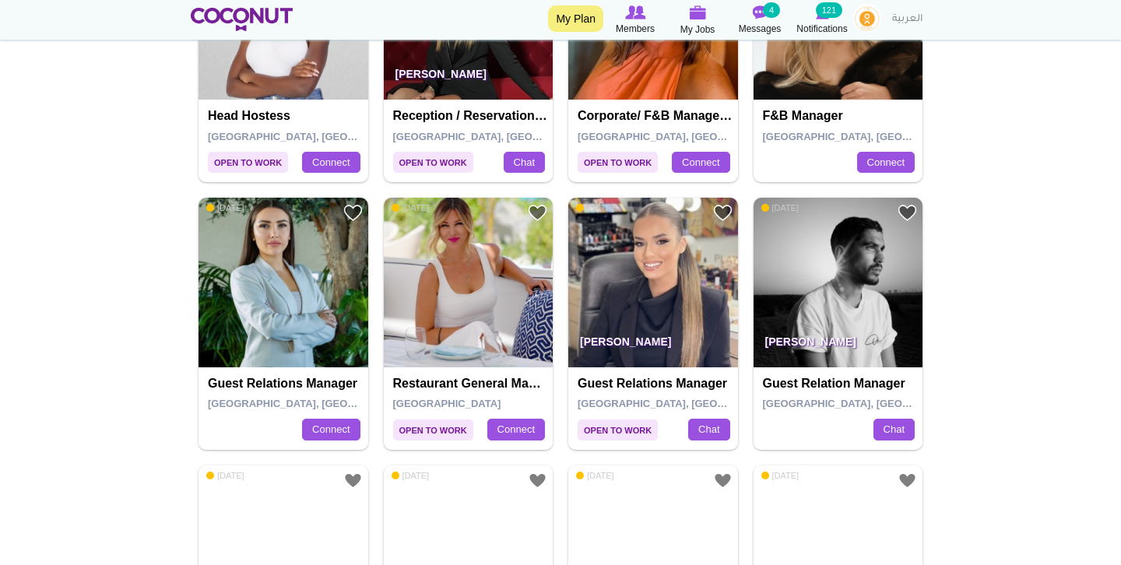
scroll to position [878, 0]
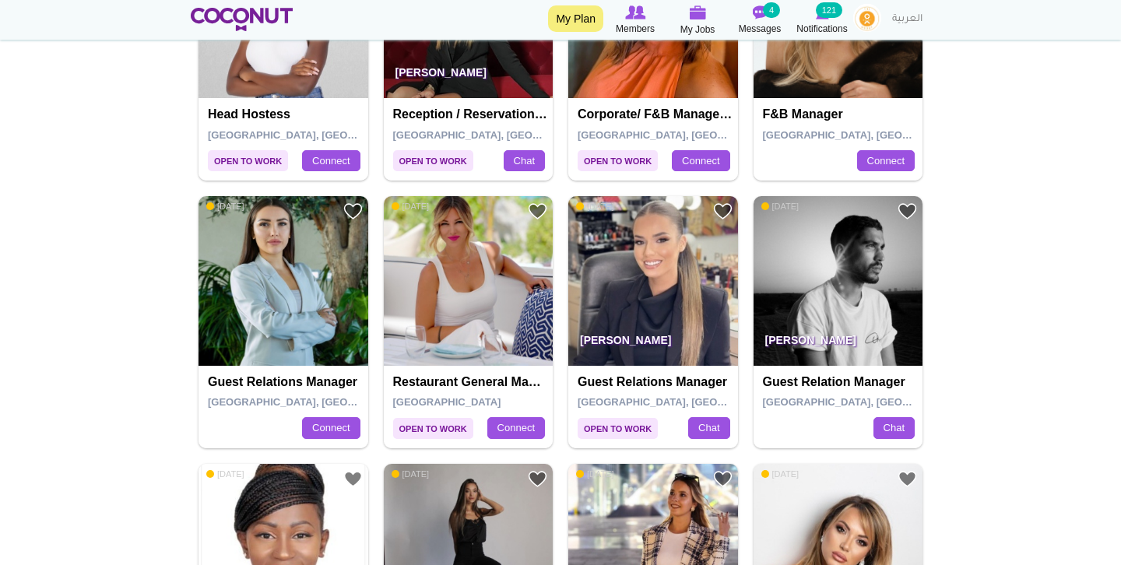
click at [687, 359] on p "[PERSON_NAME]" at bounding box center [653, 344] width 170 height 44
click at [639, 298] on img at bounding box center [653, 281] width 170 height 170
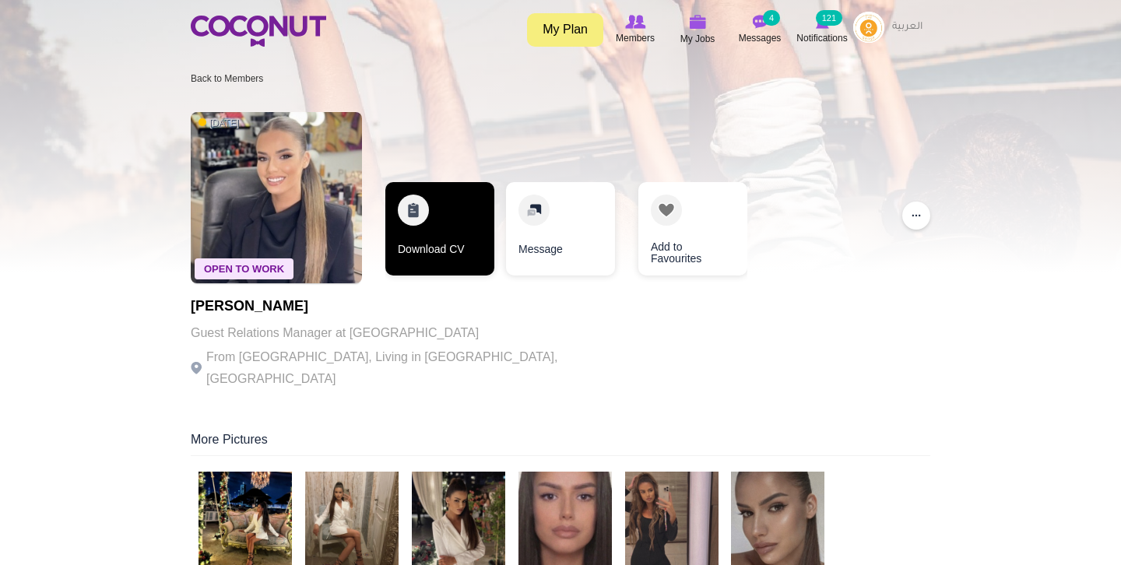
click at [425, 252] on link "Download CV" at bounding box center [439, 228] width 109 height 93
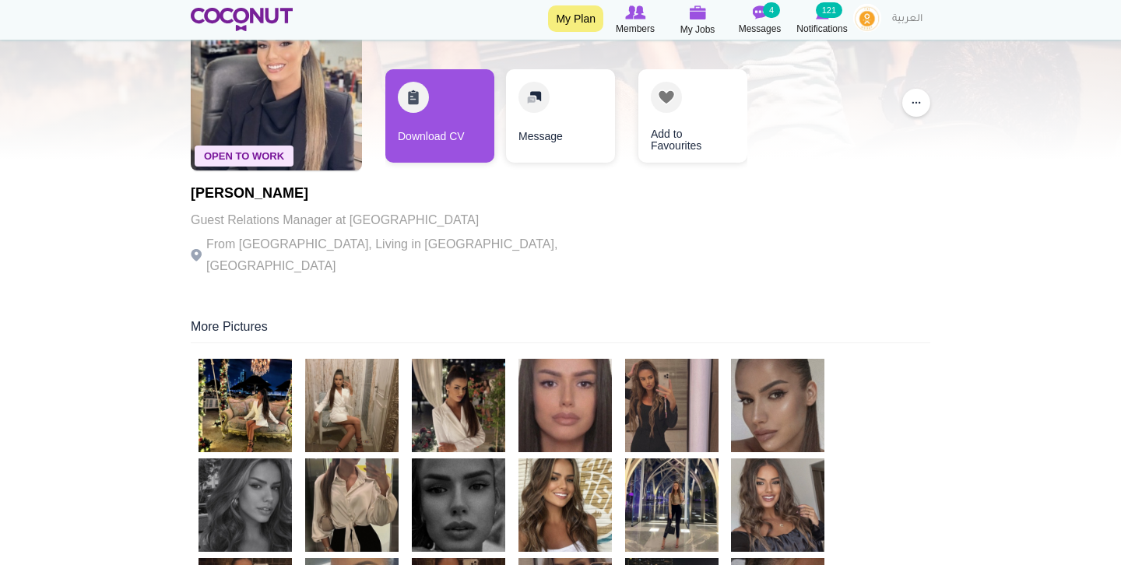
scroll to position [244, 0]
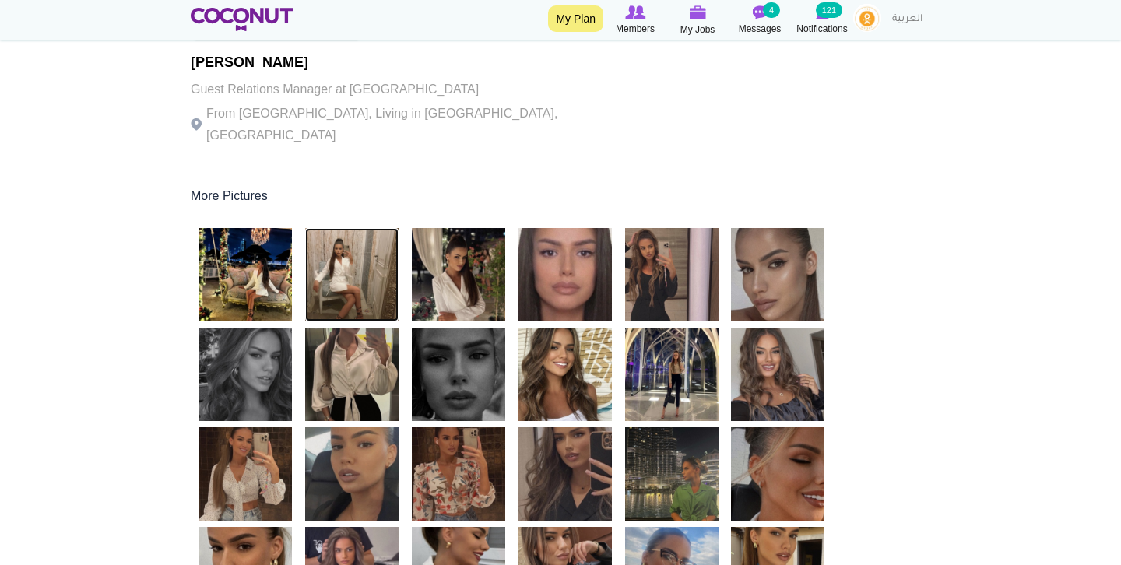
click at [332, 253] on img at bounding box center [351, 274] width 93 height 93
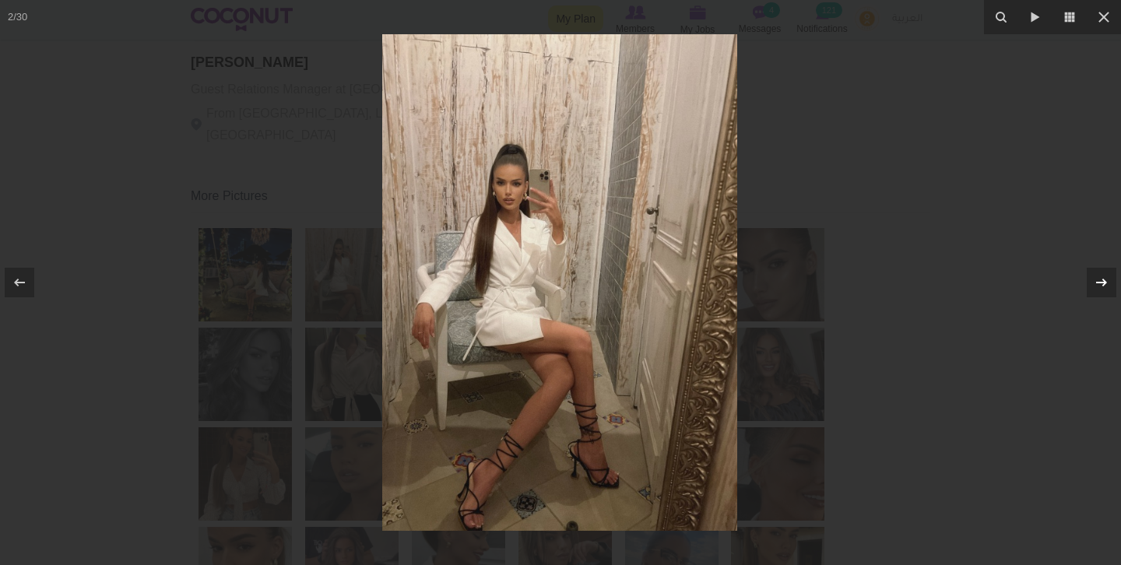
click at [1097, 283] on icon at bounding box center [1101, 282] width 19 height 19
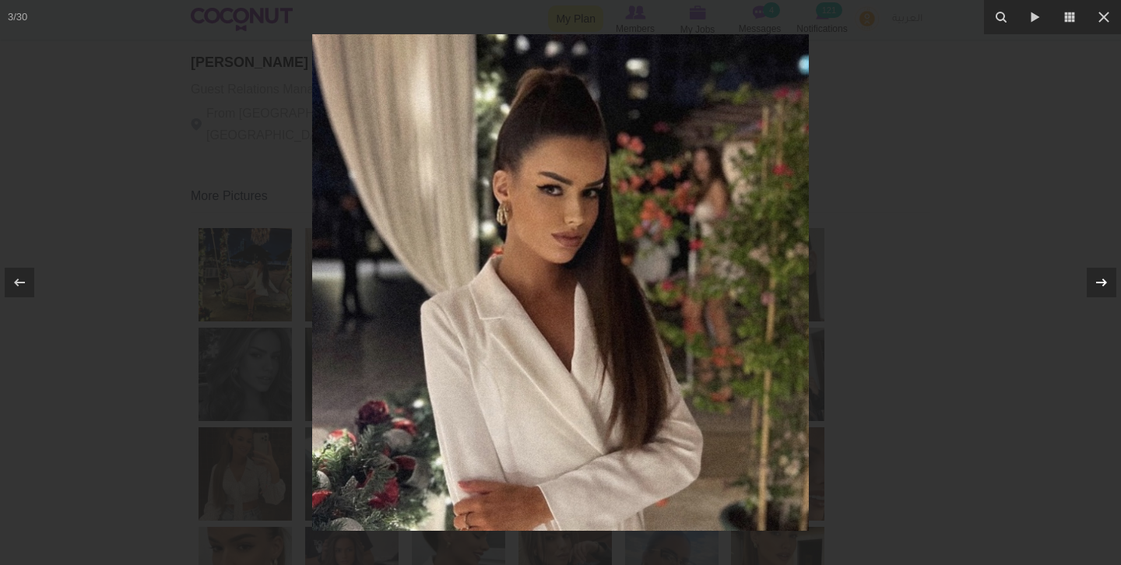
click at [1097, 283] on icon at bounding box center [1101, 282] width 19 height 19
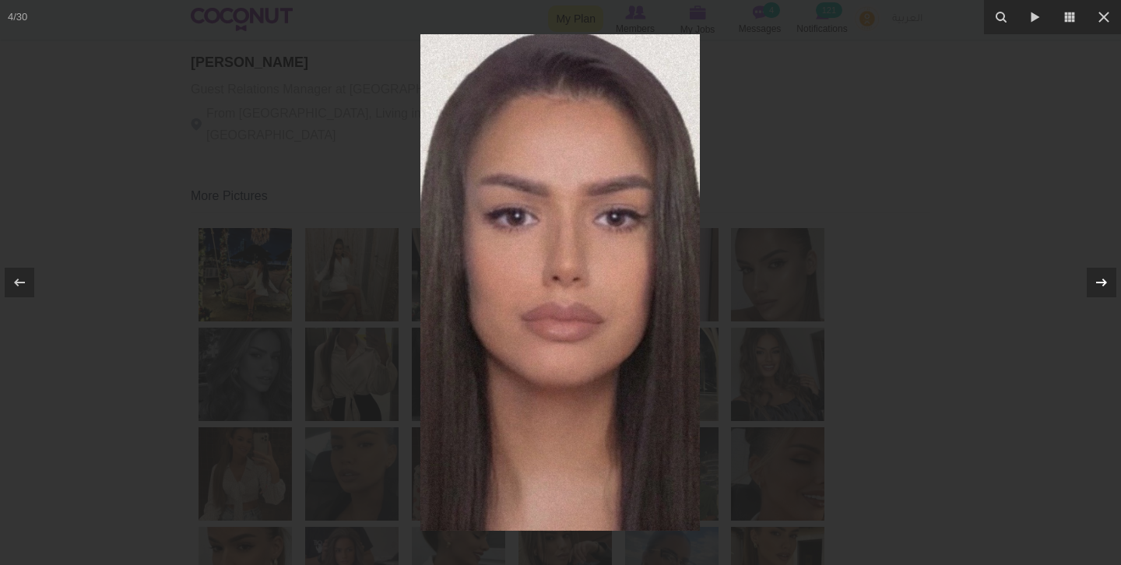
click at [1097, 283] on icon at bounding box center [1101, 282] width 19 height 19
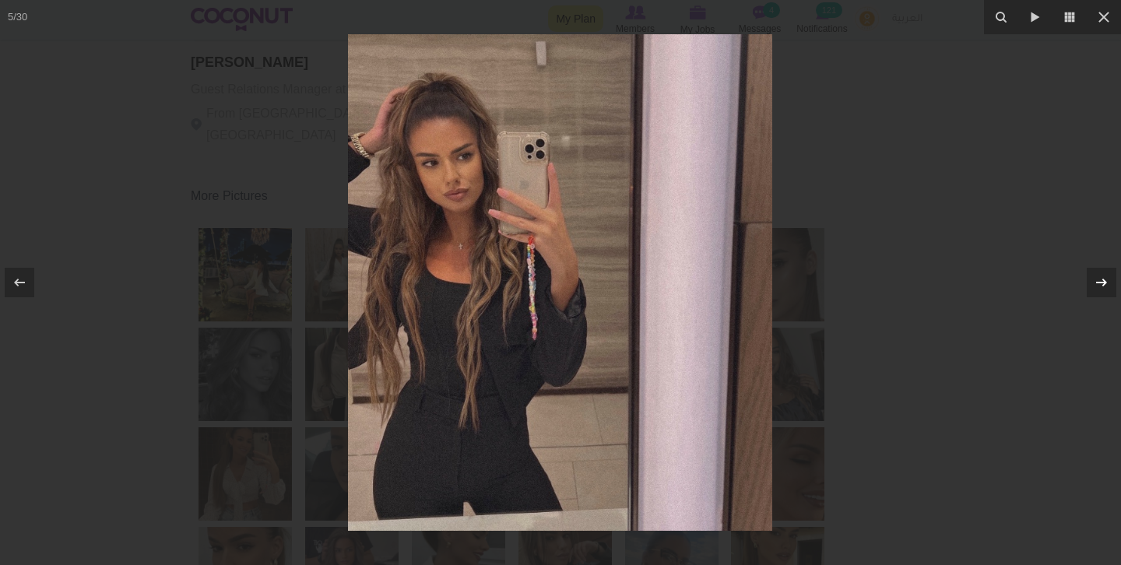
click at [1097, 283] on icon at bounding box center [1101, 282] width 19 height 19
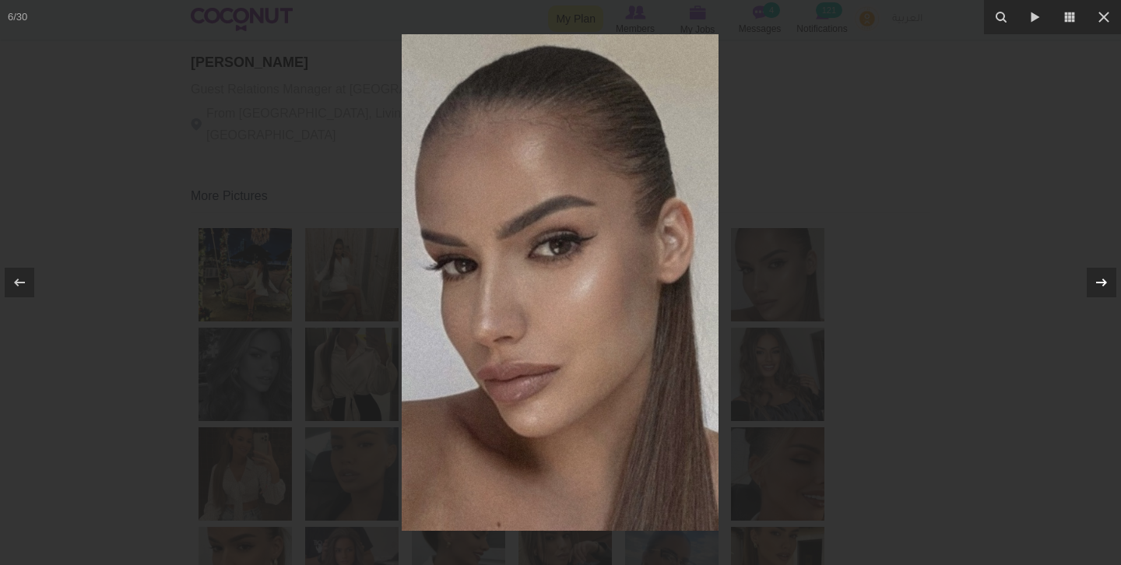
click at [1097, 283] on icon at bounding box center [1101, 282] width 19 height 19
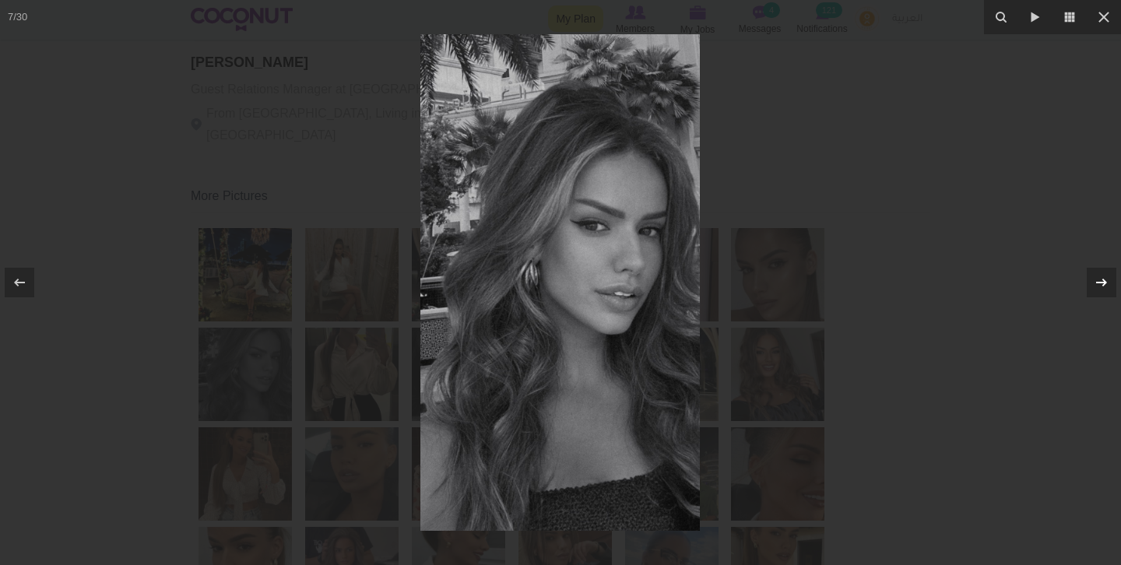
click at [1097, 283] on icon at bounding box center [1101, 282] width 19 height 19
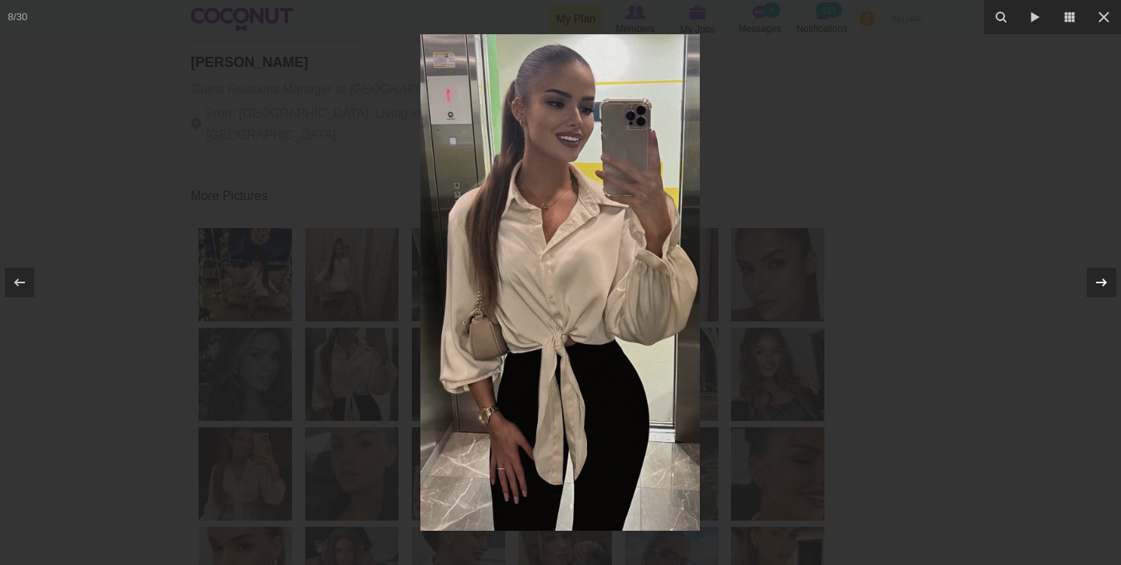
click at [1097, 283] on icon at bounding box center [1101, 282] width 19 height 19
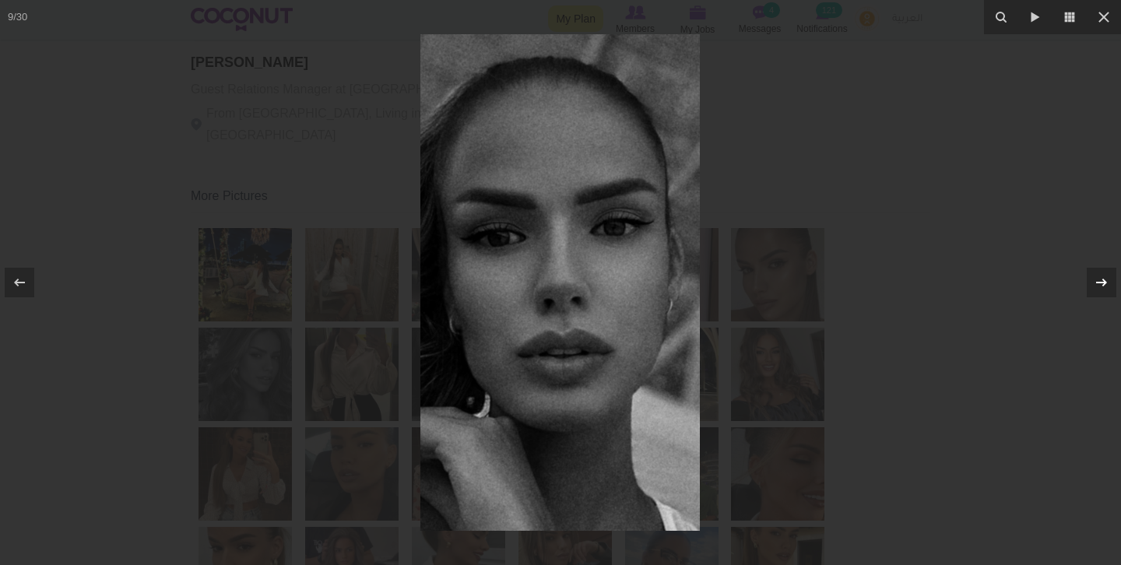
click at [1097, 283] on icon at bounding box center [1101, 282] width 19 height 19
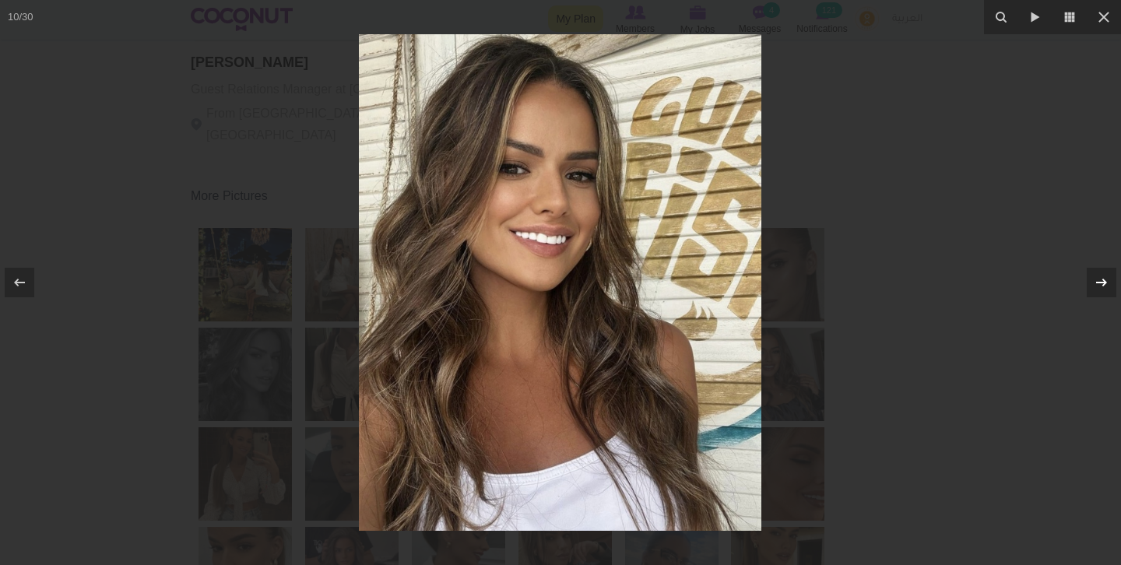
click at [1097, 283] on icon at bounding box center [1101, 282] width 19 height 19
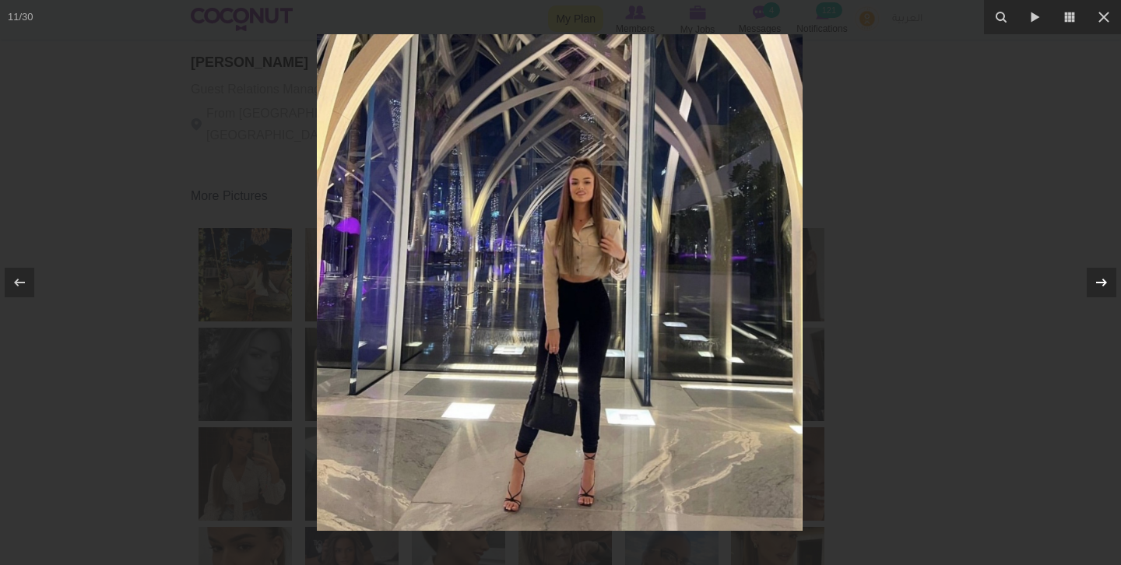
click at [1097, 283] on icon at bounding box center [1101, 282] width 19 height 19
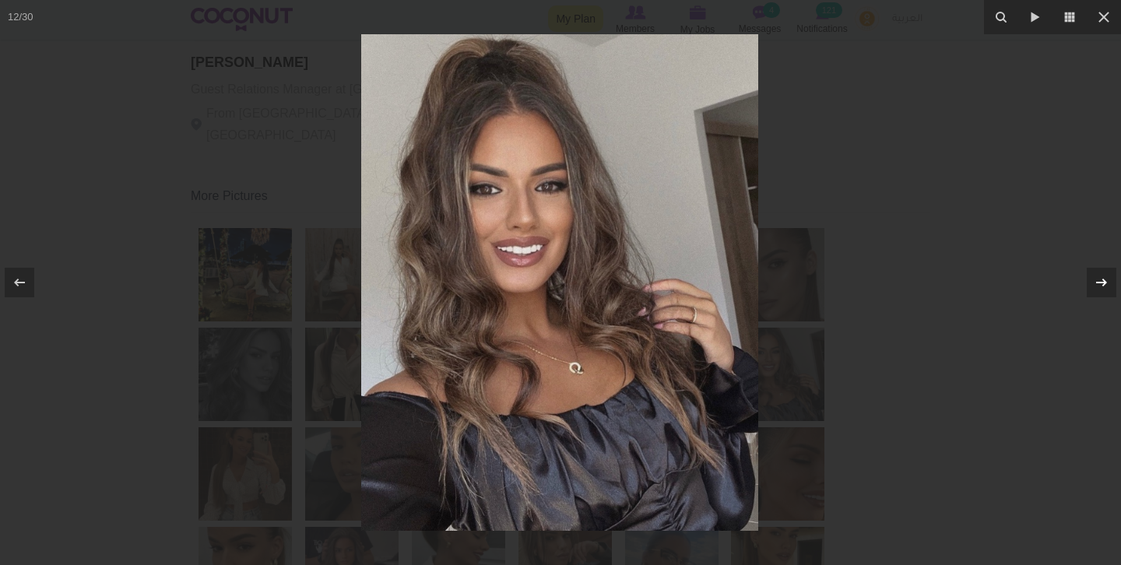
click at [1097, 283] on icon at bounding box center [1101, 282] width 19 height 19
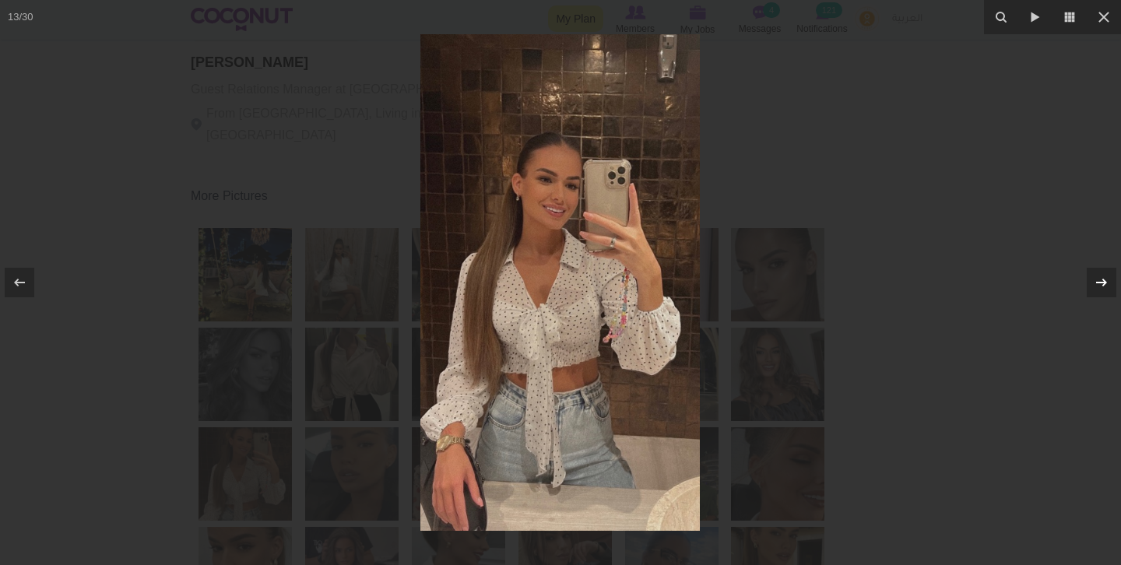
click at [1097, 283] on icon at bounding box center [1101, 282] width 19 height 19
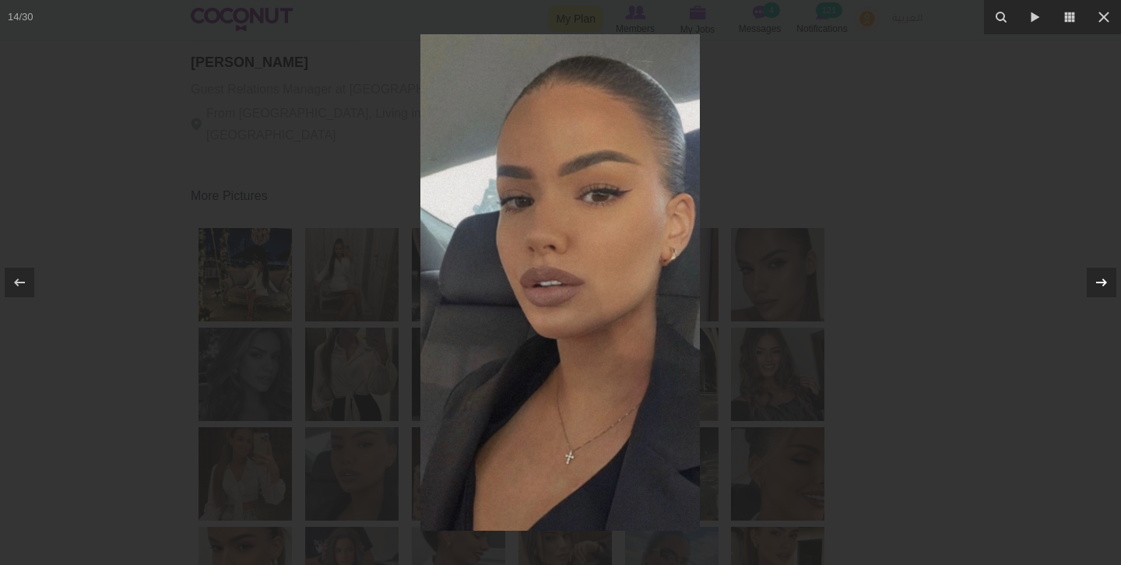
click at [1097, 283] on icon at bounding box center [1101, 282] width 19 height 19
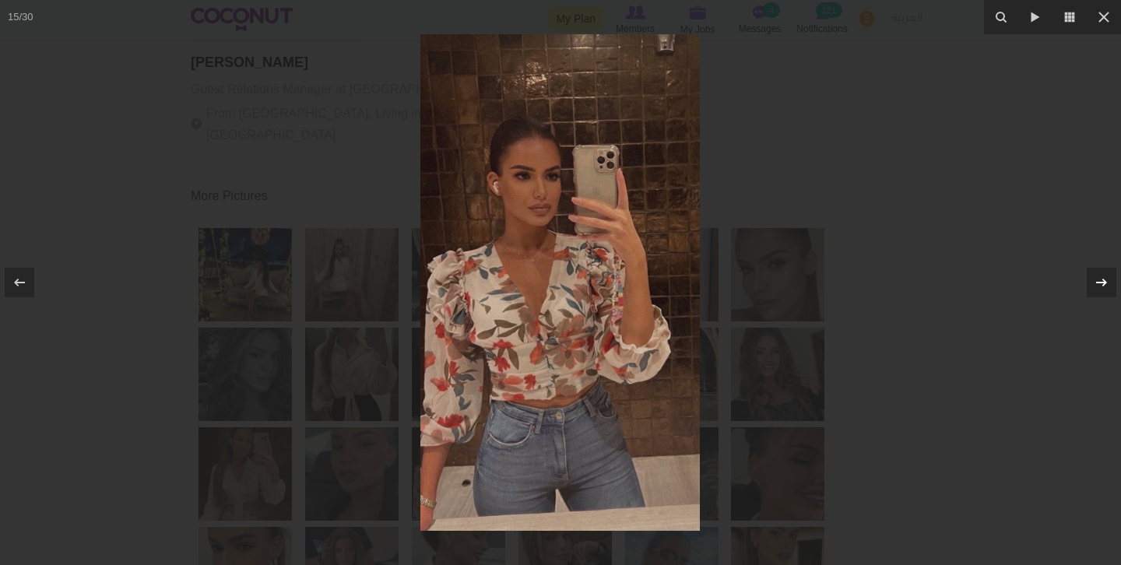
click at [1097, 283] on icon at bounding box center [1101, 282] width 19 height 19
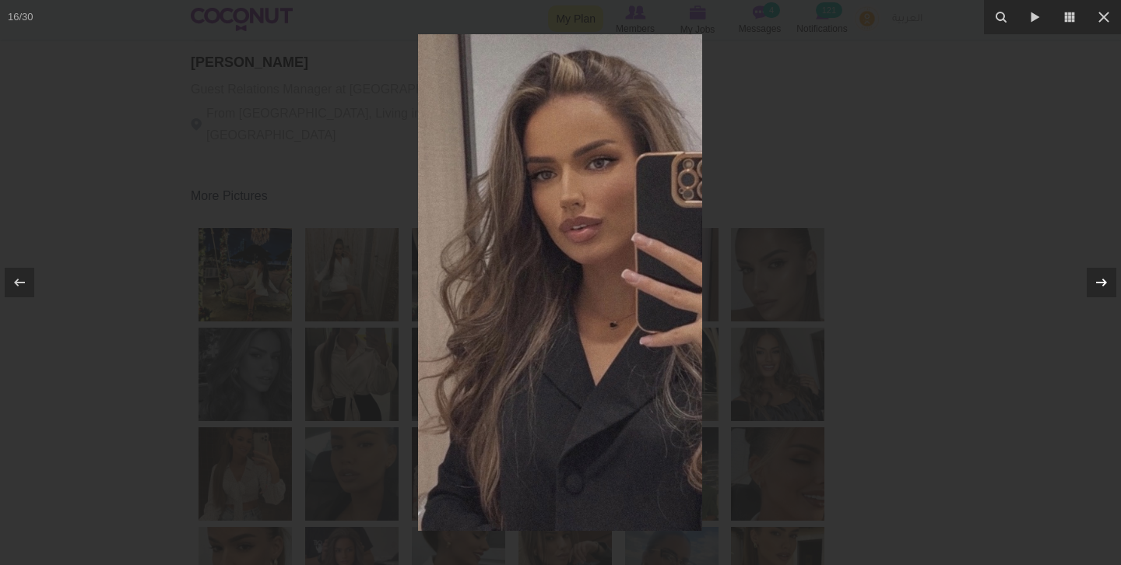
click at [1097, 283] on icon at bounding box center [1101, 282] width 19 height 19
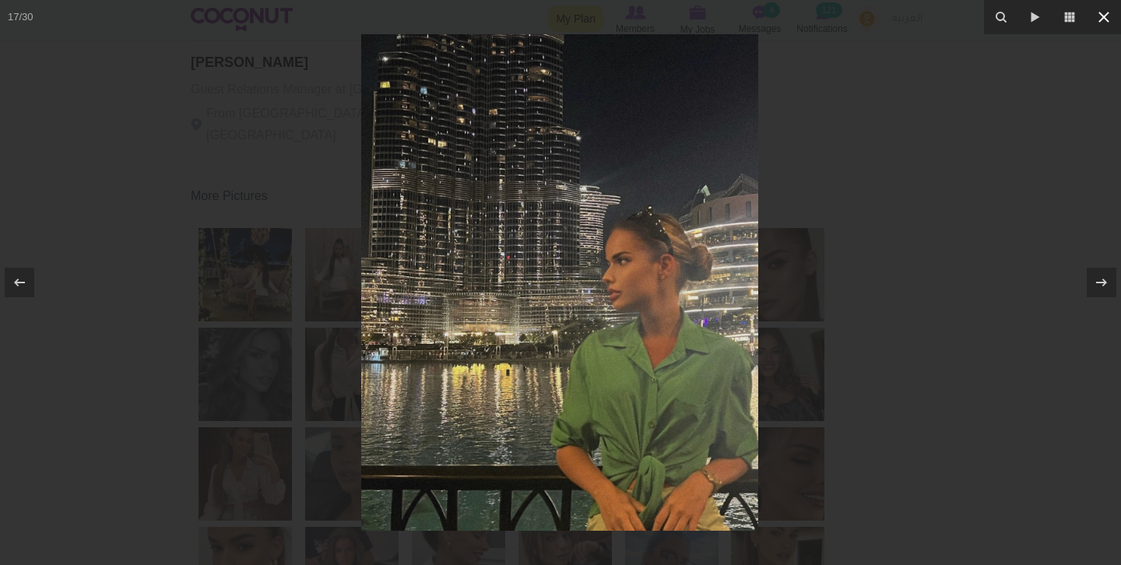
click at [1098, 22] on icon at bounding box center [1104, 17] width 19 height 19
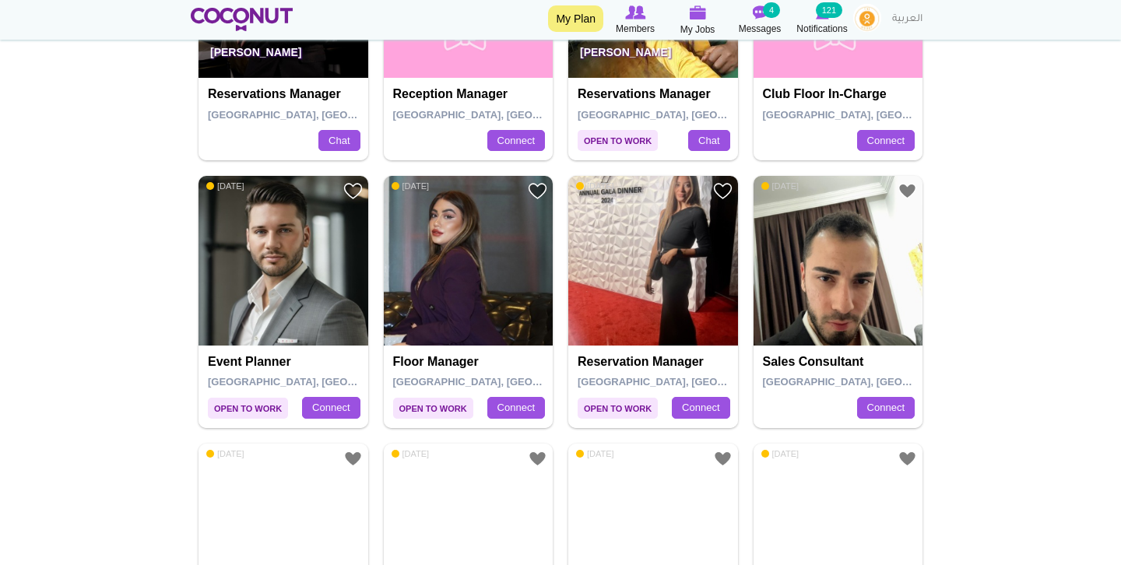
scroll to position [2287, 0]
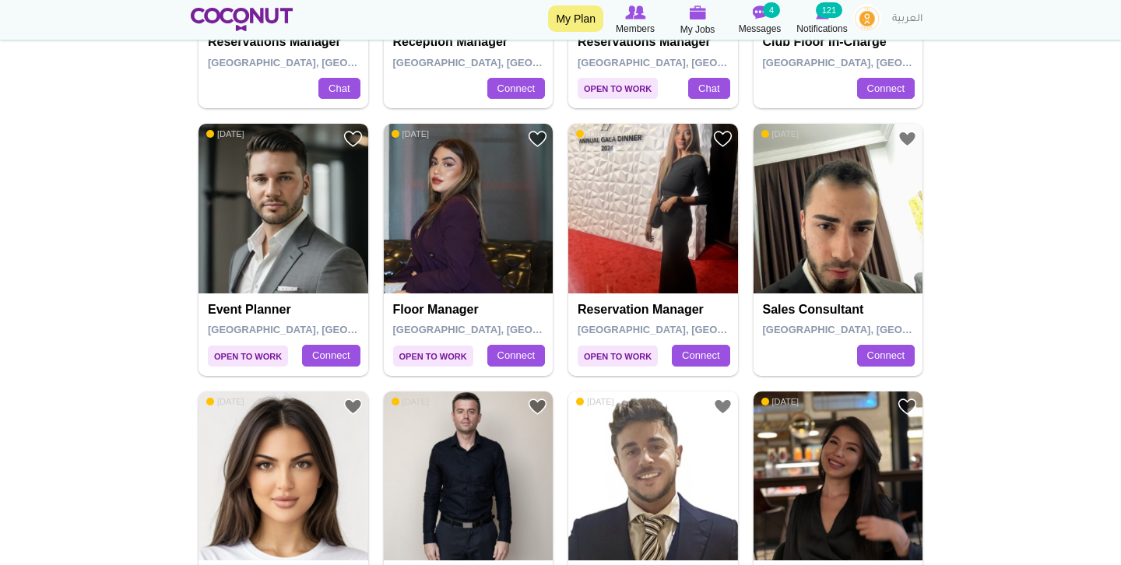
click at [276, 242] on img at bounding box center [284, 209] width 170 height 170
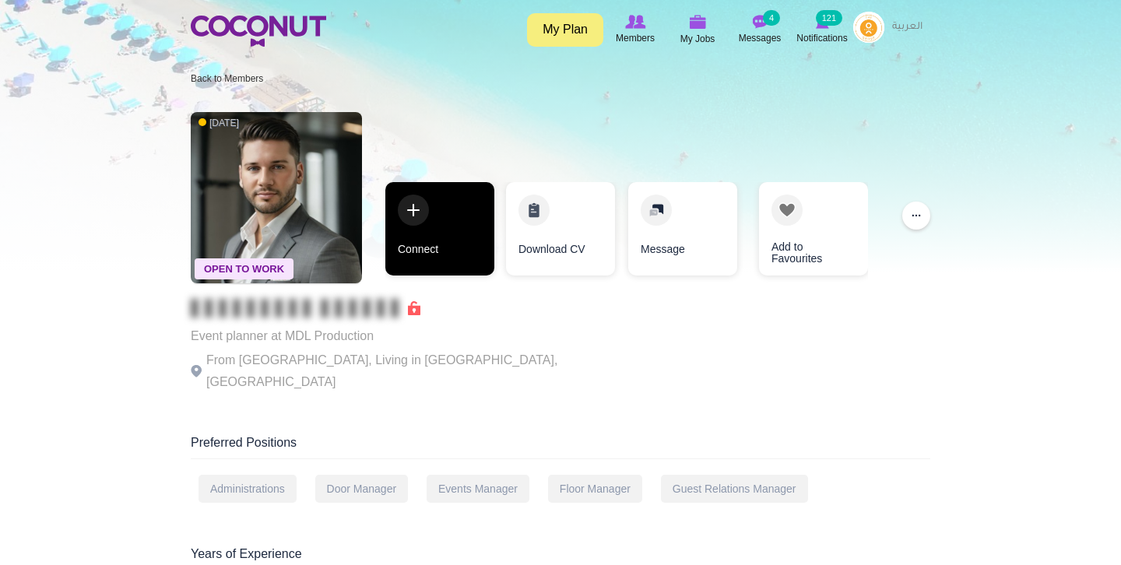
click at [435, 239] on link "Connect" at bounding box center [439, 228] width 109 height 93
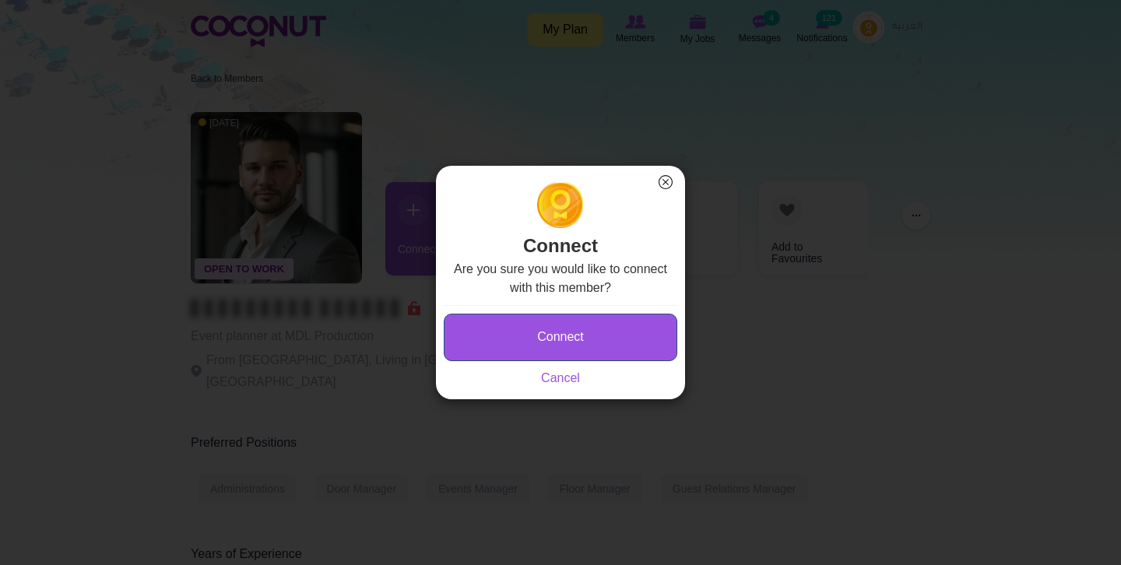
click at [559, 337] on button "Connect" at bounding box center [561, 337] width 234 height 47
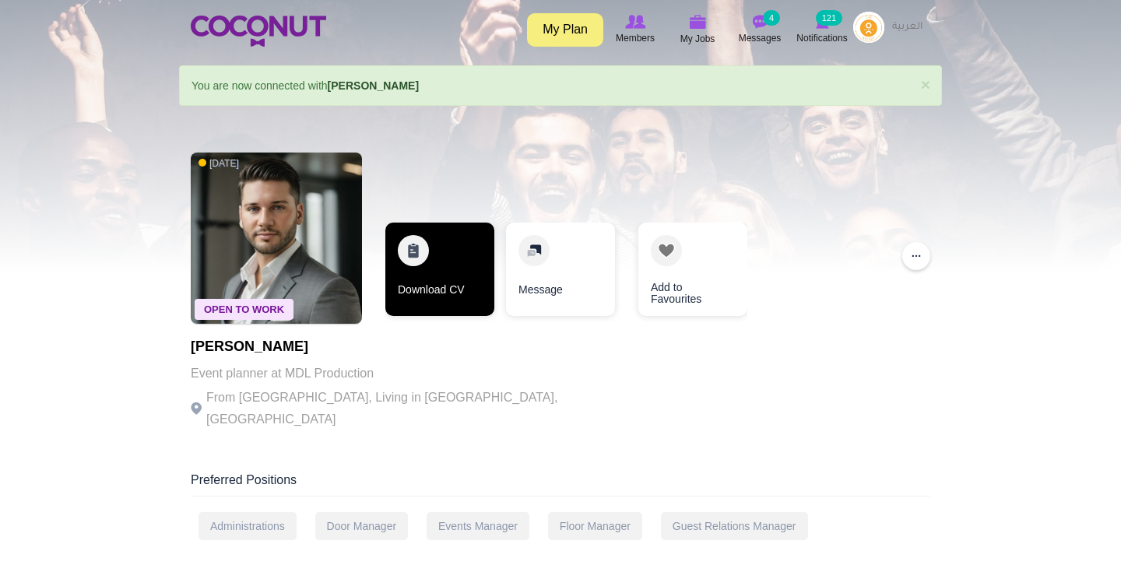
click at [447, 286] on link "Download CV" at bounding box center [439, 269] width 109 height 93
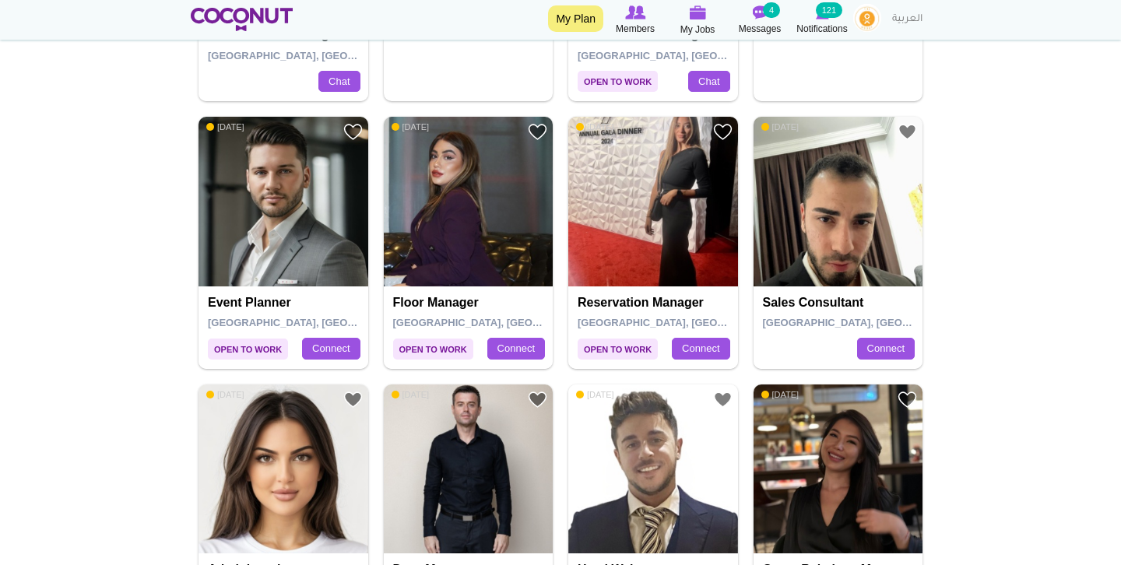
scroll to position [2554, 0]
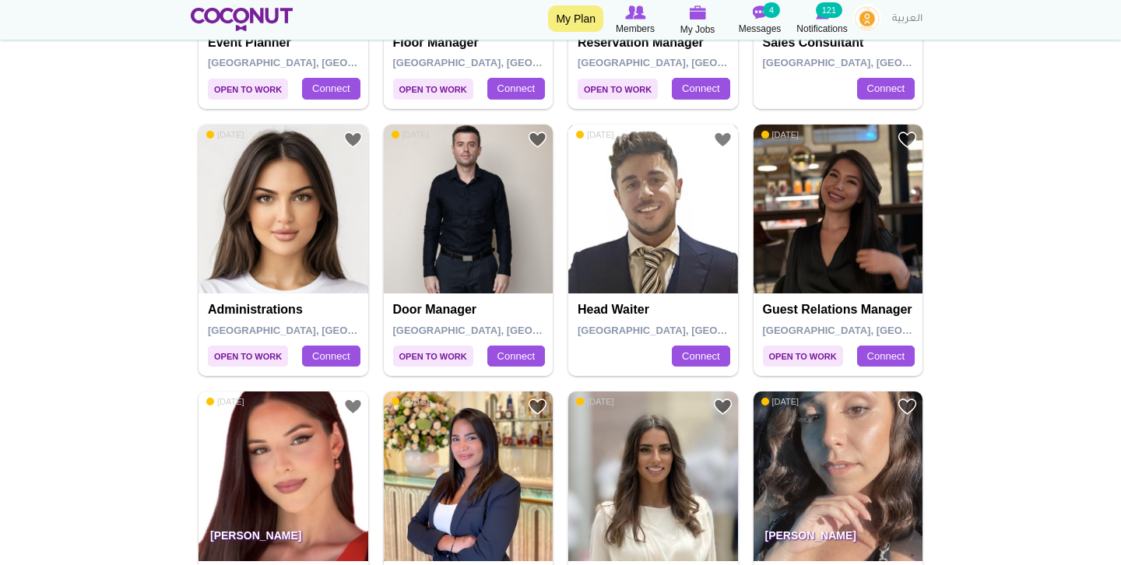
click at [658, 242] on img at bounding box center [653, 210] width 170 height 170
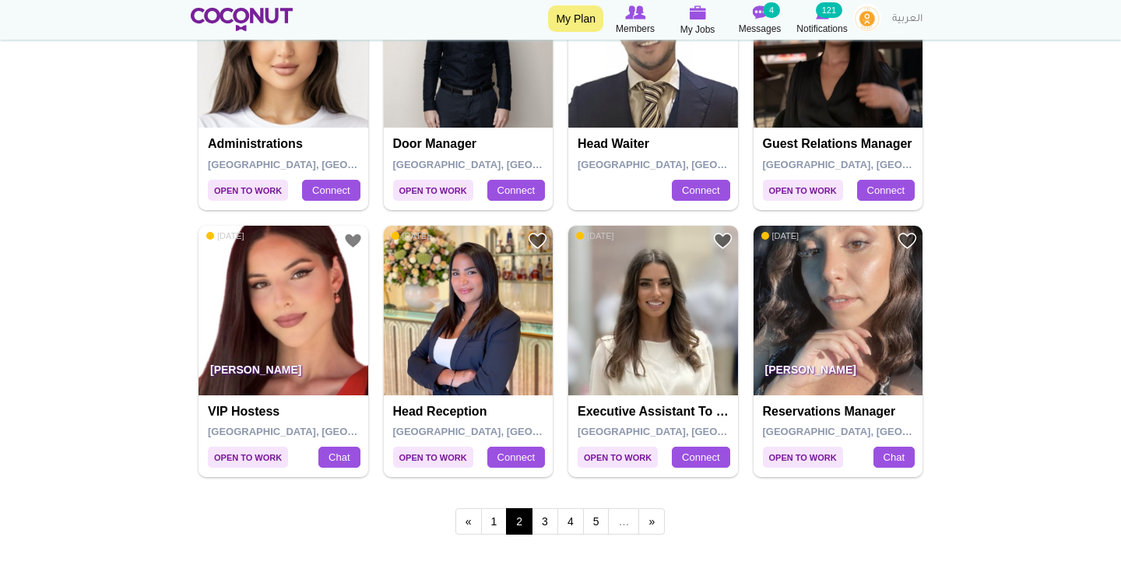
scroll to position [2753, 0]
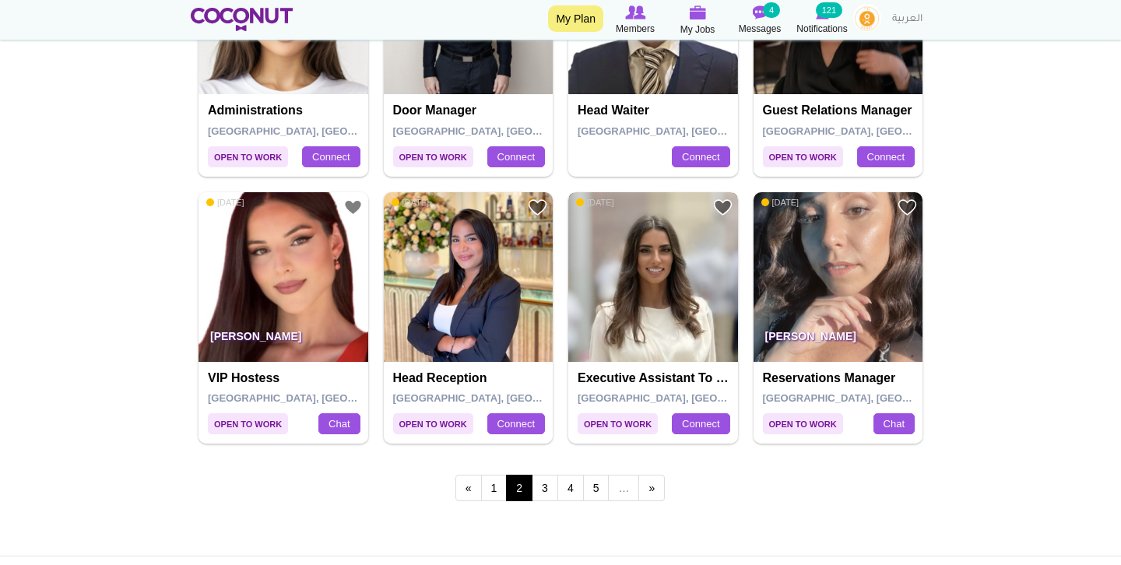
click at [627, 330] on img at bounding box center [653, 277] width 170 height 170
click at [550, 493] on link "3" at bounding box center [545, 488] width 26 height 26
click at [293, 324] on p "[PERSON_NAME]" at bounding box center [284, 340] width 170 height 44
click at [261, 304] on img at bounding box center [284, 277] width 170 height 170
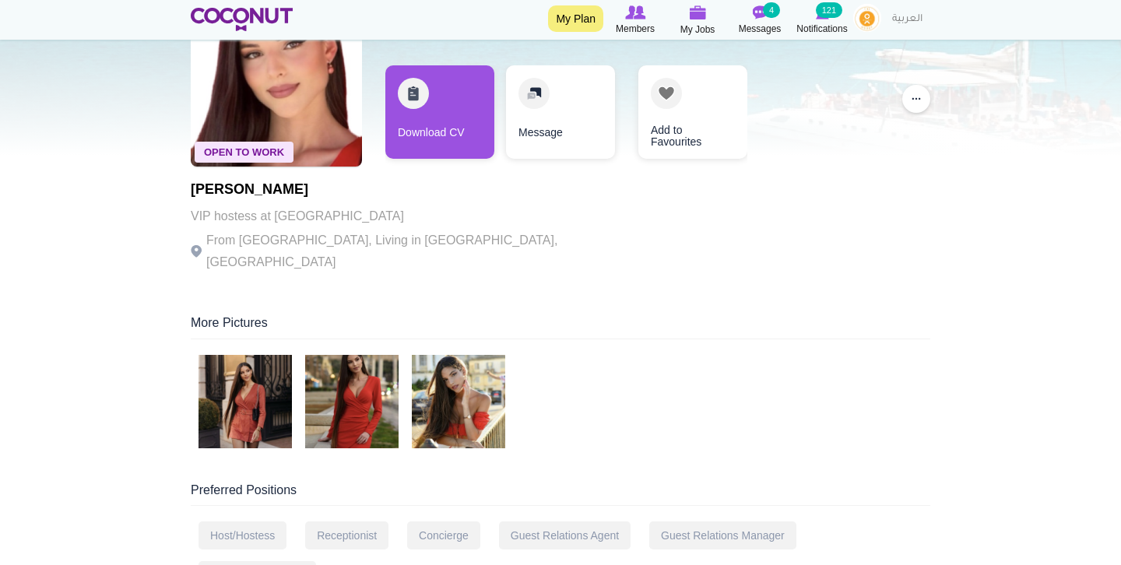
scroll to position [114, 0]
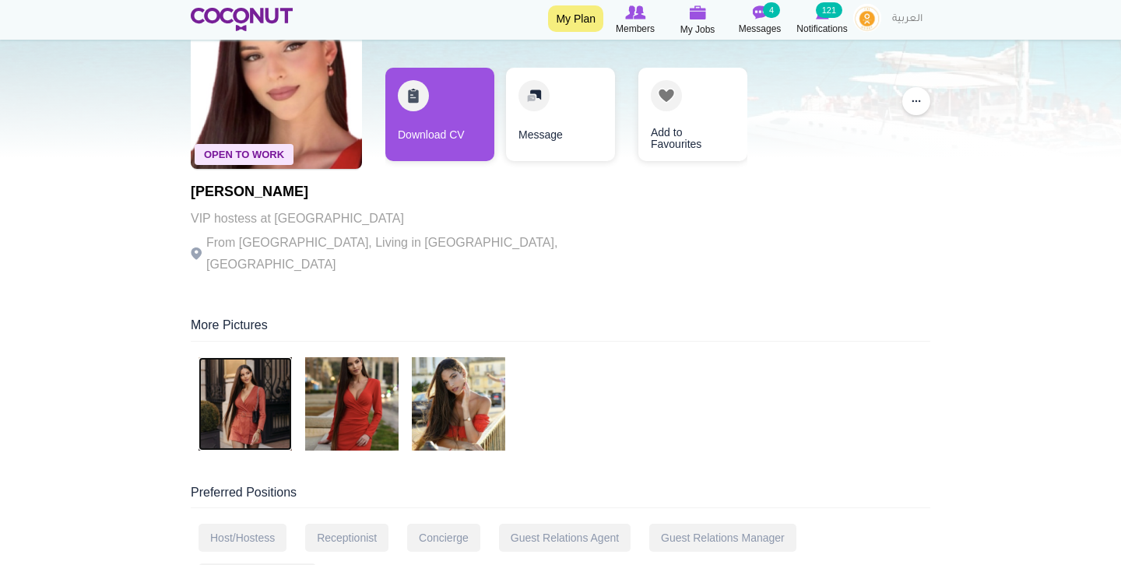
click at [244, 392] on img at bounding box center [245, 403] width 93 height 93
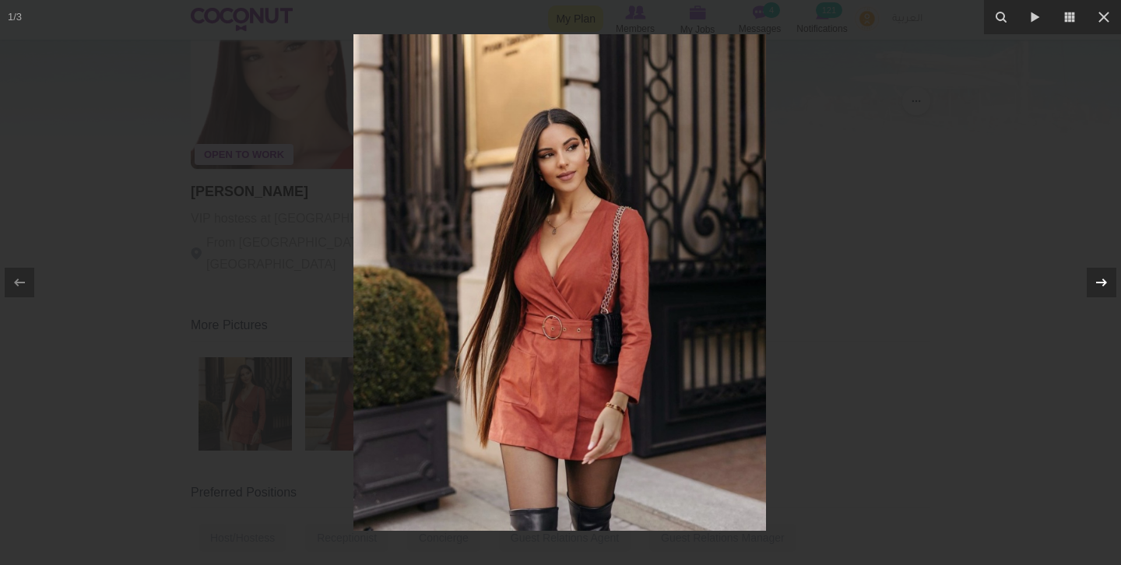
click at [1090, 277] on div at bounding box center [1102, 283] width 30 height 30
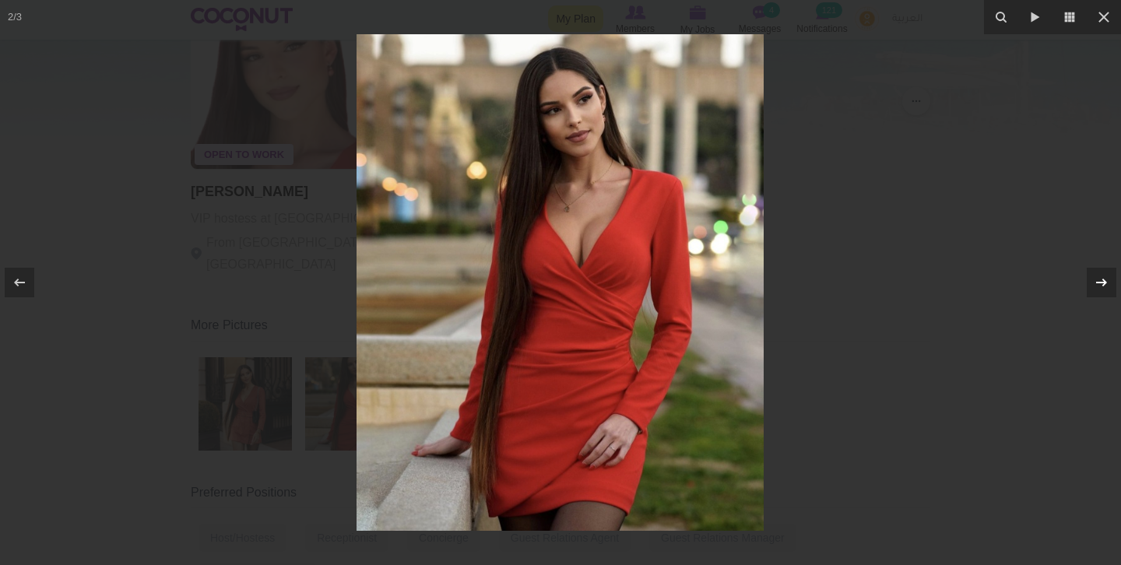
click at [1090, 277] on div at bounding box center [1102, 283] width 30 height 30
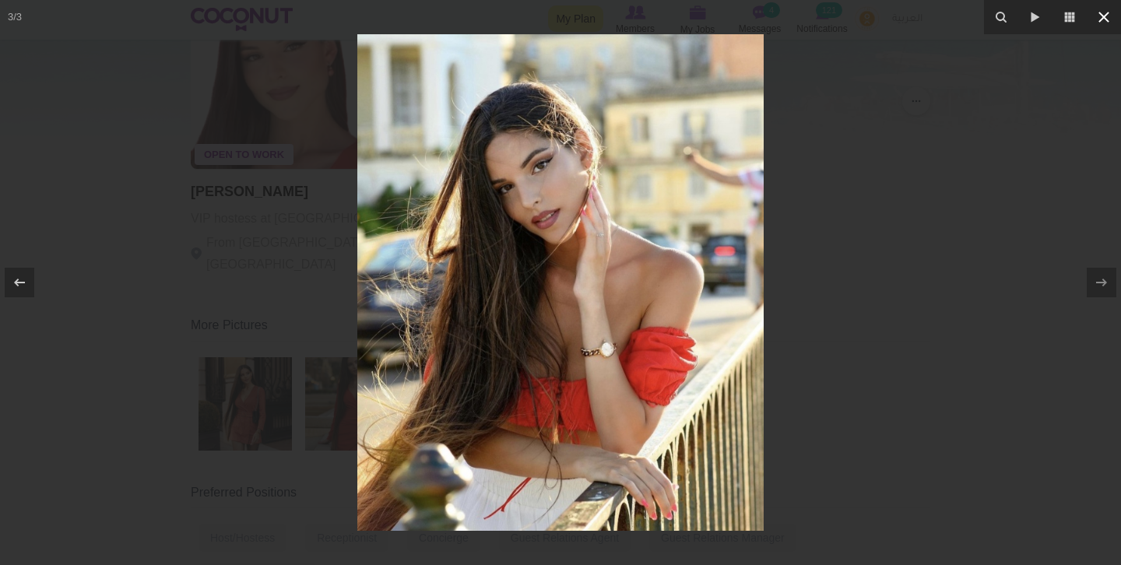
click at [1105, 15] on icon at bounding box center [1103, 17] width 11 height 11
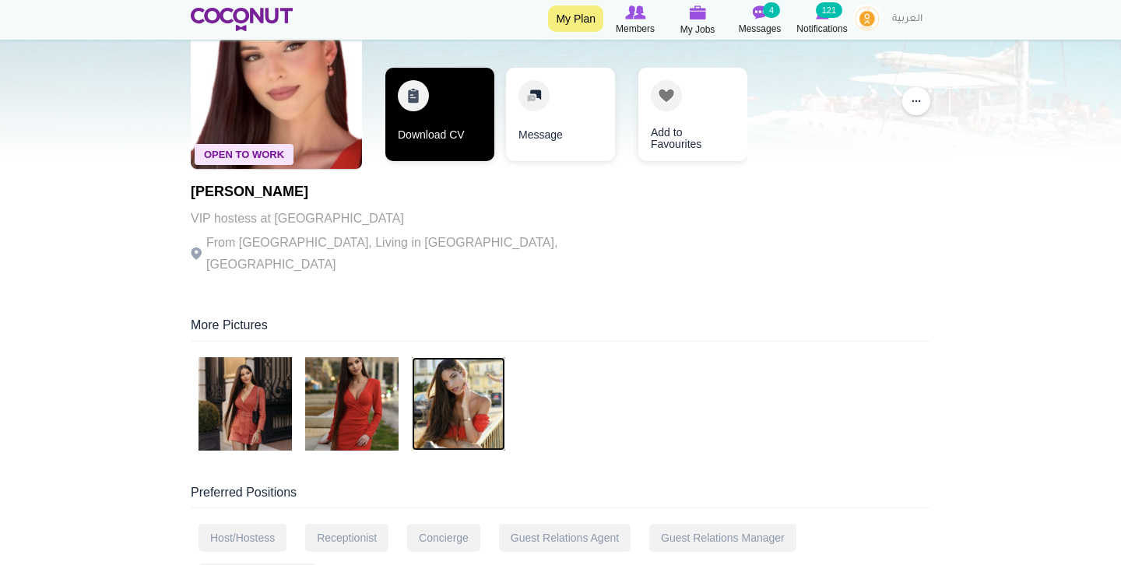
click at [445, 97] on link "Download CV" at bounding box center [439, 114] width 109 height 93
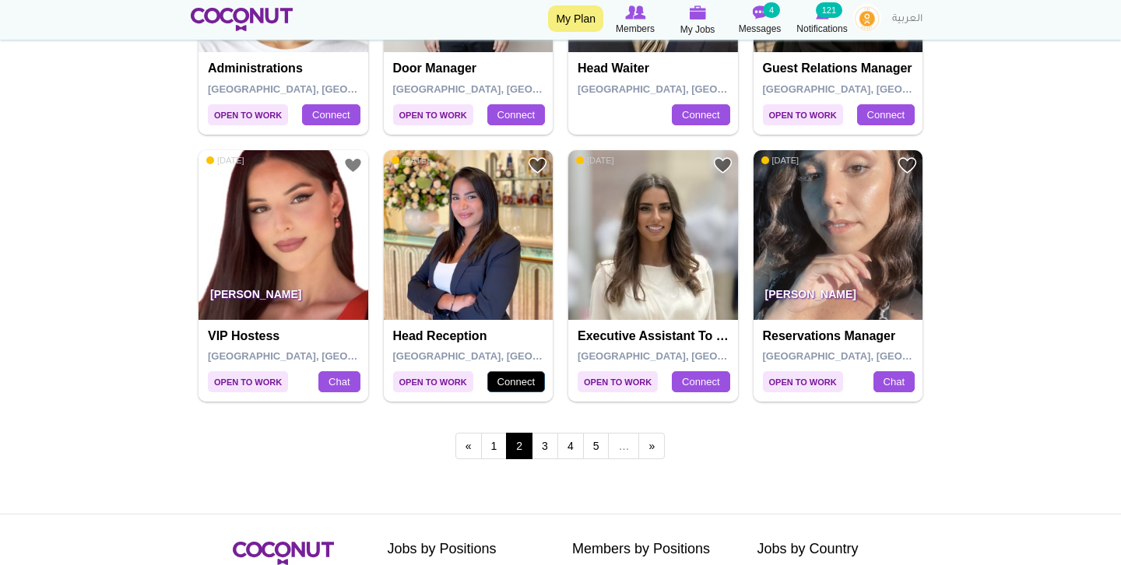
scroll to position [2753, 0]
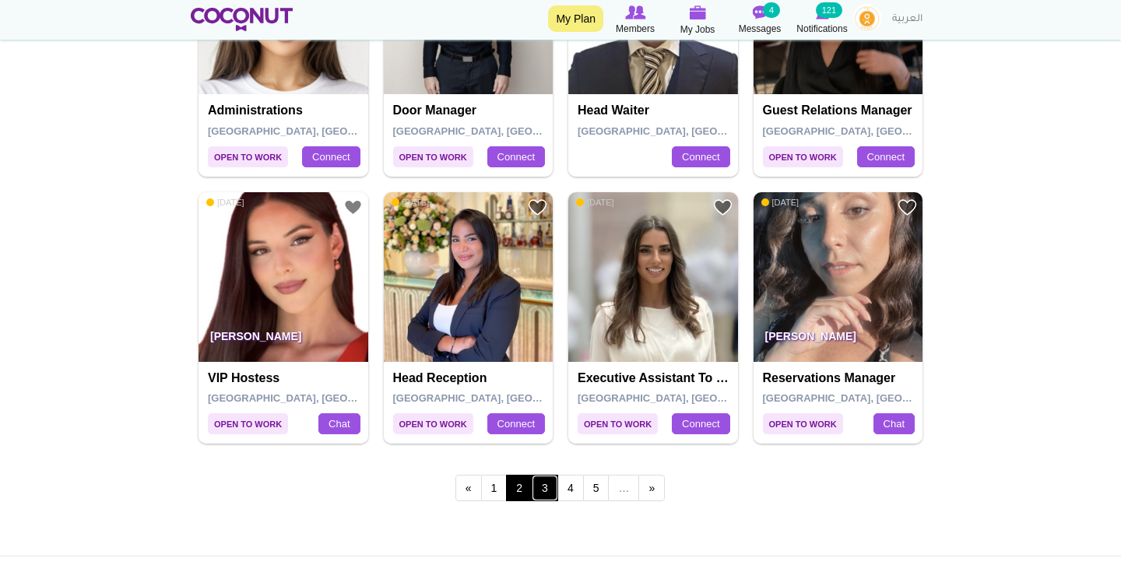
click at [538, 482] on link "3" at bounding box center [545, 488] width 26 height 26
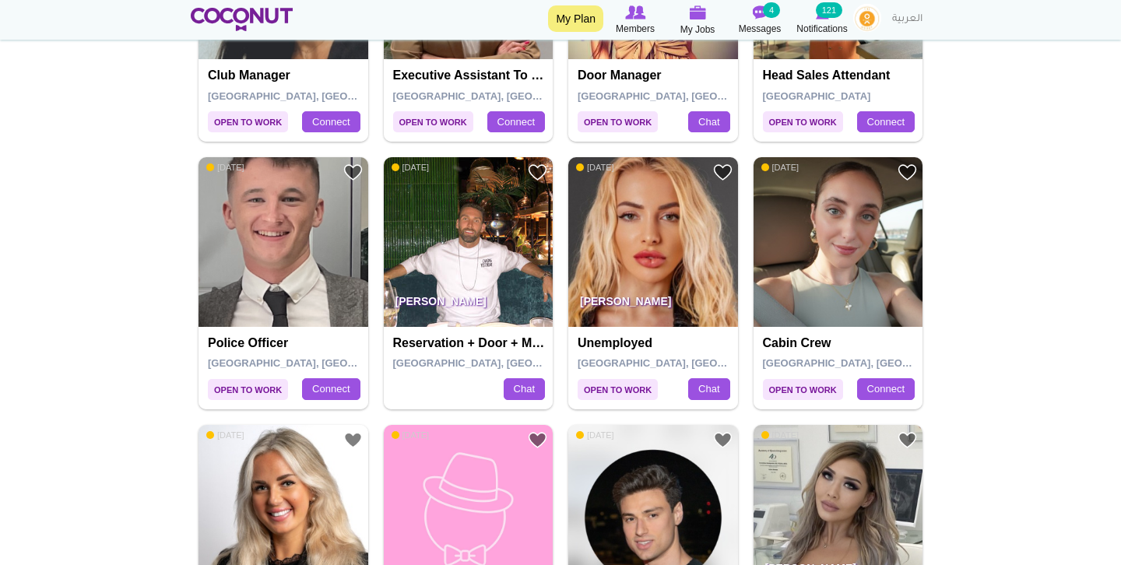
scroll to position [2311, 0]
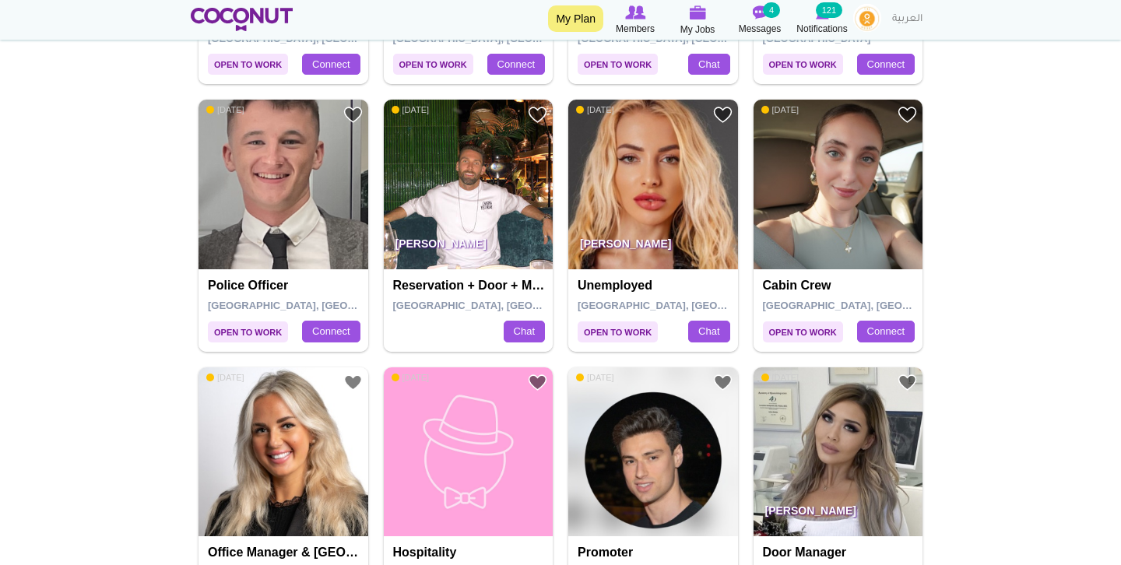
click at [473, 234] on p "[PERSON_NAME]" at bounding box center [469, 248] width 170 height 44
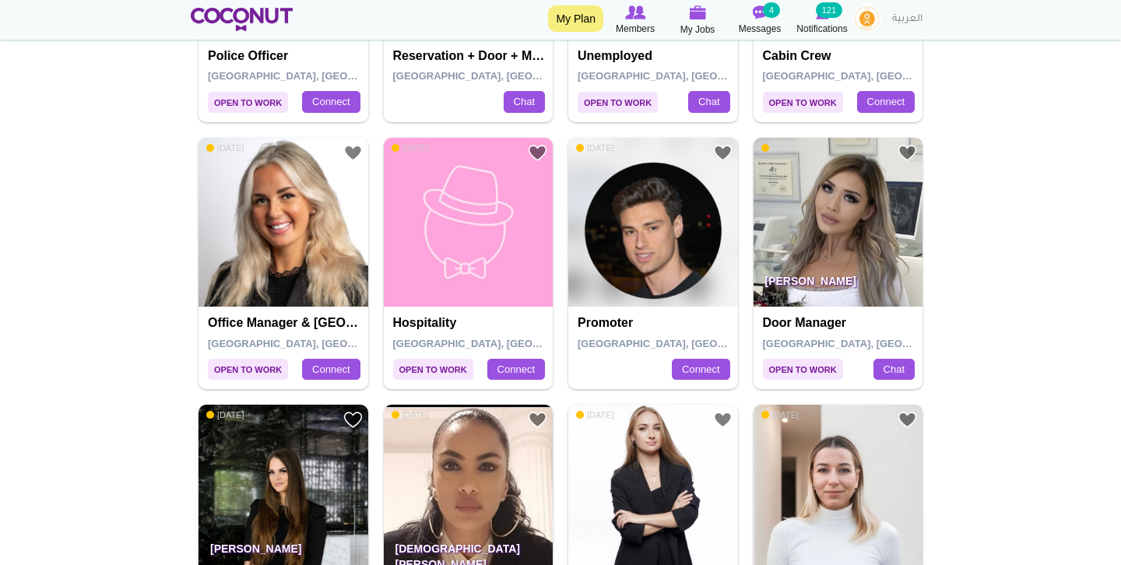
scroll to position [2753, 0]
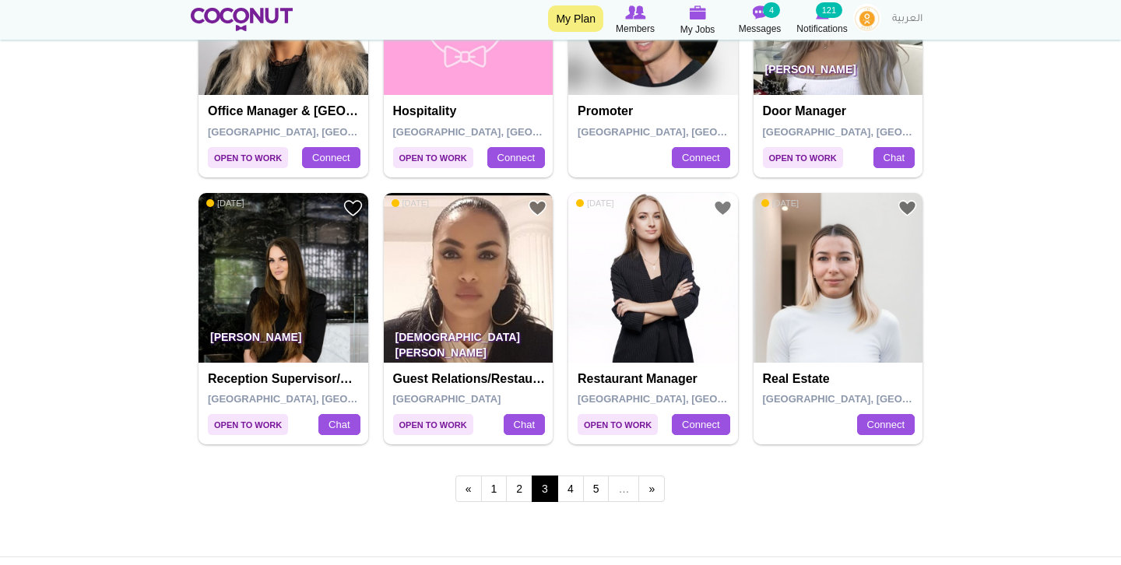
click at [396, 283] on img at bounding box center [469, 278] width 170 height 170
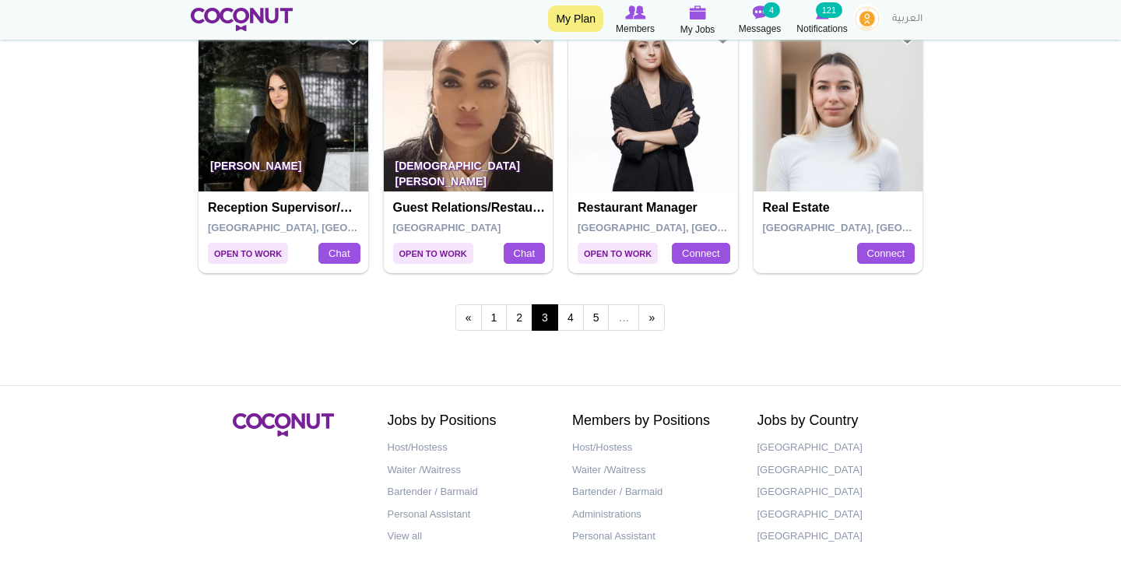
scroll to position [2937, 0]
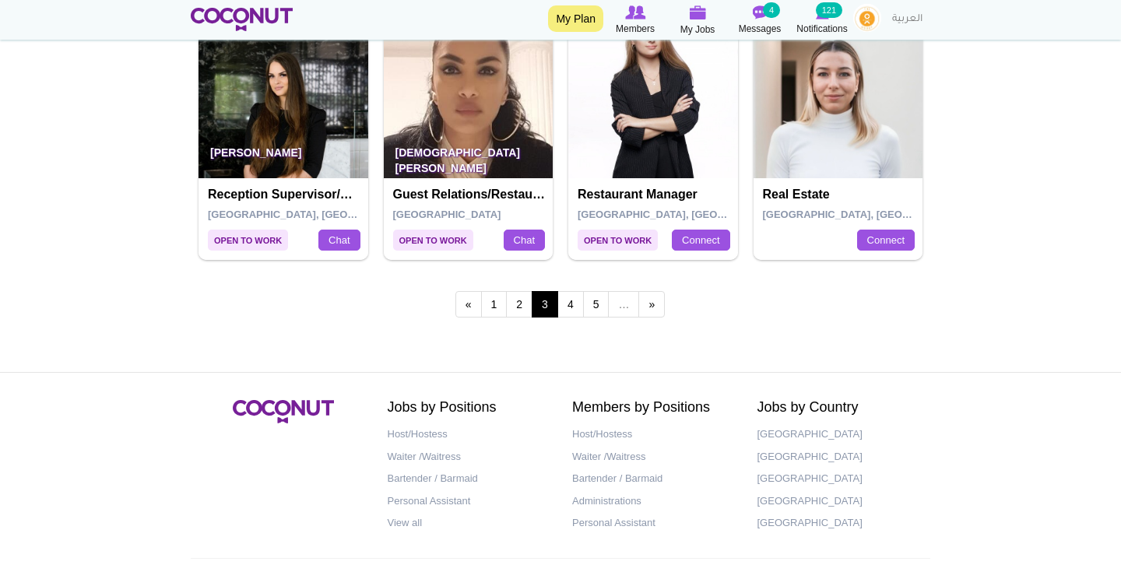
click at [426, 141] on p "[DEMOGRAPHIC_DATA][PERSON_NAME]" at bounding box center [469, 157] width 170 height 44
click at [569, 303] on link "4" at bounding box center [570, 304] width 26 height 26
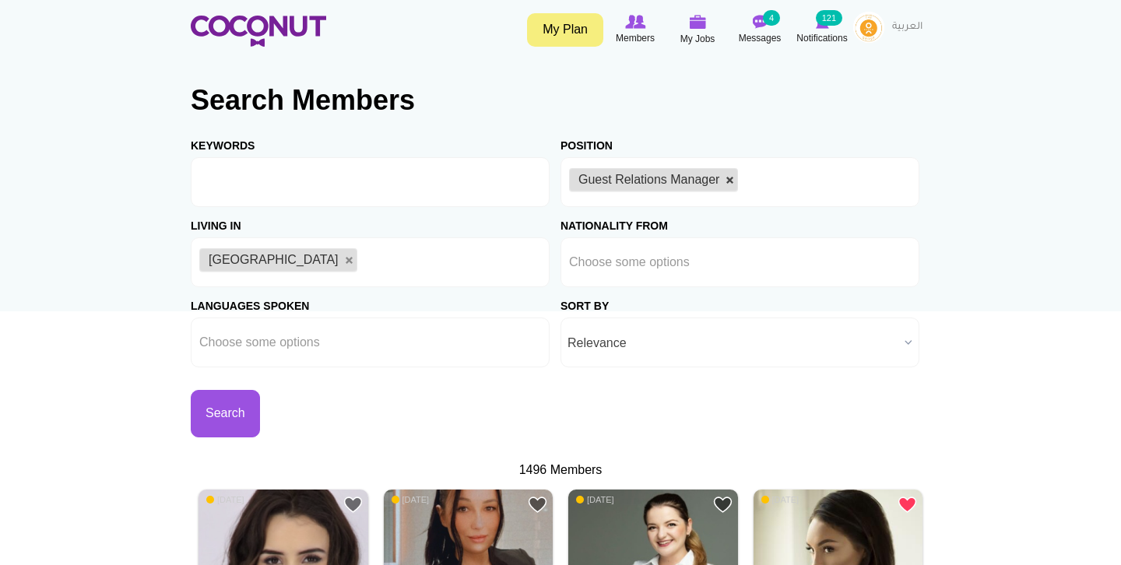
click at [729, 183] on link at bounding box center [730, 180] width 9 height 9
type input "Choose some options"
click at [648, 183] on input "text" at bounding box center [639, 182] width 140 height 14
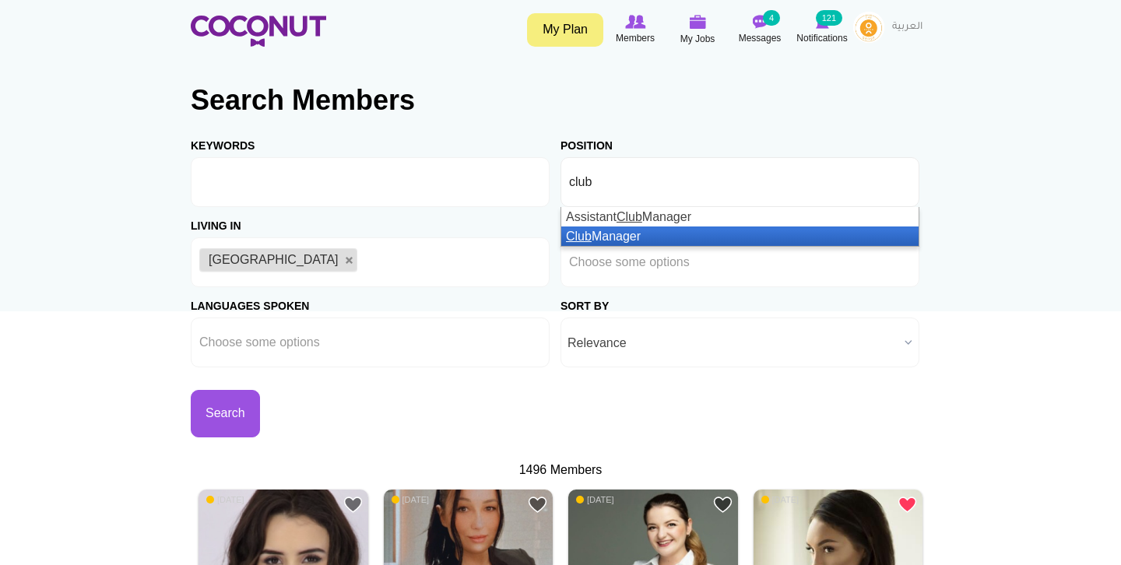
type input "club"
click at [624, 234] on li "Club Manager" at bounding box center [739, 236] width 357 height 19
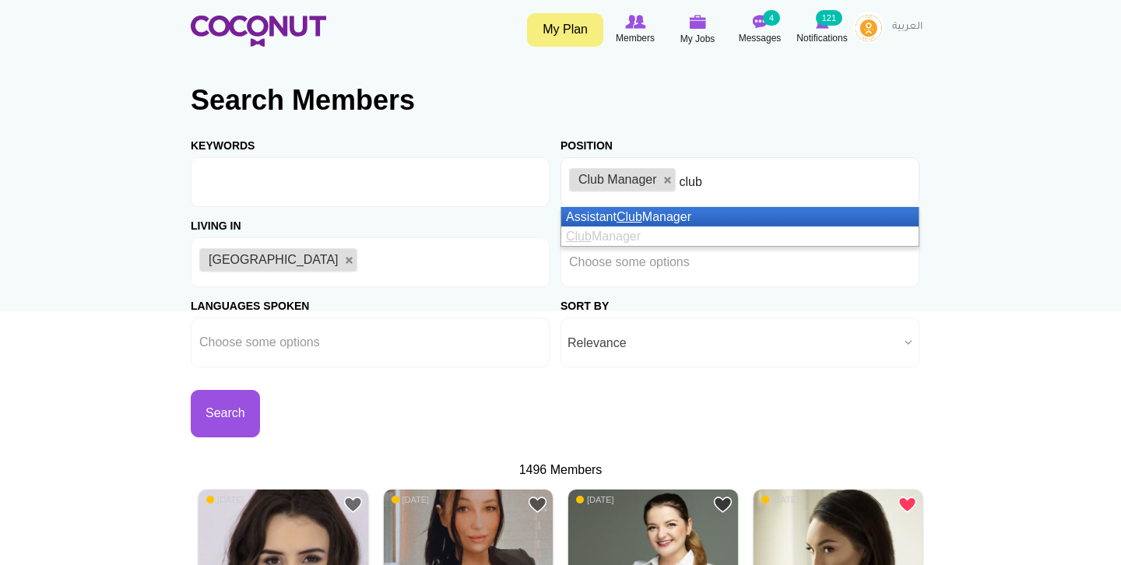
type input "club"
click at [664, 220] on li "Assistant Club Manager" at bounding box center [739, 216] width 357 height 19
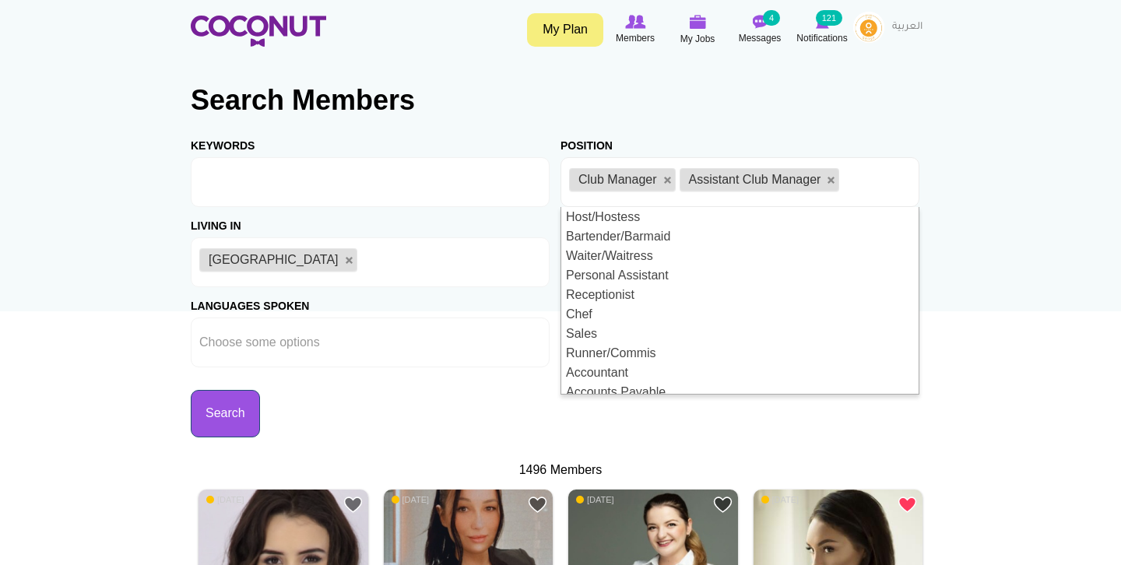
click at [214, 424] on button "Search" at bounding box center [225, 413] width 69 height 47
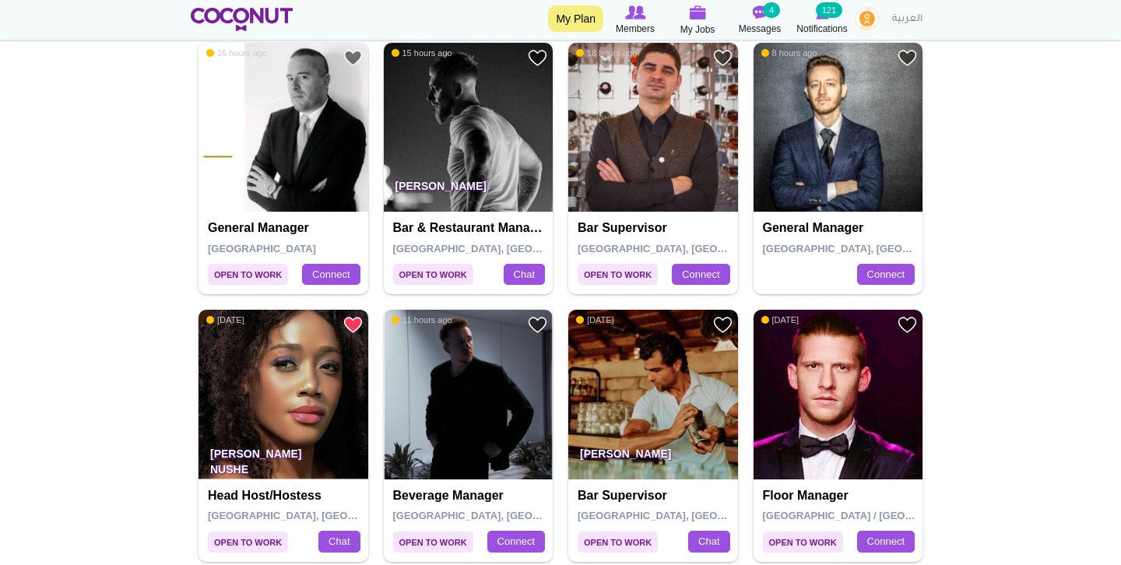
scroll to position [762, 0]
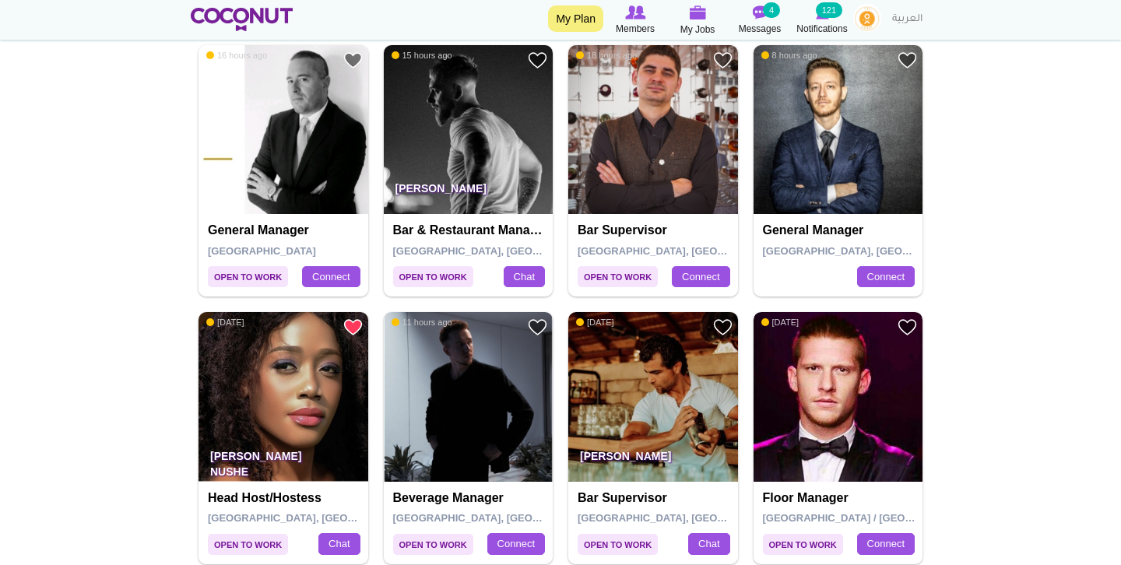
click at [852, 413] on img at bounding box center [839, 397] width 170 height 170
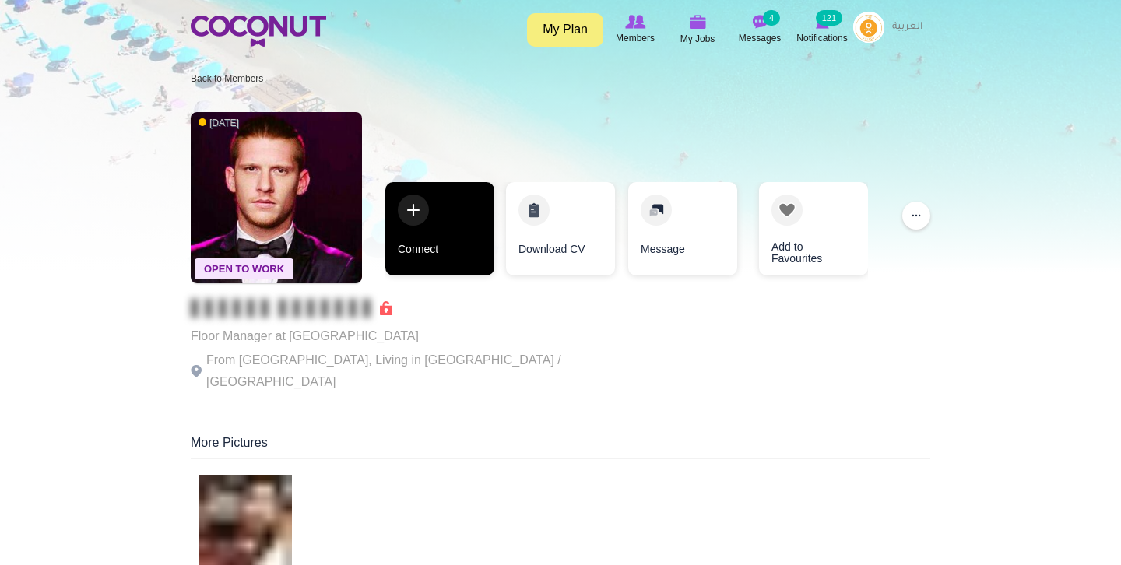
click at [416, 239] on link "Connect" at bounding box center [439, 228] width 109 height 93
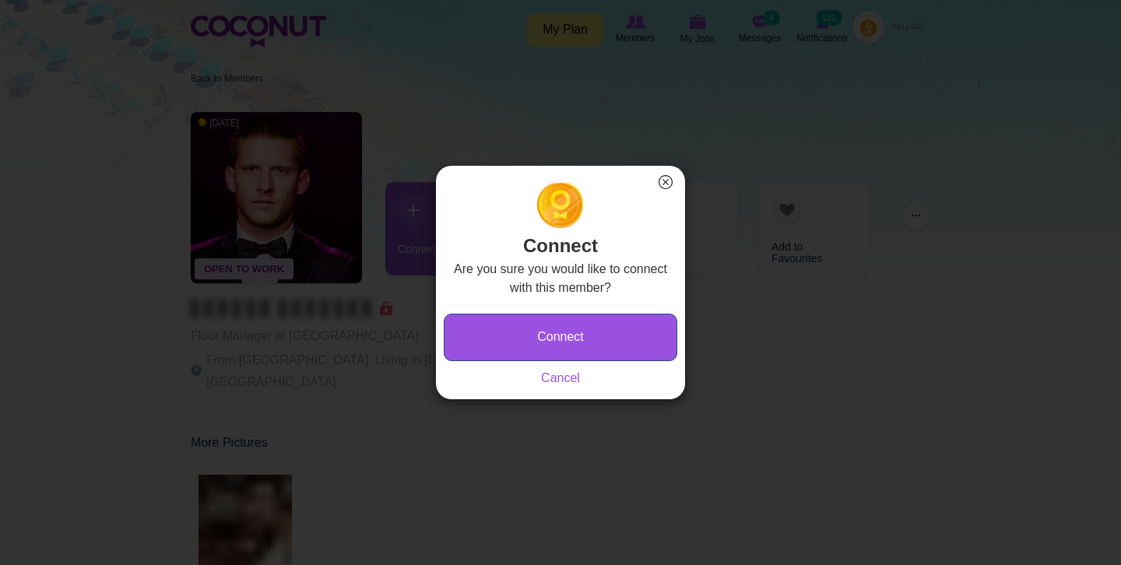
click at [550, 340] on button "Connect" at bounding box center [561, 337] width 234 height 47
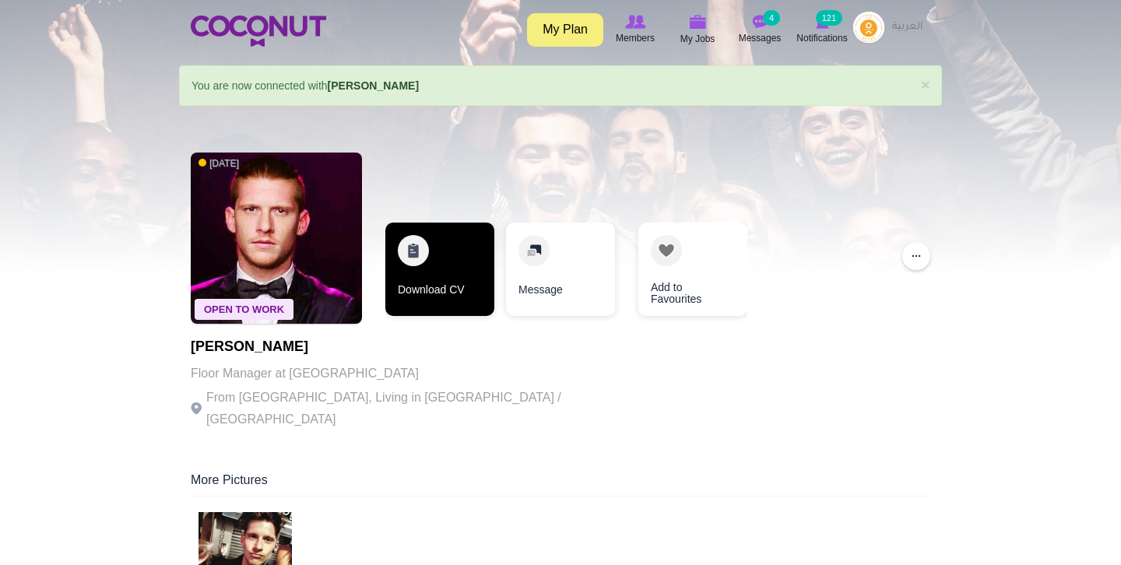
click at [420, 264] on link "Download CV" at bounding box center [439, 269] width 109 height 93
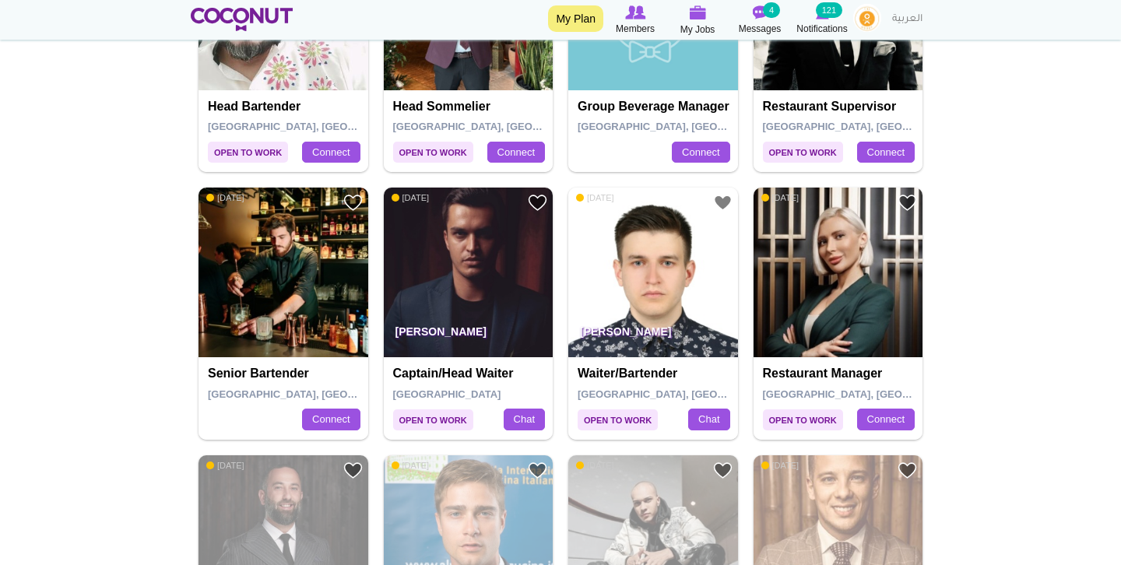
scroll to position [1686, 0]
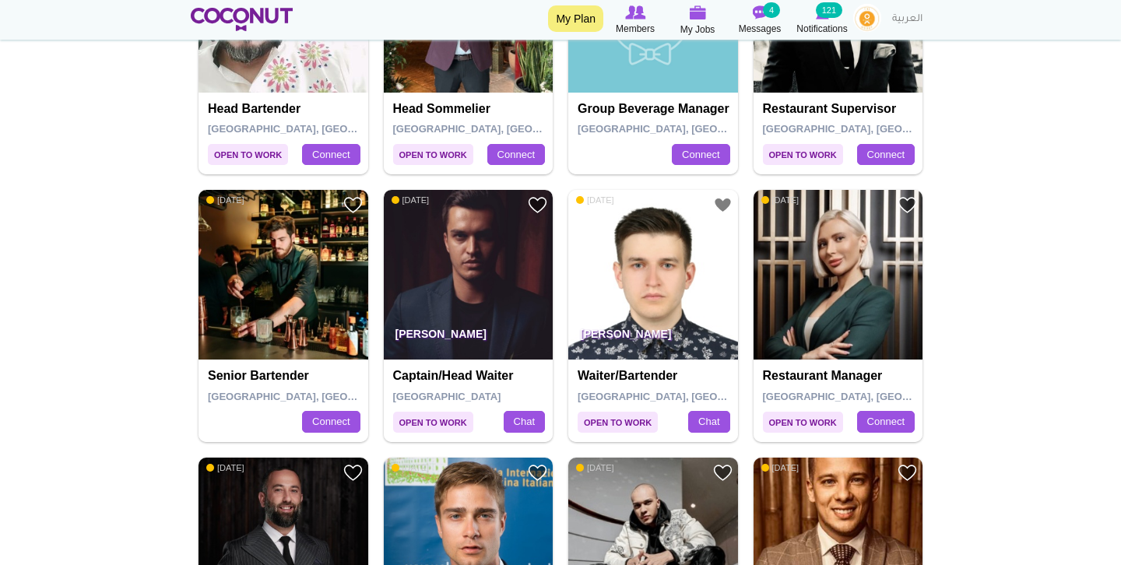
click at [456, 293] on img at bounding box center [469, 275] width 170 height 170
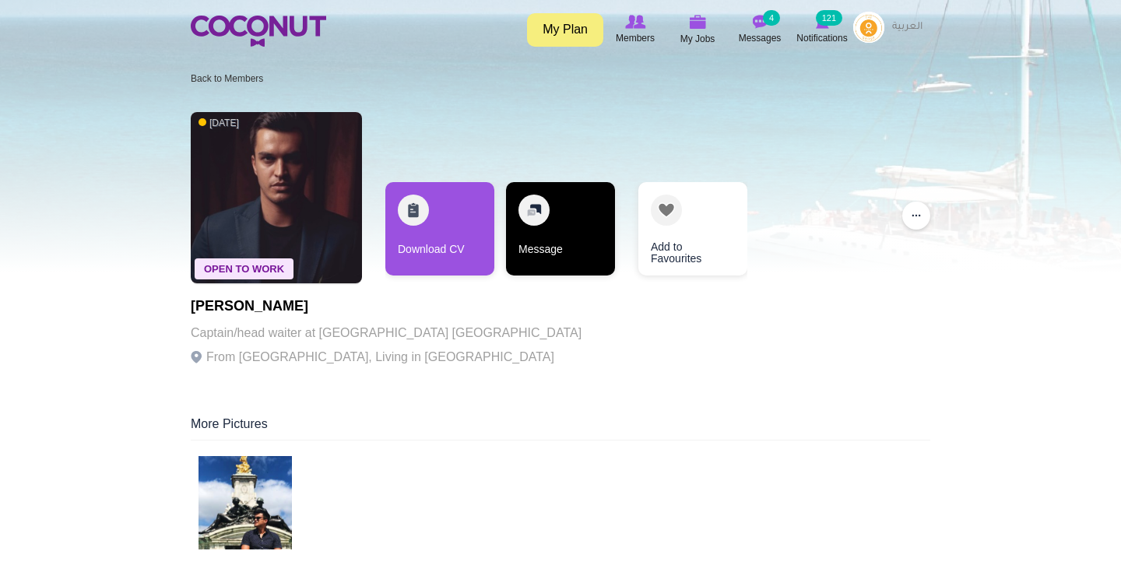
click at [533, 302] on div "Open To Work [DATE] [PERSON_NAME] Captain/head waiter at [GEOGRAPHIC_DATA] [GEO…" at bounding box center [561, 244] width 740 height 280
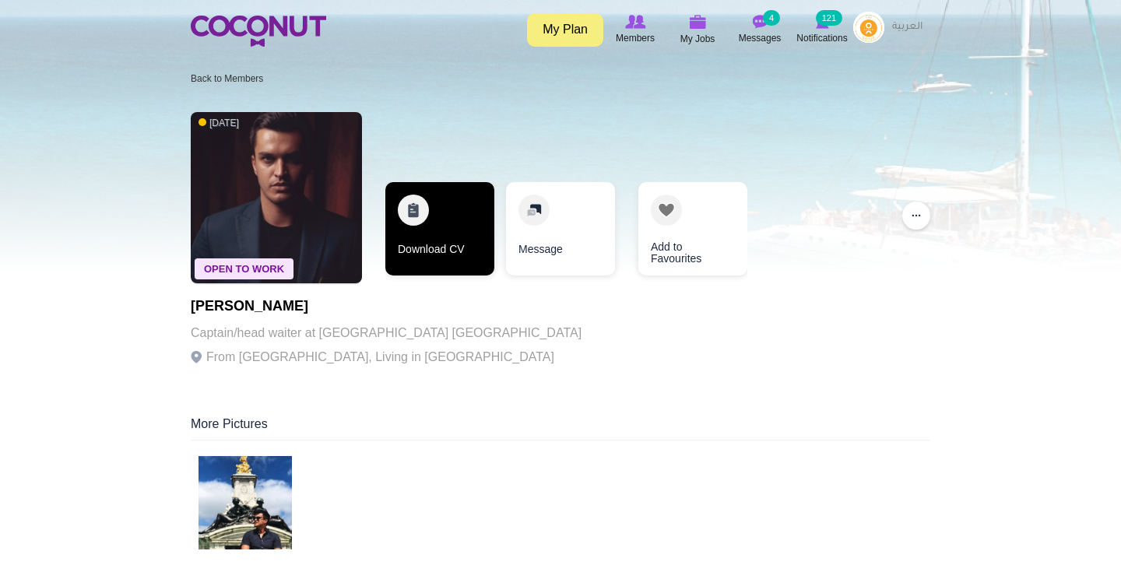
click at [439, 263] on link "Download CV" at bounding box center [439, 228] width 109 height 93
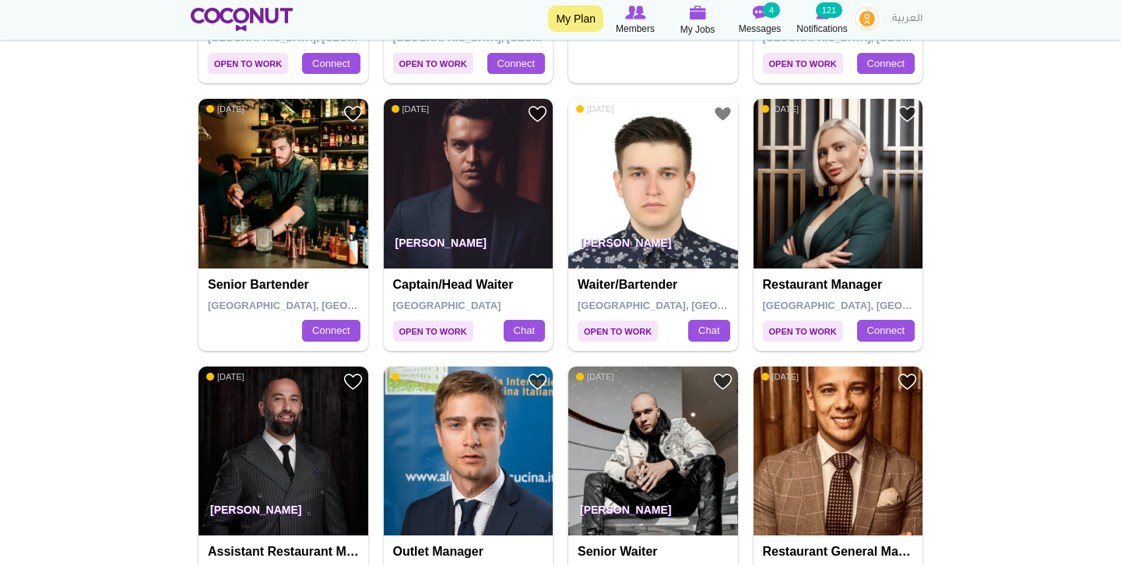
scroll to position [1903, 0]
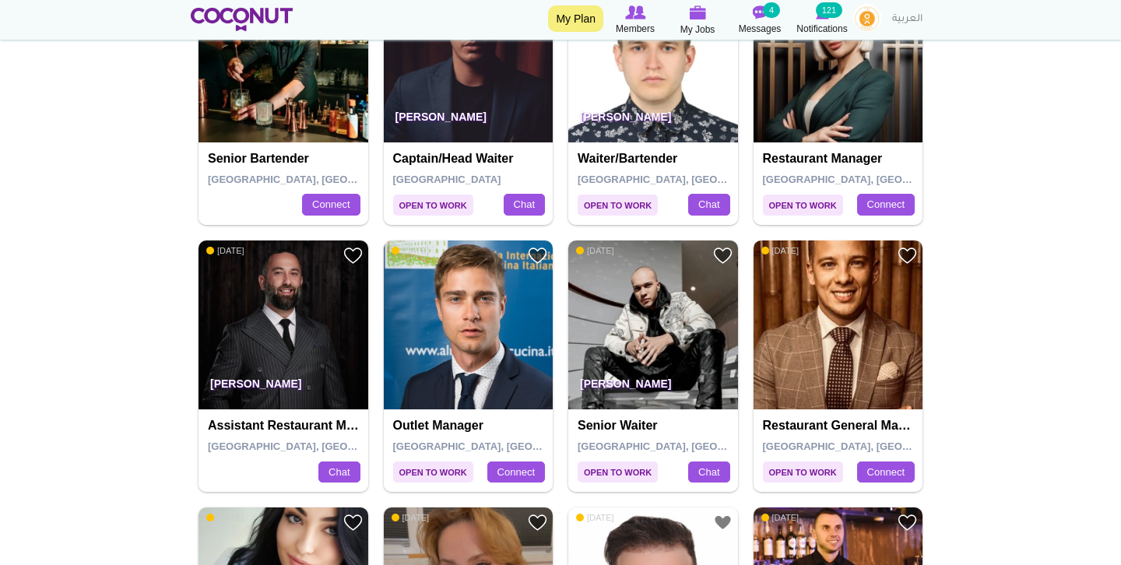
click at [820, 352] on img at bounding box center [839, 326] width 170 height 170
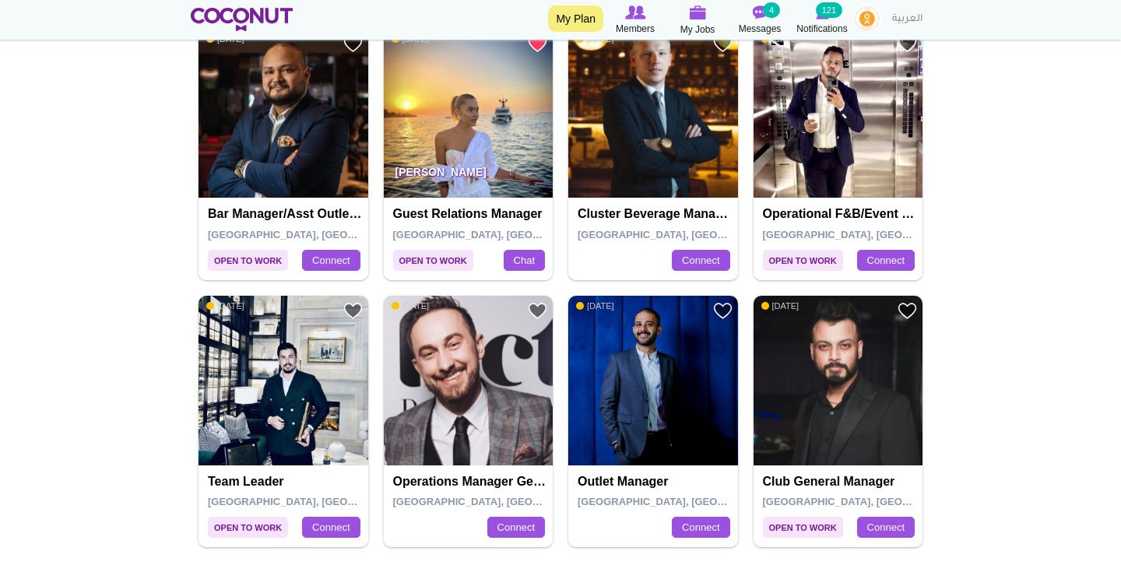
scroll to position [2681, 0]
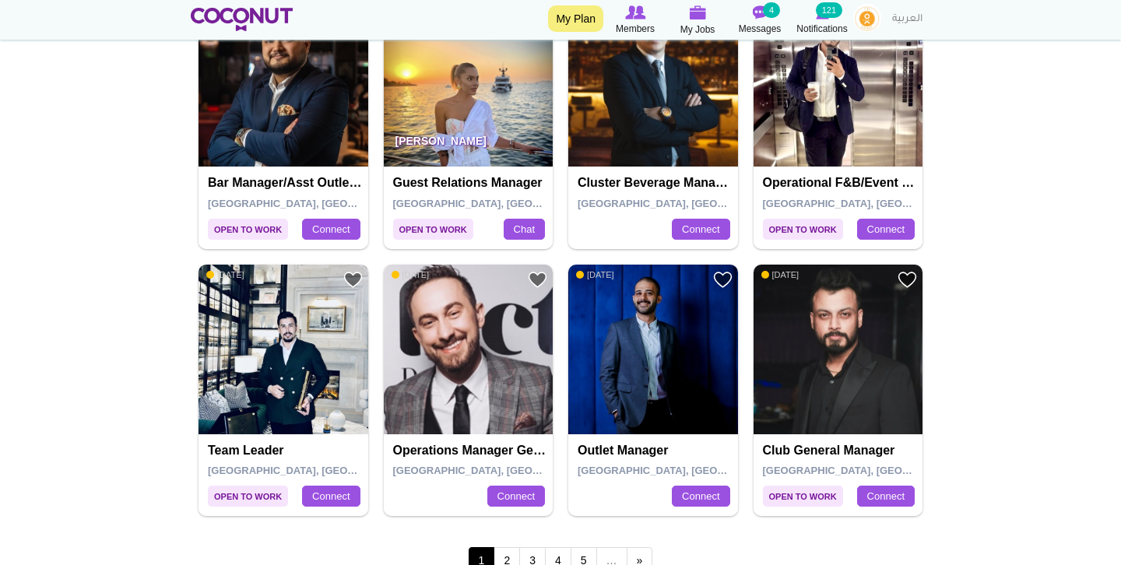
click at [300, 360] on img at bounding box center [284, 350] width 170 height 170
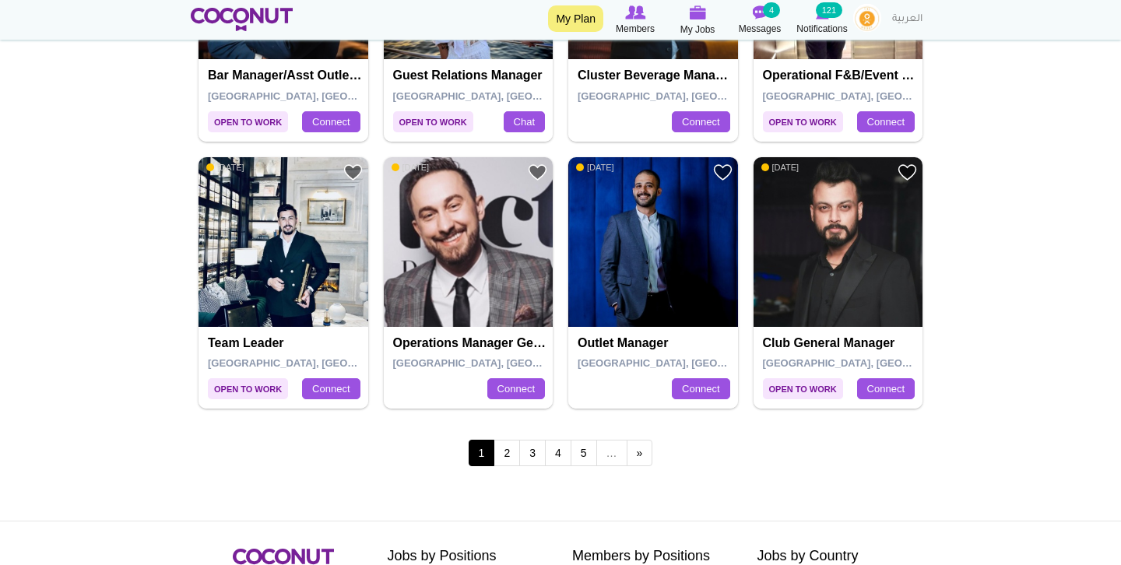
scroll to position [2798, 0]
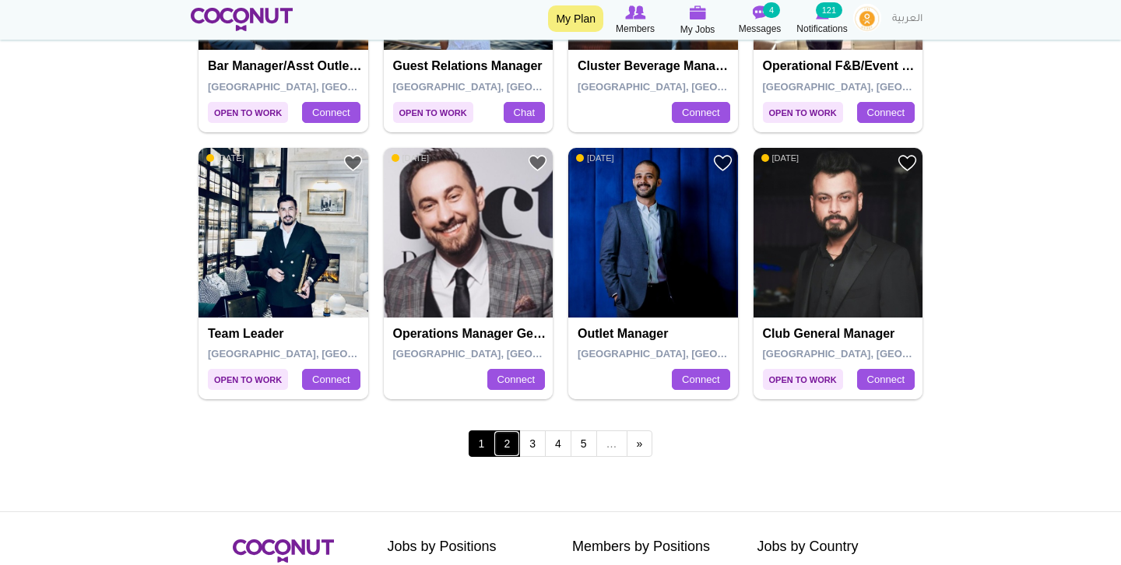
click at [504, 437] on link "2" at bounding box center [507, 443] width 26 height 26
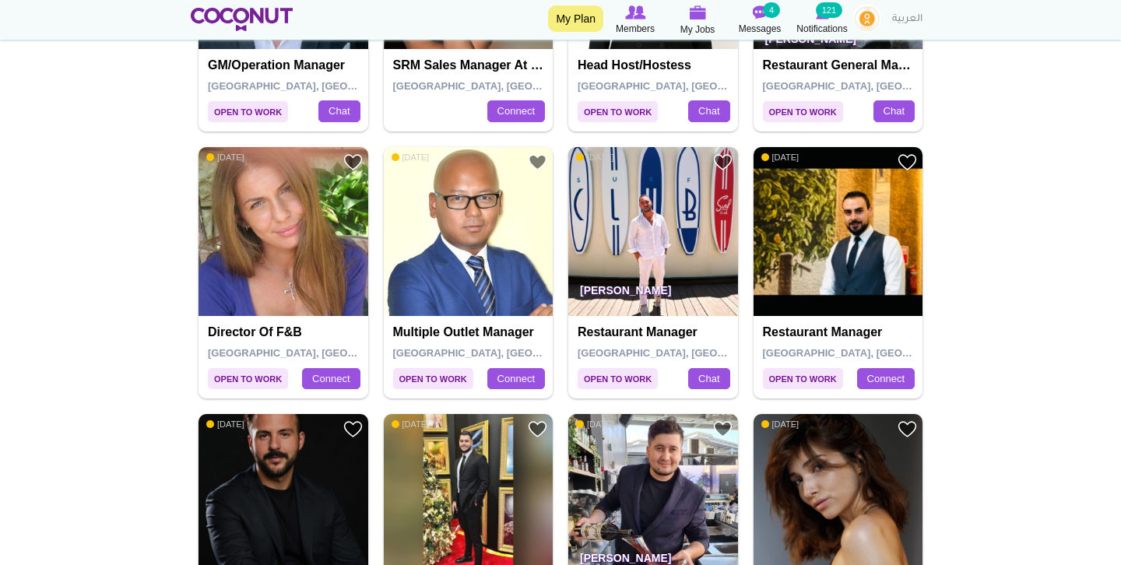
scroll to position [659, 0]
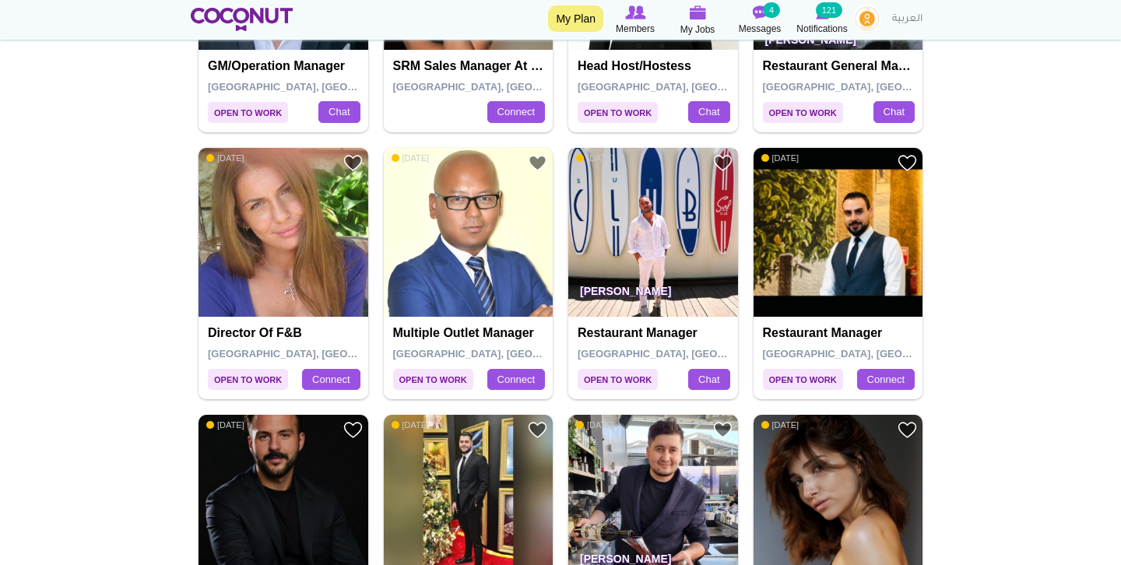
click at [623, 272] on img at bounding box center [653, 233] width 170 height 170
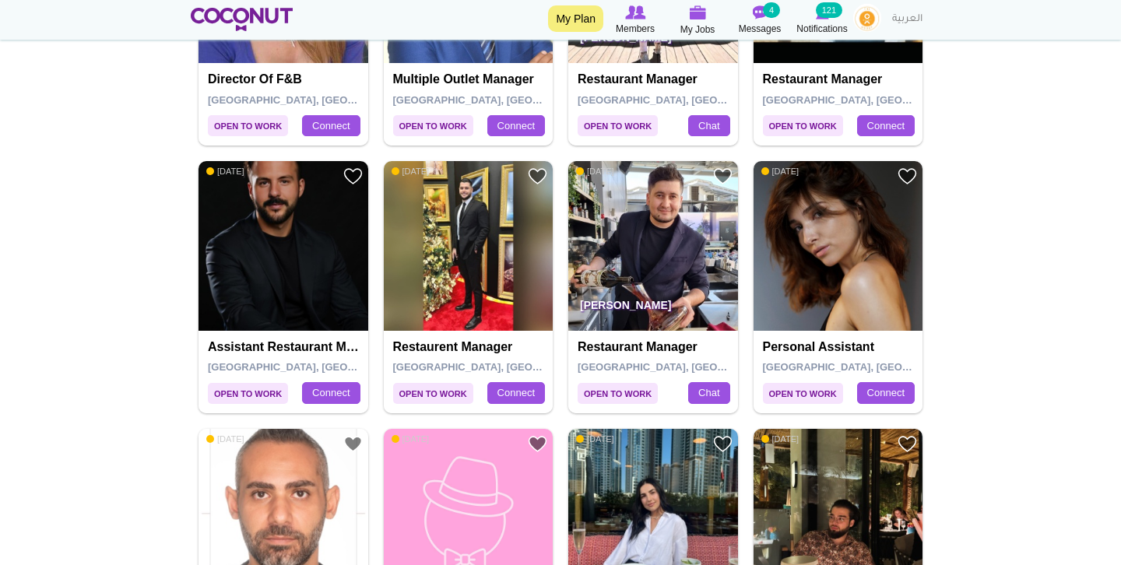
scroll to position [1102, 0]
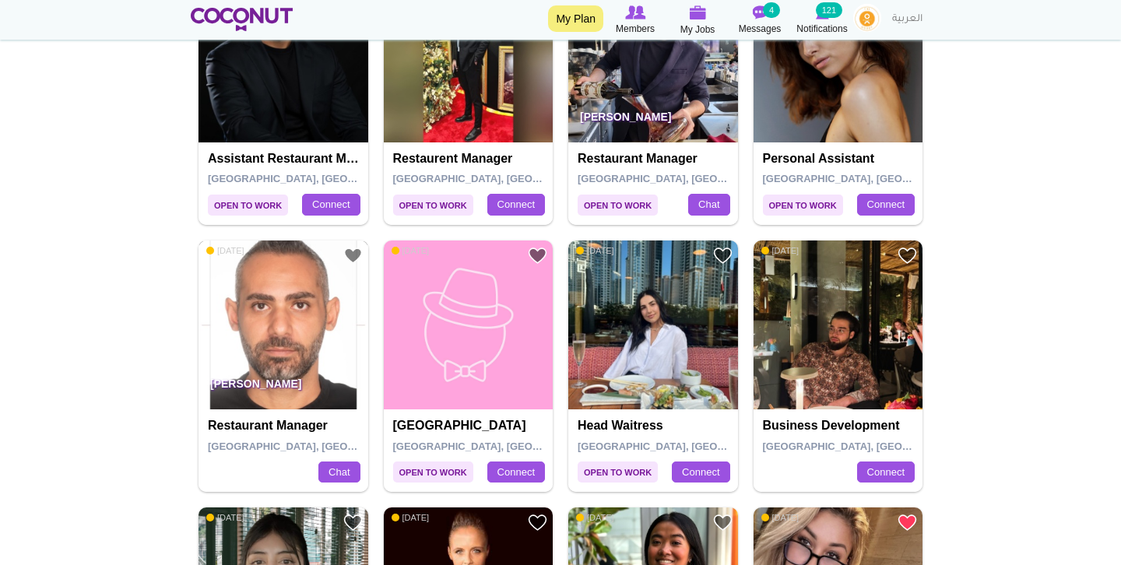
click at [211, 300] on img at bounding box center [284, 326] width 170 height 170
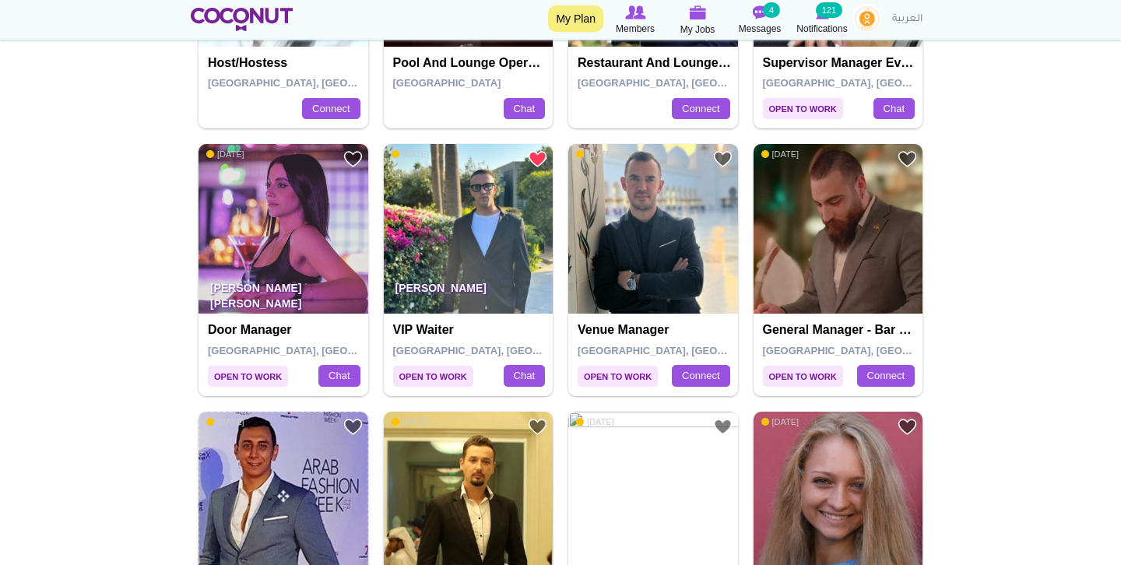
scroll to position [1731, 0]
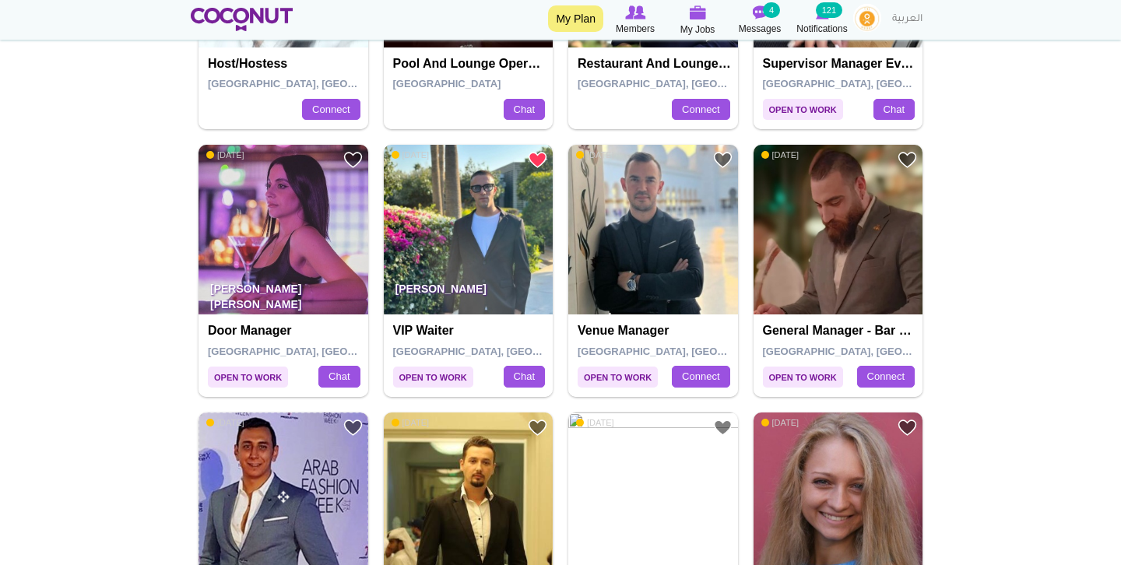
click at [499, 269] on img at bounding box center [469, 230] width 170 height 170
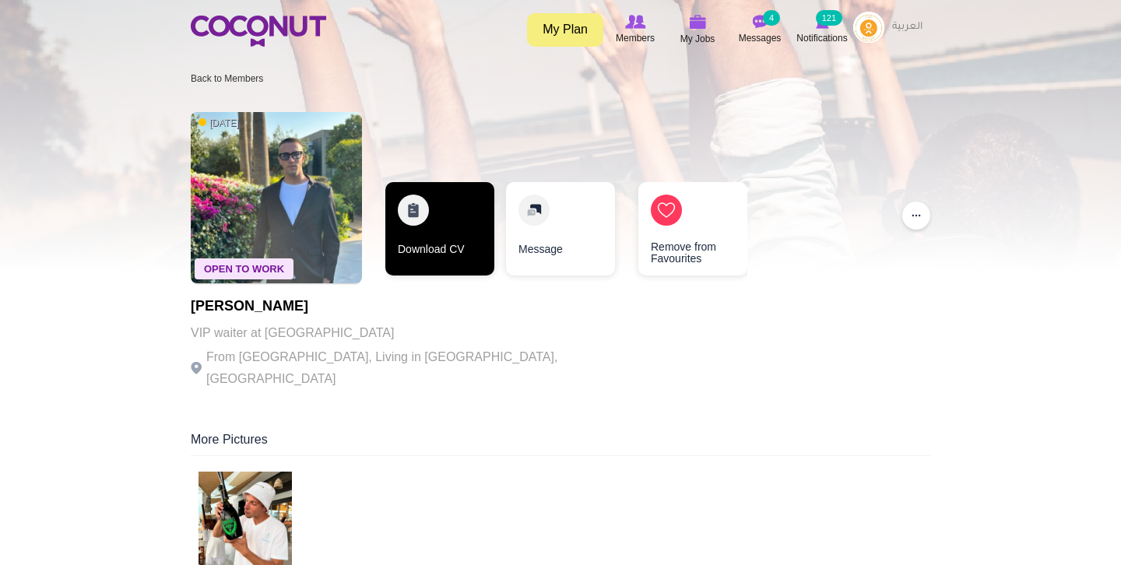
click at [448, 231] on link "Download CV" at bounding box center [439, 228] width 109 height 93
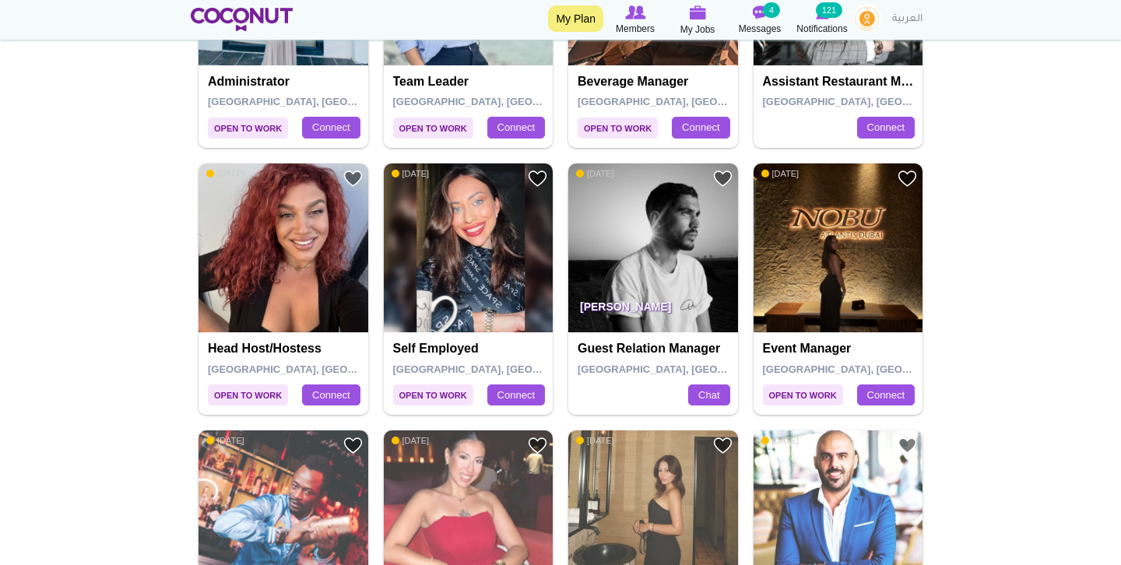
scroll to position [2514, 0]
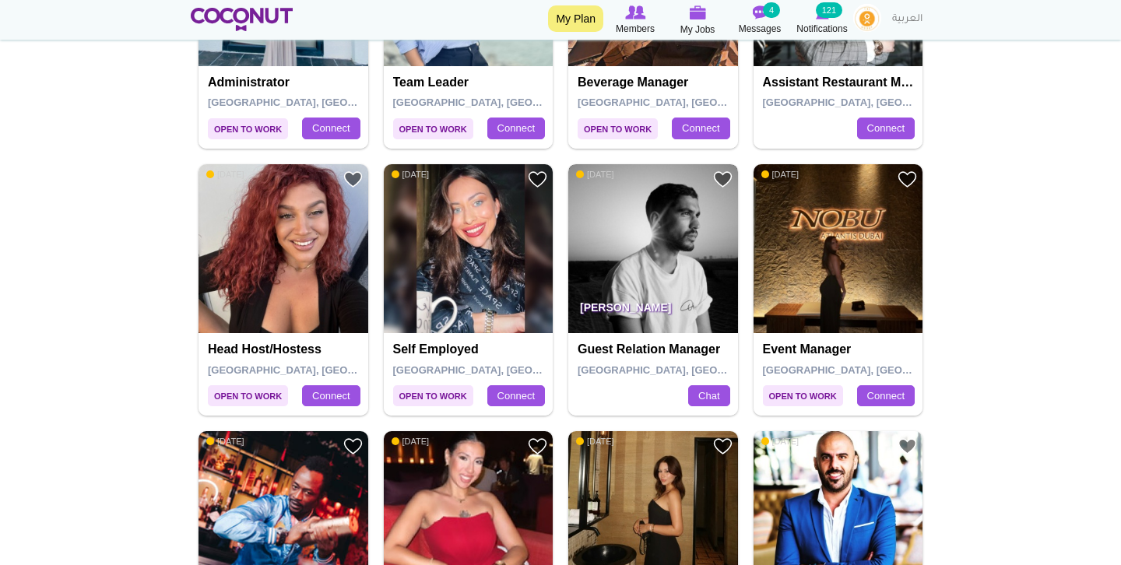
click at [631, 281] on img at bounding box center [653, 249] width 170 height 170
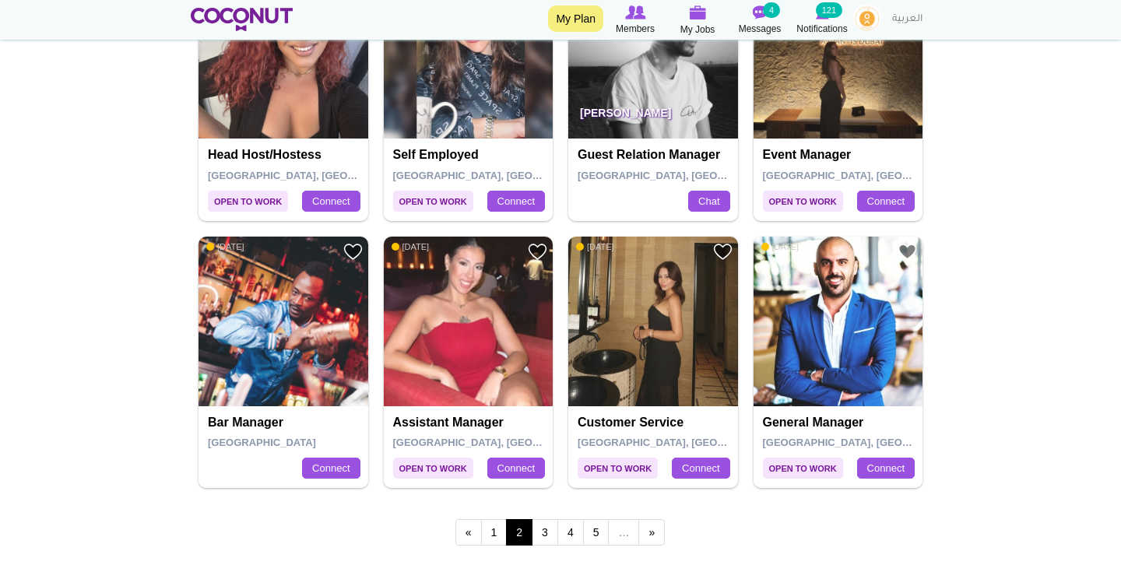
scroll to position [2777, 0]
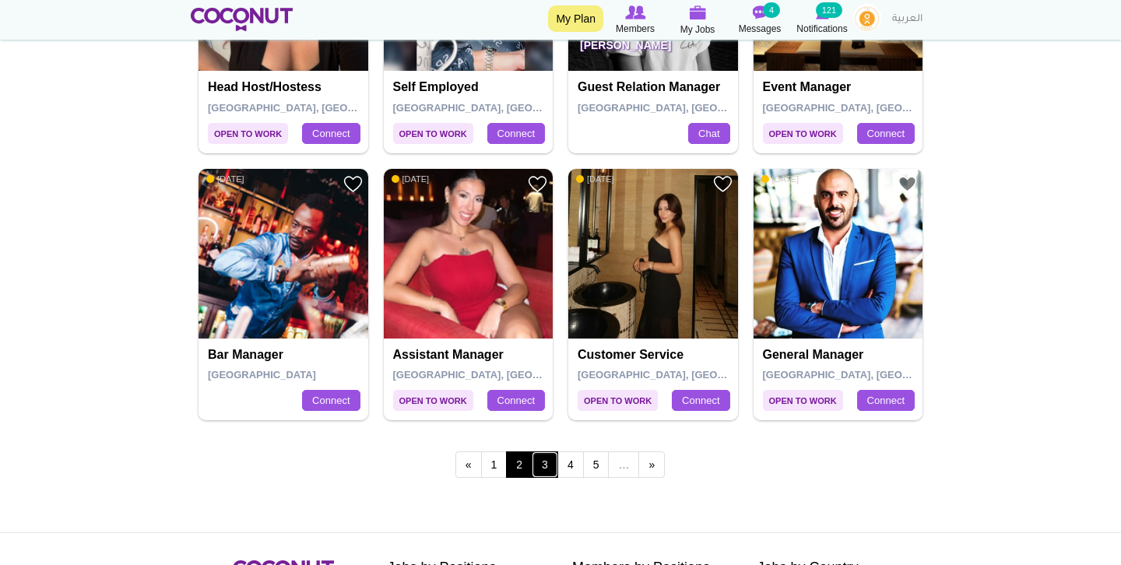
click at [547, 467] on link "3" at bounding box center [545, 465] width 26 height 26
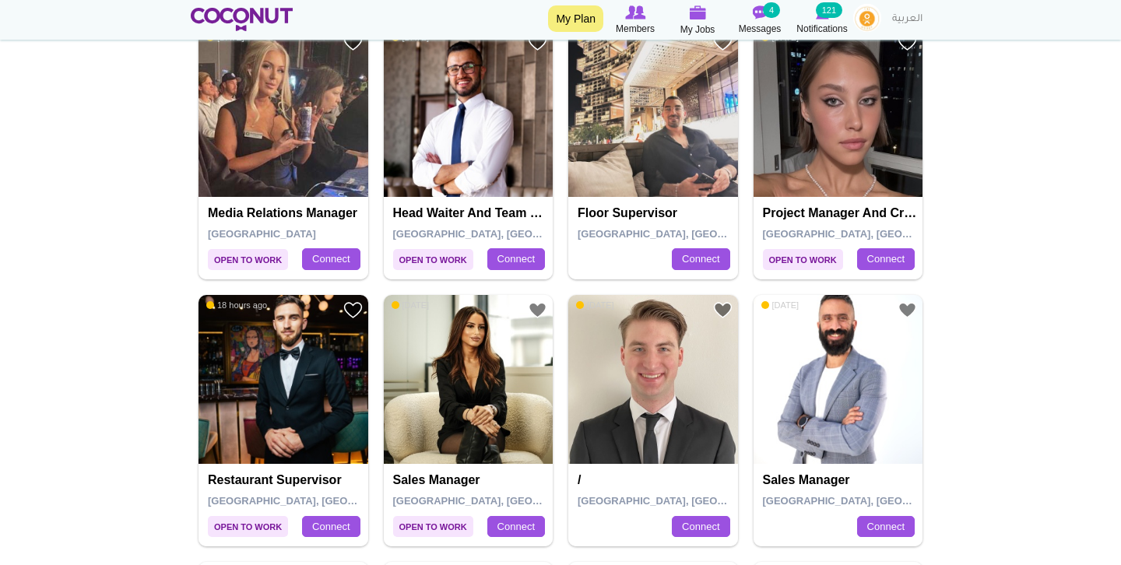
scroll to position [570, 0]
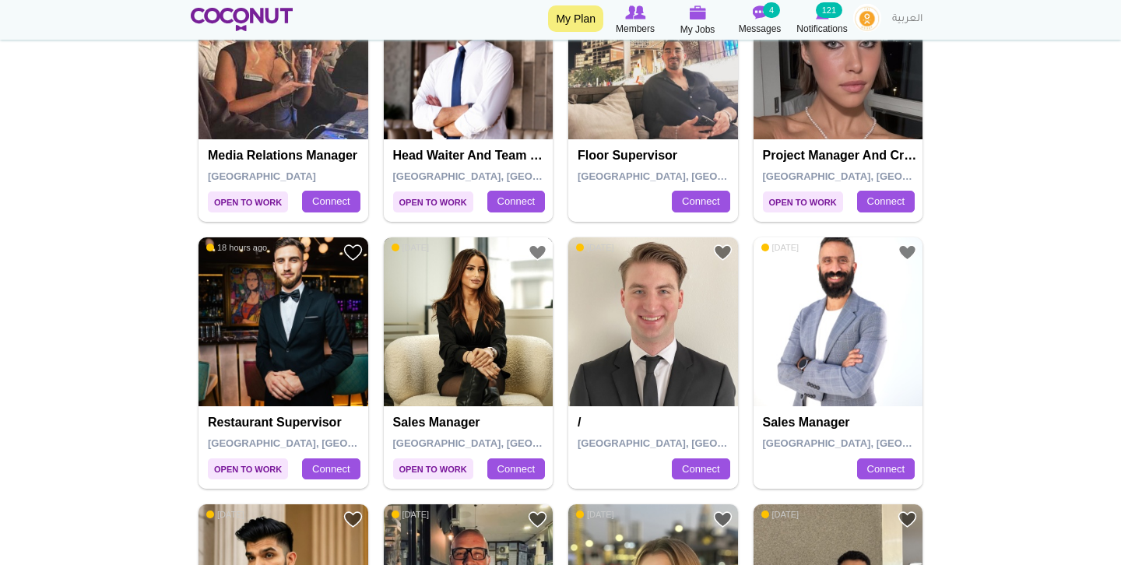
click at [471, 367] on img at bounding box center [469, 322] width 170 height 170
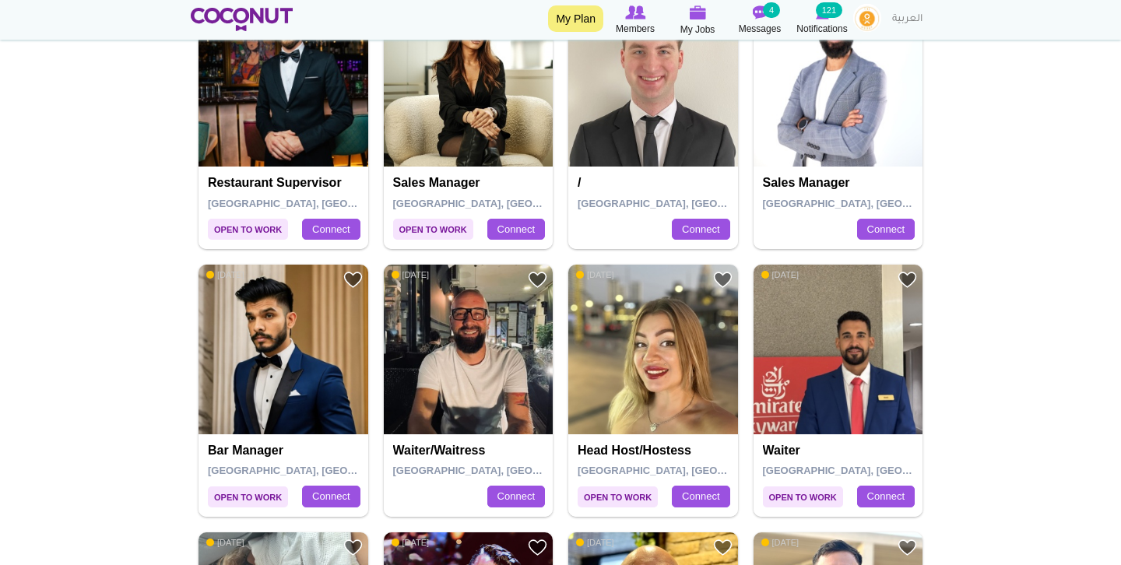
scroll to position [815, 0]
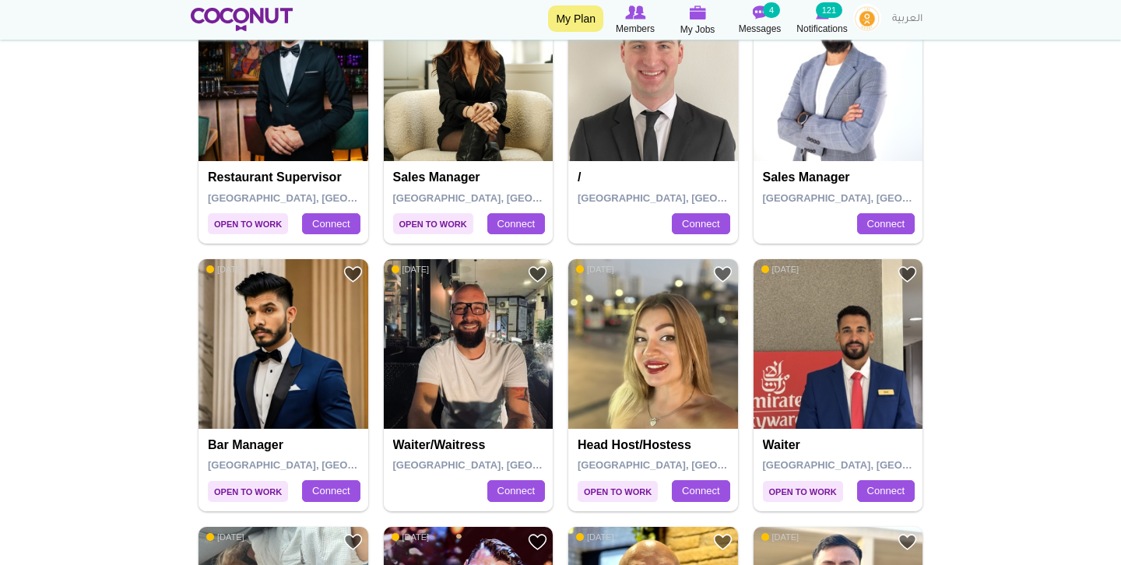
click at [504, 404] on img at bounding box center [469, 344] width 170 height 170
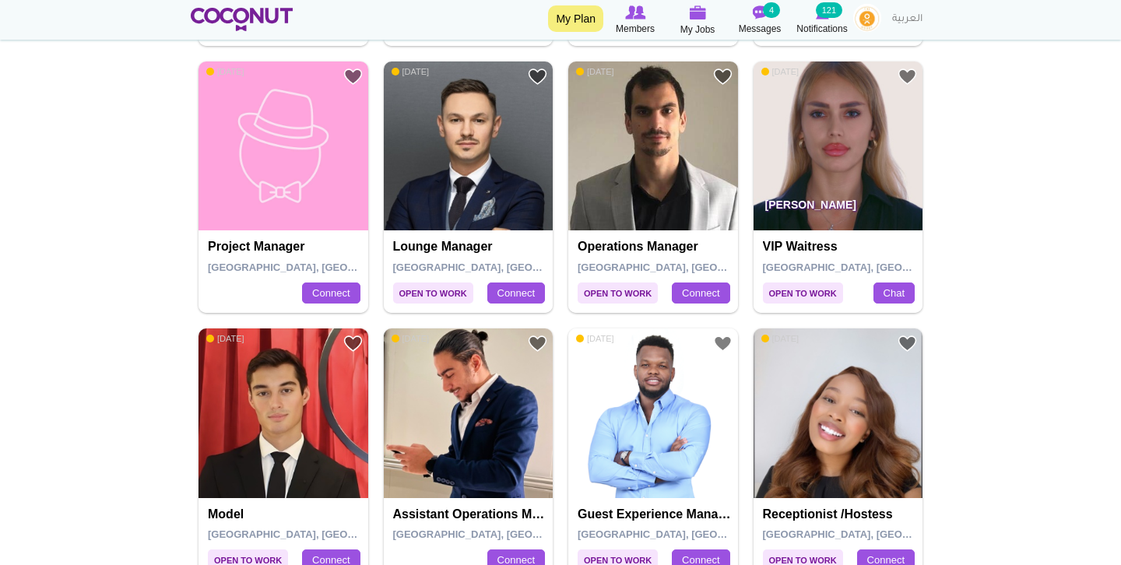
scroll to position [2615, 0]
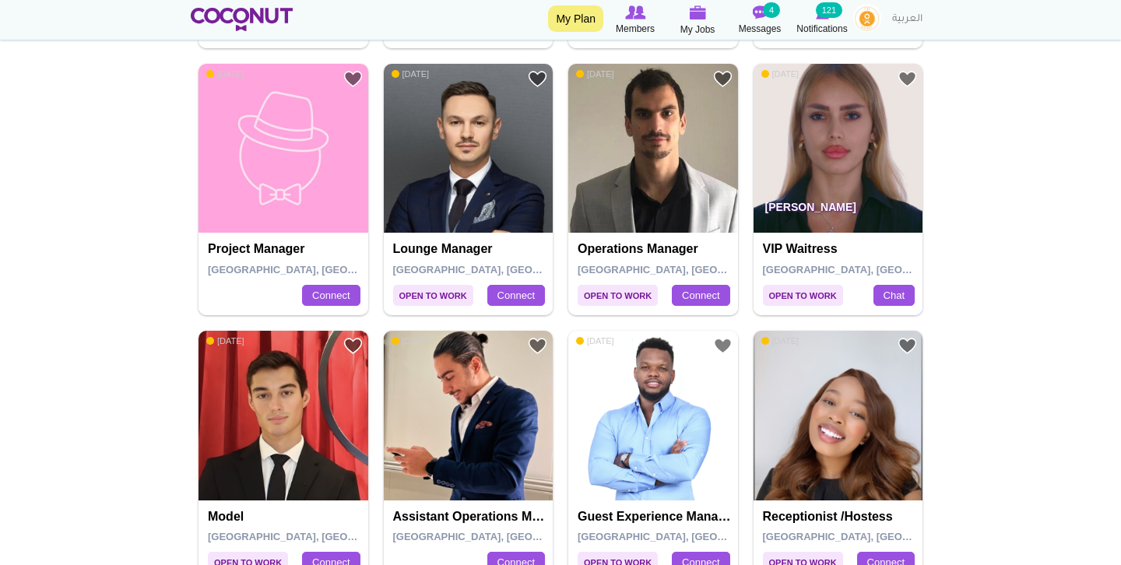
click at [813, 196] on p "[PERSON_NAME]" at bounding box center [839, 211] width 170 height 44
click at [809, 163] on img at bounding box center [839, 149] width 170 height 170
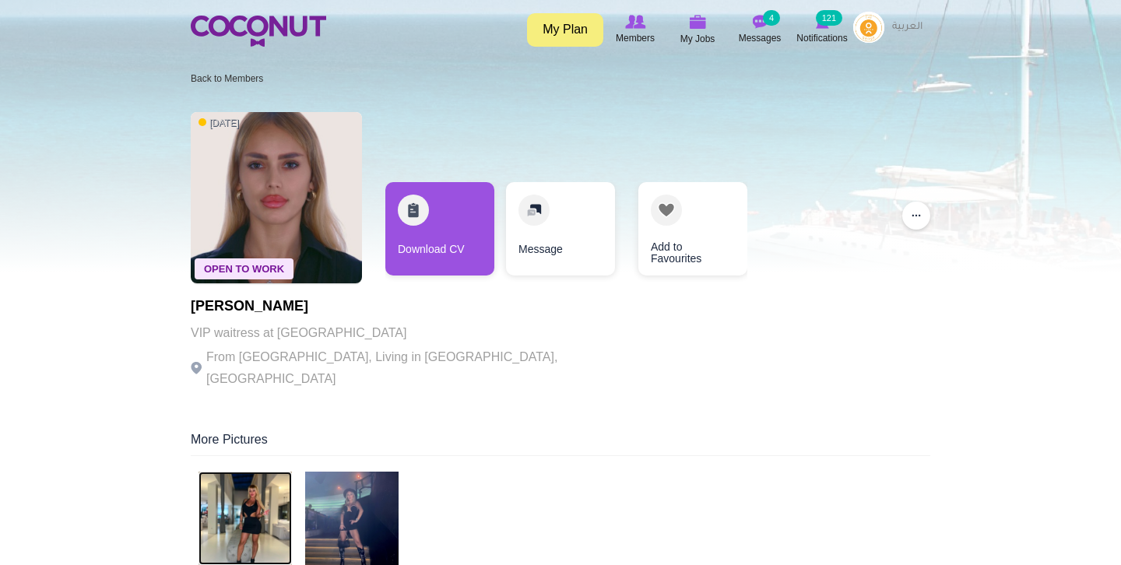
click at [255, 493] on img at bounding box center [245, 518] width 93 height 93
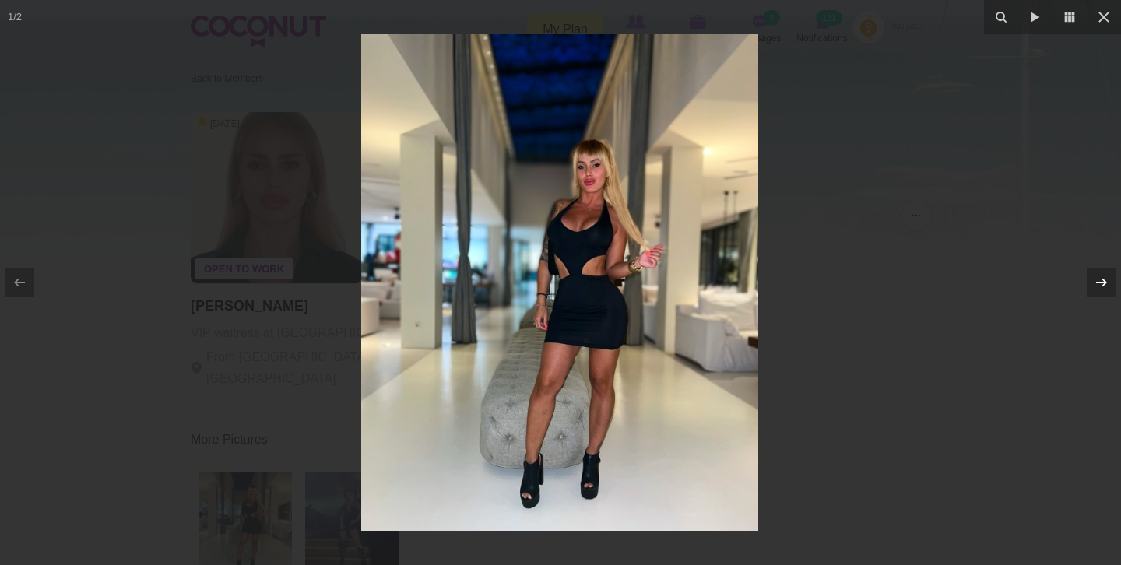
click at [1095, 279] on icon at bounding box center [1101, 282] width 19 height 19
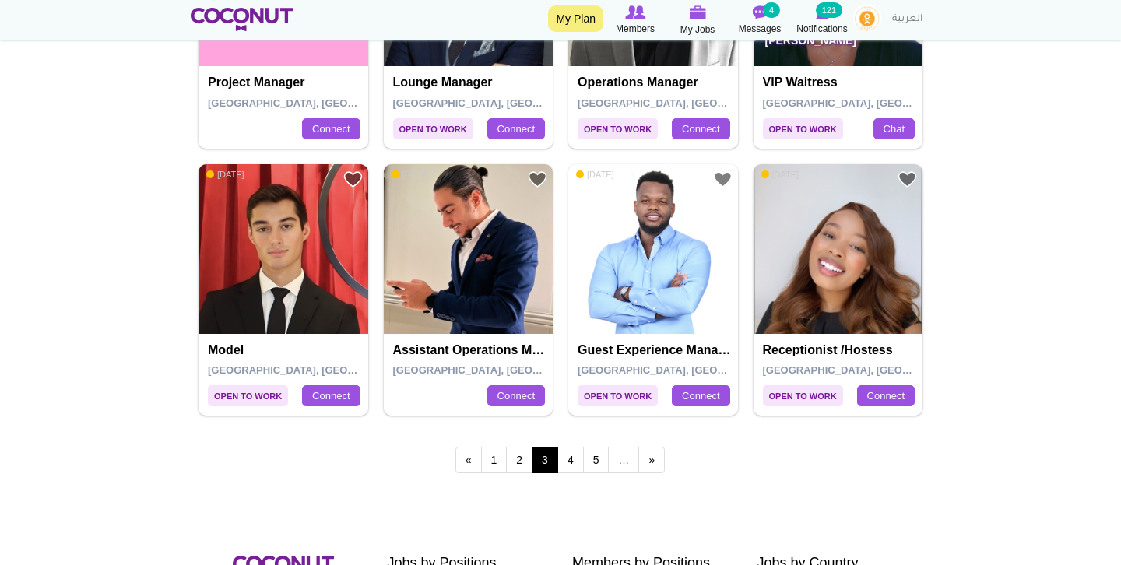
scroll to position [2782, 0]
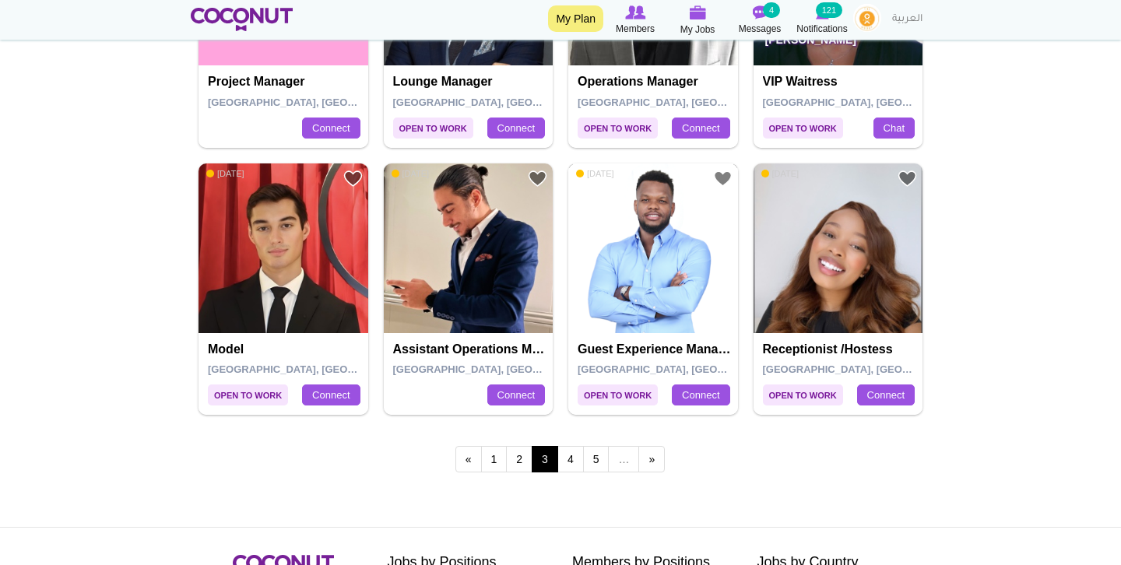
click at [604, 287] on img at bounding box center [653, 248] width 170 height 170
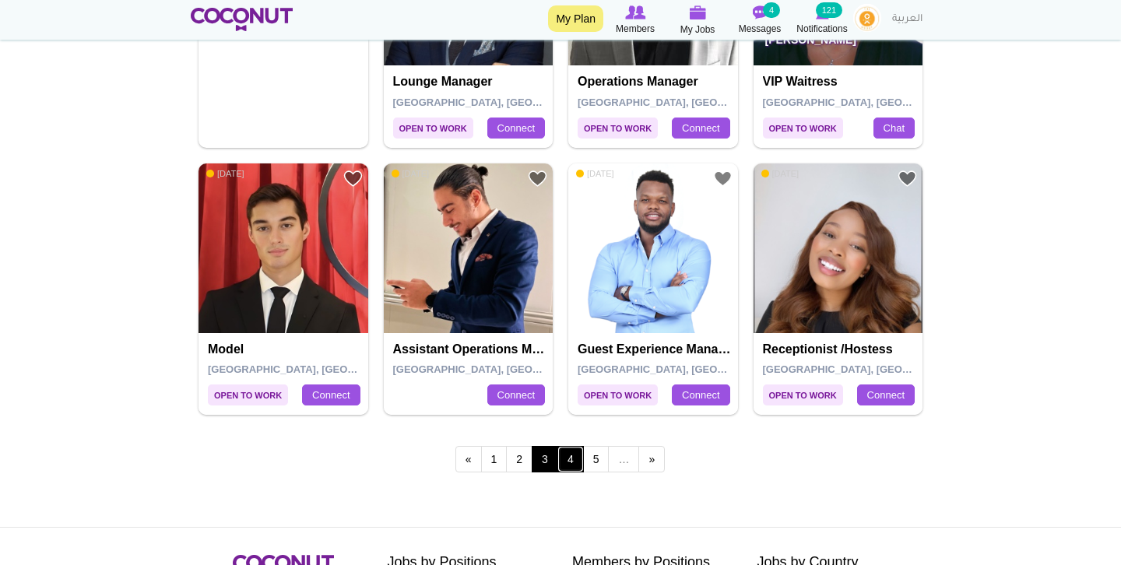
click at [574, 465] on link "4" at bounding box center [570, 459] width 26 height 26
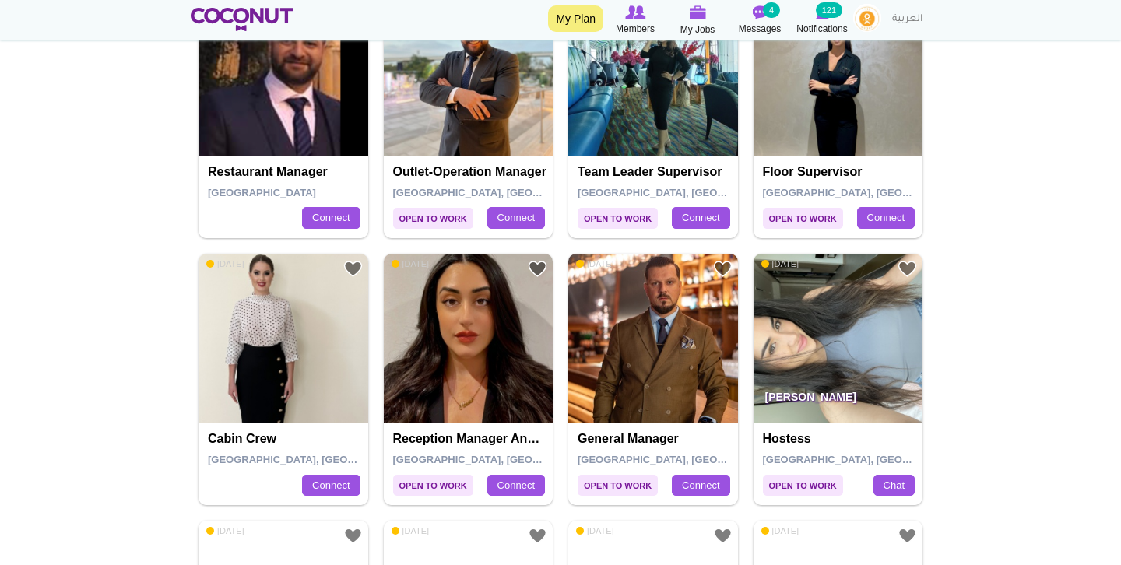
scroll to position [555, 0]
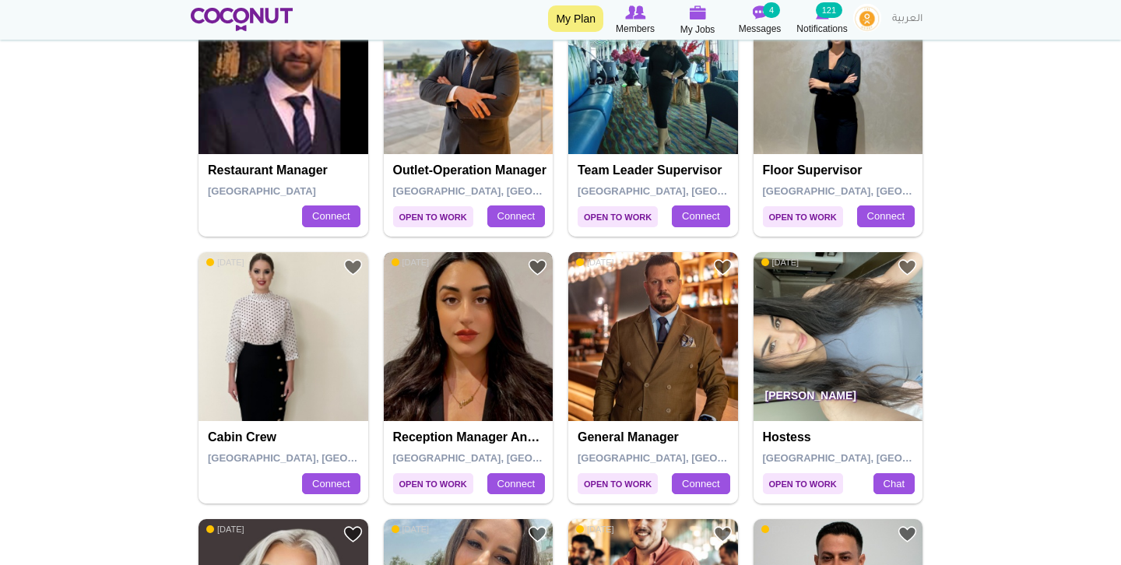
click at [446, 364] on img at bounding box center [469, 337] width 170 height 170
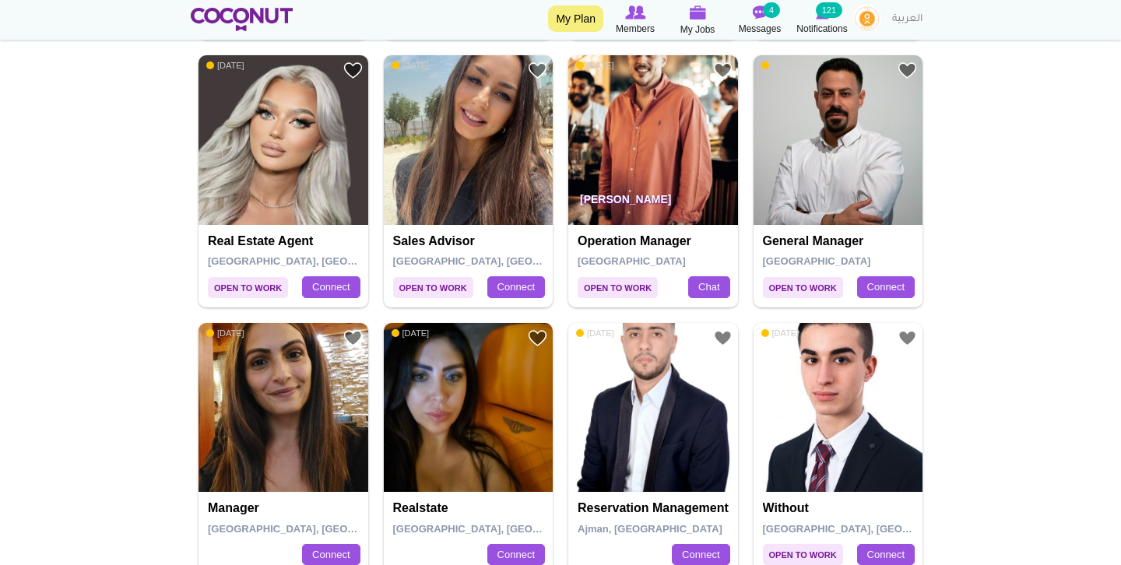
scroll to position [1066, 0]
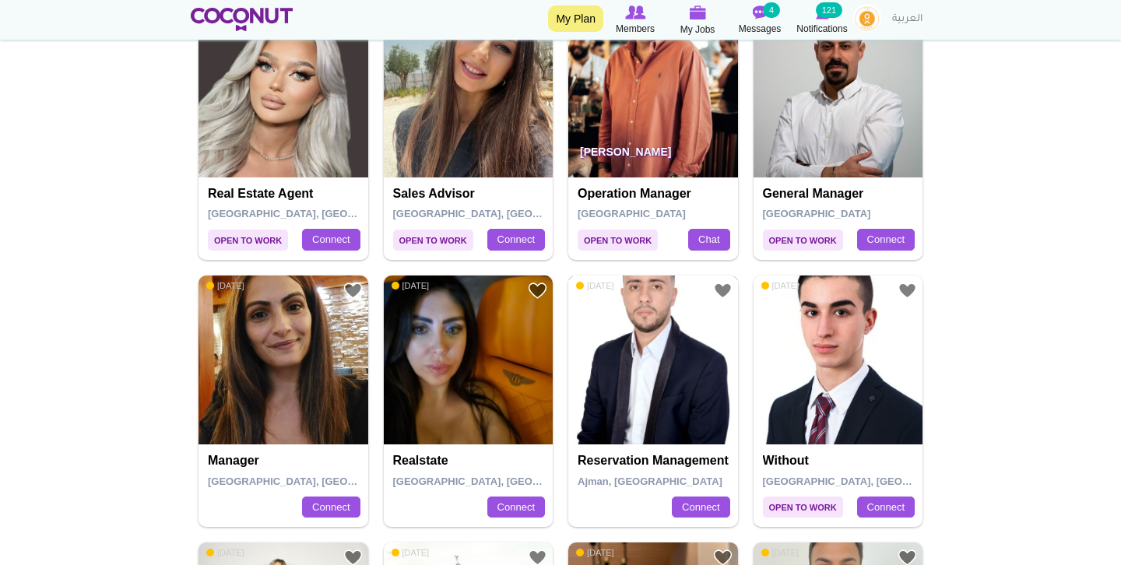
click at [638, 369] on img at bounding box center [653, 361] width 170 height 170
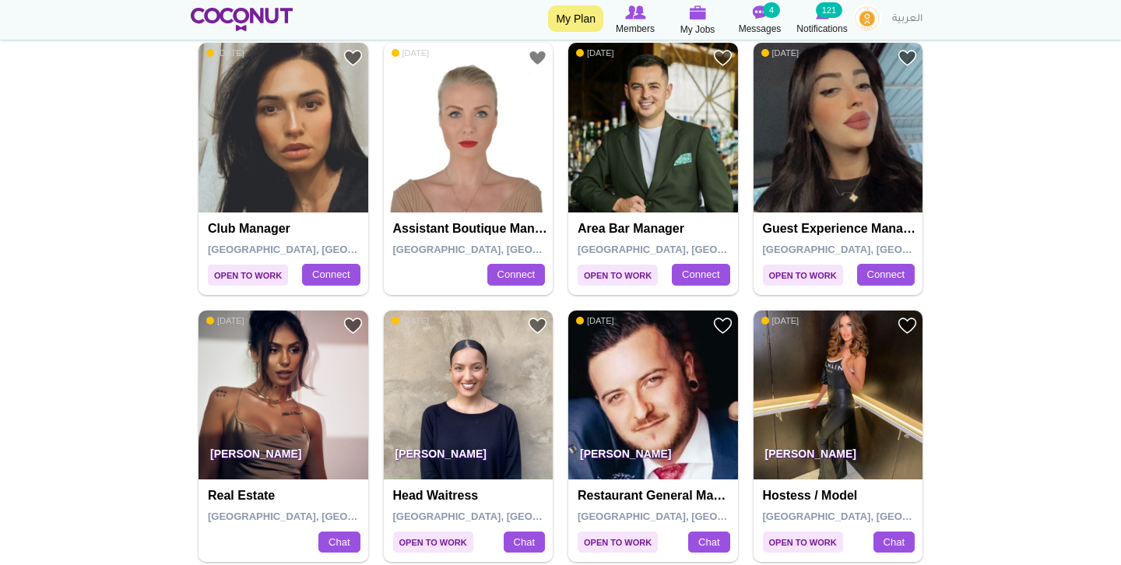
scroll to position [1835, 0]
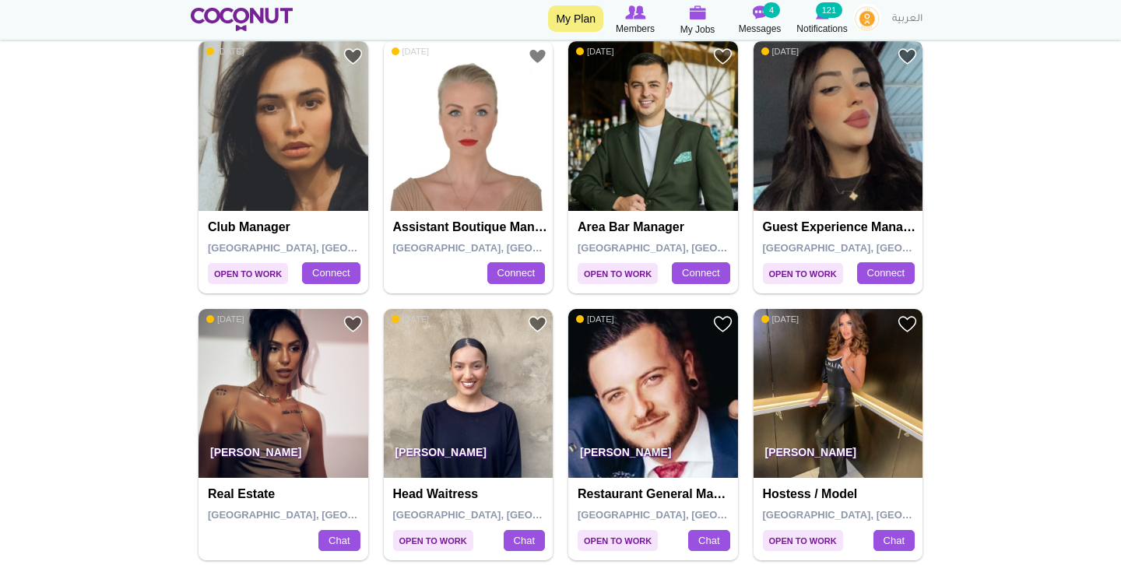
click at [796, 186] on img at bounding box center [839, 126] width 170 height 170
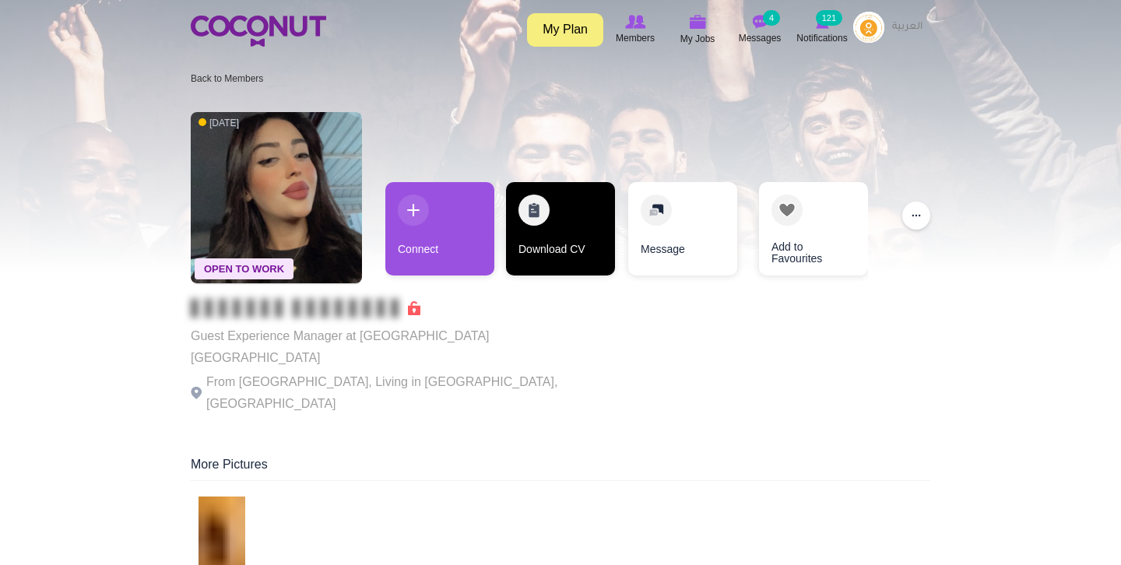
click at [550, 255] on link "Download CV" at bounding box center [560, 228] width 109 height 93
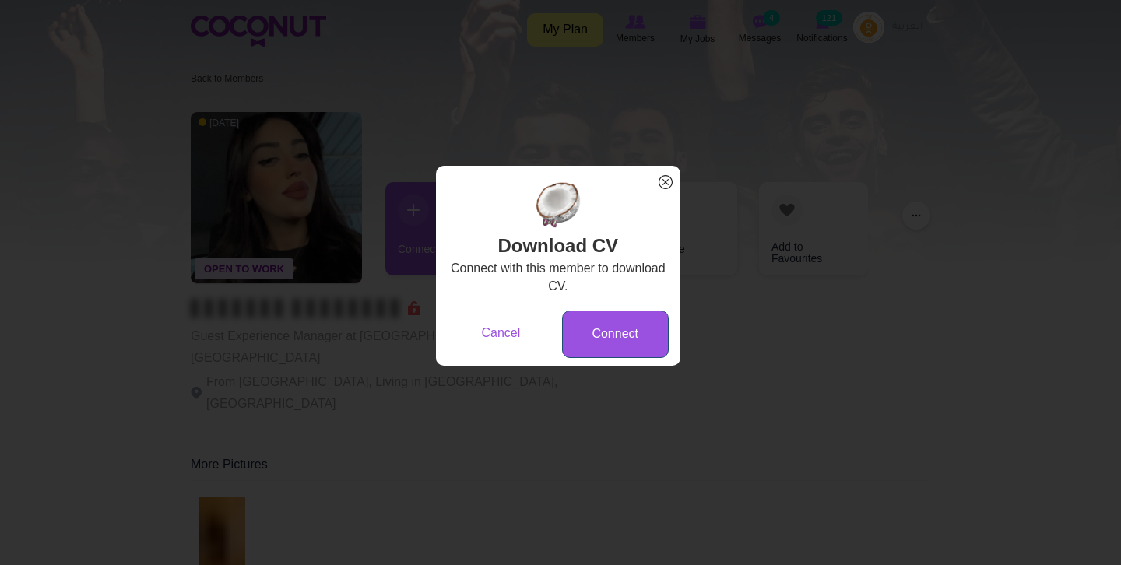
click at [611, 334] on link "Connect" at bounding box center [615, 334] width 107 height 47
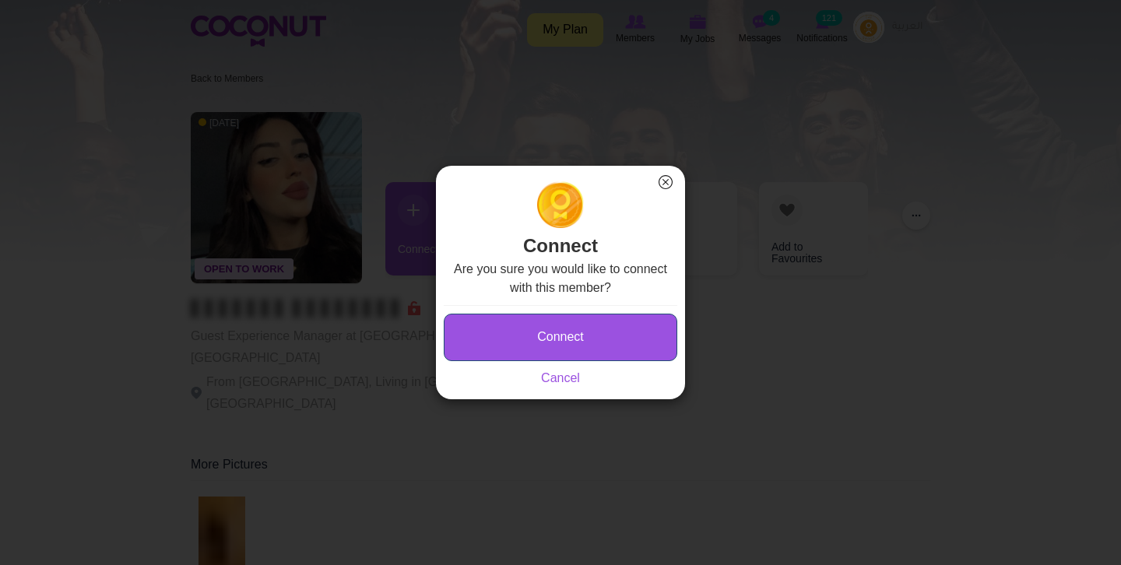
click at [575, 330] on button "Connect" at bounding box center [561, 337] width 234 height 47
click at [592, 336] on button "Connect" at bounding box center [561, 337] width 234 height 47
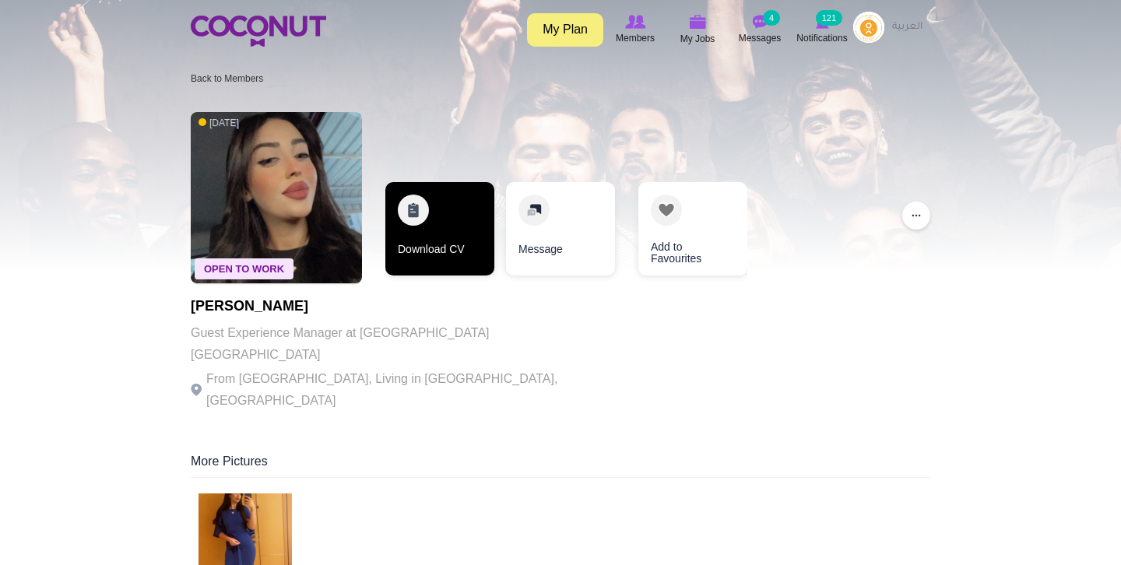
click at [418, 230] on link "Download CV" at bounding box center [439, 228] width 109 height 93
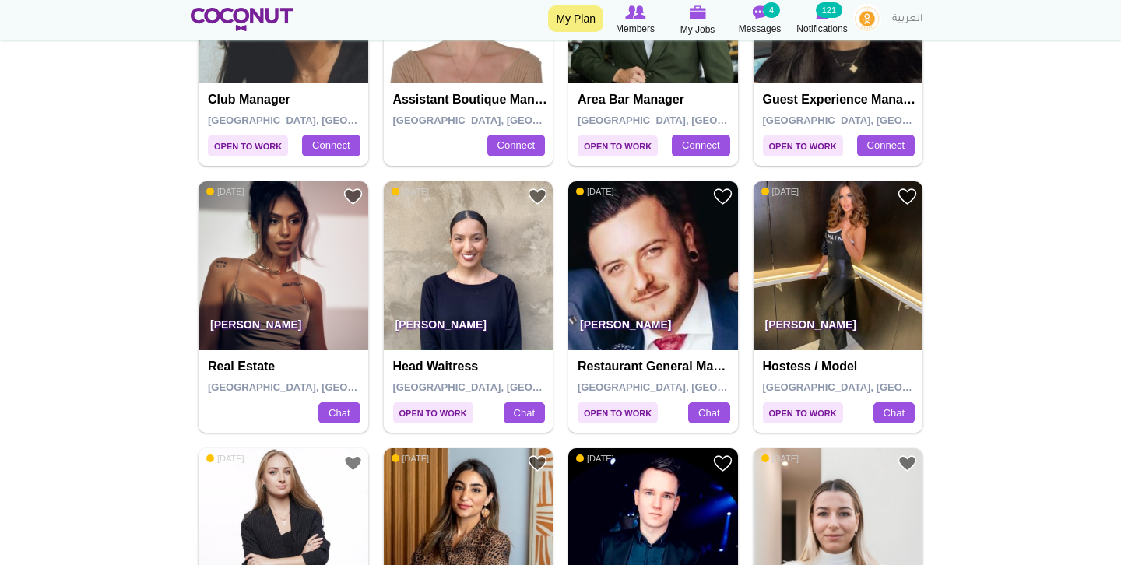
scroll to position [1963, 0]
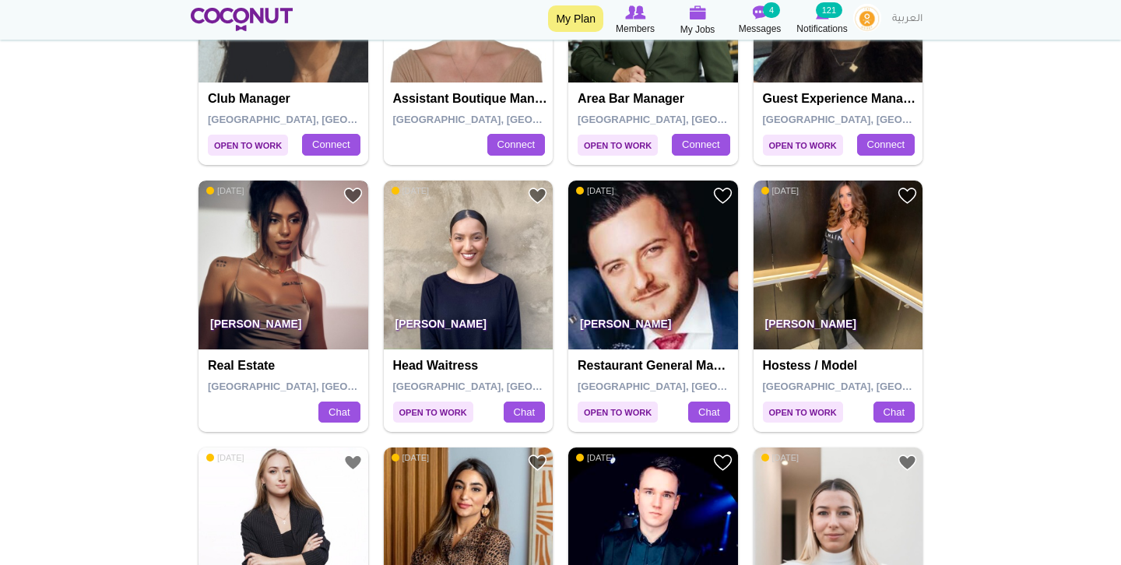
click at [277, 300] on img at bounding box center [284, 266] width 170 height 170
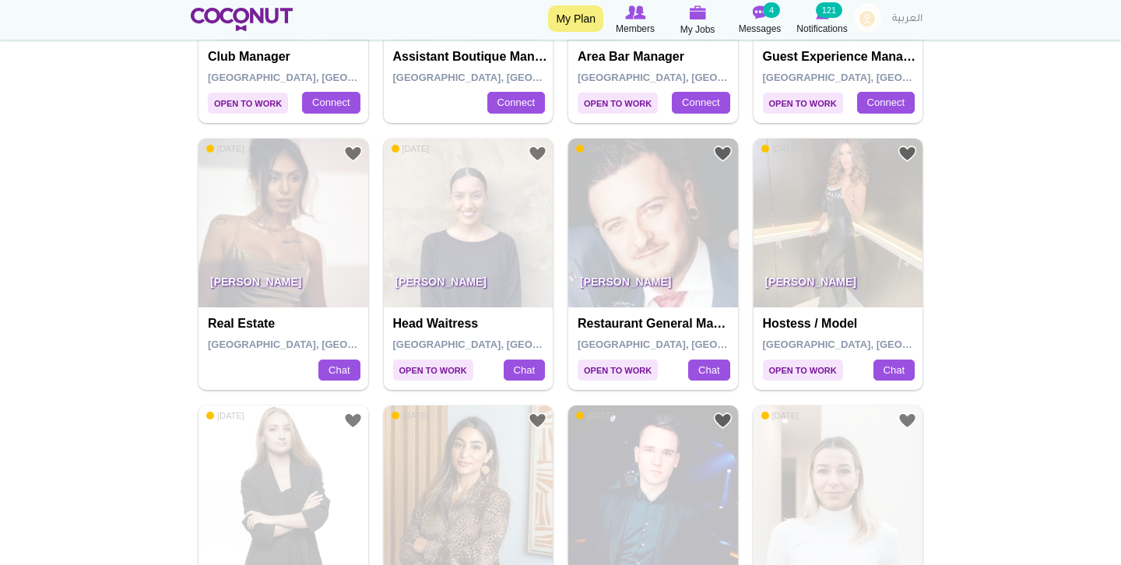
scroll to position [1963, 0]
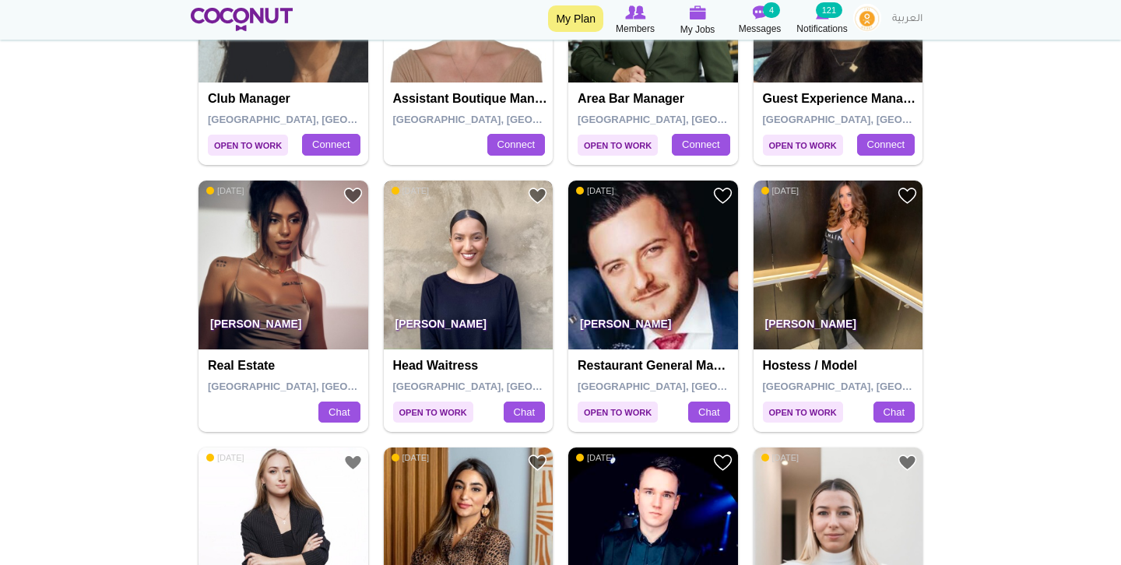
click at [453, 291] on img at bounding box center [469, 266] width 170 height 170
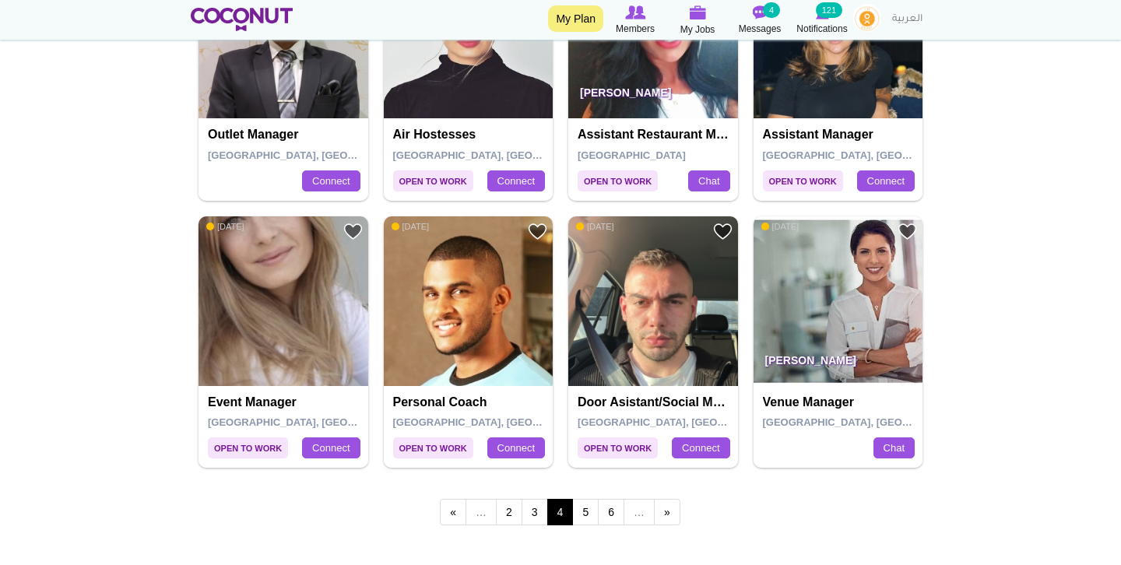
scroll to position [2730, 0]
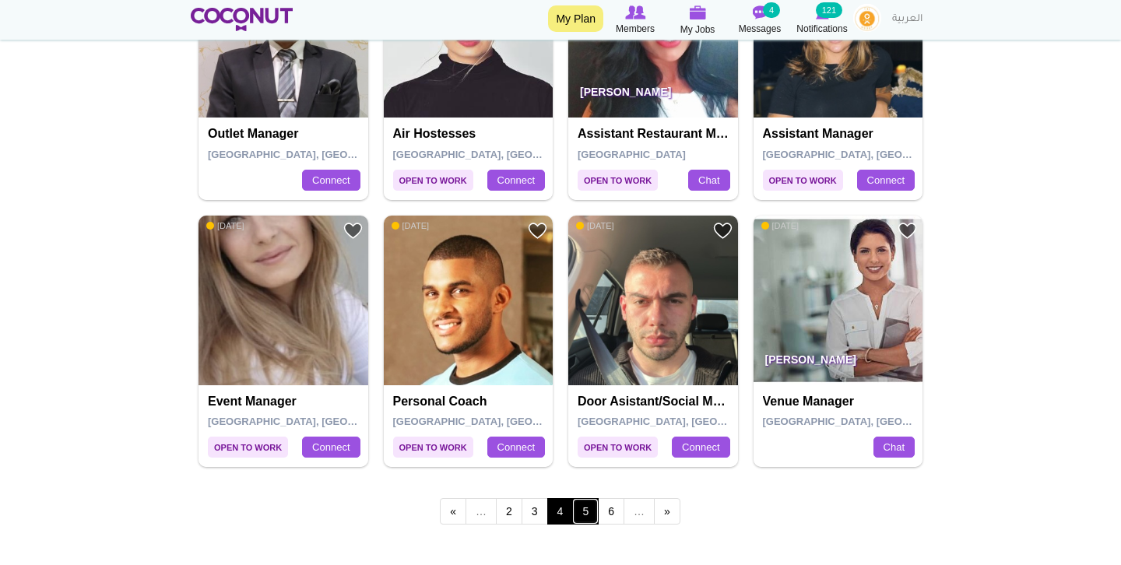
click at [585, 515] on link "5" at bounding box center [585, 511] width 26 height 26
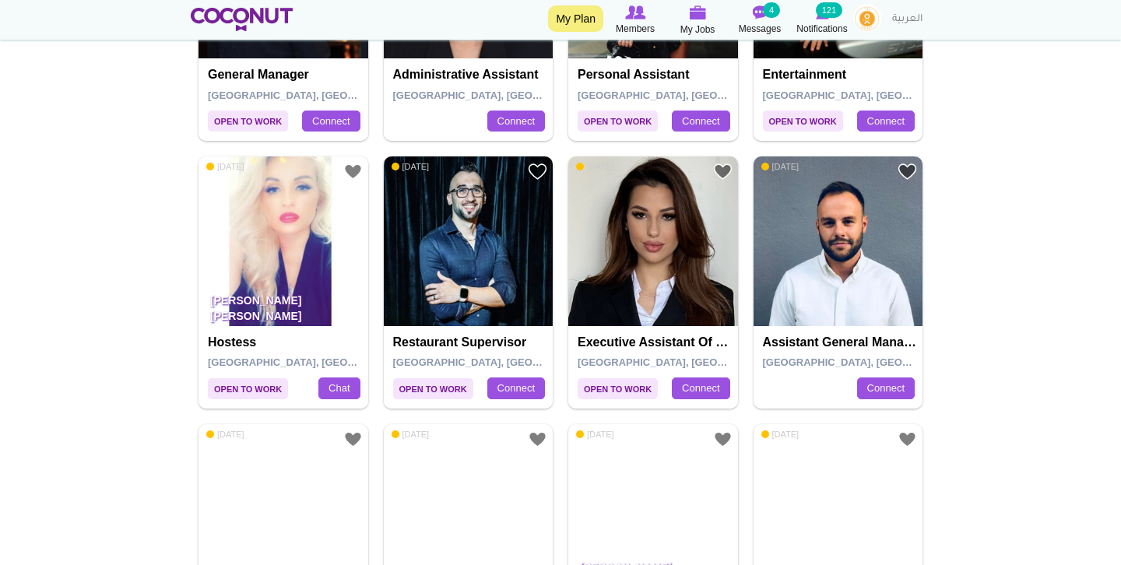
scroll to position [919, 0]
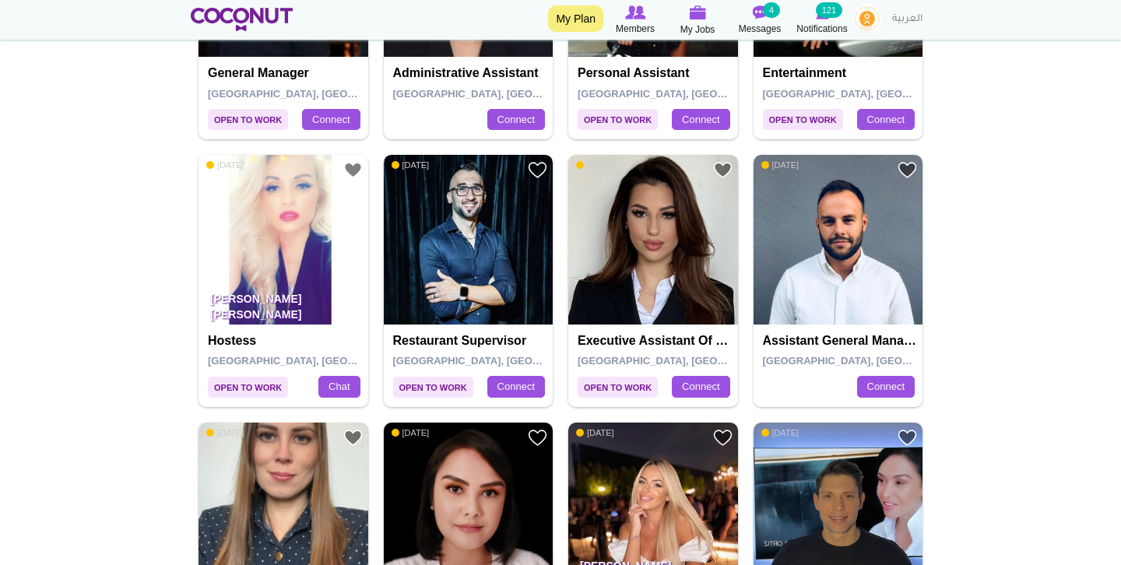
click at [466, 255] on img at bounding box center [469, 240] width 170 height 170
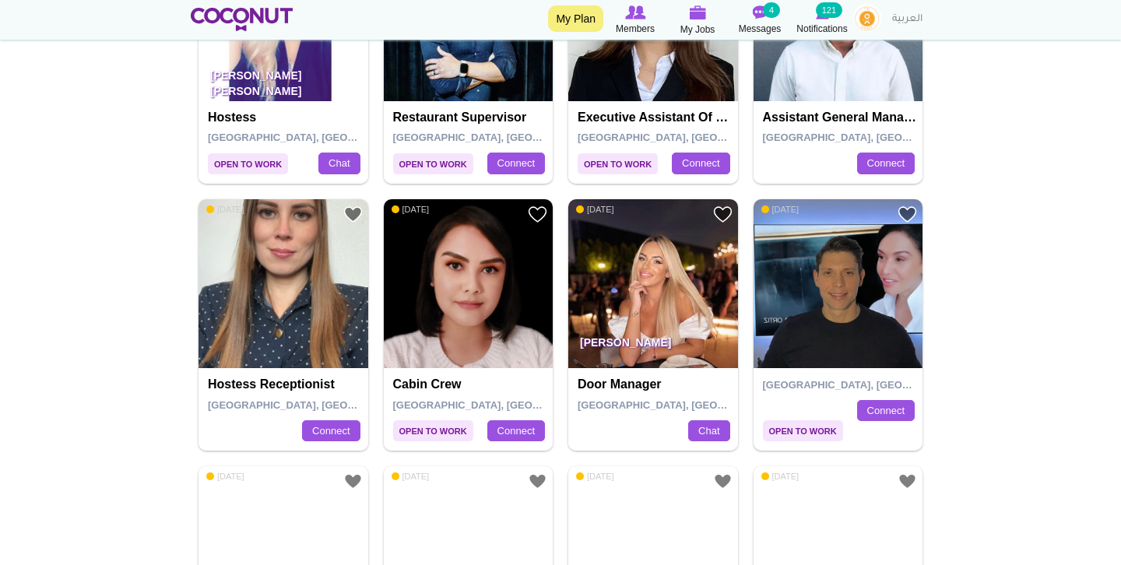
scroll to position [1144, 0]
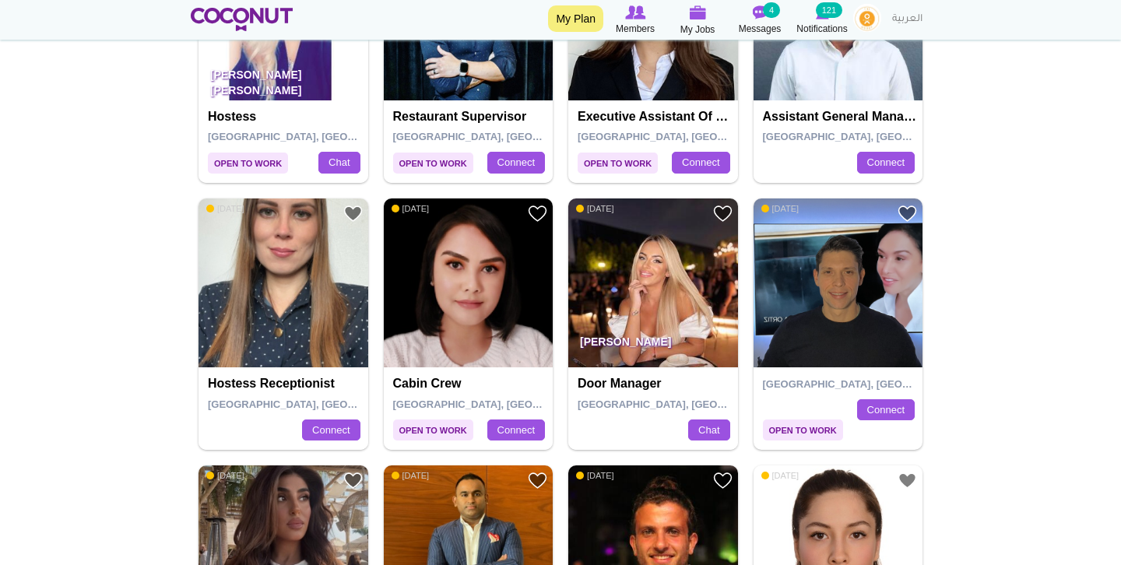
click at [662, 346] on p "[PERSON_NAME]" at bounding box center [653, 346] width 170 height 44
click at [675, 315] on img at bounding box center [653, 284] width 170 height 170
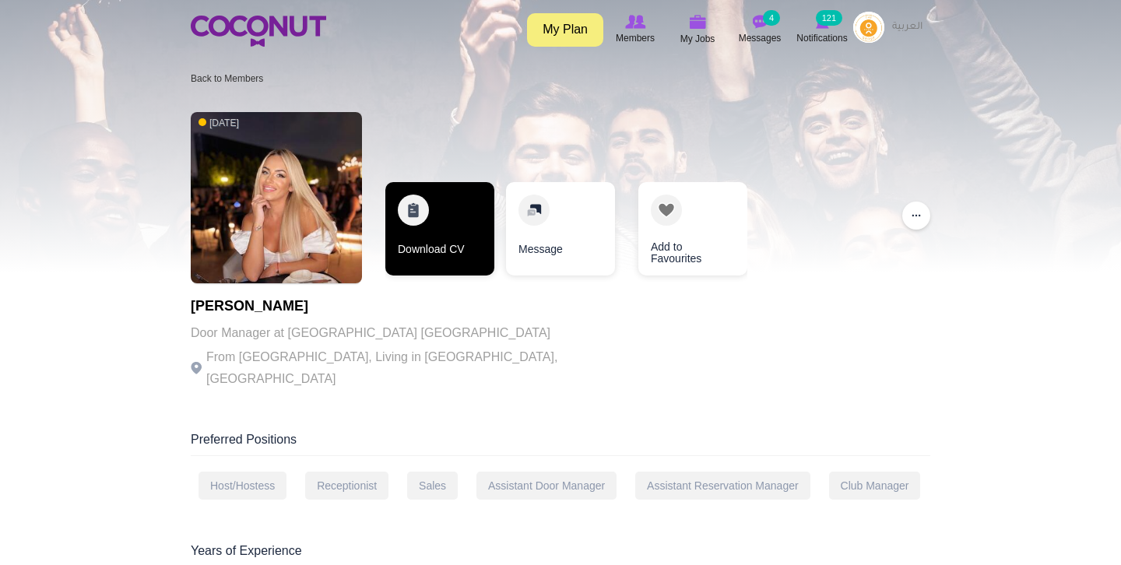
click at [430, 255] on link "Download CV" at bounding box center [439, 228] width 109 height 93
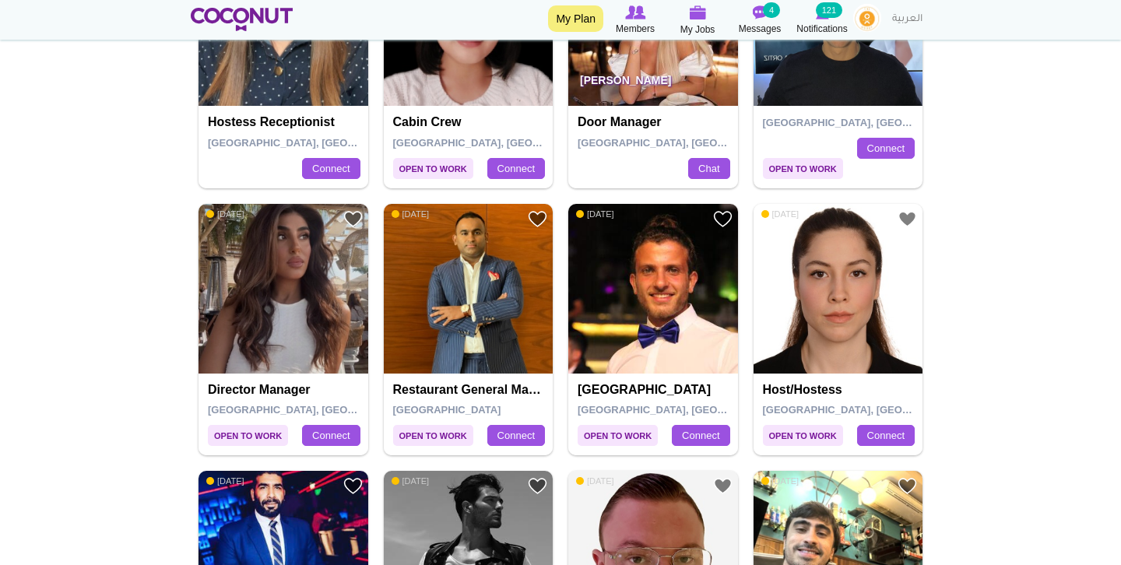
scroll to position [1594, 0]
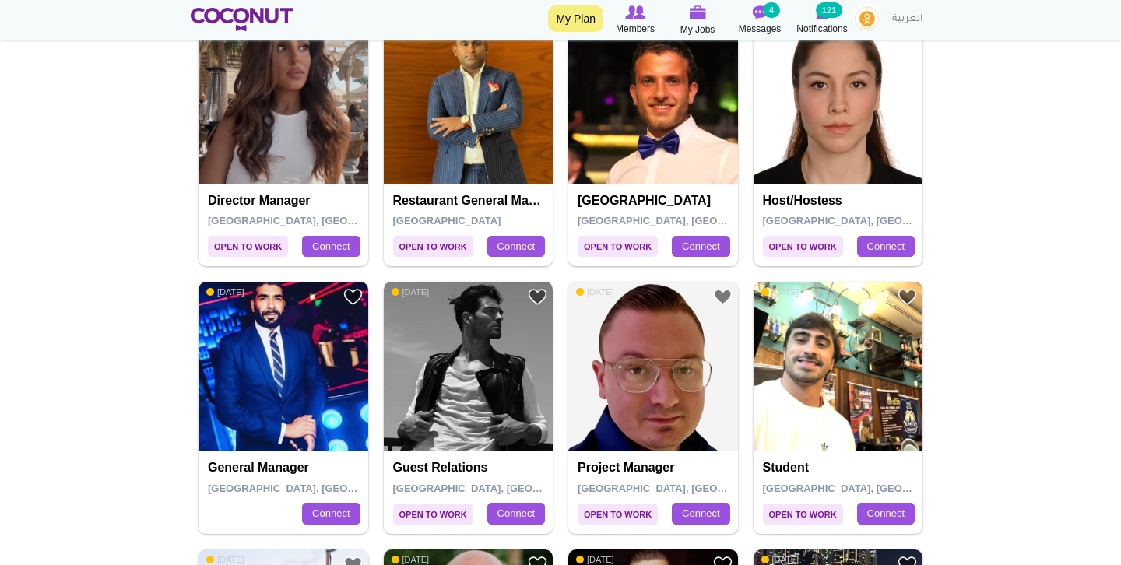
click at [453, 374] on img at bounding box center [469, 367] width 170 height 170
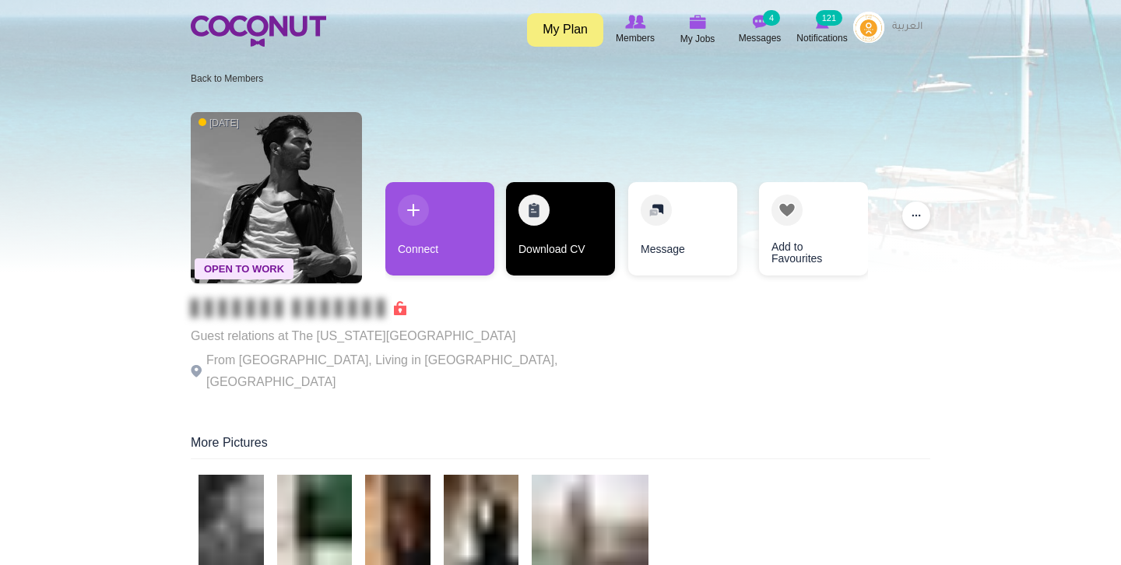
click at [543, 251] on link "Download CV" at bounding box center [560, 228] width 109 height 93
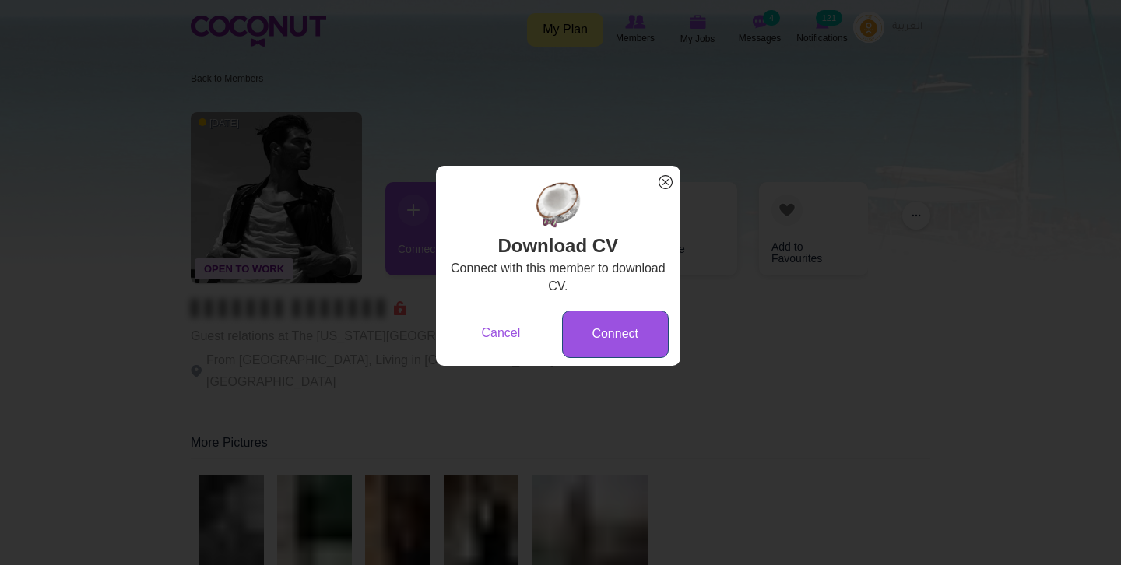
click at [601, 331] on link "Connect" at bounding box center [615, 334] width 107 height 47
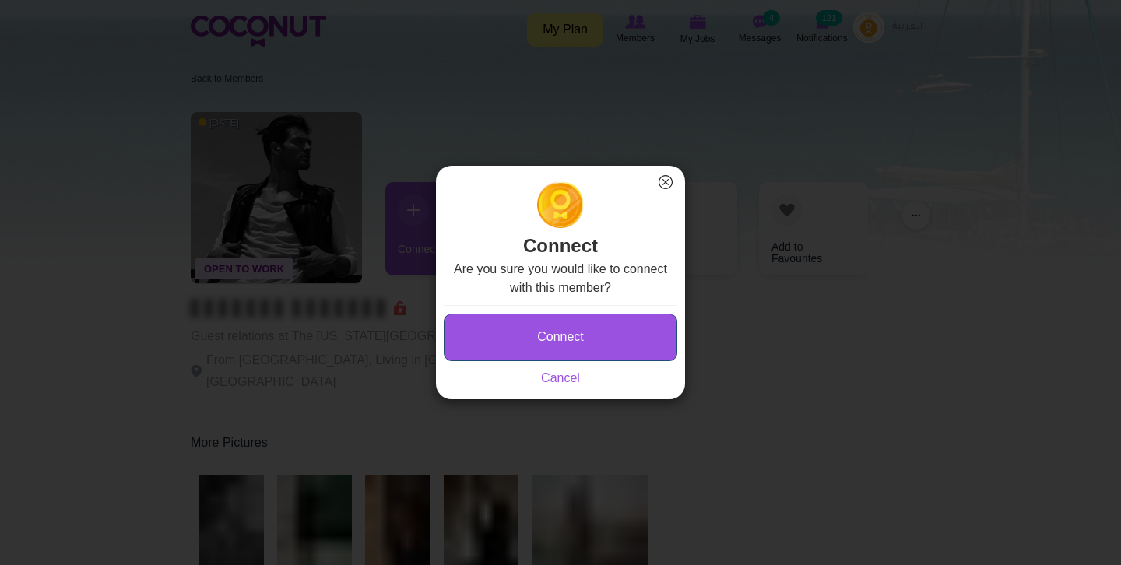
click at [560, 342] on button "Connect" at bounding box center [561, 337] width 234 height 47
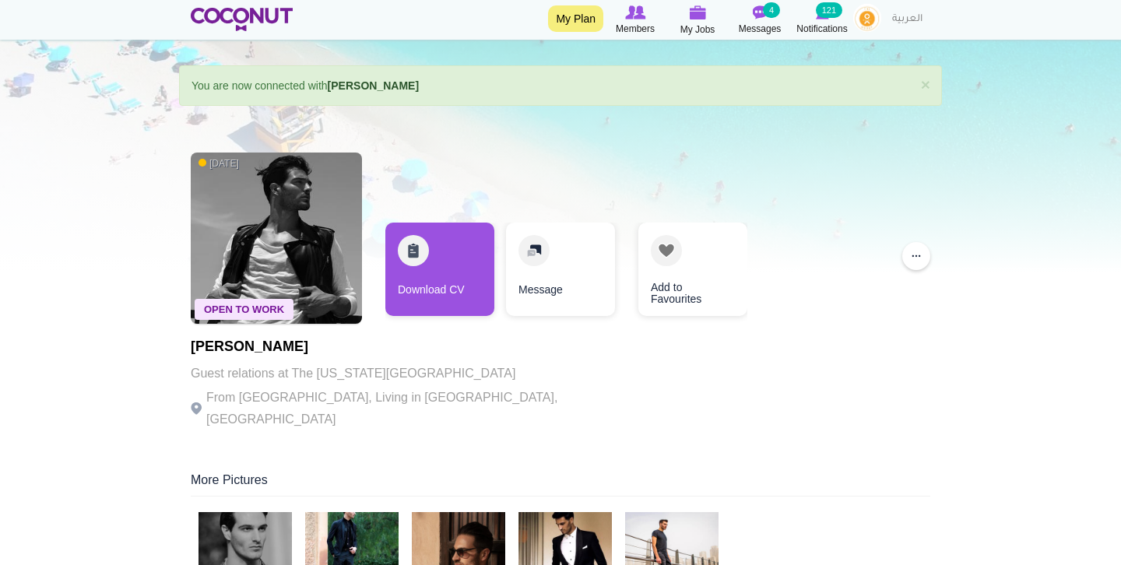
scroll to position [84, 0]
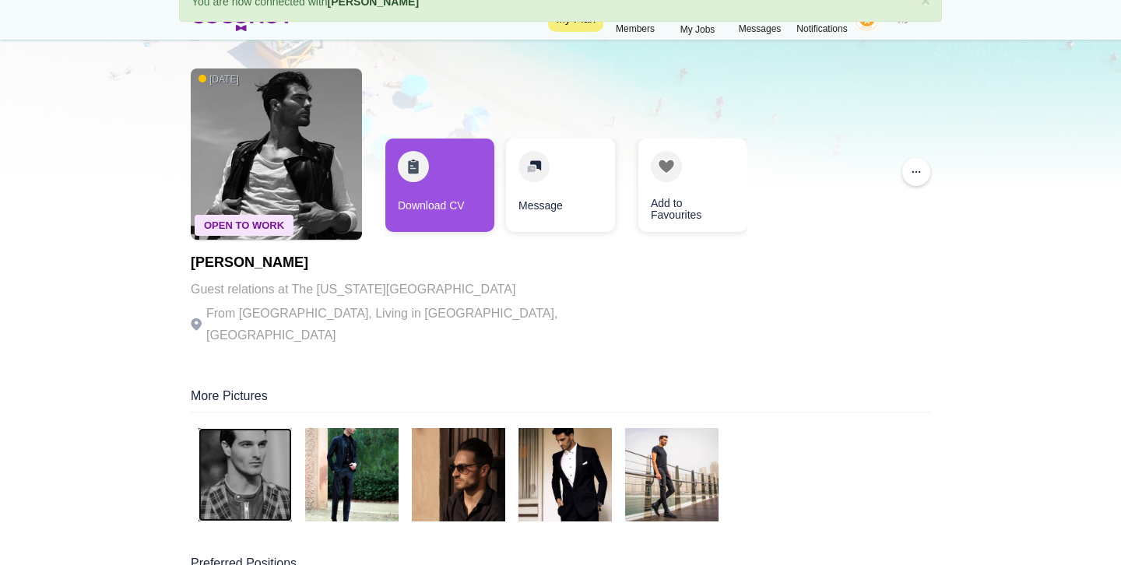
click at [272, 455] on img at bounding box center [245, 474] width 93 height 93
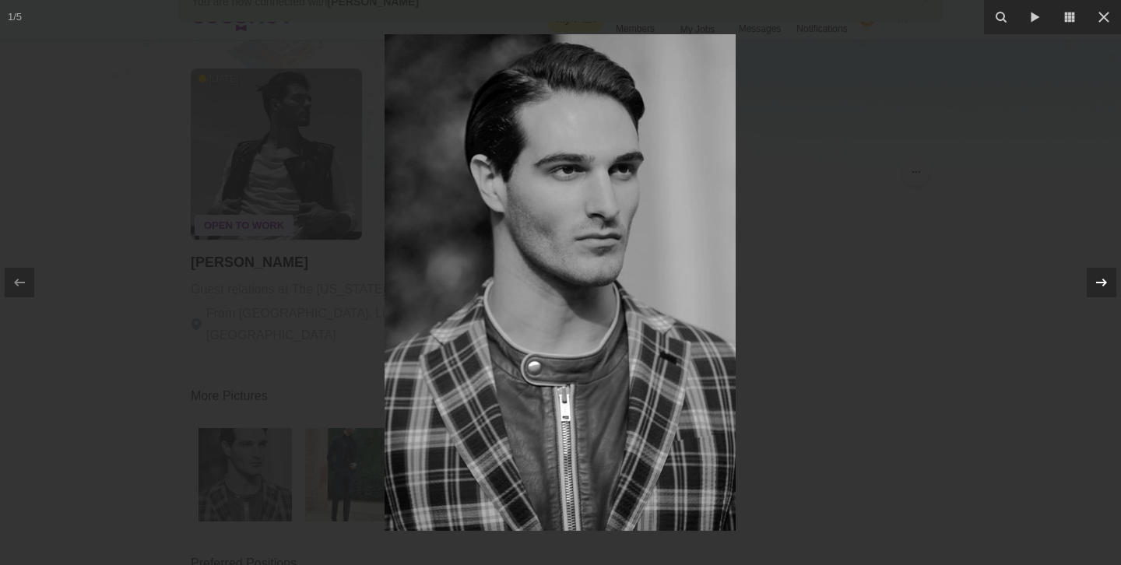
click at [1100, 289] on icon at bounding box center [1101, 282] width 19 height 19
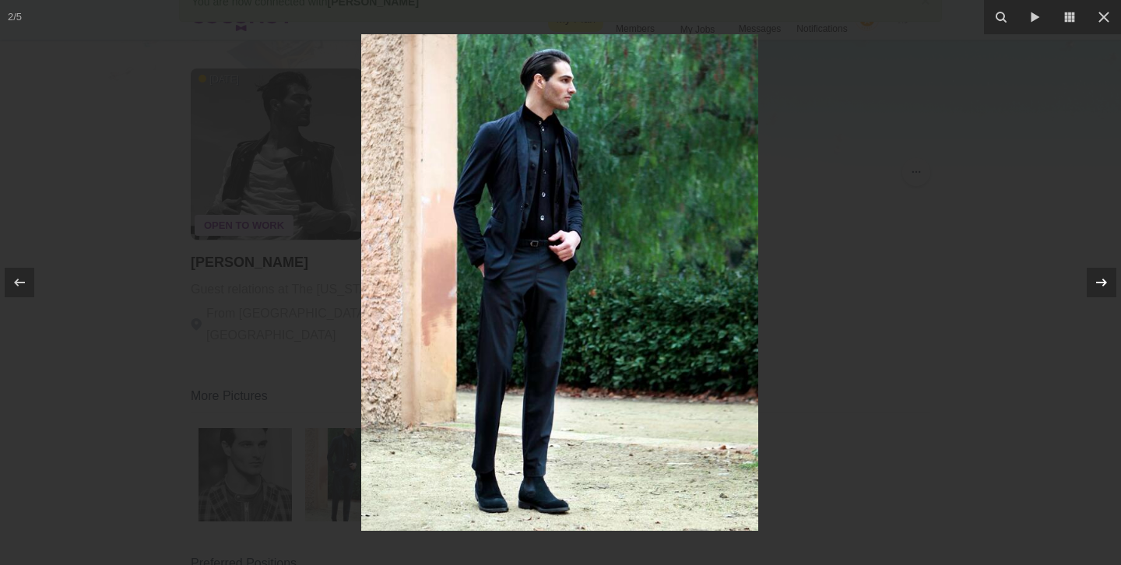
click at [1100, 289] on icon at bounding box center [1101, 282] width 19 height 19
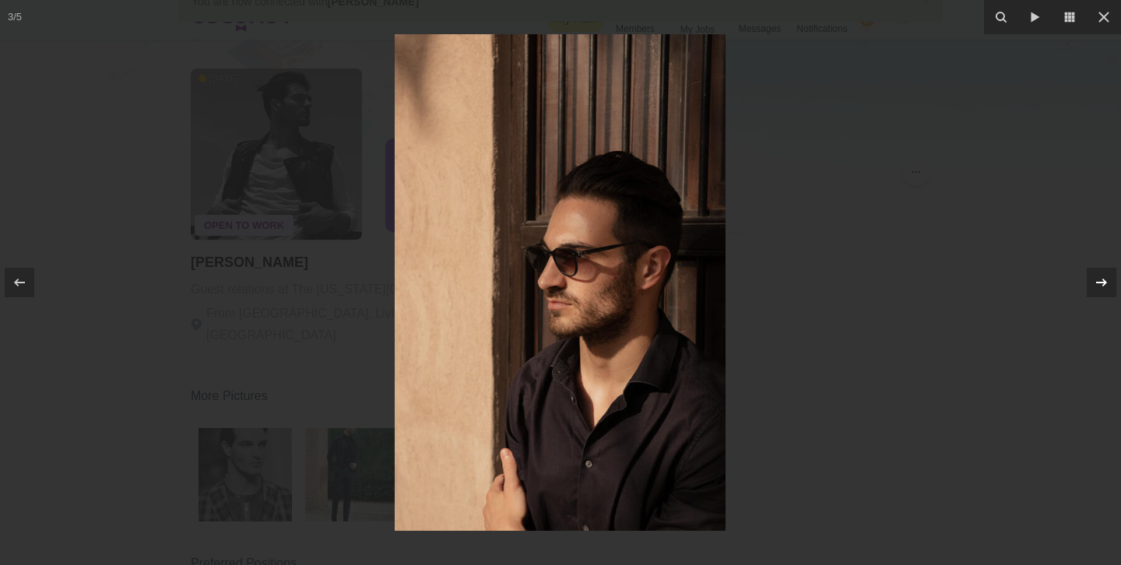
click at [1100, 289] on icon at bounding box center [1101, 282] width 19 height 19
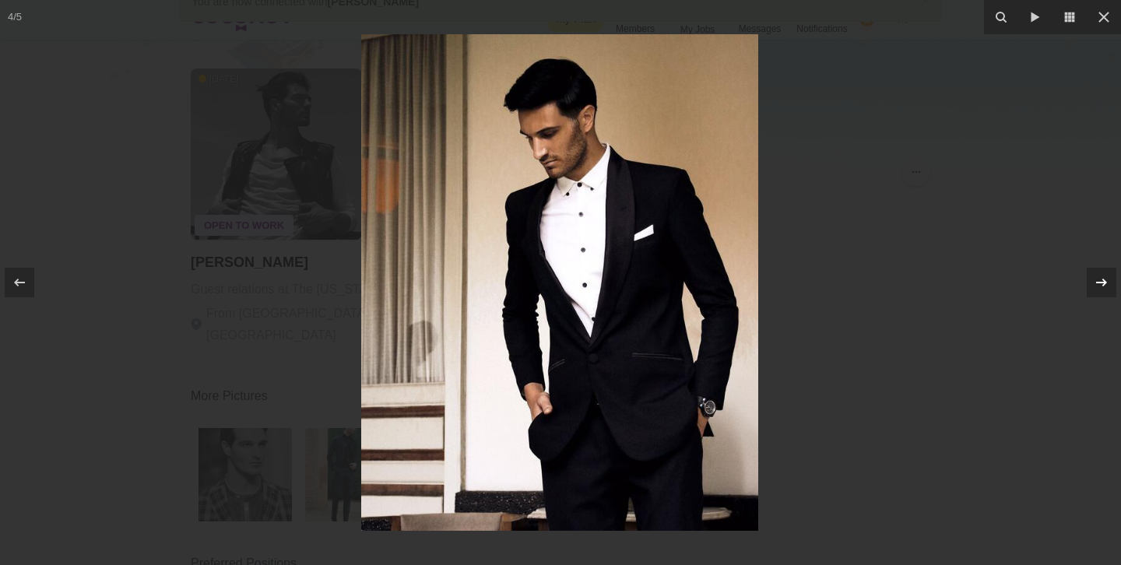
click at [1100, 289] on icon at bounding box center [1101, 282] width 19 height 19
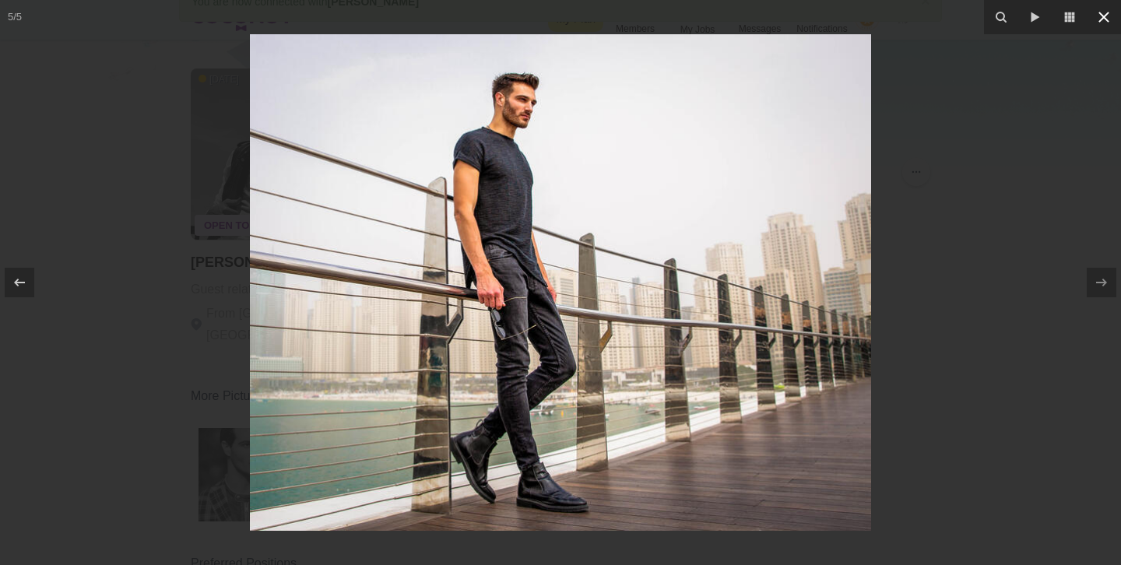
click at [1100, 23] on icon at bounding box center [1104, 17] width 19 height 19
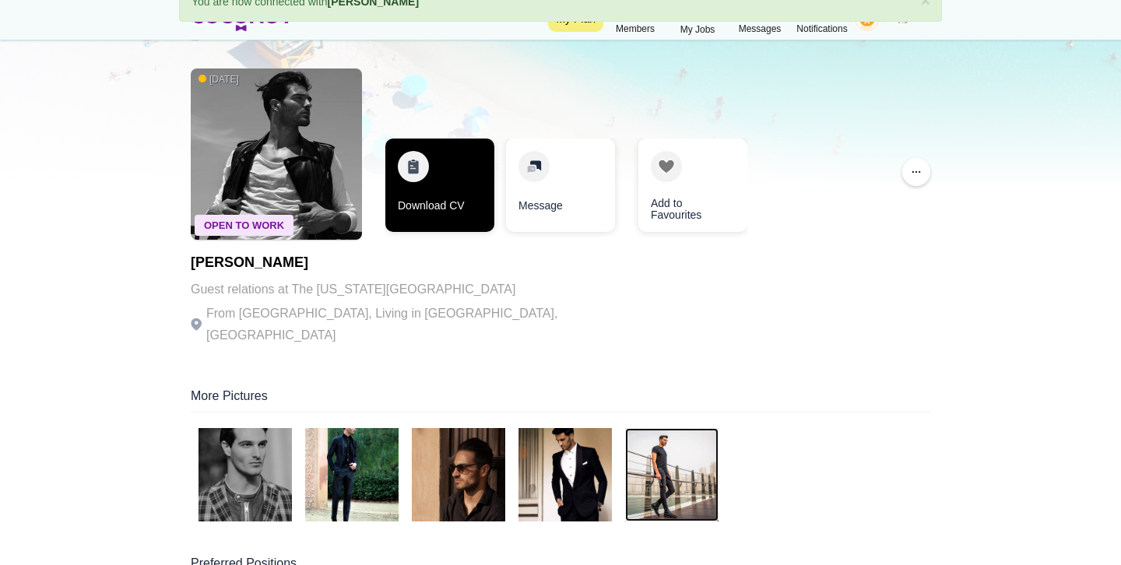
click at [459, 202] on link "Download CV" at bounding box center [439, 185] width 109 height 93
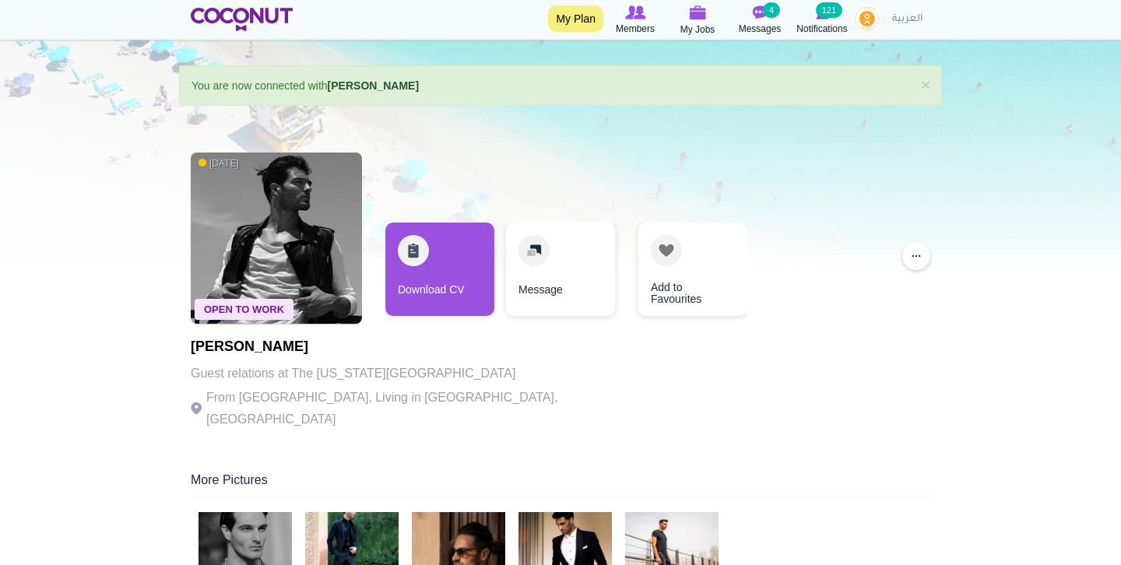
scroll to position [357, 0]
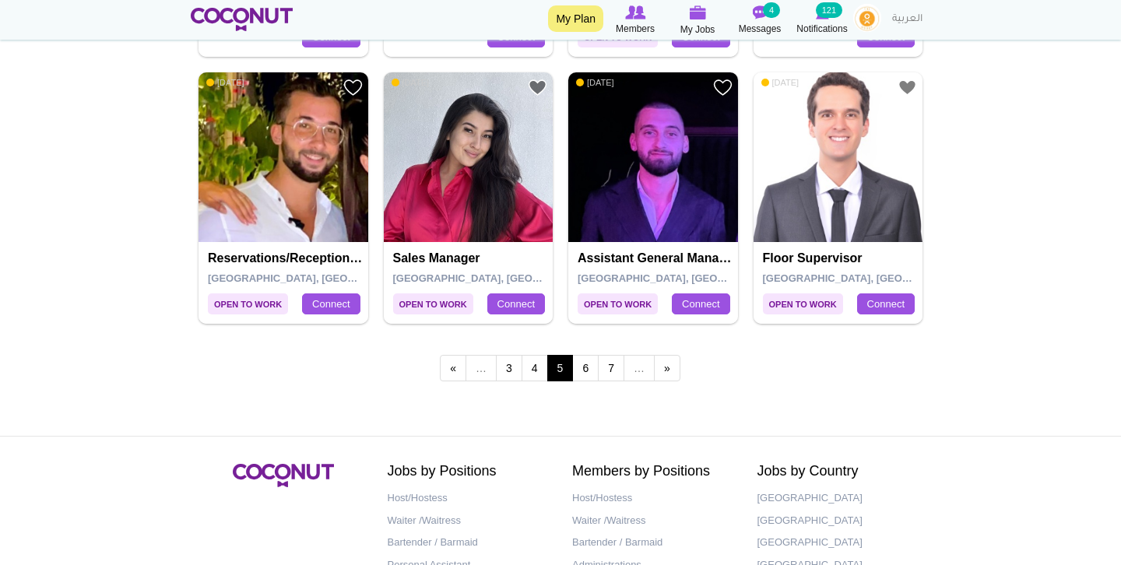
scroll to position [2924, 0]
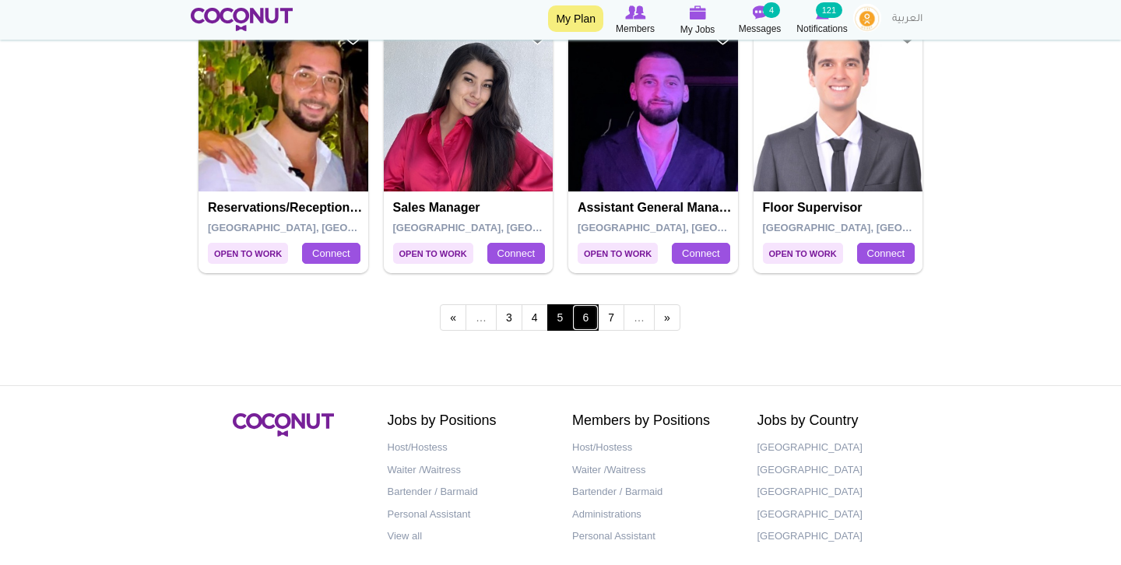
click at [589, 322] on link "6" at bounding box center [585, 317] width 26 height 26
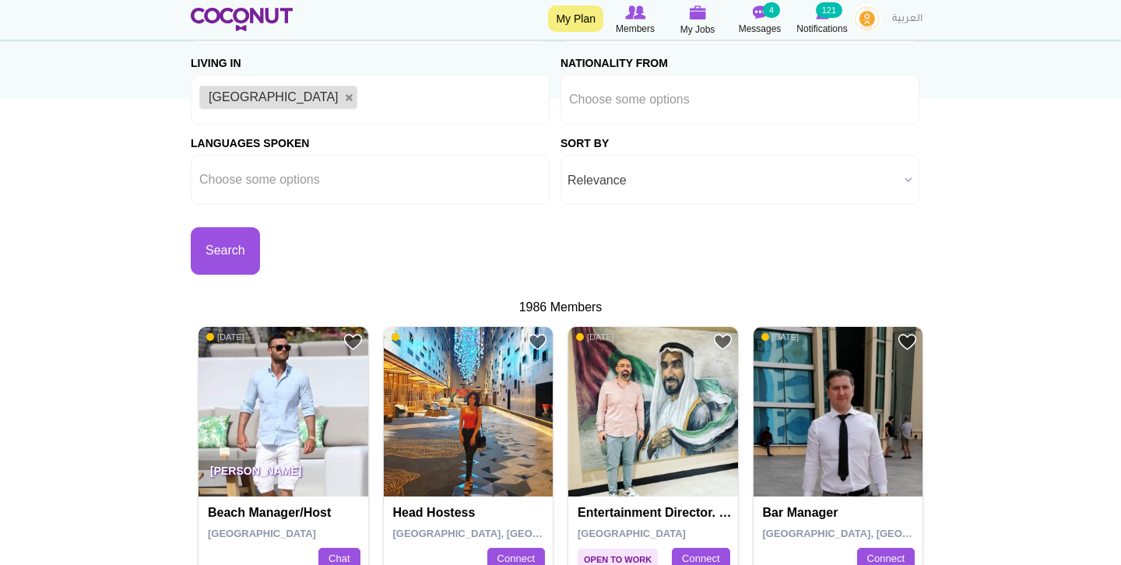
scroll to position [307, 0]
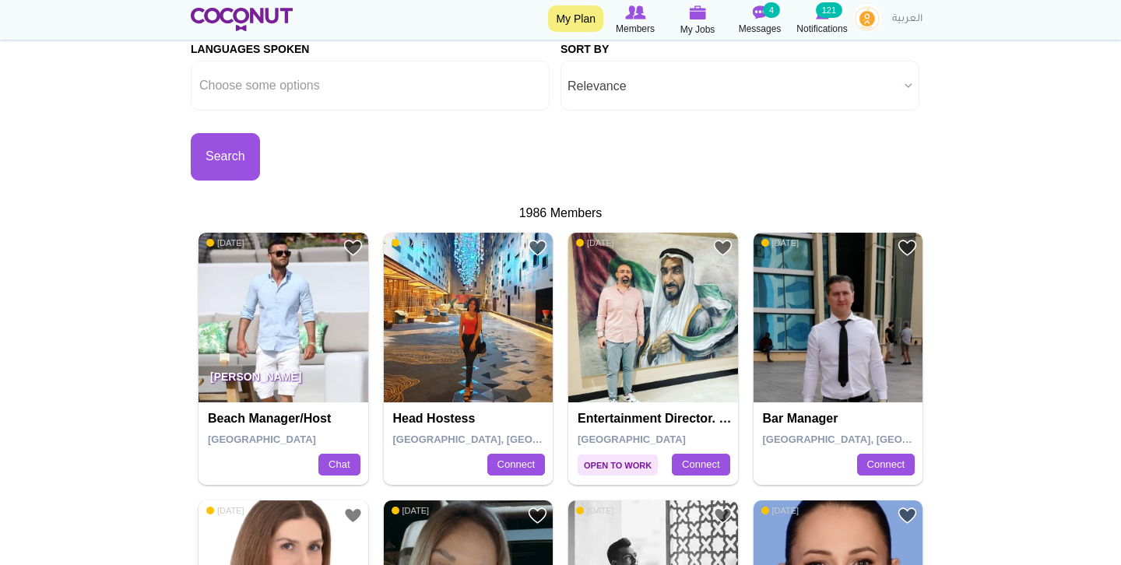
click at [253, 333] on img at bounding box center [284, 318] width 170 height 170
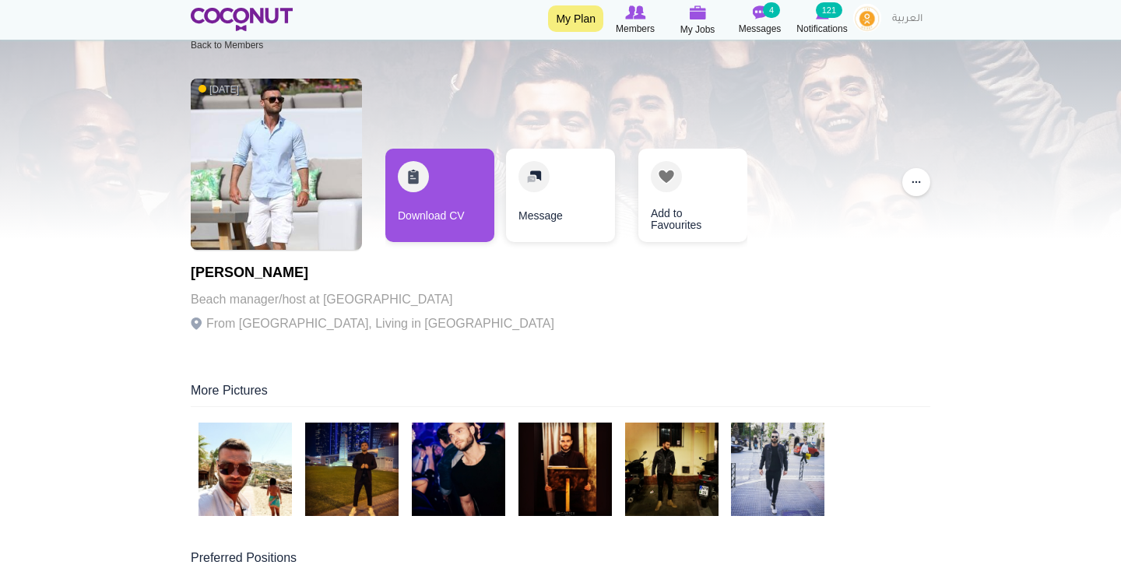
scroll to position [29, 0]
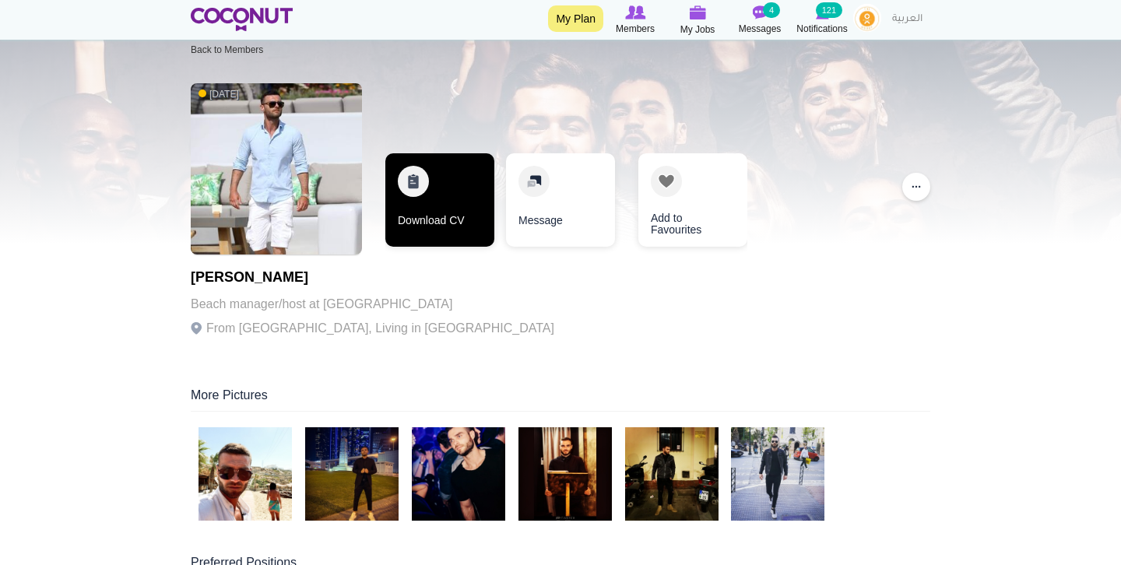
click at [458, 221] on link "Download CV" at bounding box center [439, 199] width 109 height 93
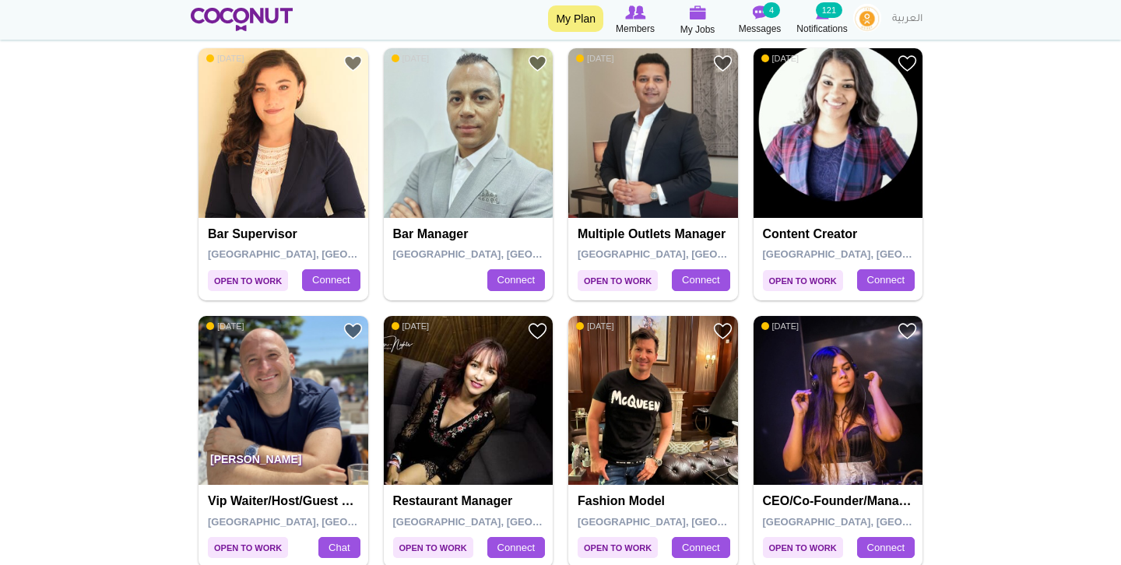
scroll to position [1051, 0]
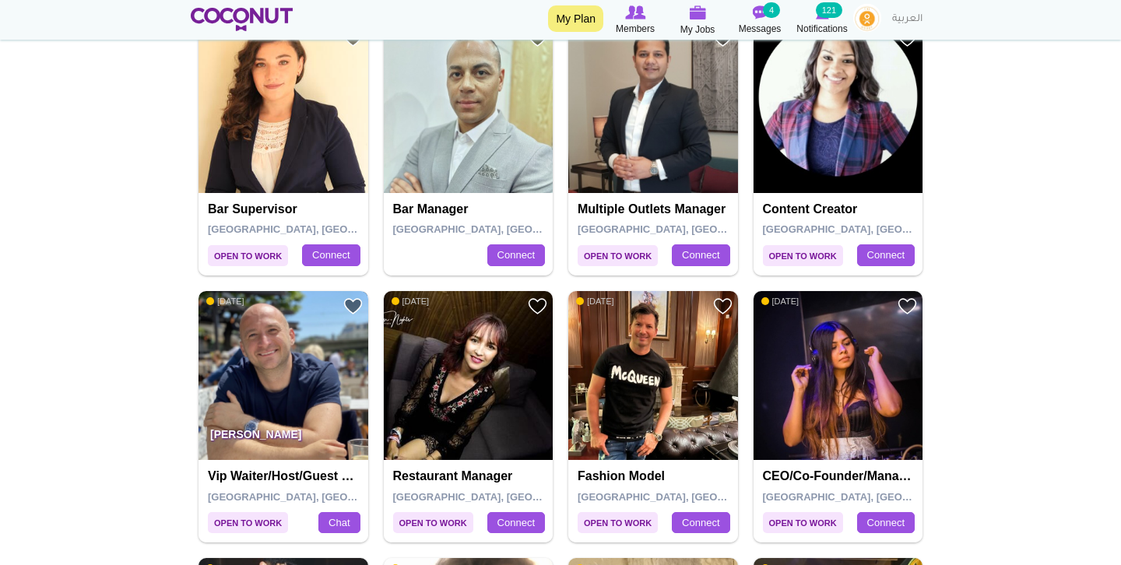
click at [264, 392] on img at bounding box center [284, 376] width 170 height 170
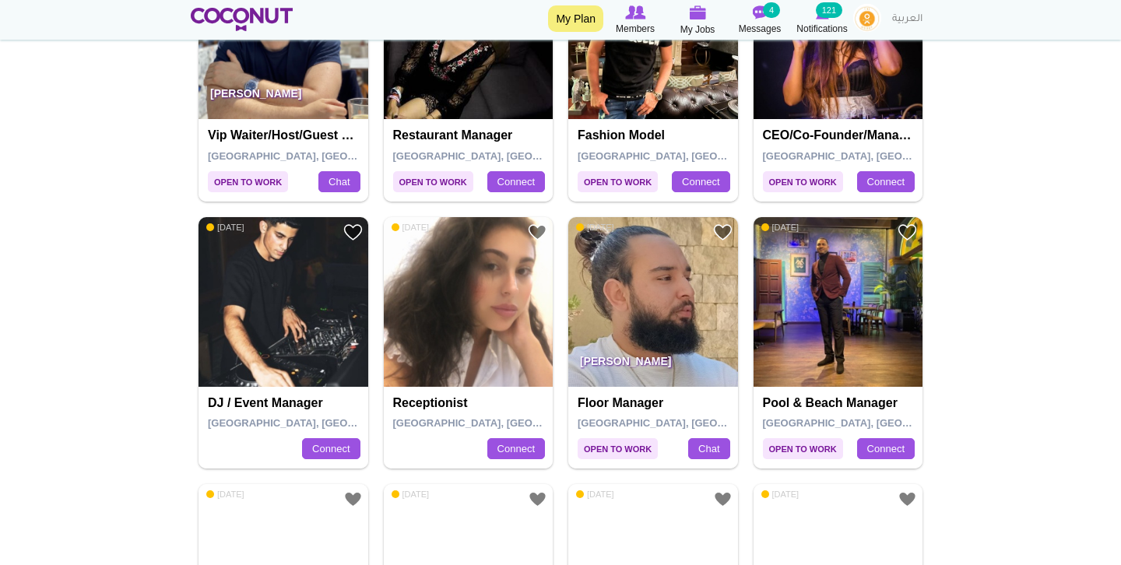
scroll to position [1413, 0]
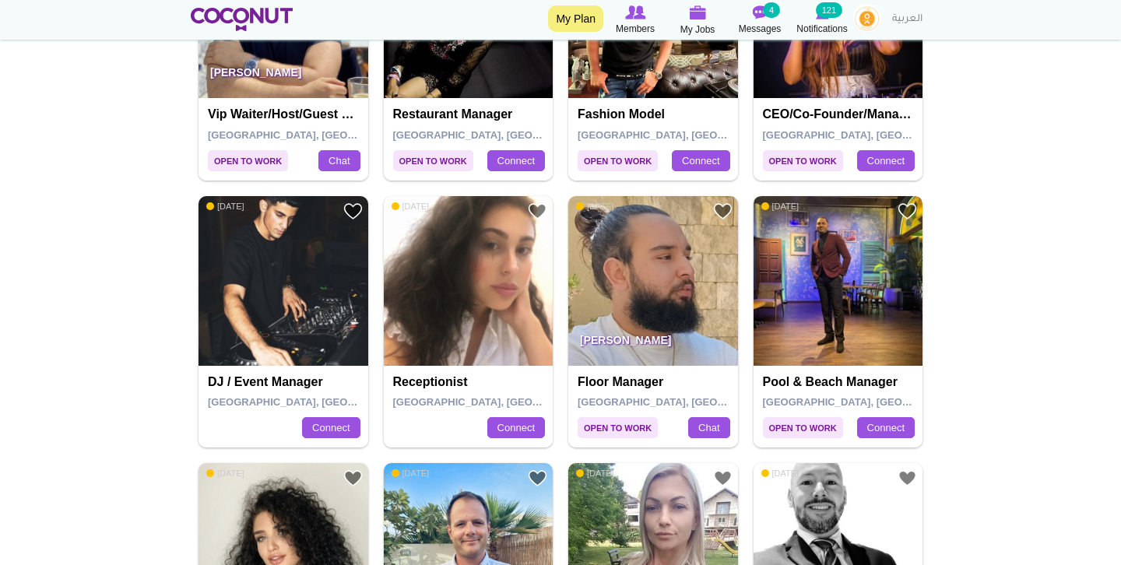
click at [852, 313] on img at bounding box center [839, 281] width 170 height 170
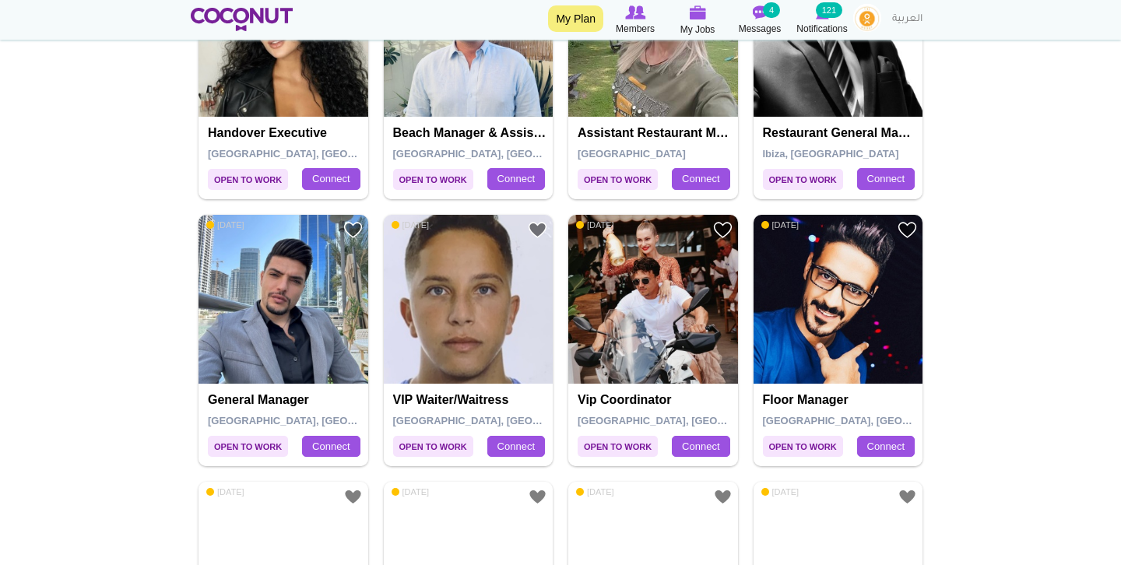
scroll to position [1933, 0]
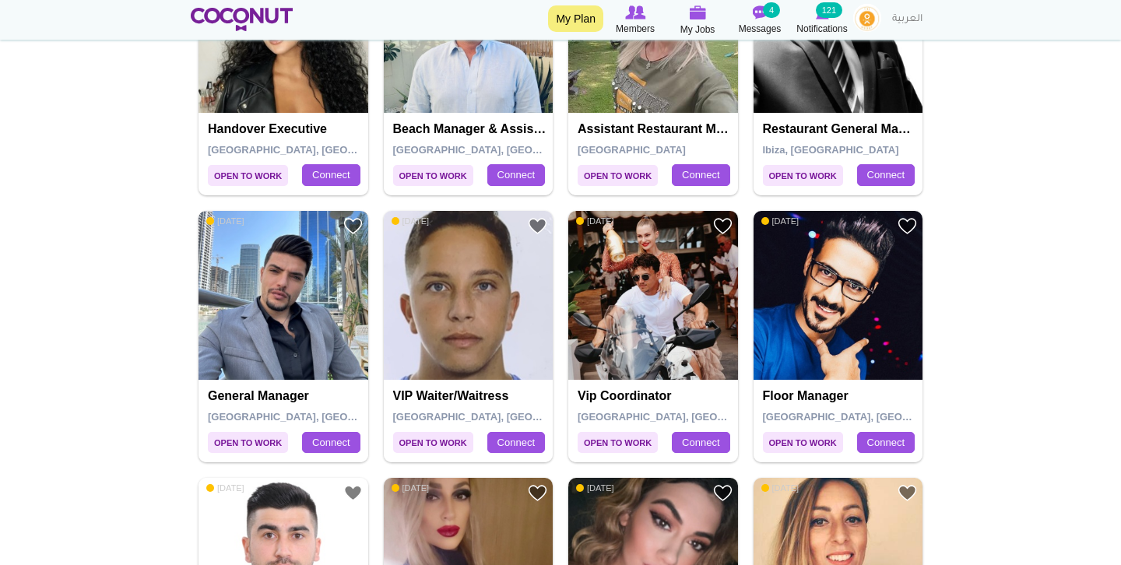
click at [264, 311] on img at bounding box center [284, 296] width 170 height 170
click at [439, 271] on img at bounding box center [469, 296] width 170 height 170
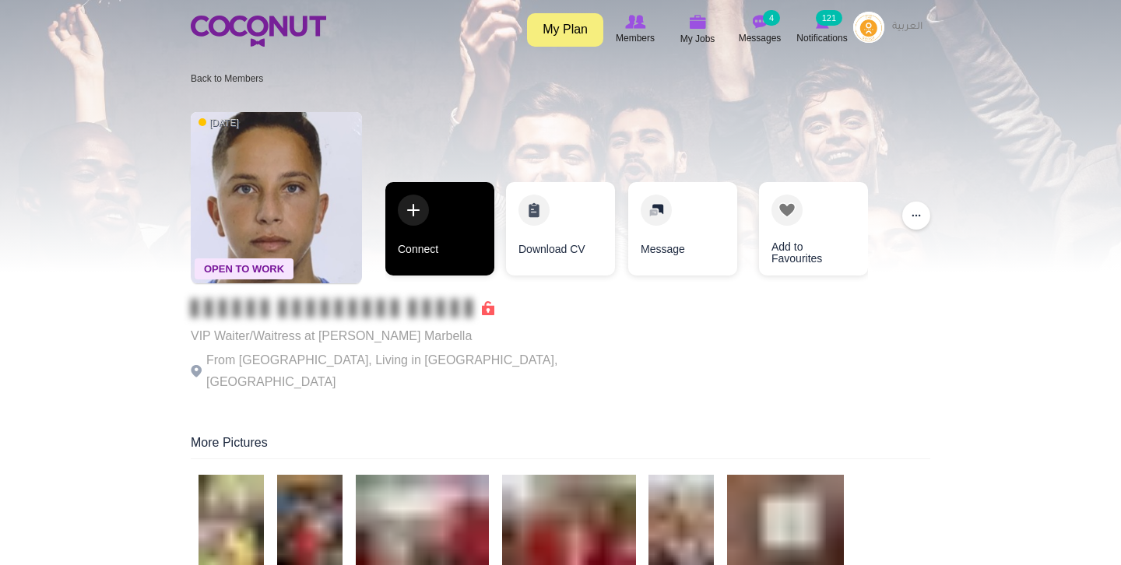
click at [434, 232] on link "Connect" at bounding box center [439, 228] width 109 height 93
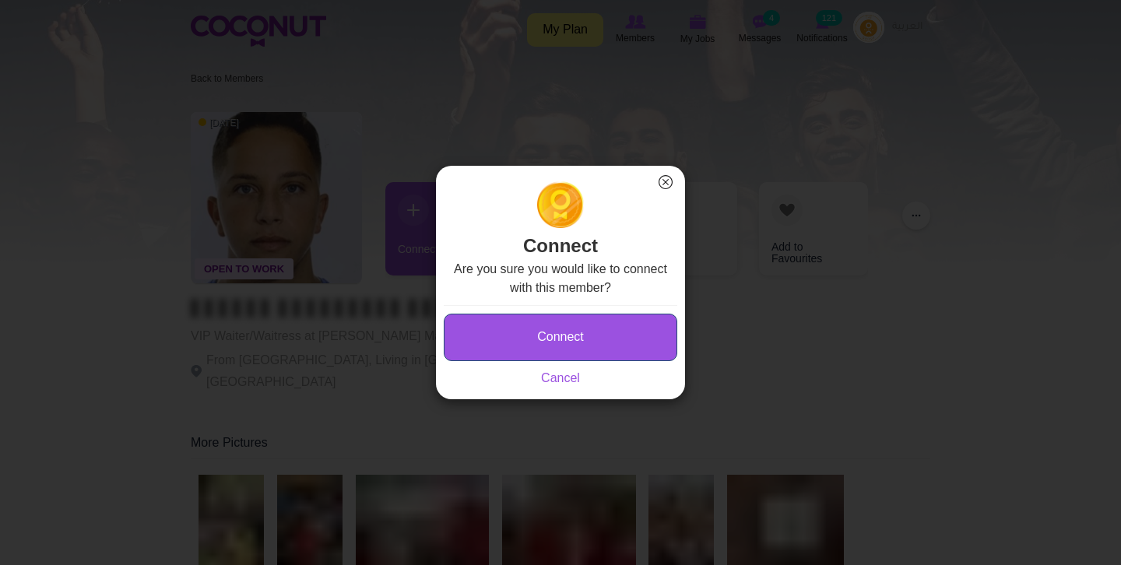
click at [504, 335] on button "Connect" at bounding box center [561, 337] width 234 height 47
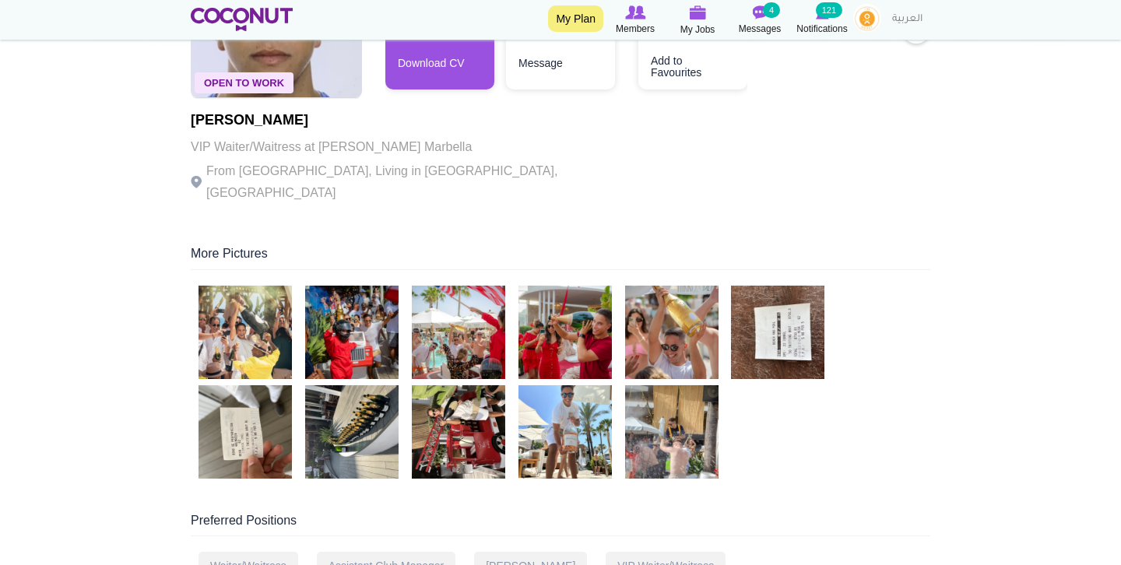
scroll to position [227, 0]
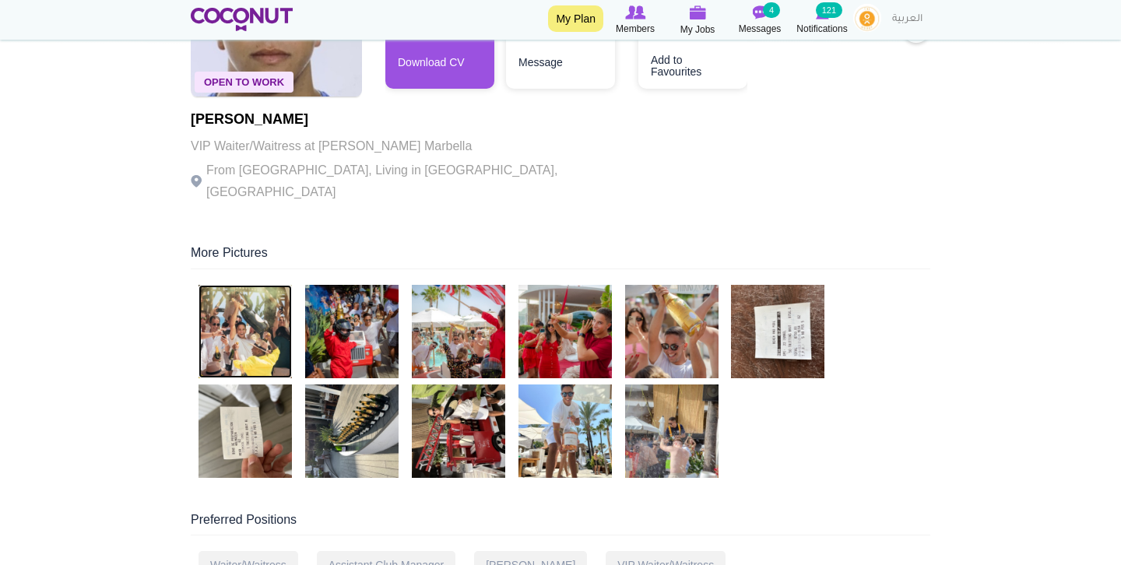
click at [236, 315] on img at bounding box center [245, 331] width 93 height 93
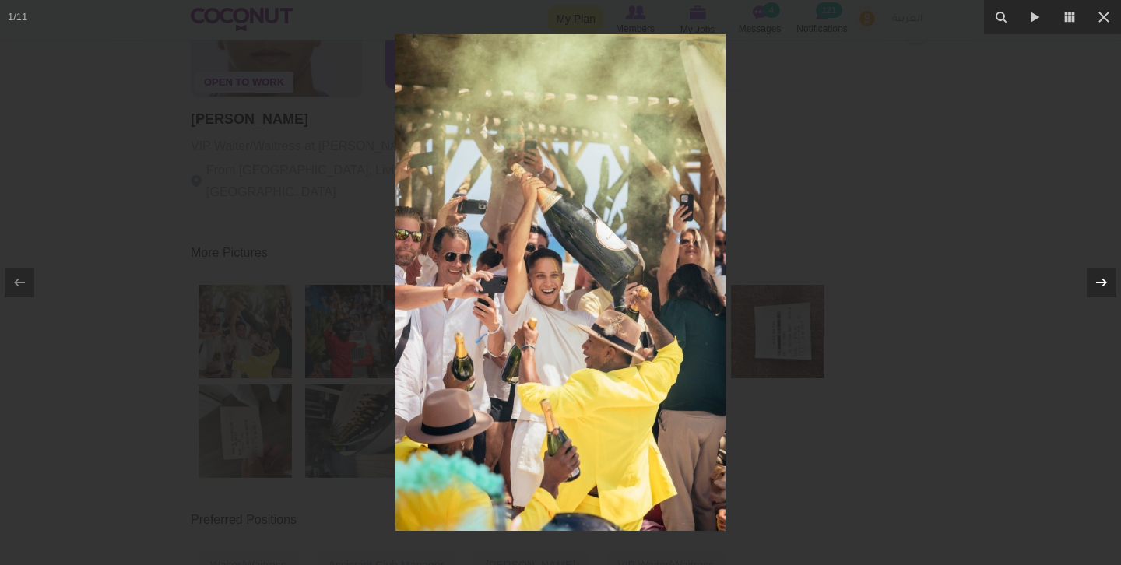
click at [1098, 284] on icon at bounding box center [1101, 282] width 19 height 19
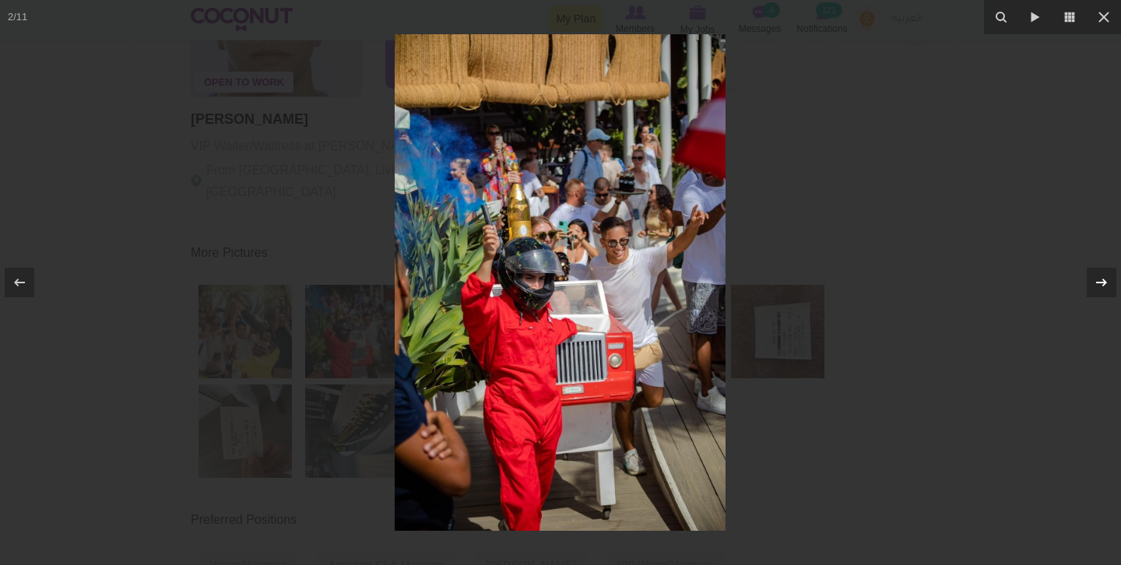
click at [1098, 284] on icon at bounding box center [1101, 282] width 19 height 19
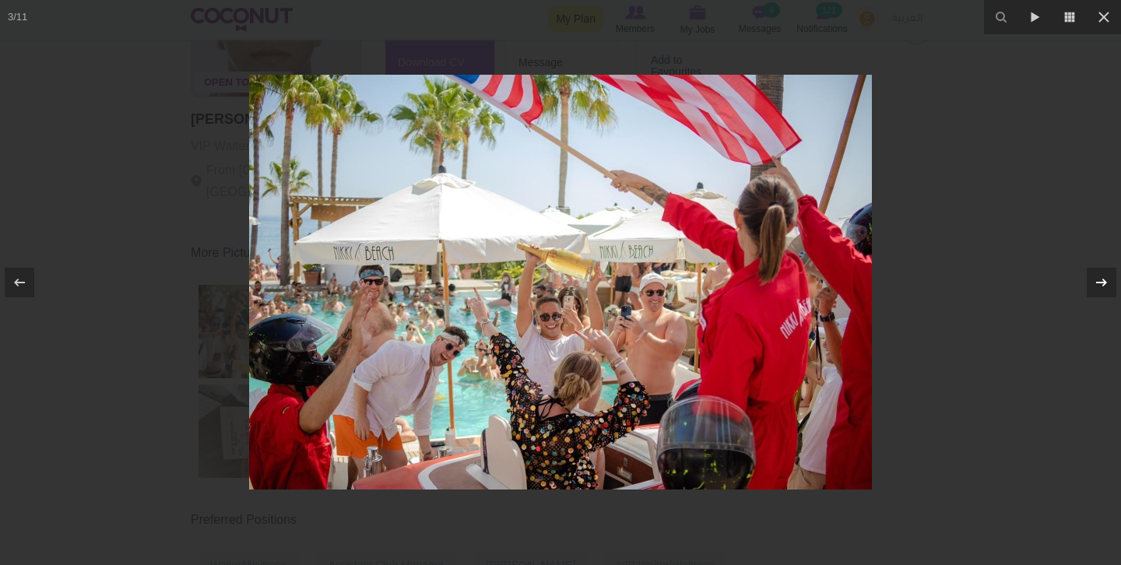
click at [1098, 284] on icon at bounding box center [1101, 282] width 19 height 19
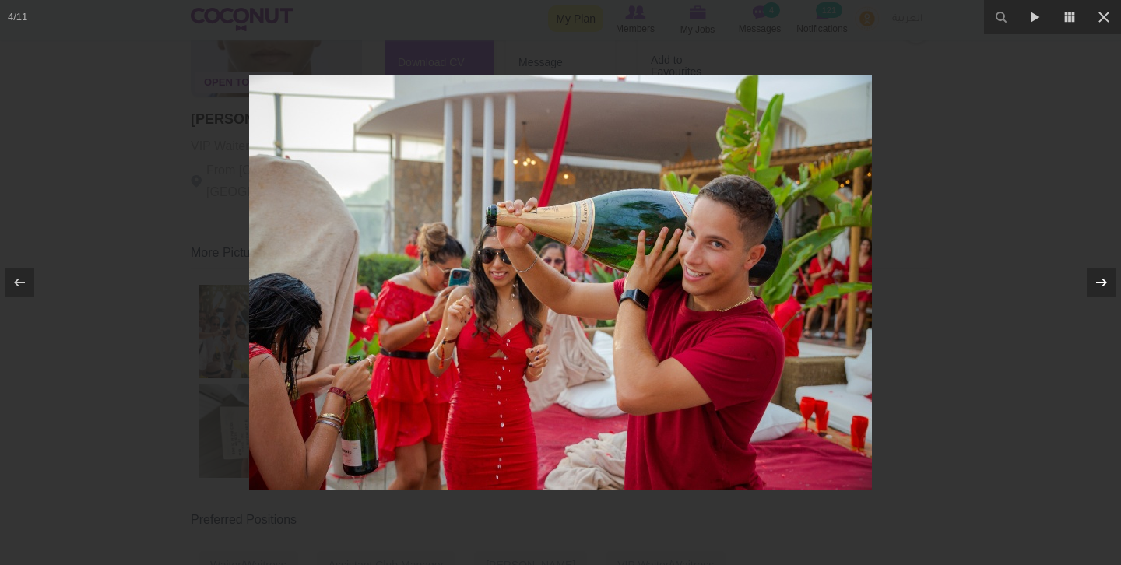
click at [1098, 284] on icon at bounding box center [1101, 282] width 19 height 19
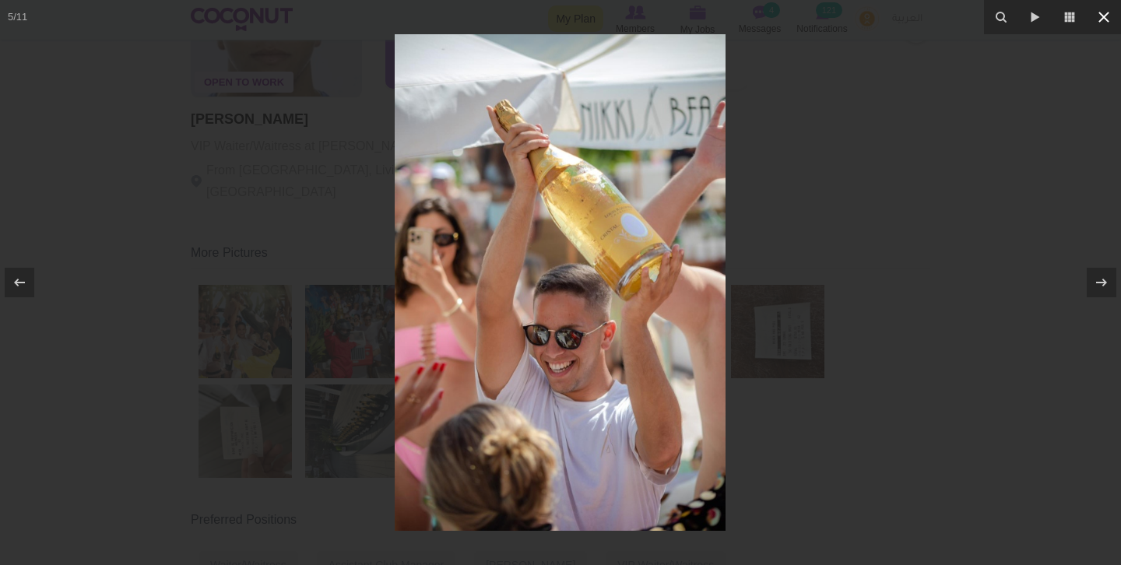
click at [1102, 23] on icon at bounding box center [1104, 17] width 19 height 19
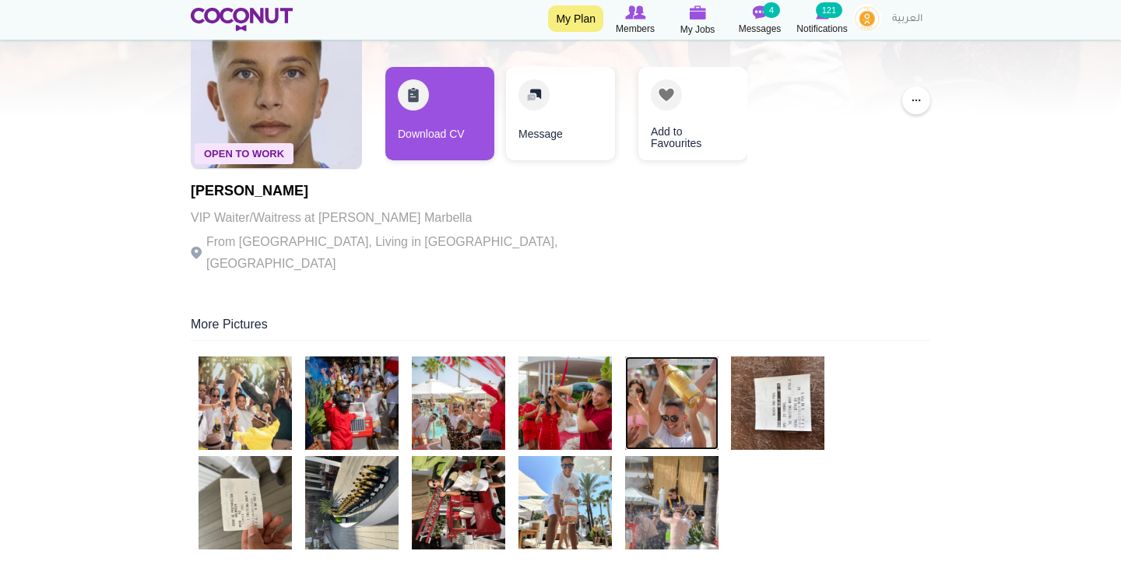
scroll to position [152, 0]
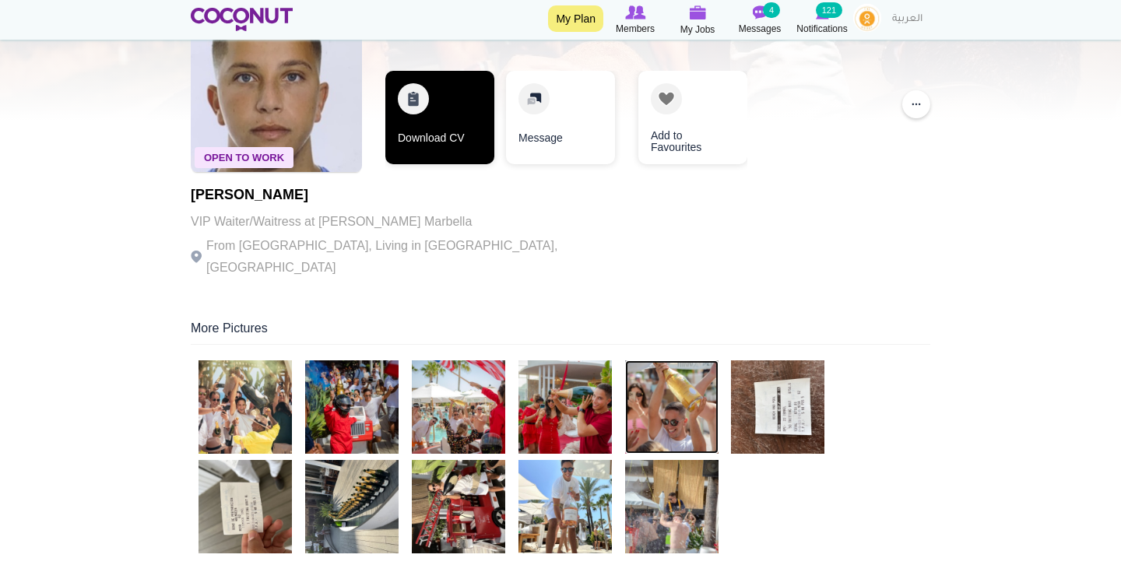
click at [438, 146] on link "Download CV" at bounding box center [439, 117] width 109 height 93
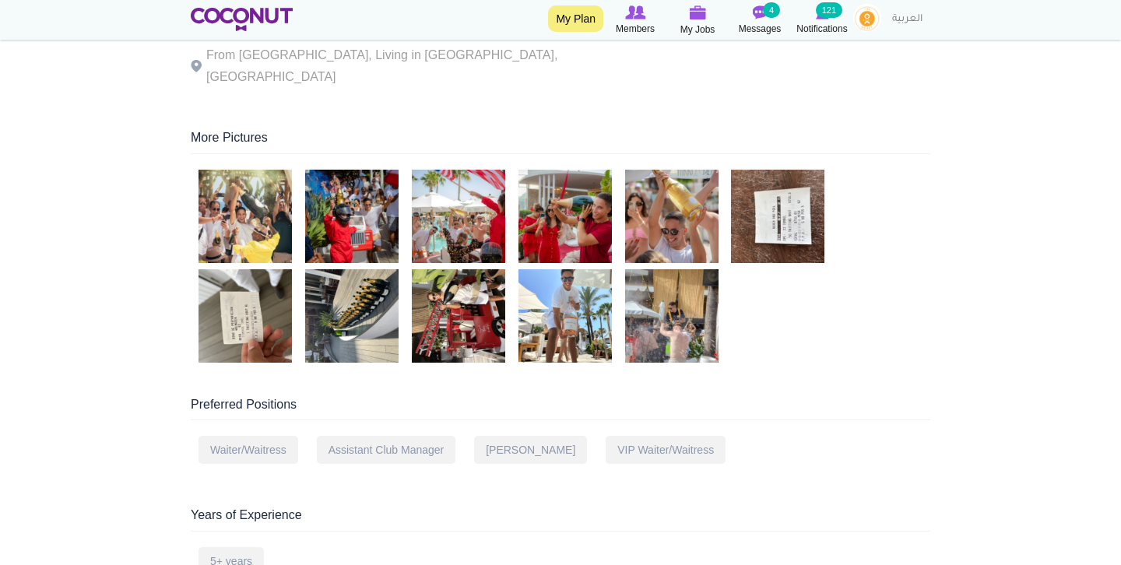
scroll to position [344, 0]
